Goal: Transaction & Acquisition: Purchase product/service

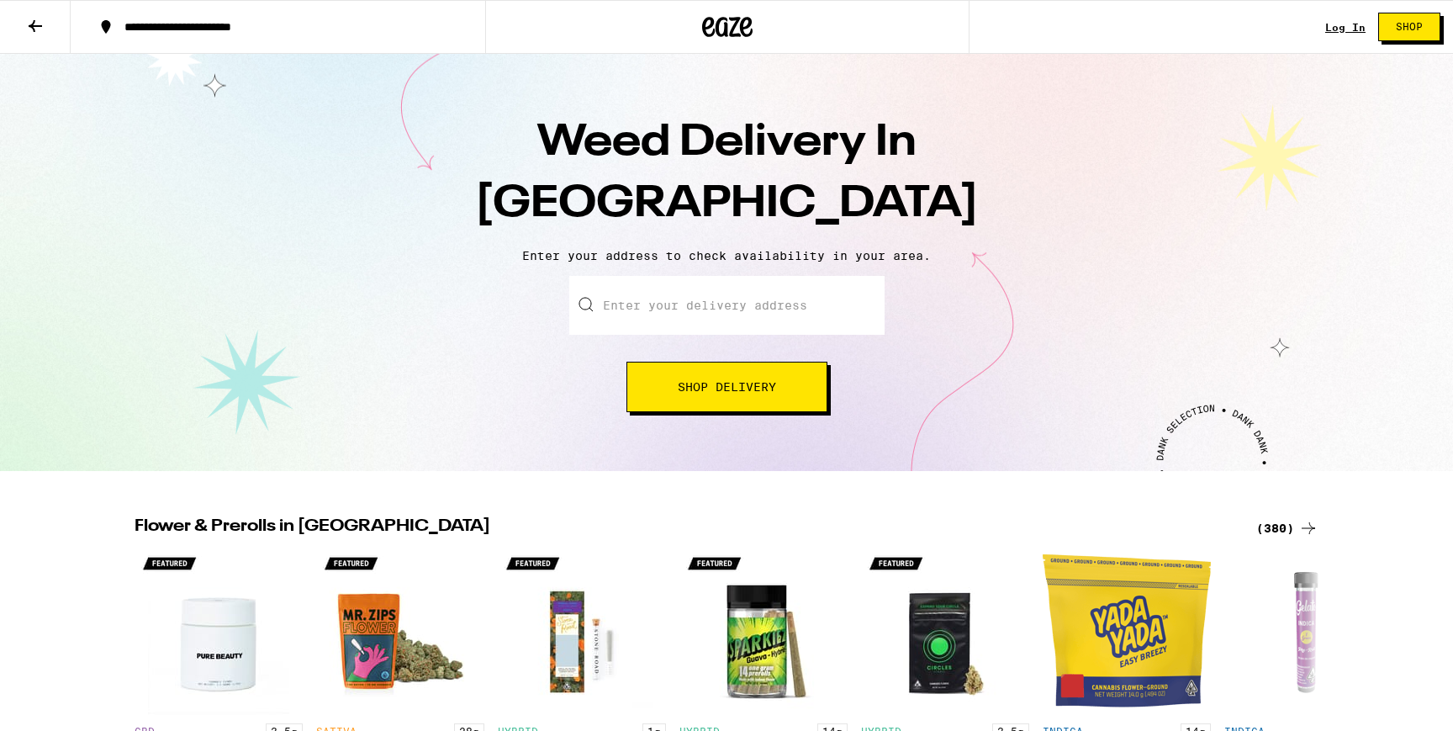
click at [1344, 24] on link "Log In" at bounding box center [1346, 27] width 40 height 11
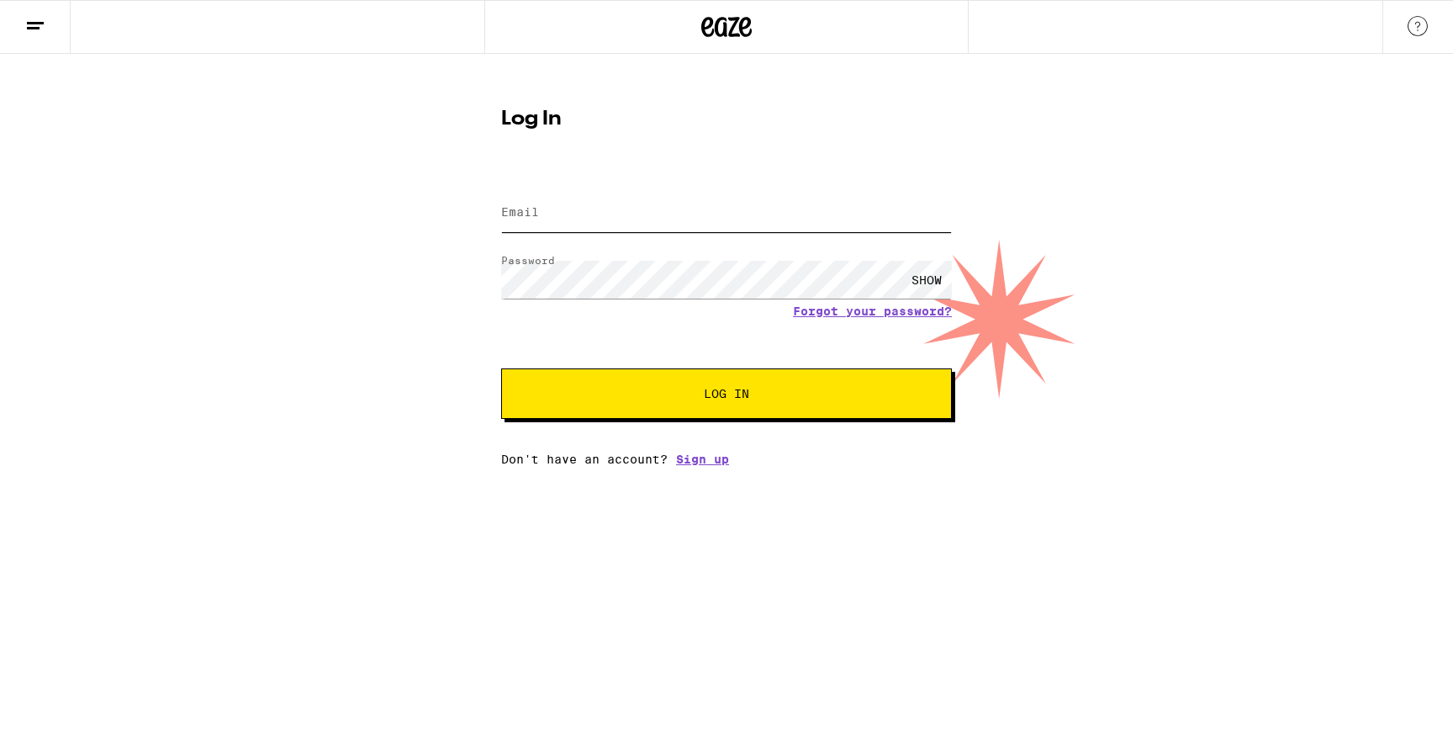
click at [696, 226] on input "Email" at bounding box center [726, 213] width 451 height 38
type input "[PERSON_NAME][EMAIL_ADDRESS][DOMAIN_NAME]"
click at [704, 400] on span "Log In" at bounding box center [726, 394] width 45 height 12
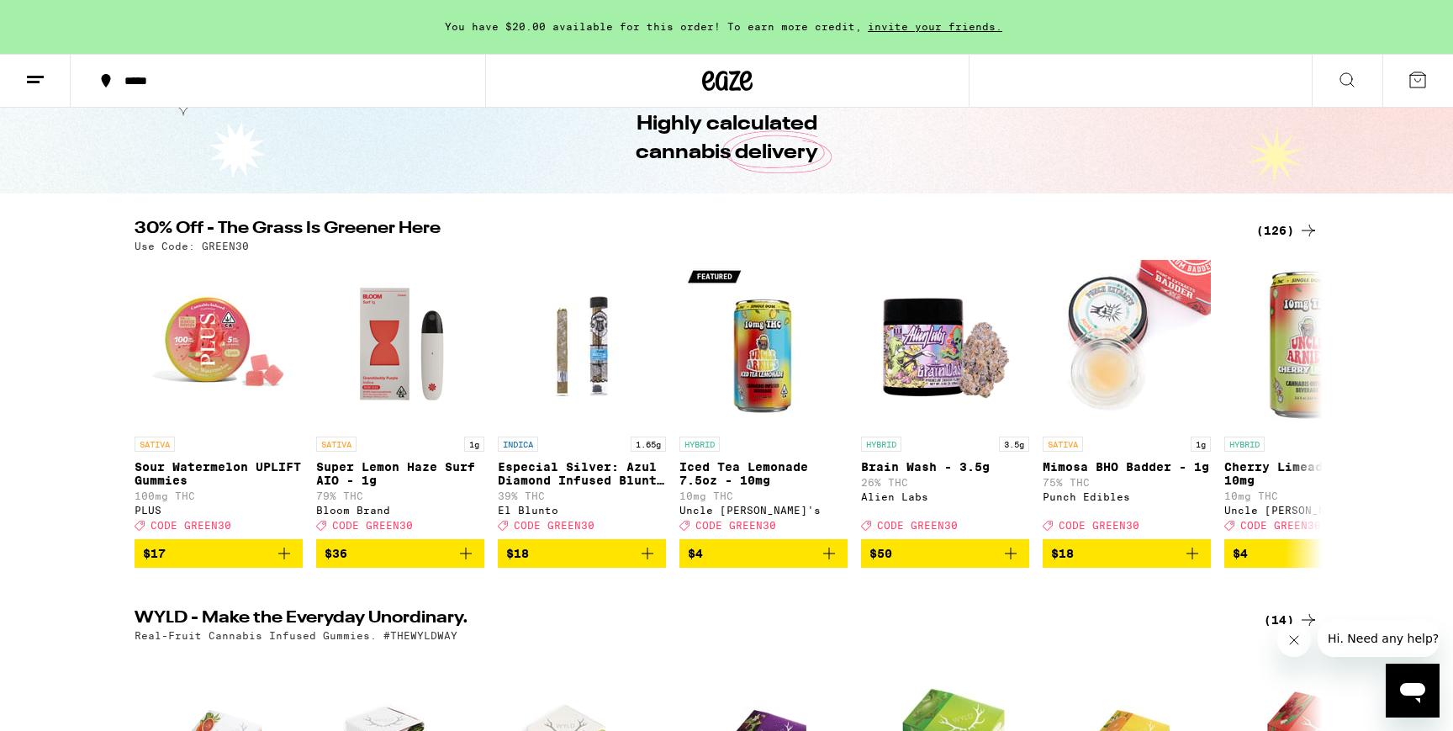
scroll to position [86, 0]
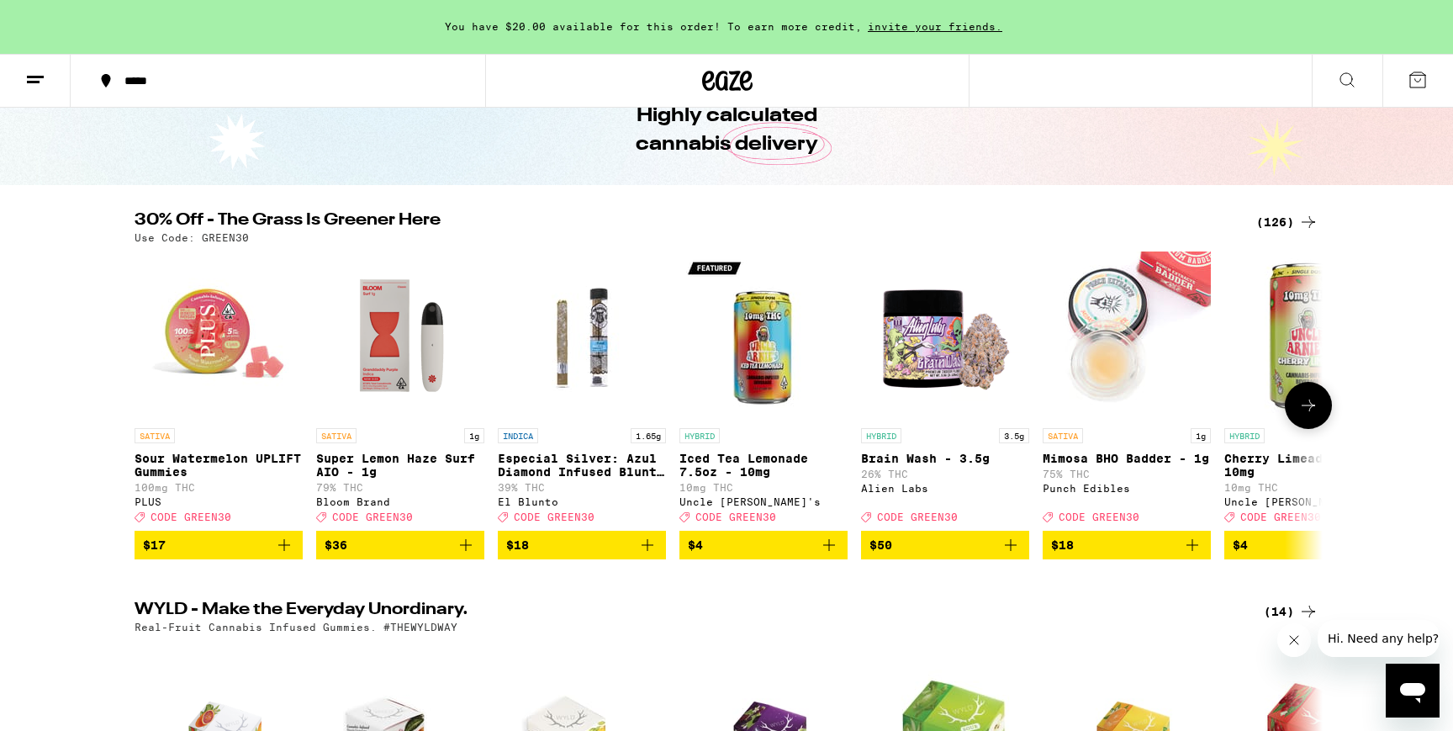
click at [833, 551] on icon "Add to bag" at bounding box center [829, 545] width 12 height 12
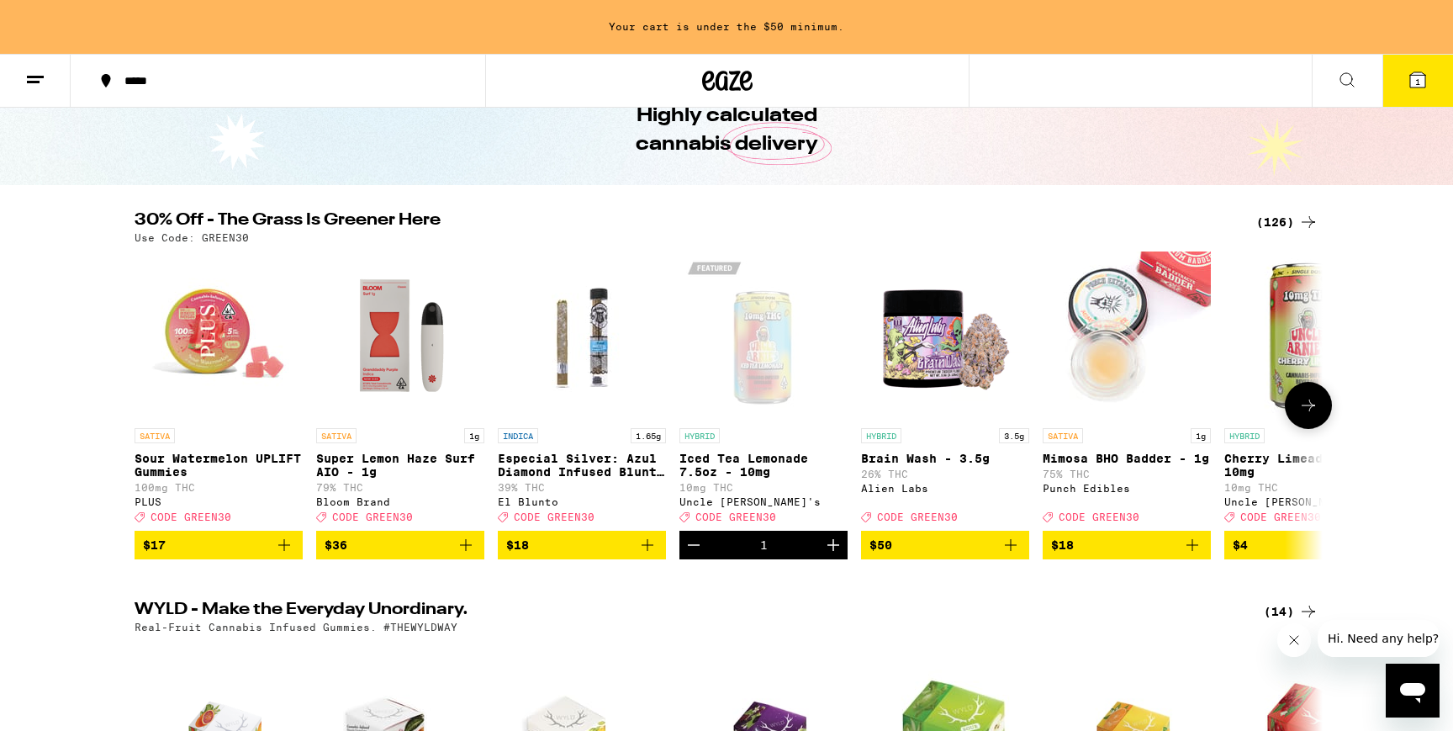
click at [833, 551] on icon "Increment" at bounding box center [834, 545] width 12 height 12
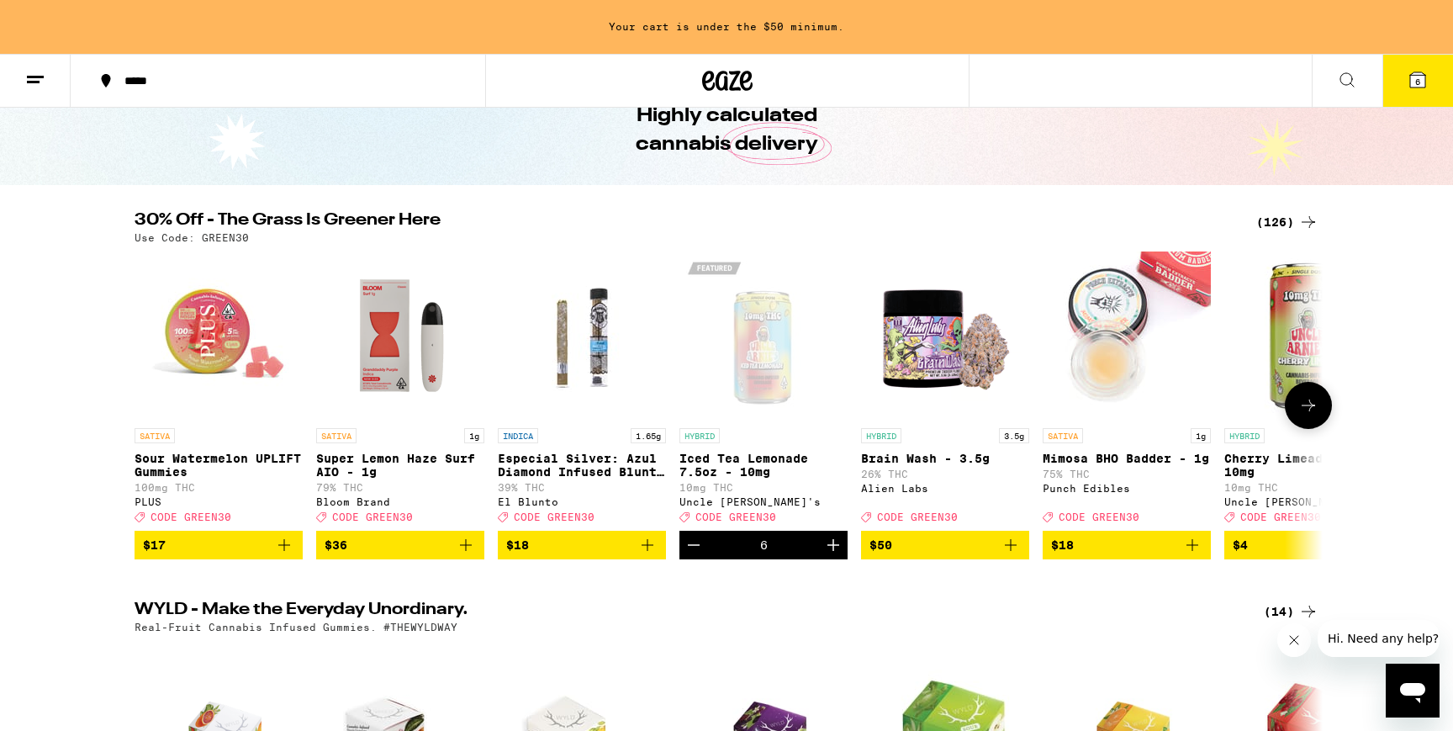
click at [1107, 328] on img "Open page for Mimosa BHO Badder - 1g from Punch Edibles" at bounding box center [1127, 335] width 168 height 168
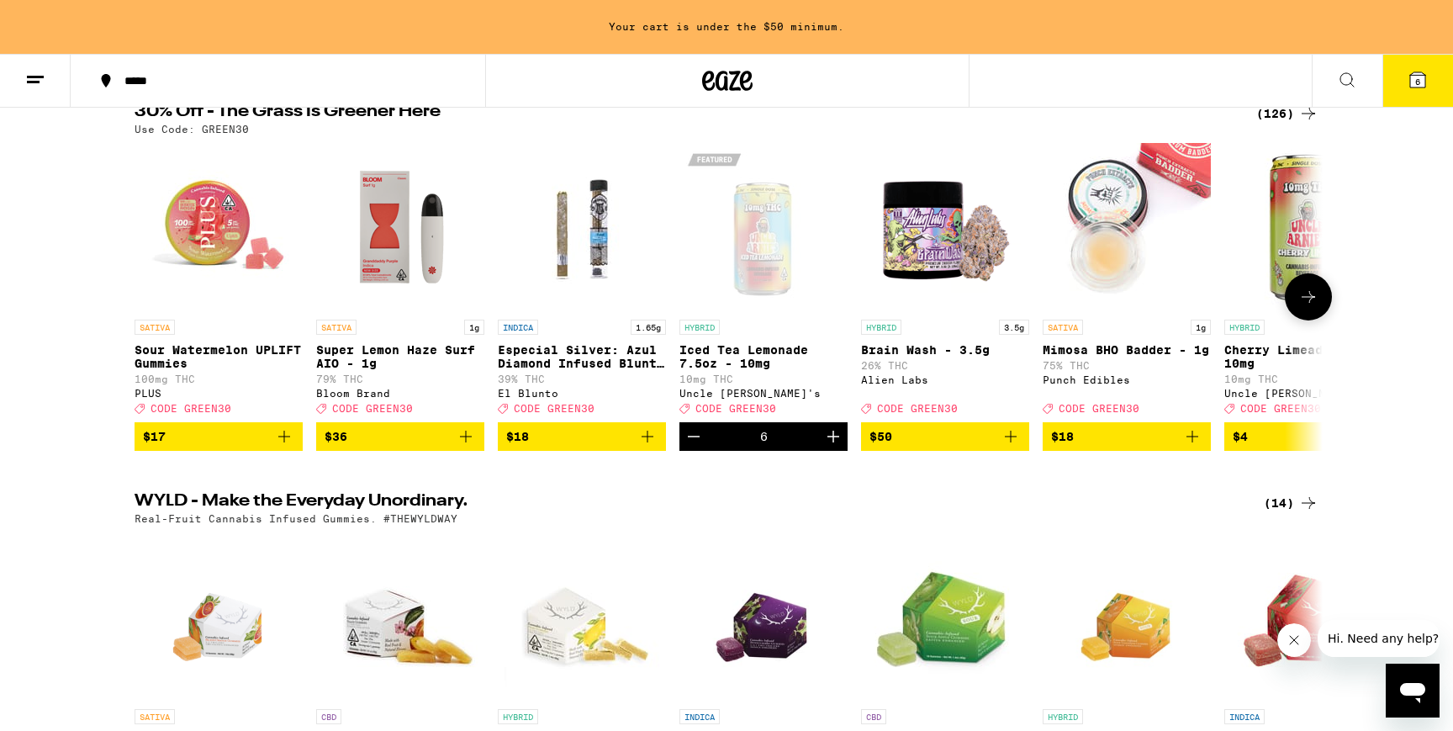
click at [1309, 298] on icon at bounding box center [1309, 297] width 20 height 20
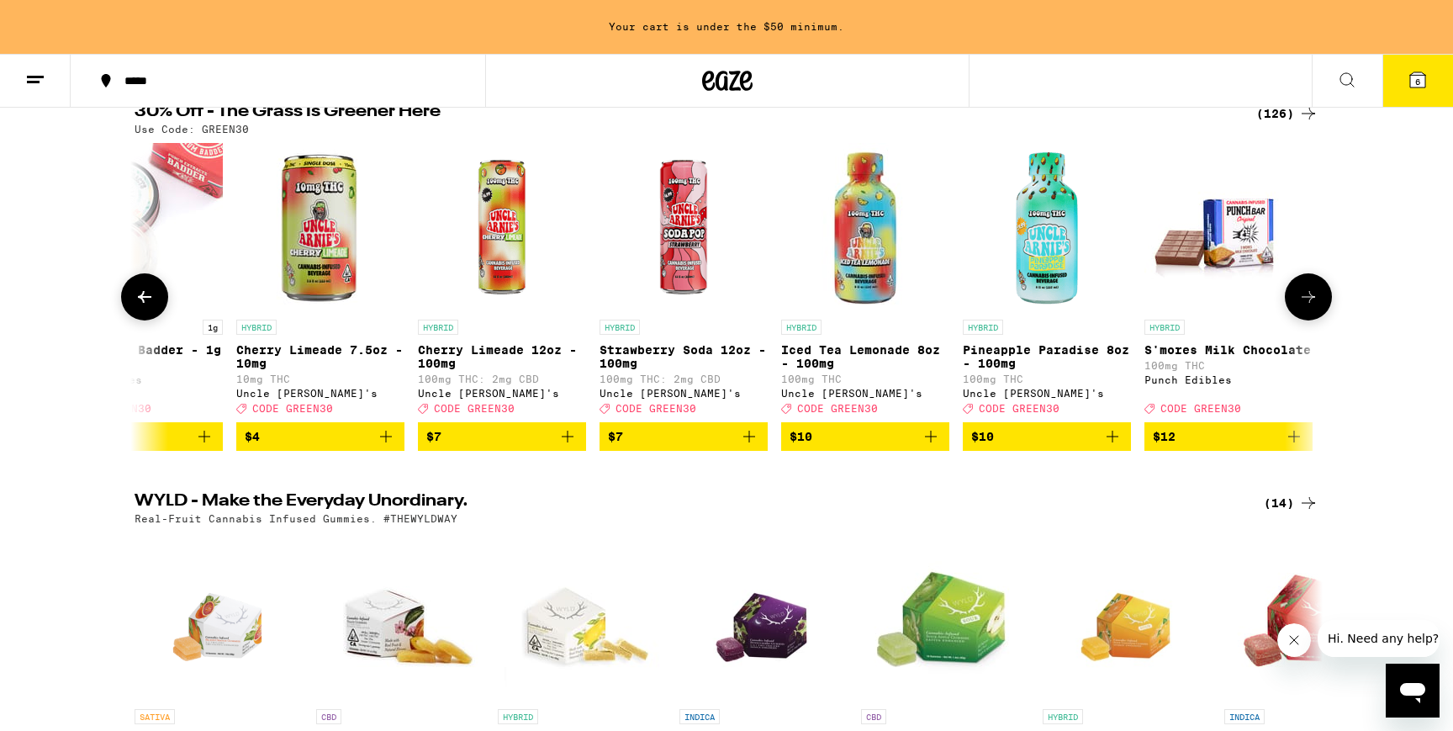
scroll to position [0, 1001]
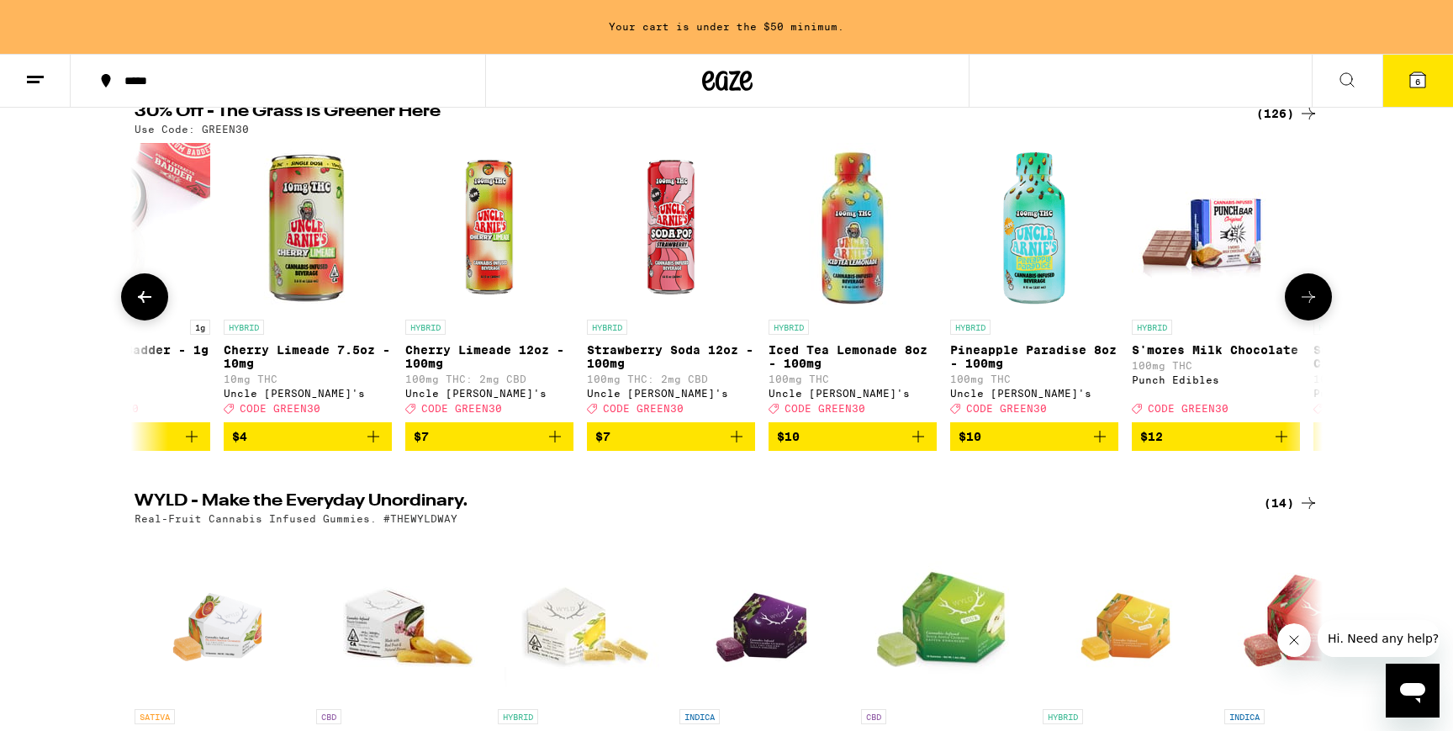
click at [1309, 298] on icon at bounding box center [1309, 297] width 20 height 20
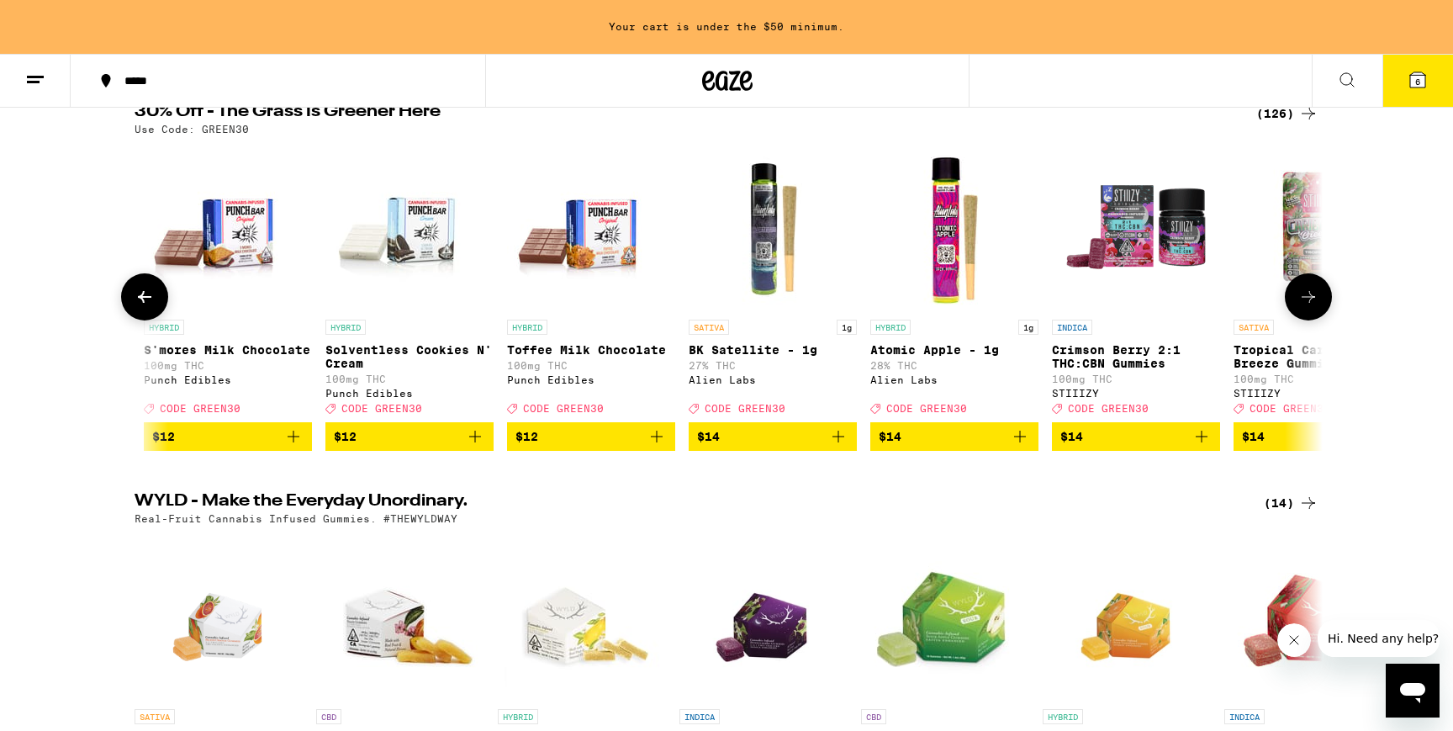
scroll to position [0, 2002]
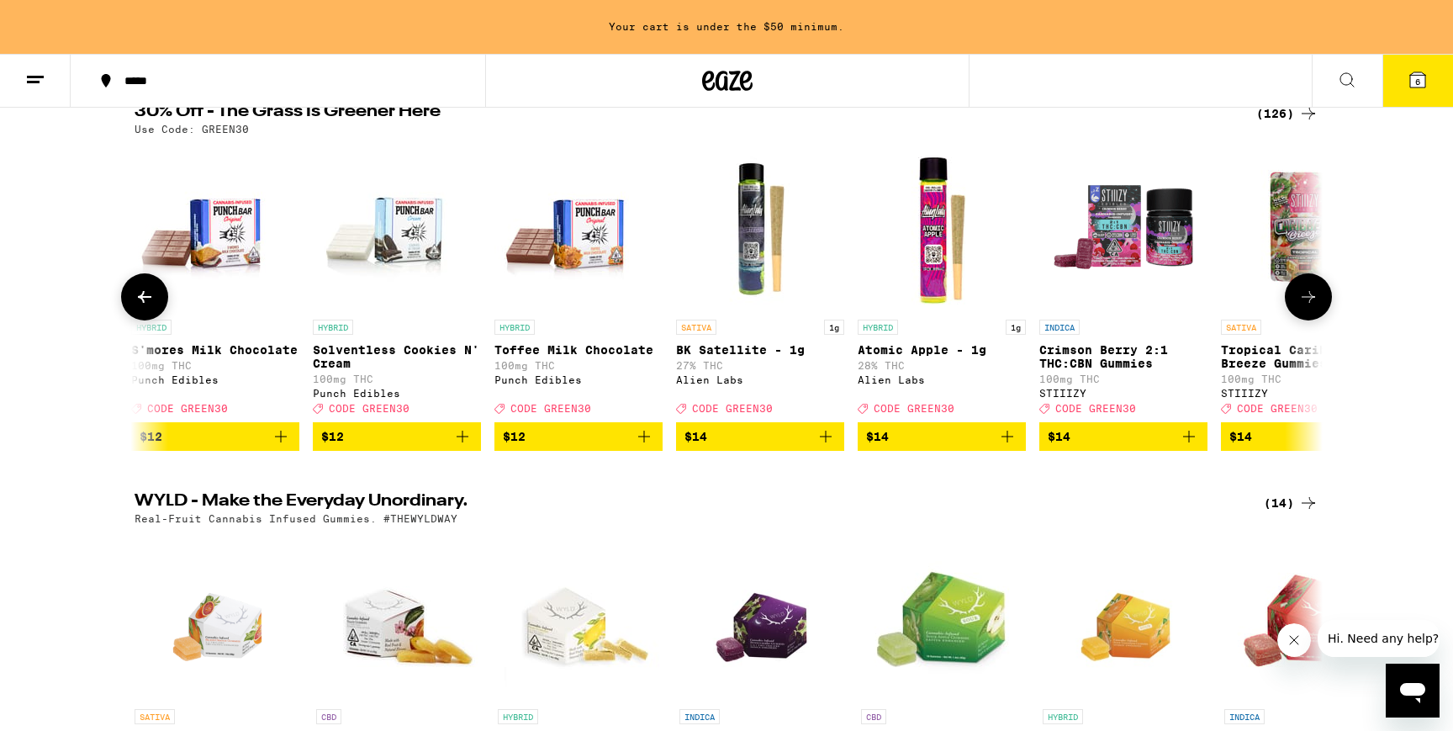
click at [1309, 298] on icon at bounding box center [1309, 297] width 20 height 20
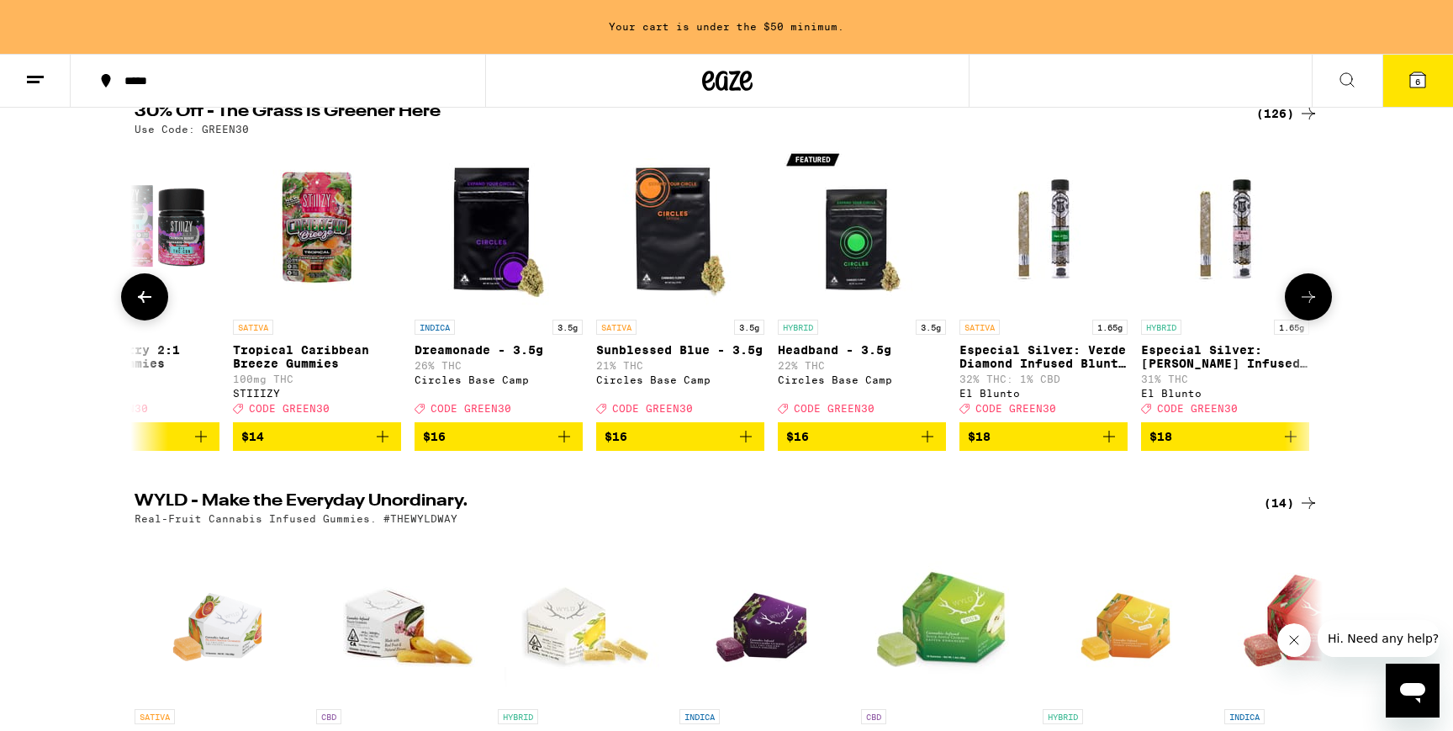
scroll to position [0, 3003]
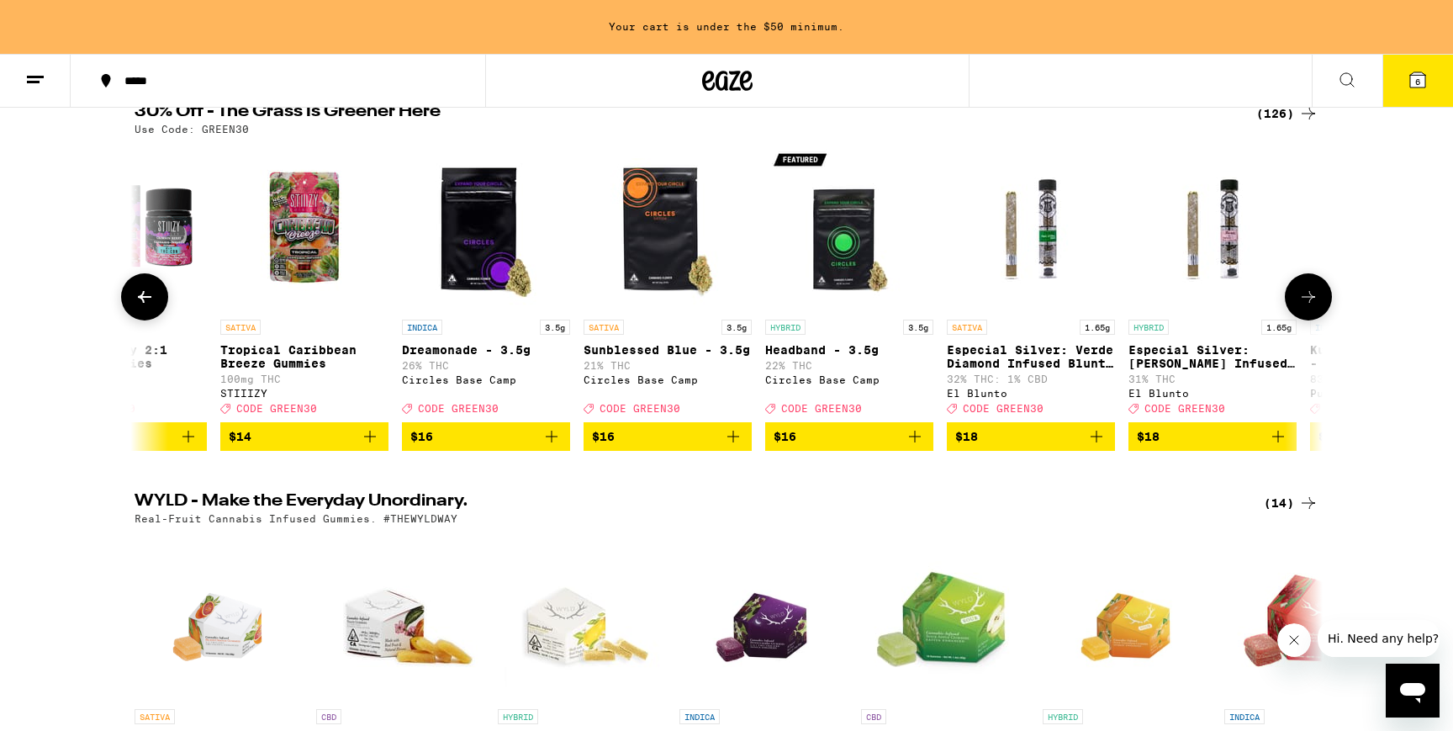
click at [1309, 298] on icon at bounding box center [1309, 297] width 20 height 20
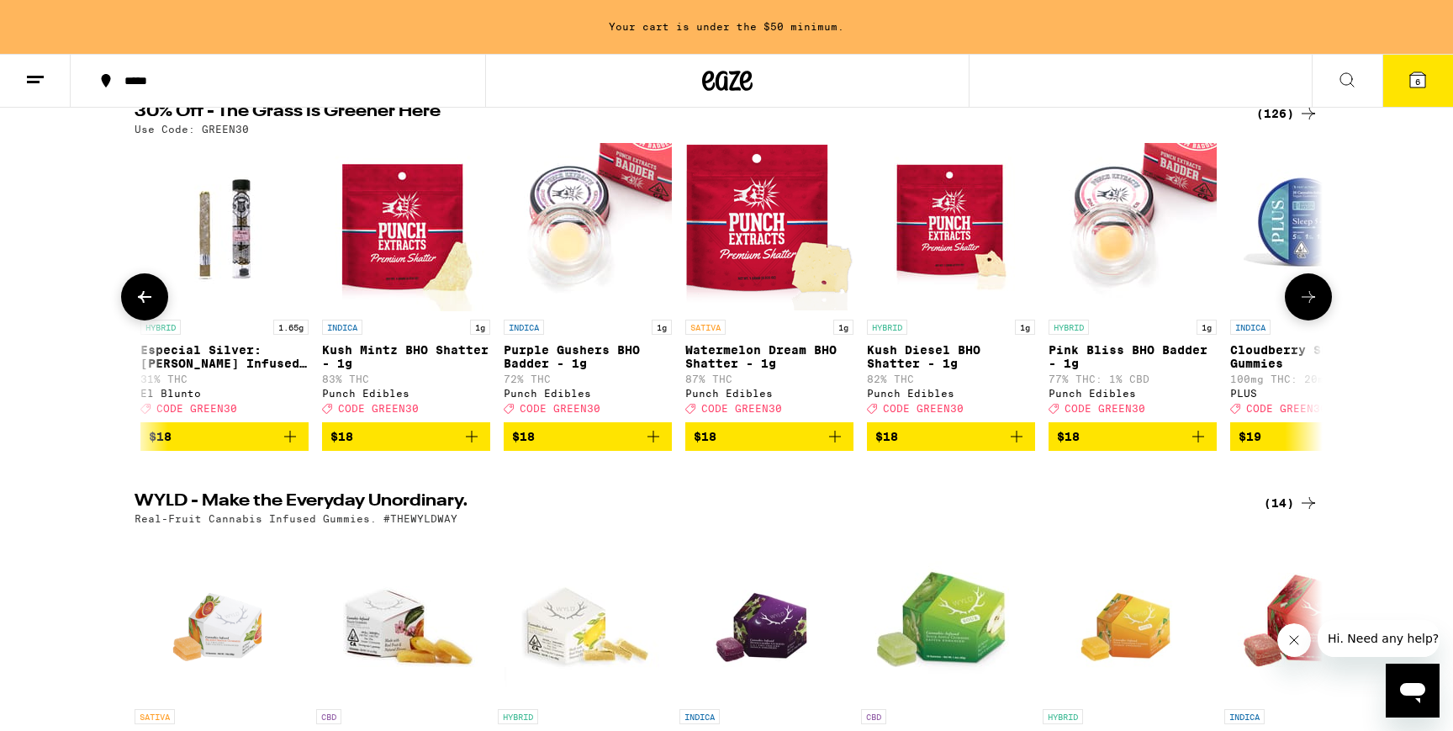
scroll to position [0, 4004]
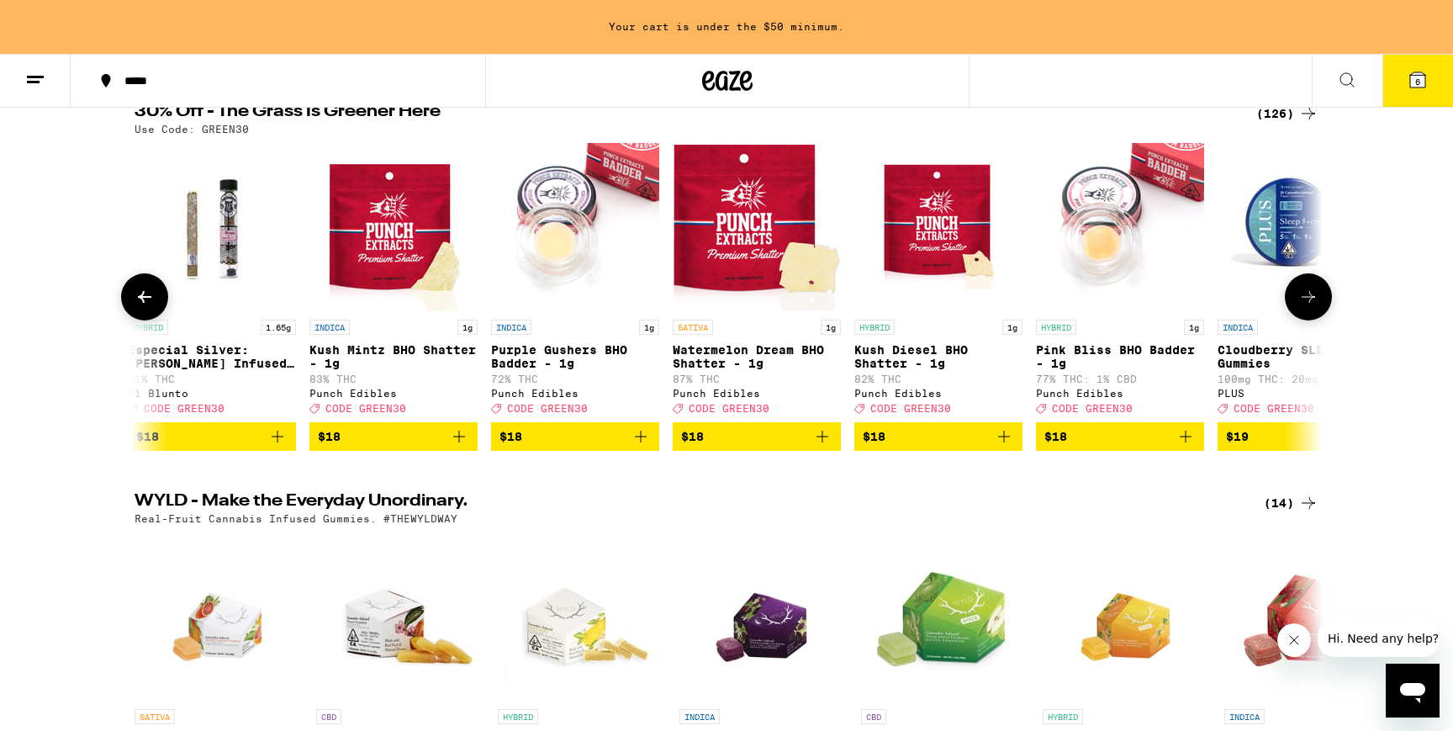
click at [1309, 298] on icon at bounding box center [1309, 297] width 20 height 20
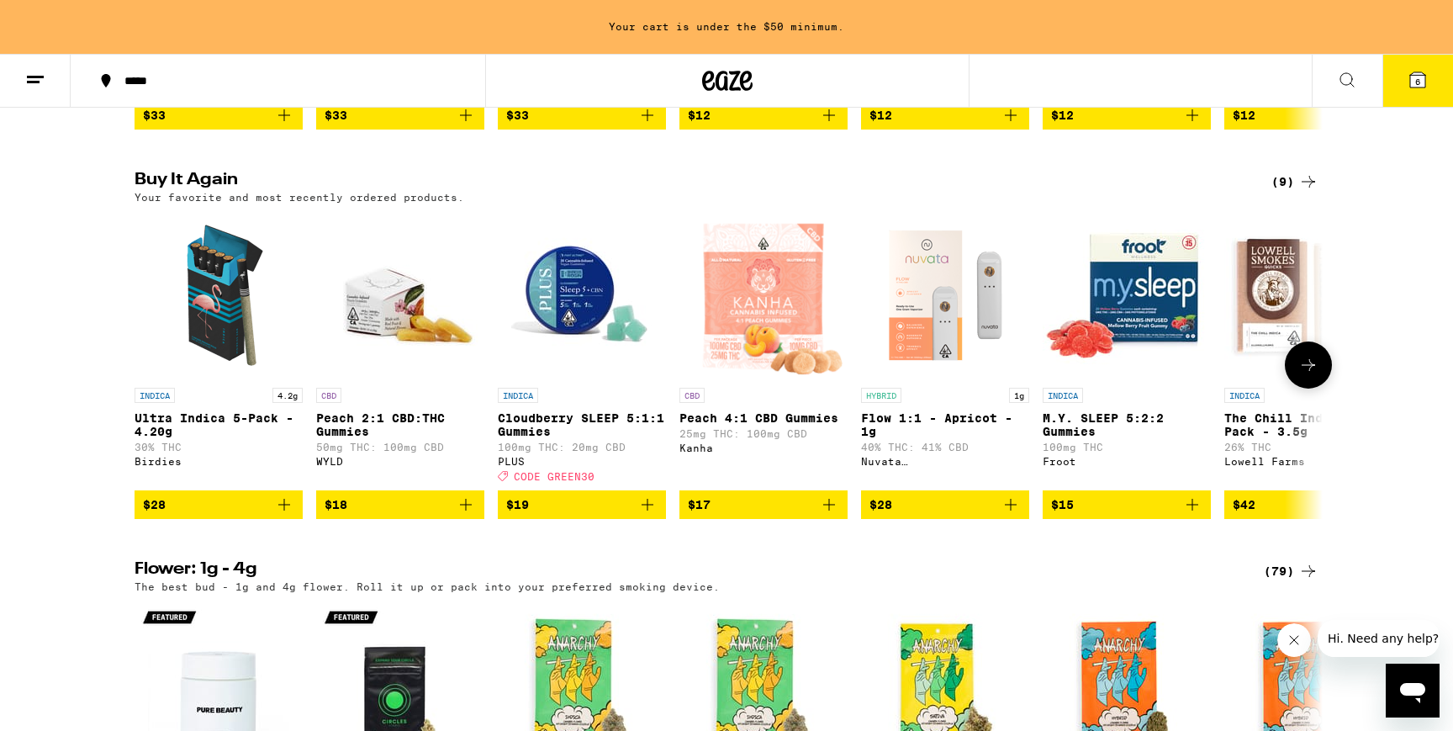
scroll to position [1286, 0]
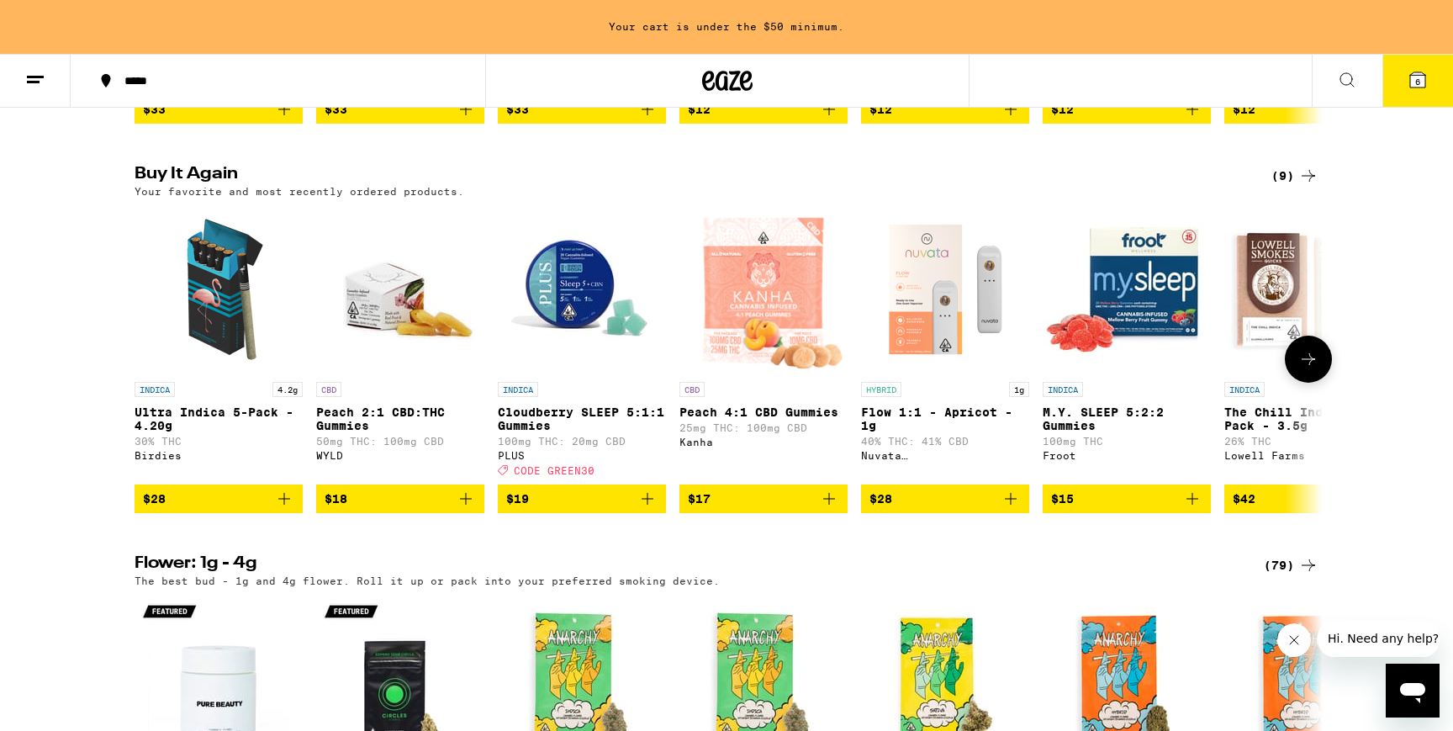
click at [1194, 509] on icon "Add to bag" at bounding box center [1193, 499] width 20 height 20
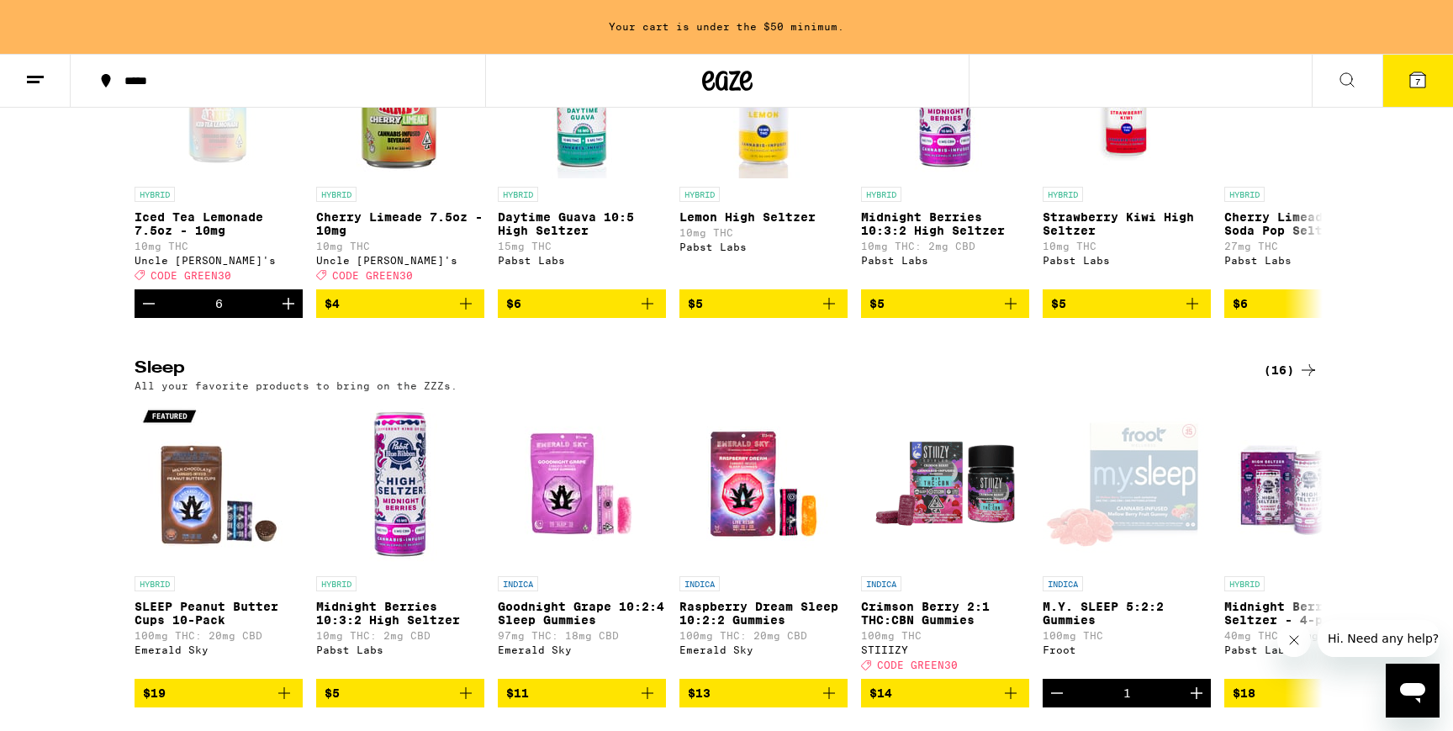
scroll to position [6240, 0]
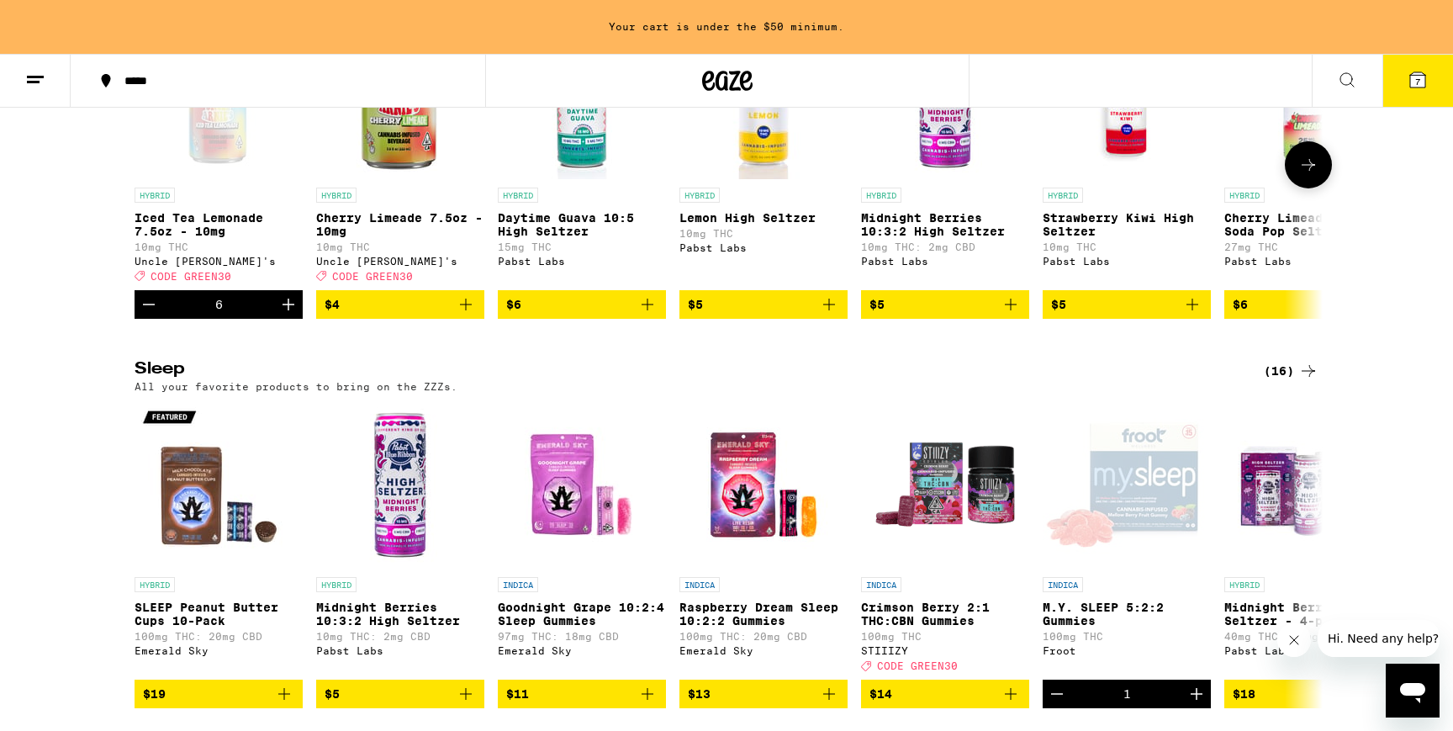
click at [1305, 175] on icon at bounding box center [1309, 165] width 20 height 20
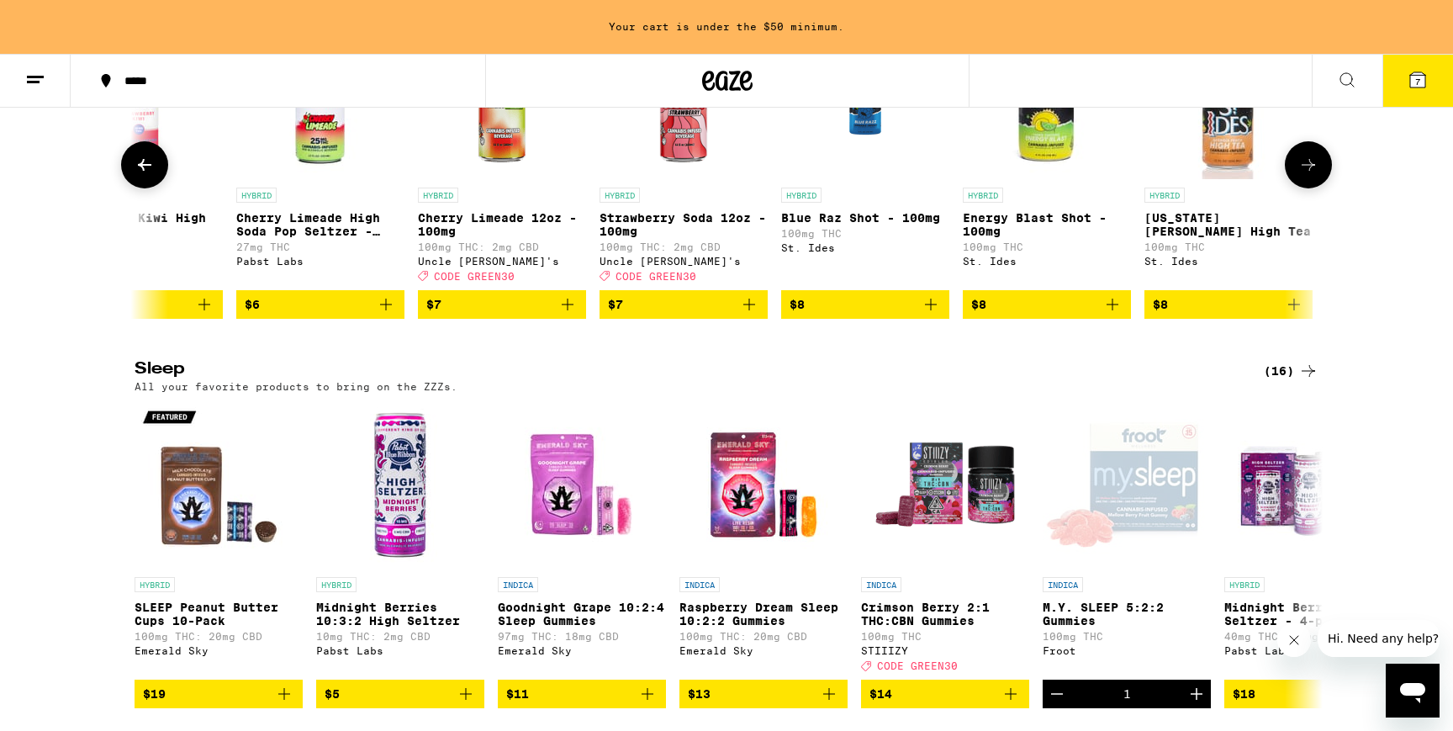
scroll to position [0, 1001]
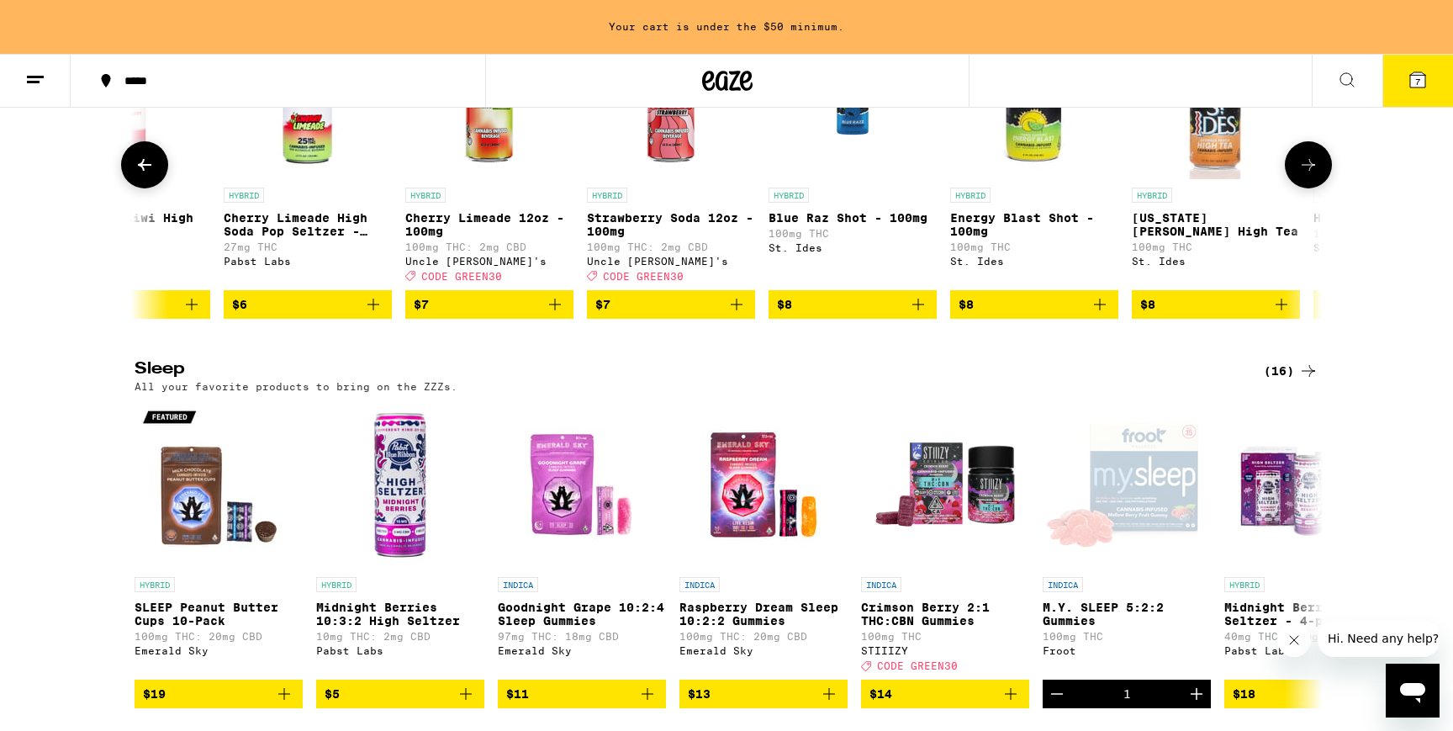
click at [1305, 175] on icon at bounding box center [1309, 165] width 20 height 20
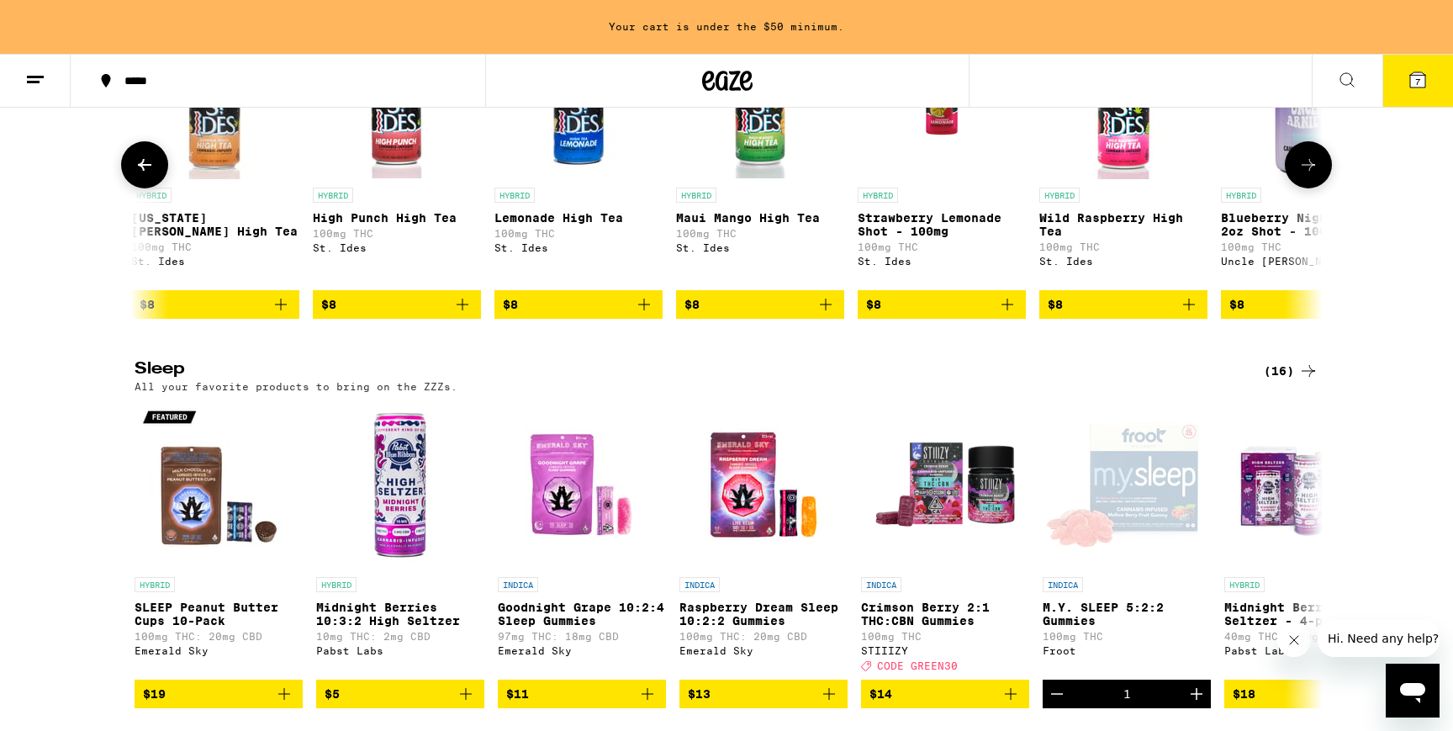
click at [1305, 175] on icon at bounding box center [1309, 165] width 20 height 20
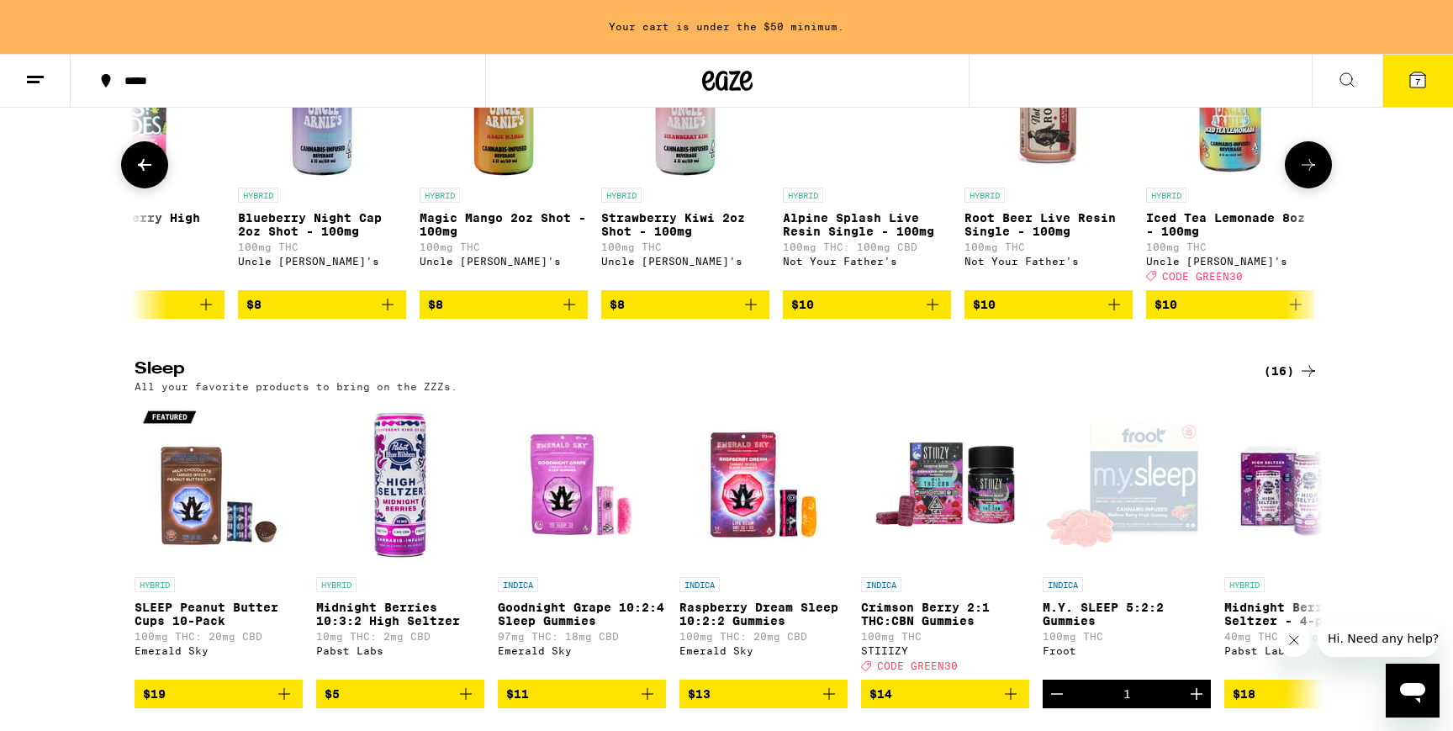
scroll to position [0, 3003]
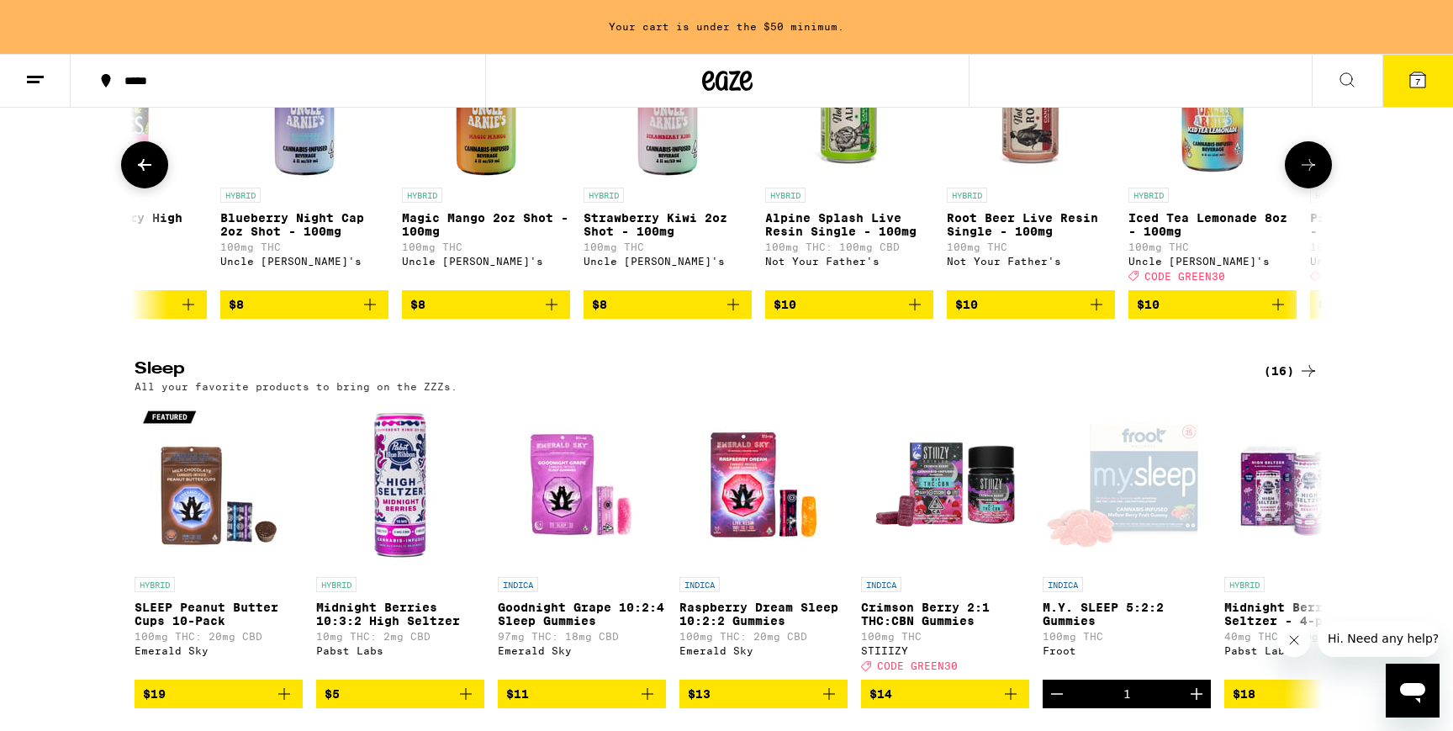
click at [1305, 175] on icon at bounding box center [1309, 165] width 20 height 20
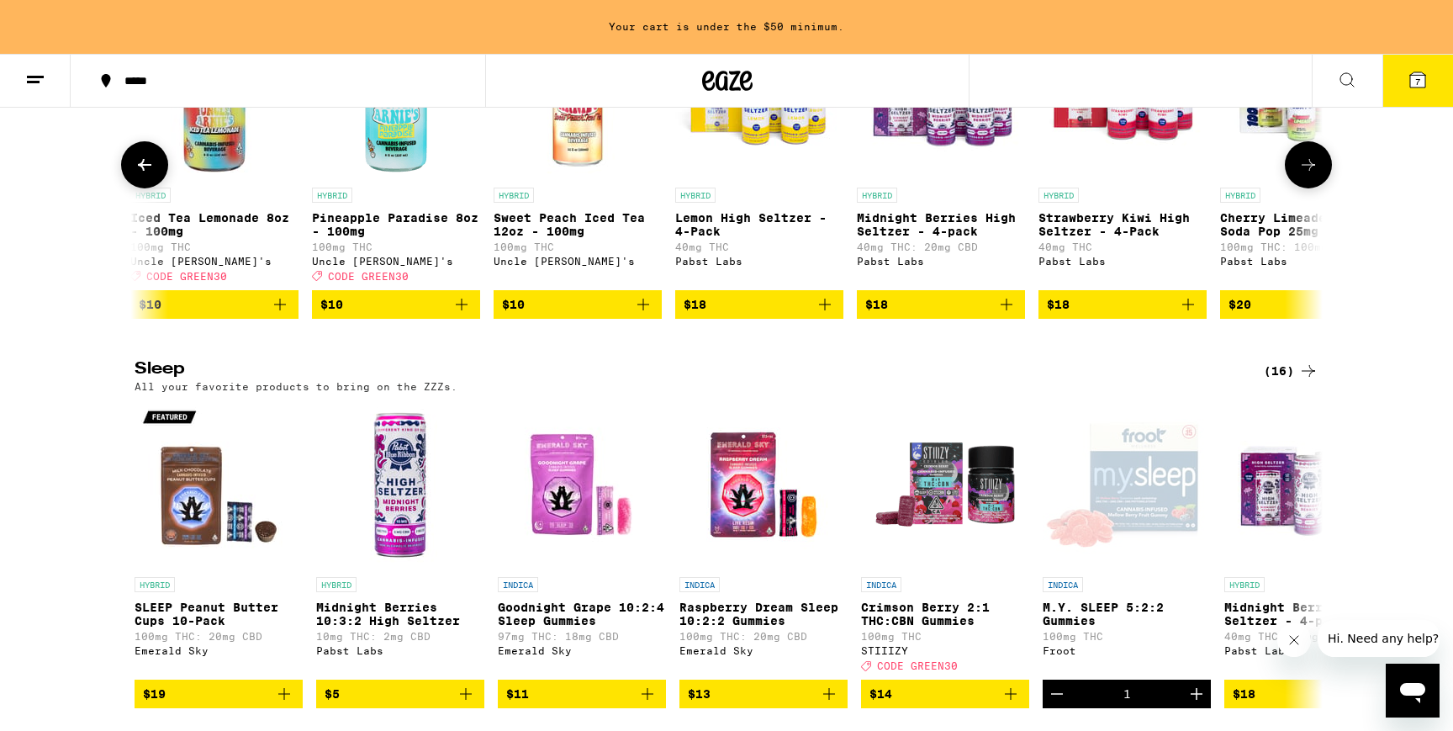
scroll to position [0, 4004]
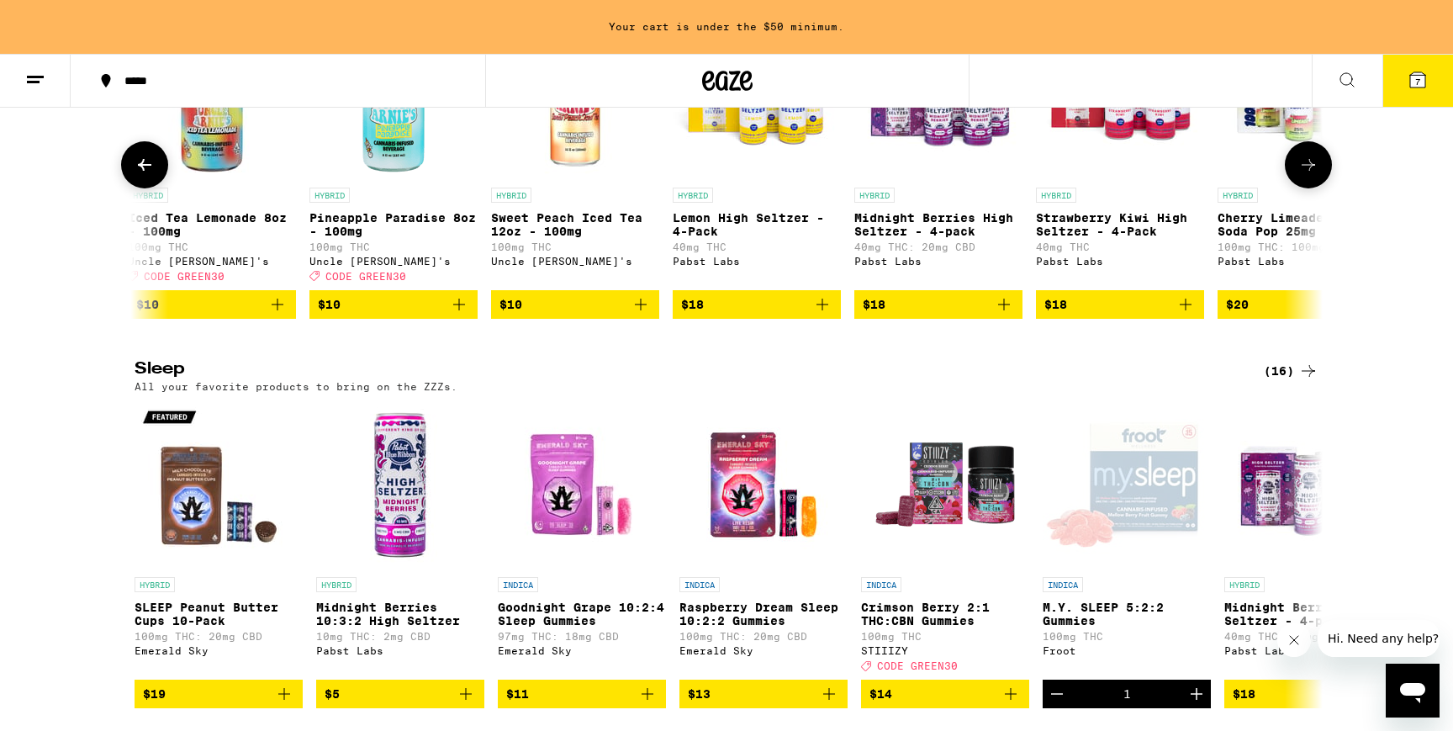
click at [1305, 175] on icon at bounding box center [1309, 165] width 20 height 20
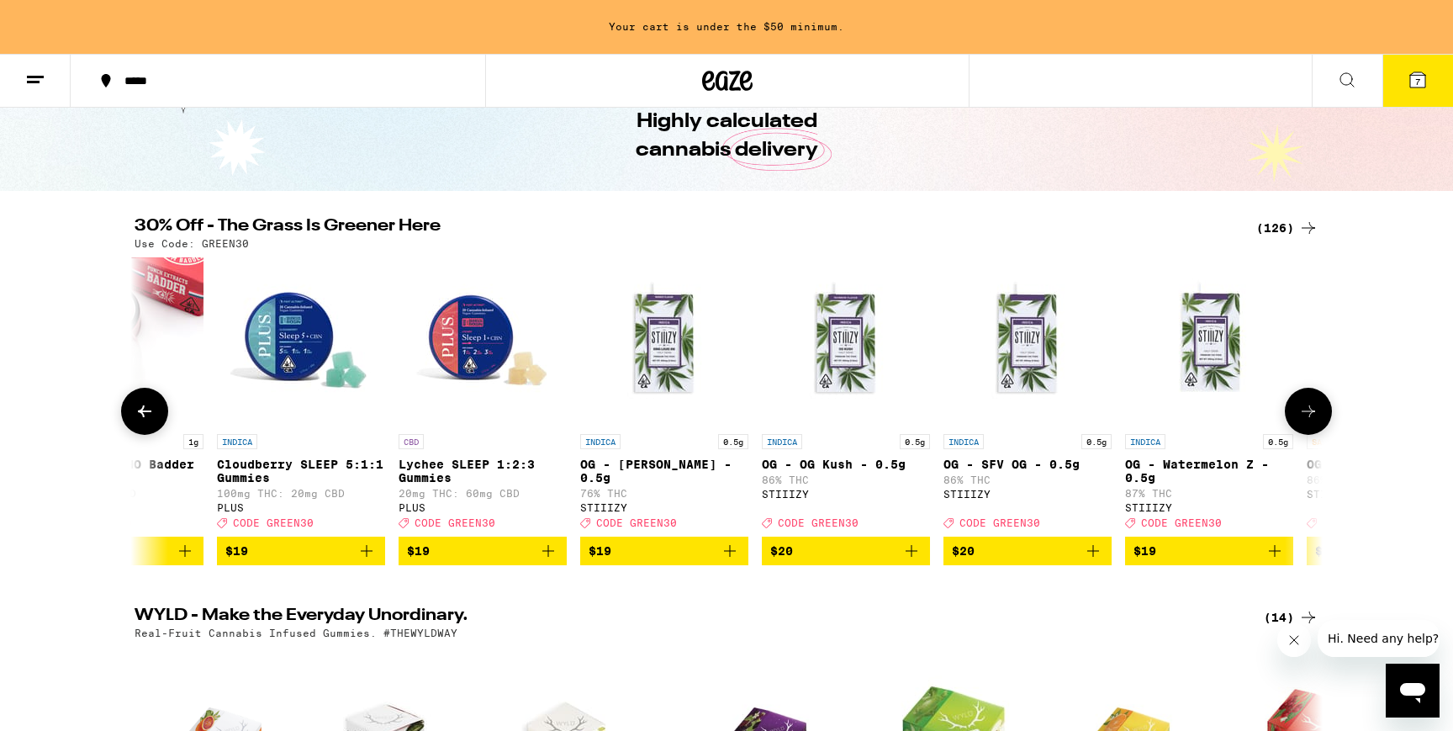
scroll to position [86, 0]
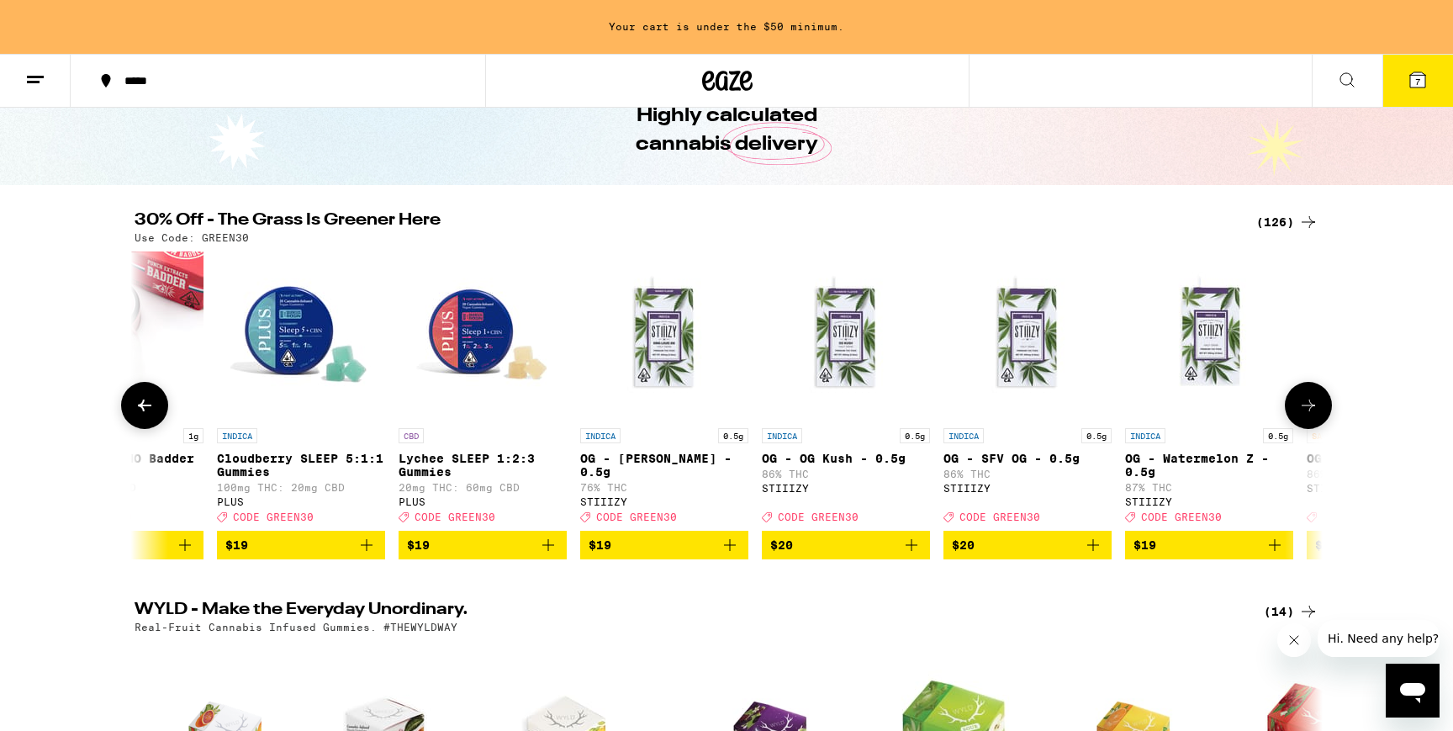
click at [1307, 410] on icon at bounding box center [1309, 405] width 20 height 20
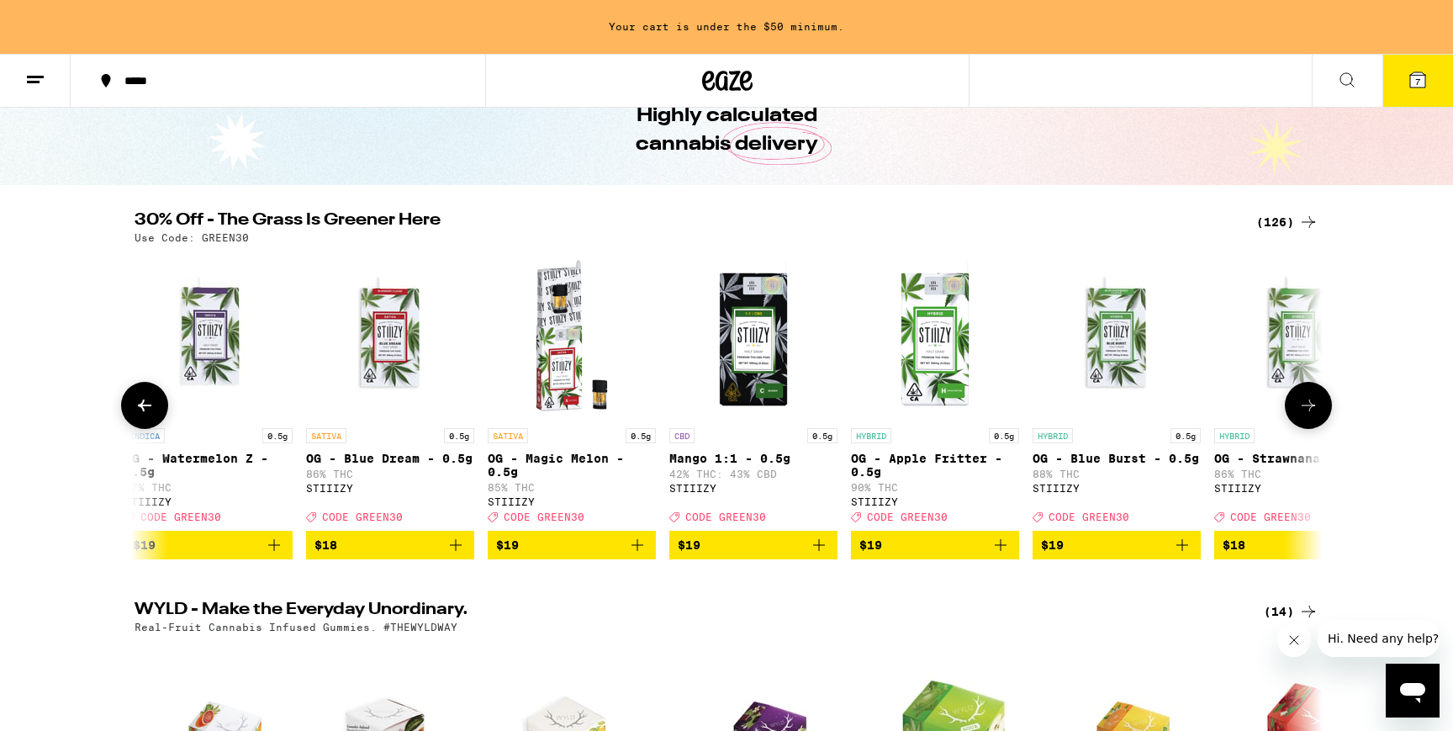
click at [1307, 410] on icon at bounding box center [1309, 405] width 20 height 20
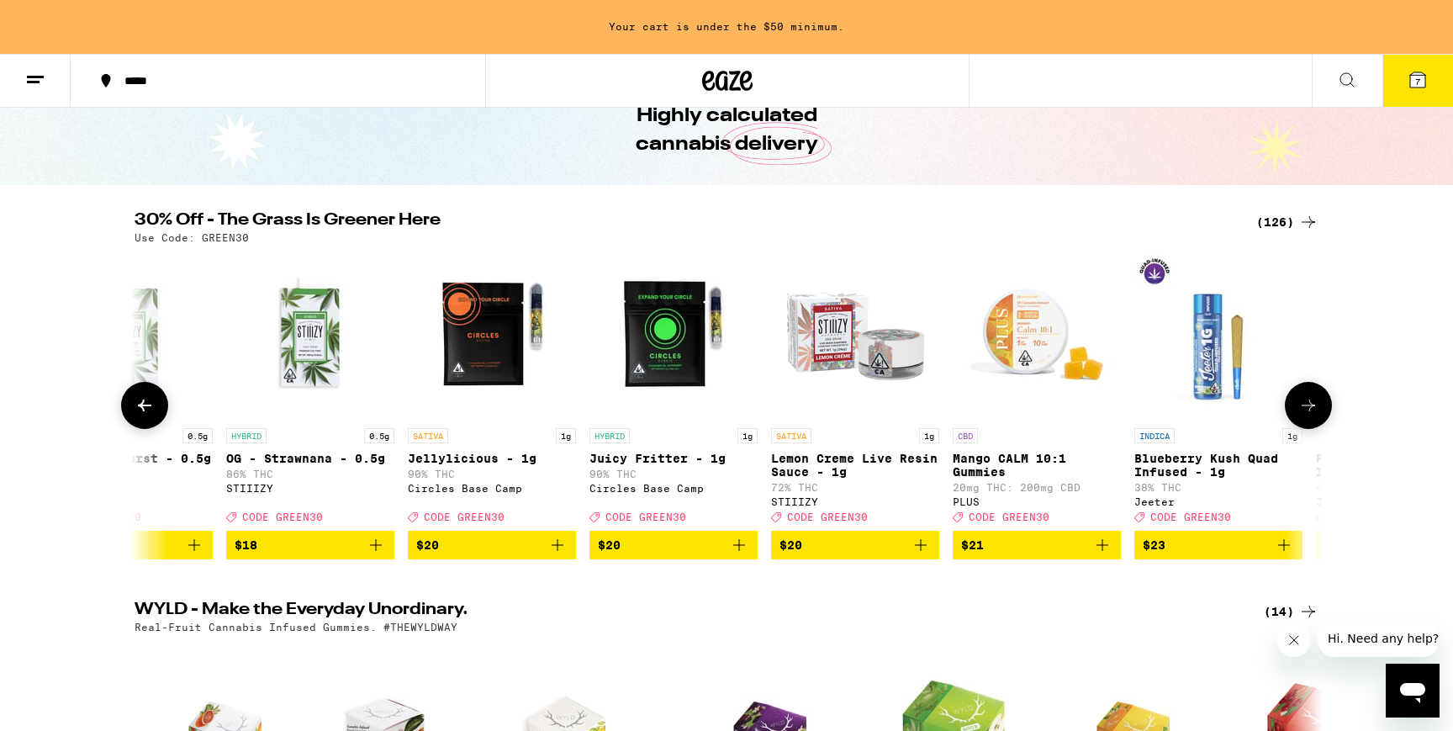
scroll to position [0, 7007]
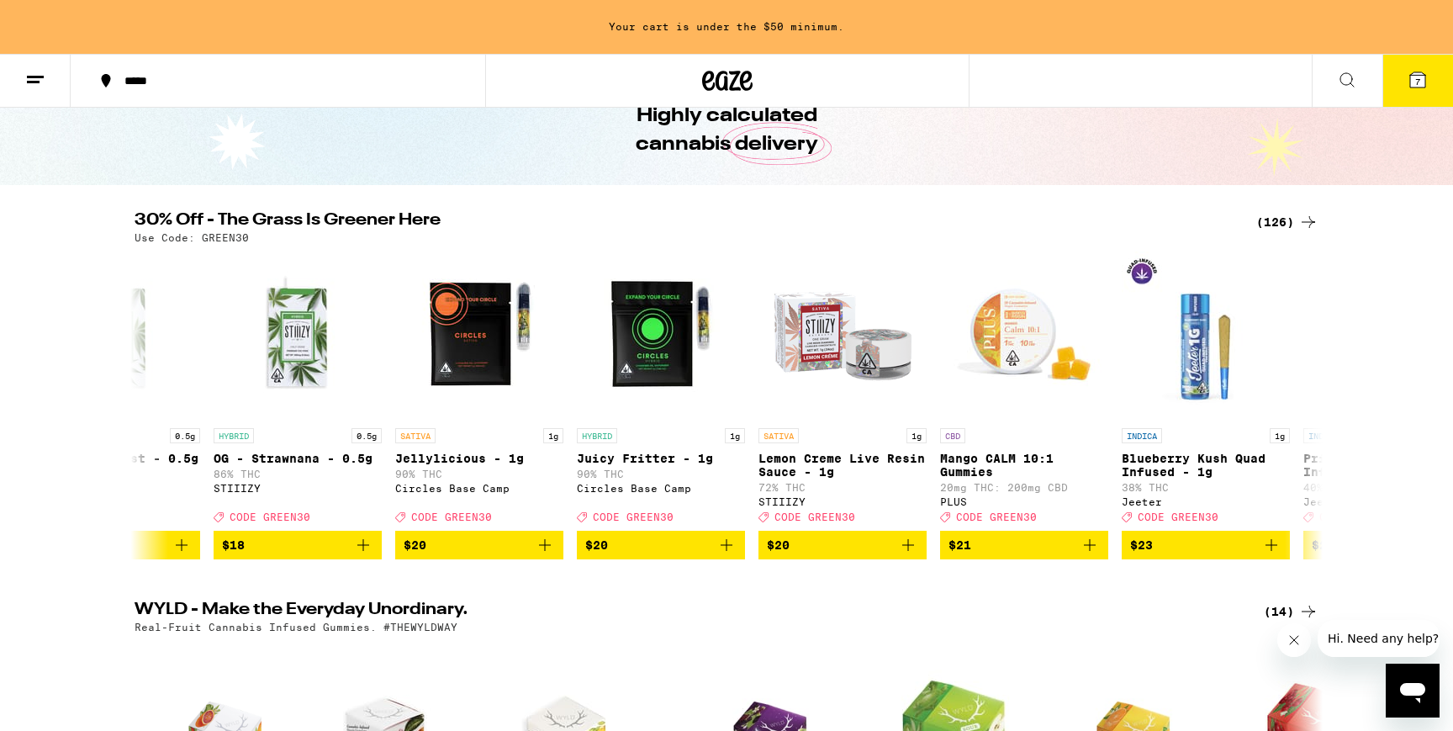
click at [1340, 84] on icon at bounding box center [1347, 80] width 20 height 20
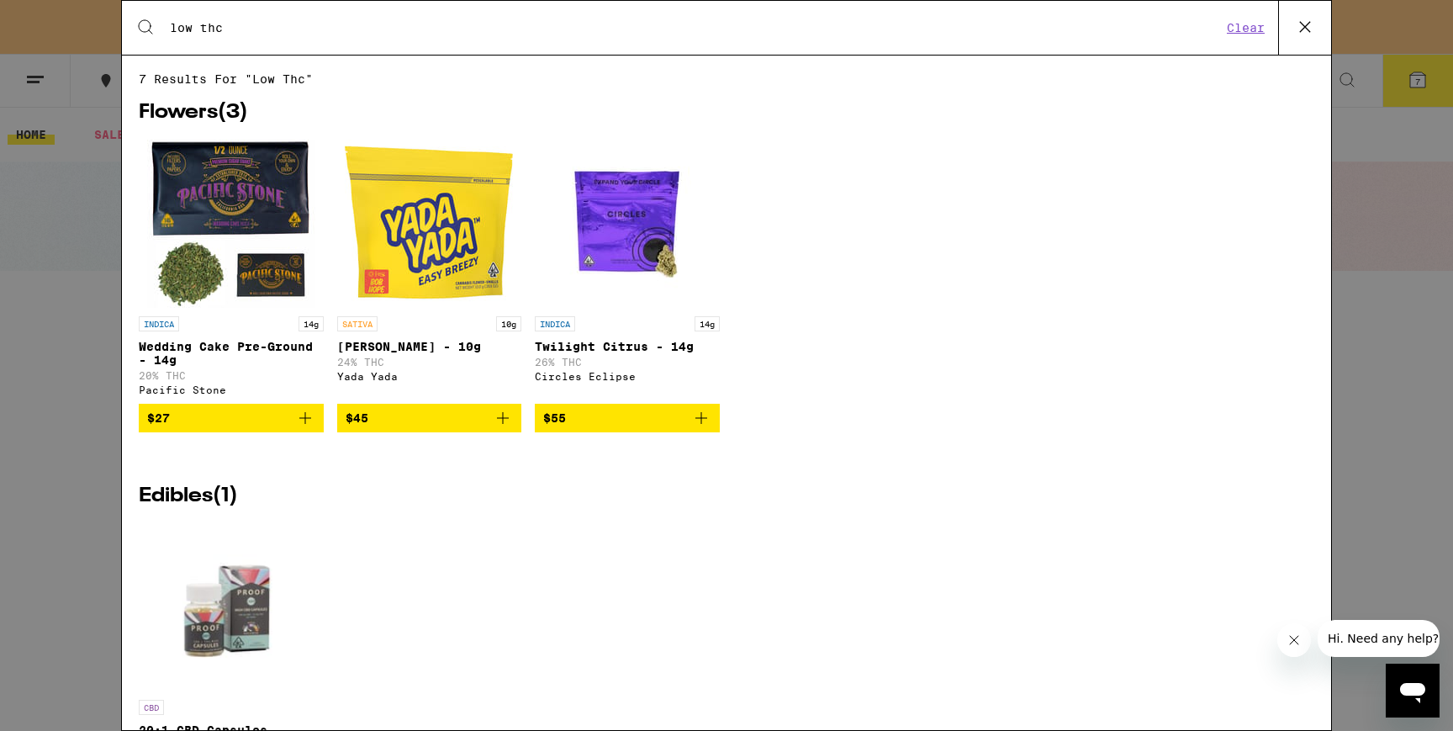
type input "low thc"
click at [248, 177] on img "Open page for Wedding Cake Pre-Ground - 14g from Pacific Stone" at bounding box center [231, 224] width 168 height 168
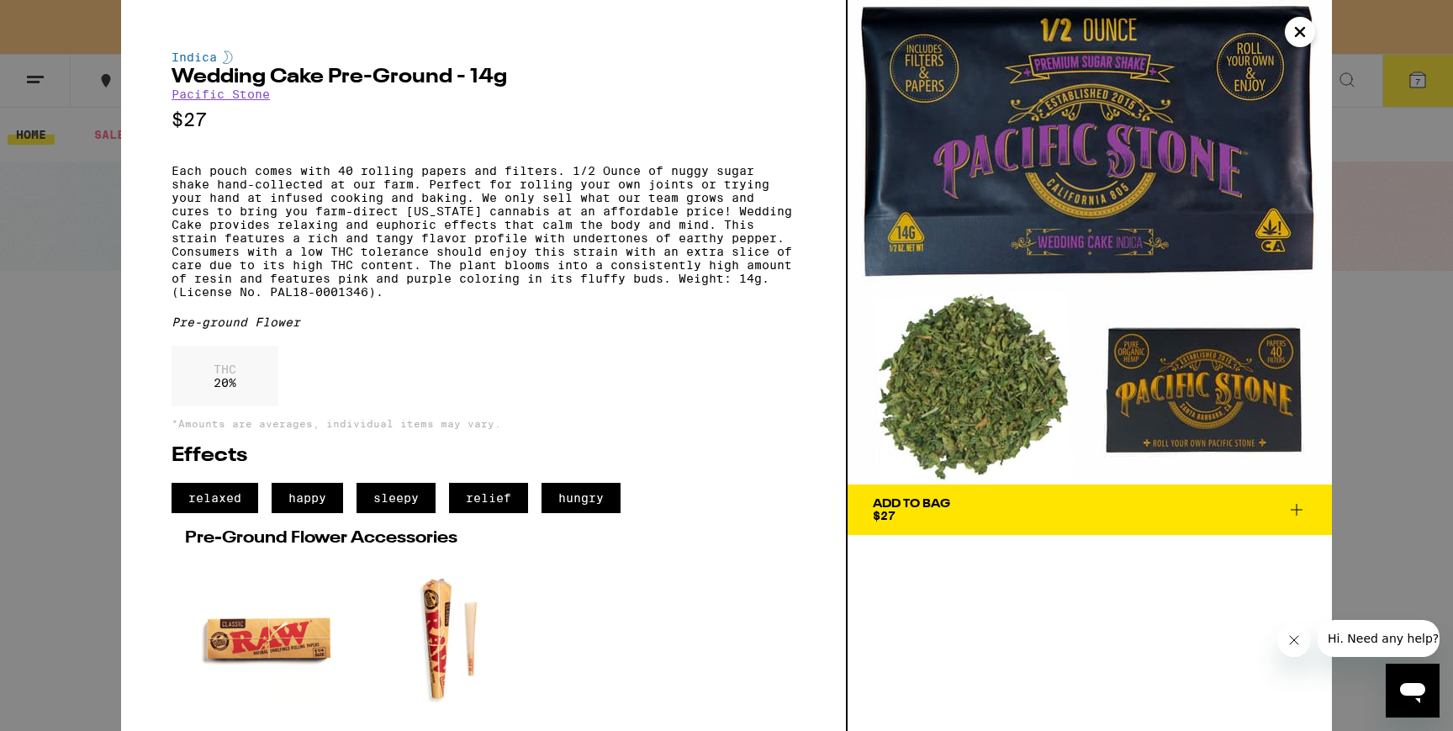
click at [930, 502] on div "Add To Bag" at bounding box center [911, 504] width 77 height 12
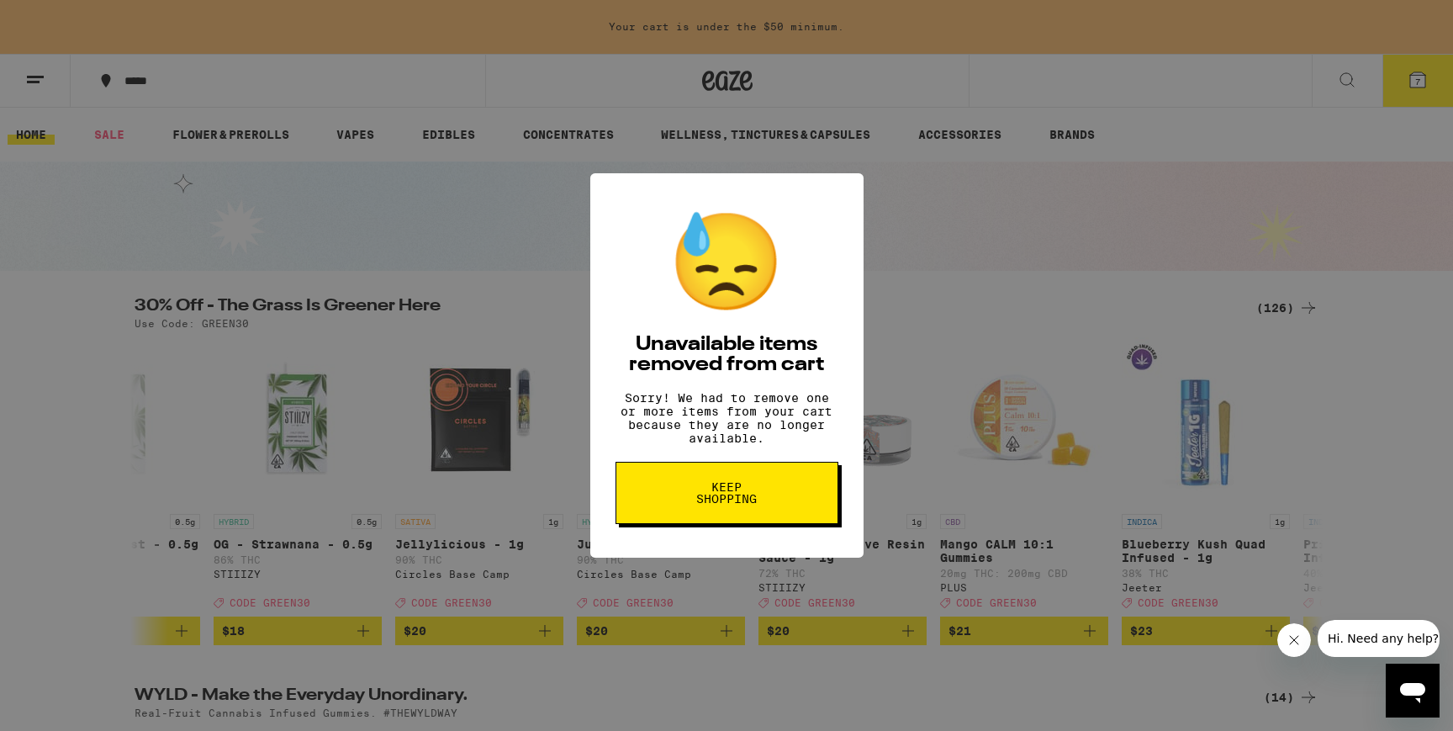
click at [728, 500] on span "Keep Shopping" at bounding box center [727, 493] width 87 height 24
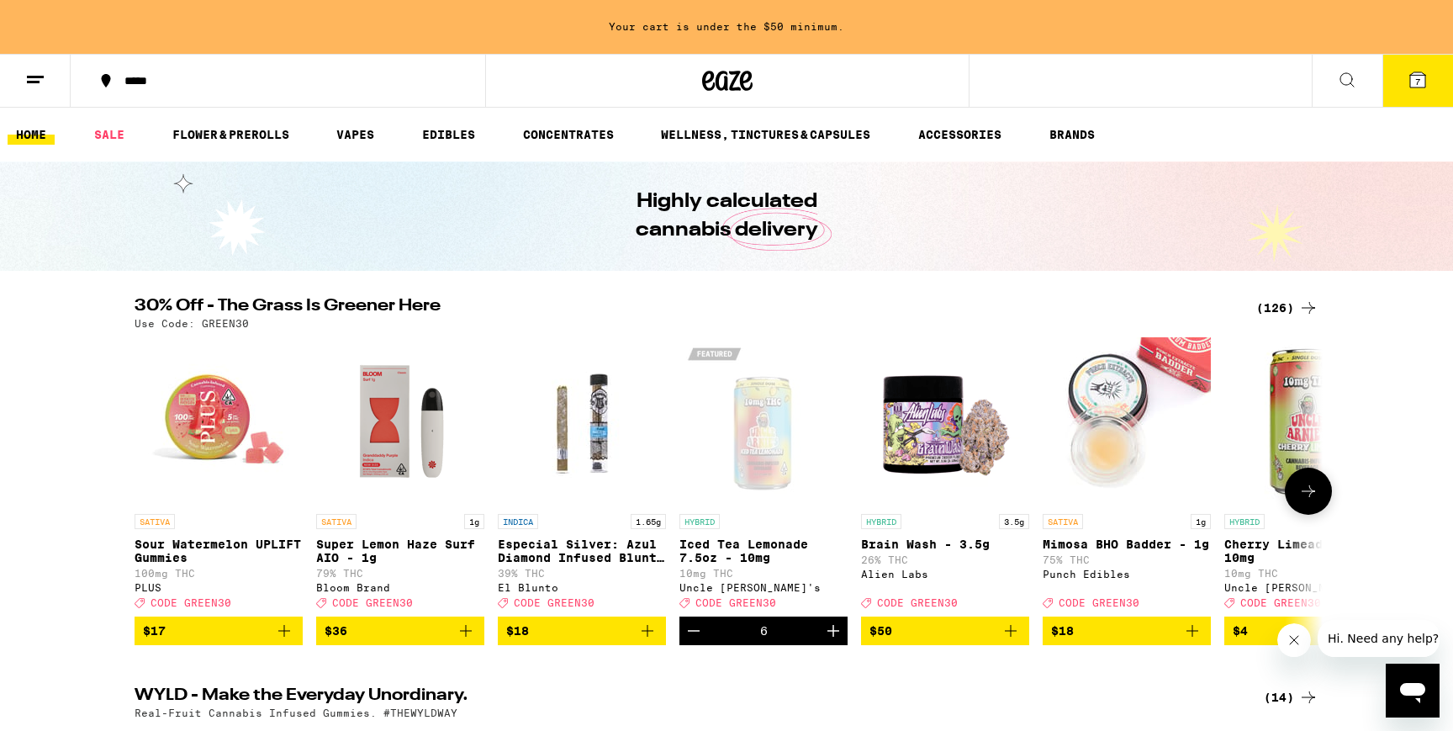
click at [915, 426] on img "Open page for Brain Wash - 3.5g from Alien Labs" at bounding box center [945, 421] width 168 height 168
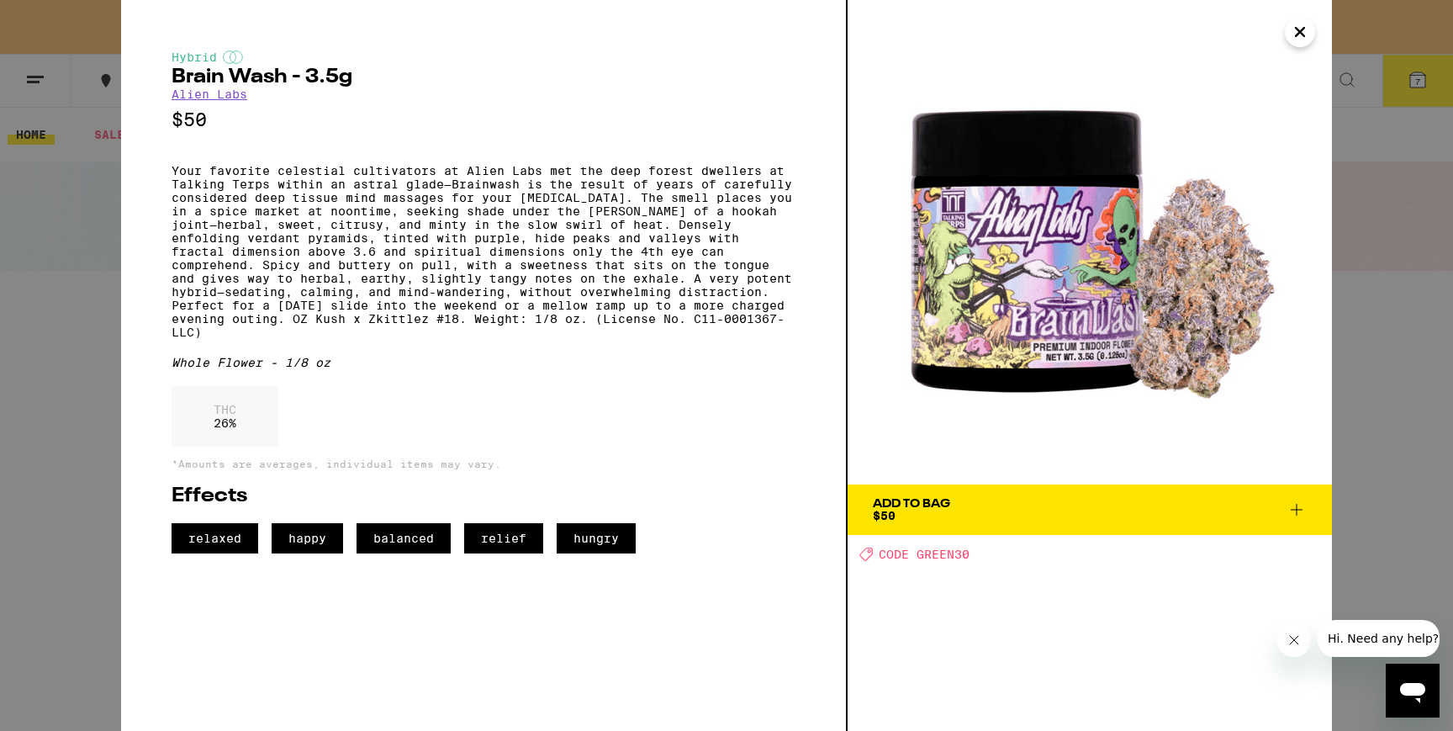
click at [1300, 35] on icon "Close" at bounding box center [1300, 31] width 20 height 25
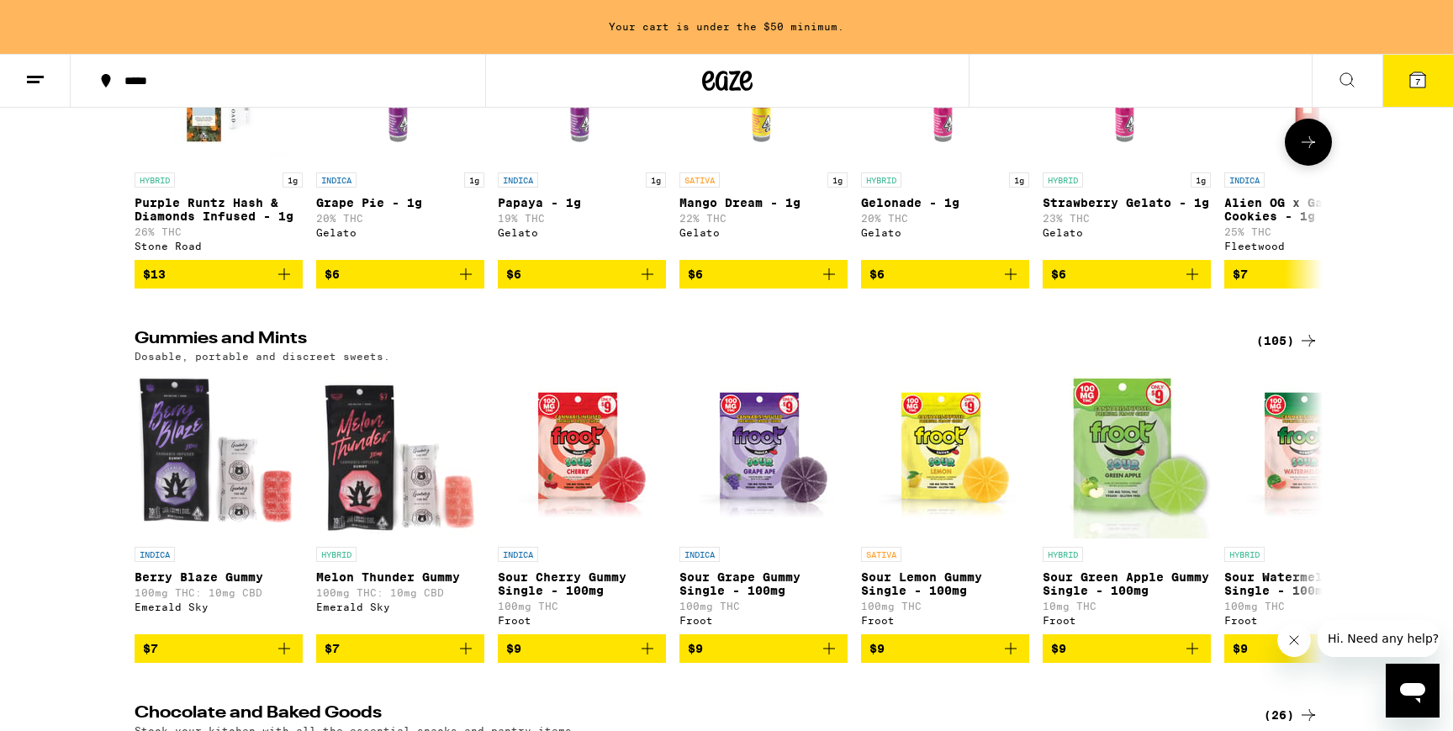
scroll to position [5090, 0]
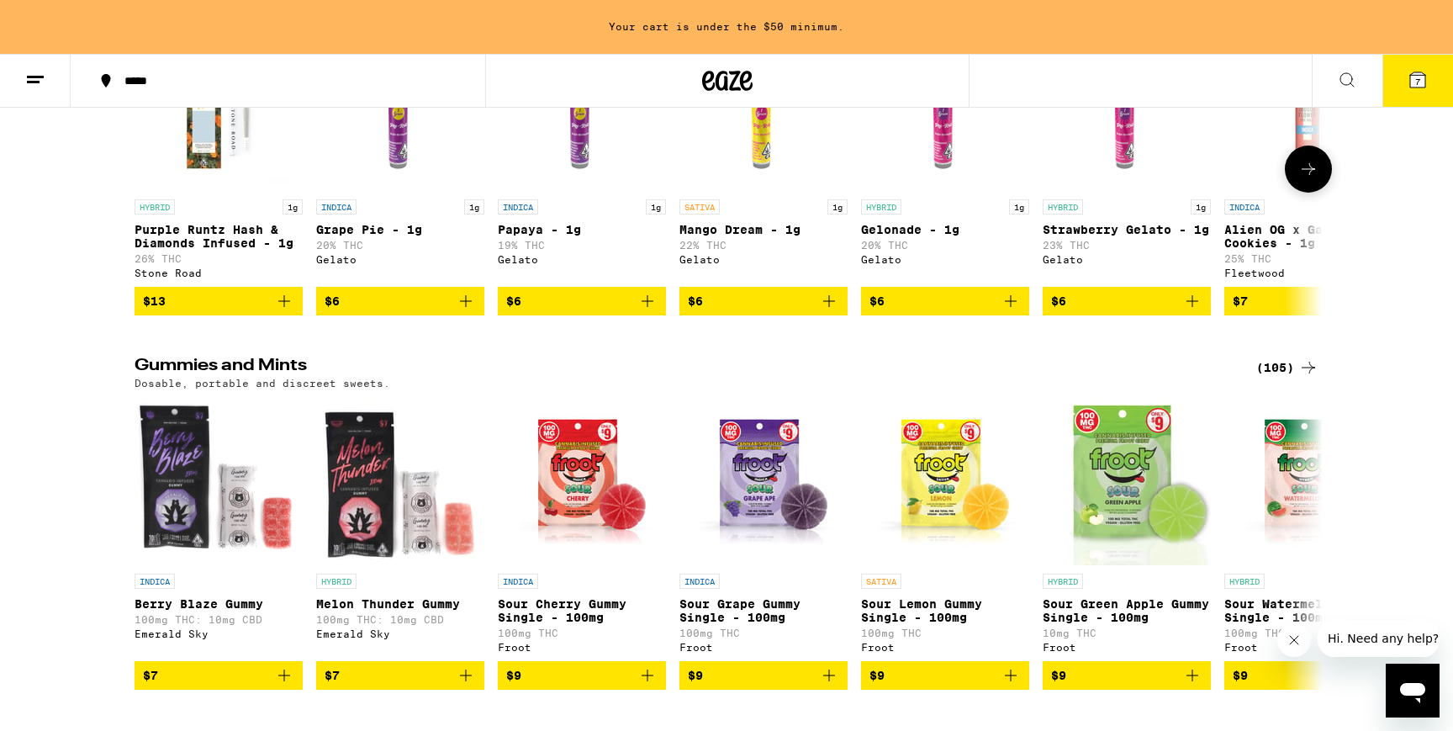
click at [405, 191] on img "Open page for Grape Pie - 1g from Gelato" at bounding box center [400, 107] width 168 height 168
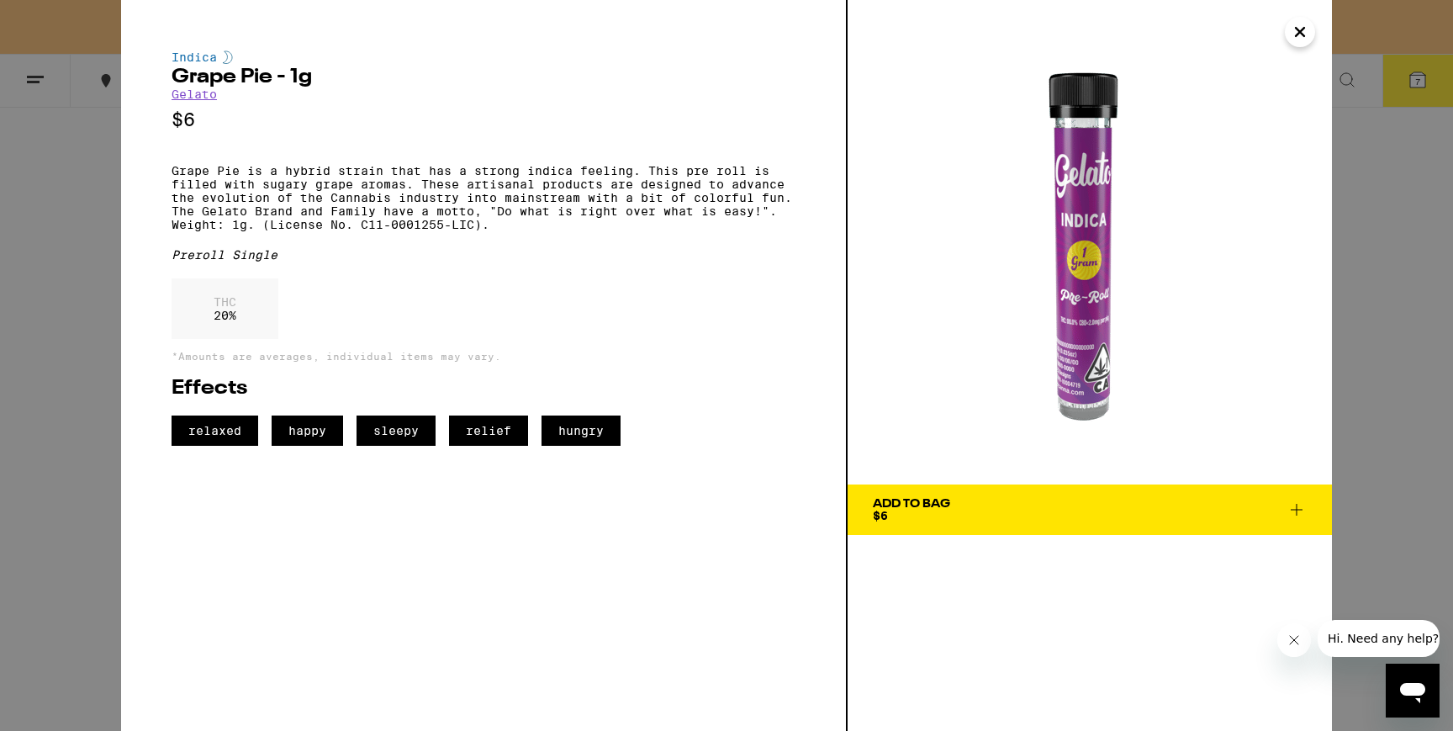
click at [942, 513] on div "Add To Bag $6" at bounding box center [911, 510] width 77 height 24
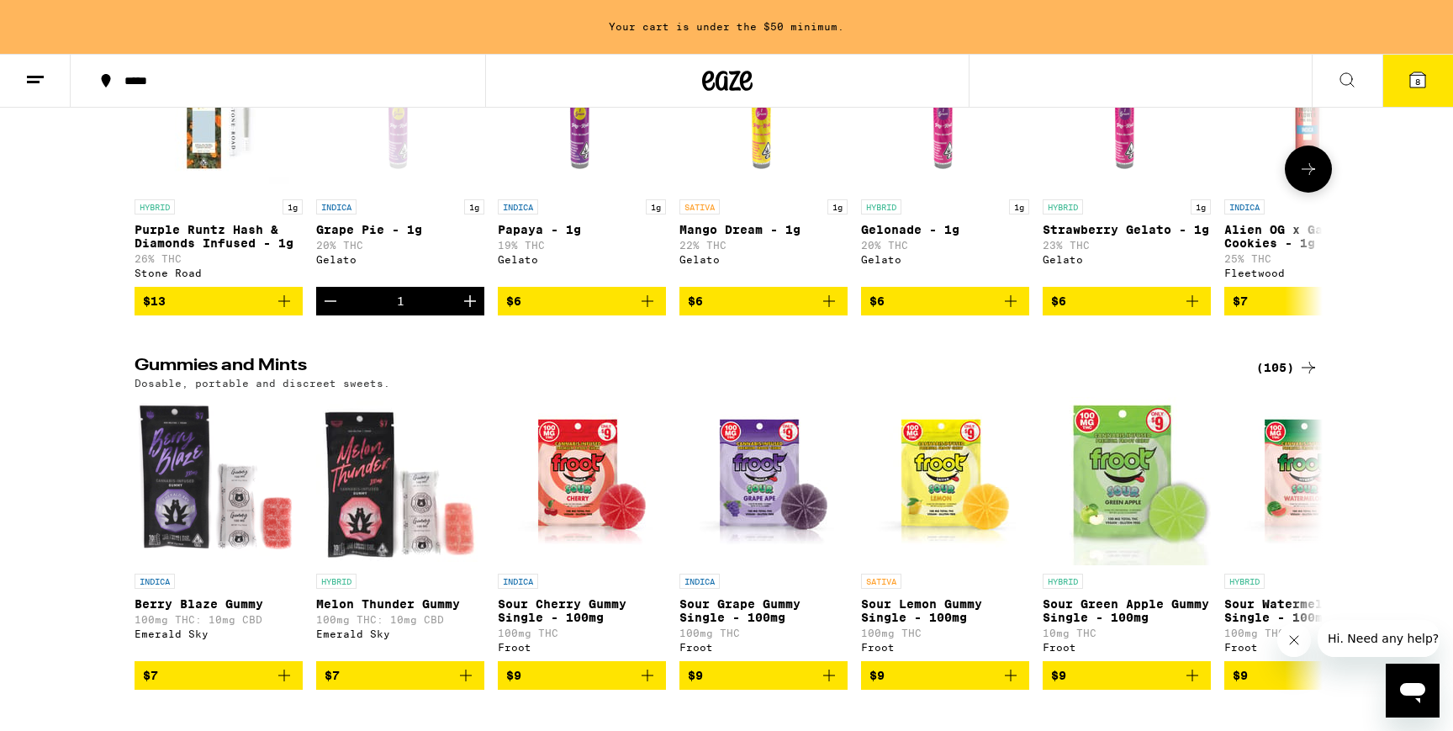
click at [1305, 175] on icon at bounding box center [1308, 169] width 13 height 12
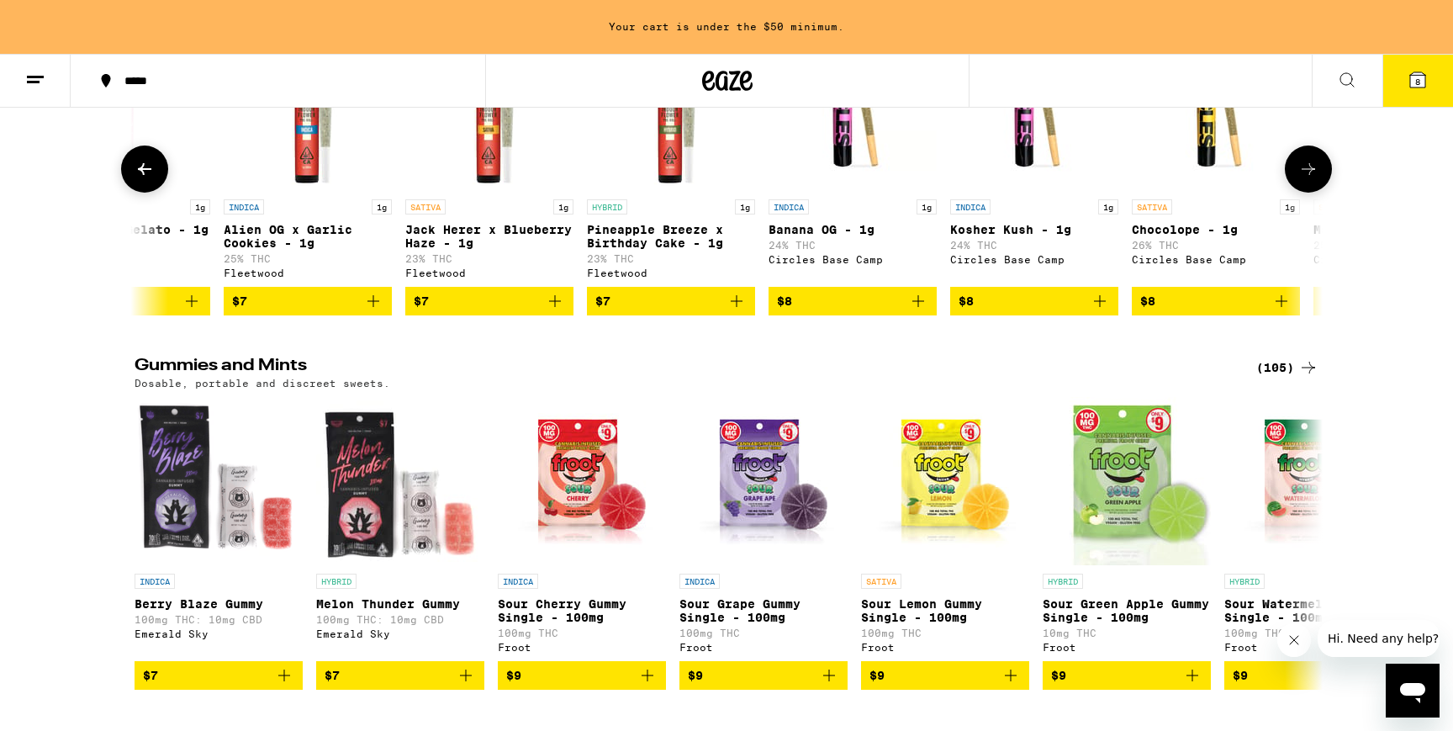
click at [1305, 175] on icon at bounding box center [1308, 169] width 13 height 12
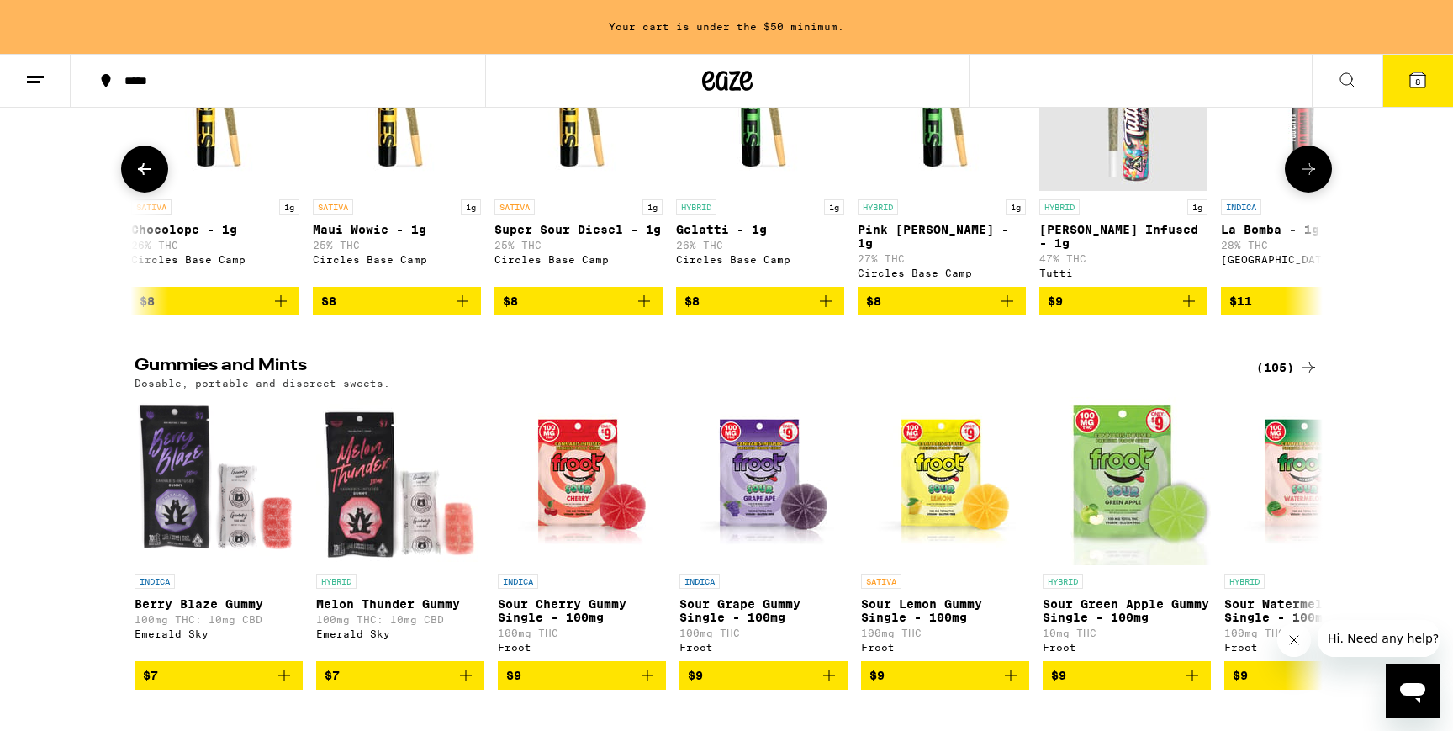
click at [1305, 175] on icon at bounding box center [1308, 169] width 13 height 12
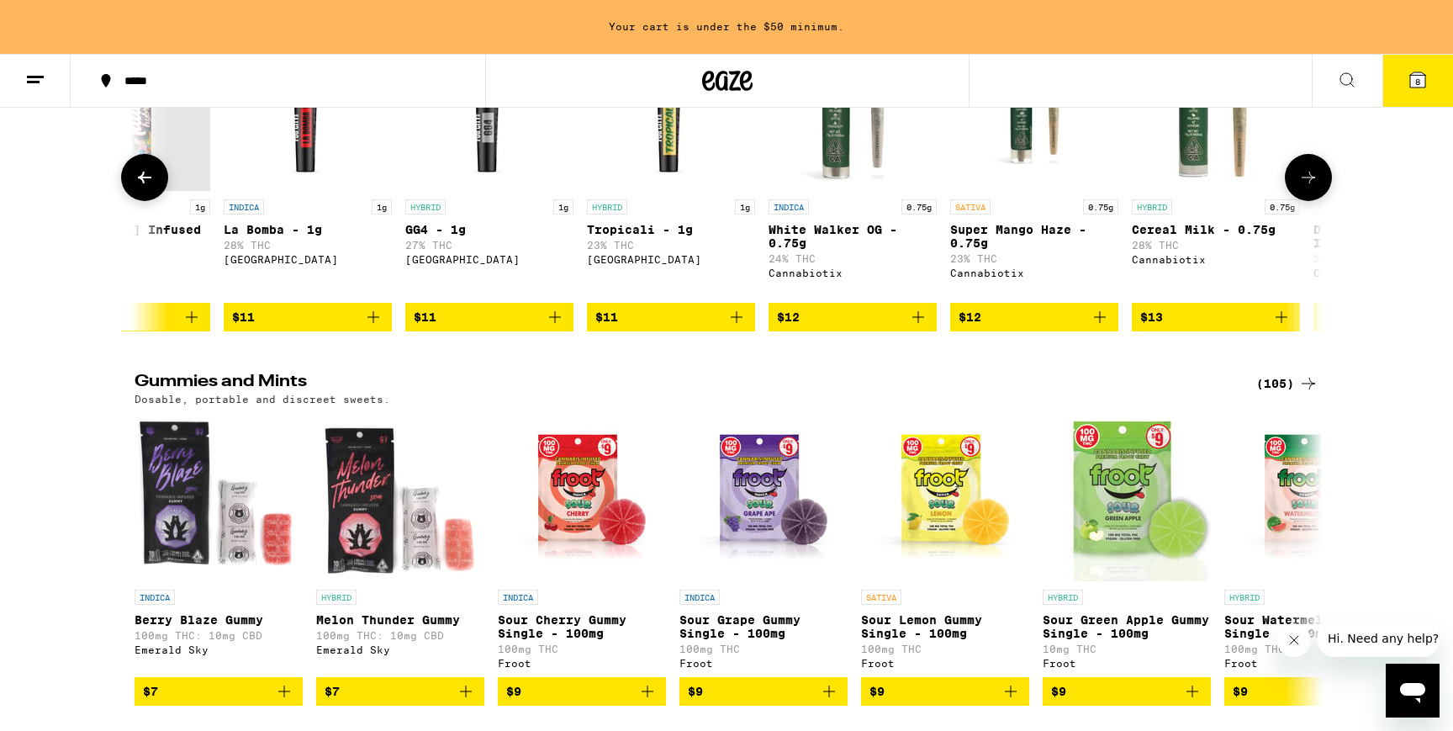
scroll to position [0, 3003]
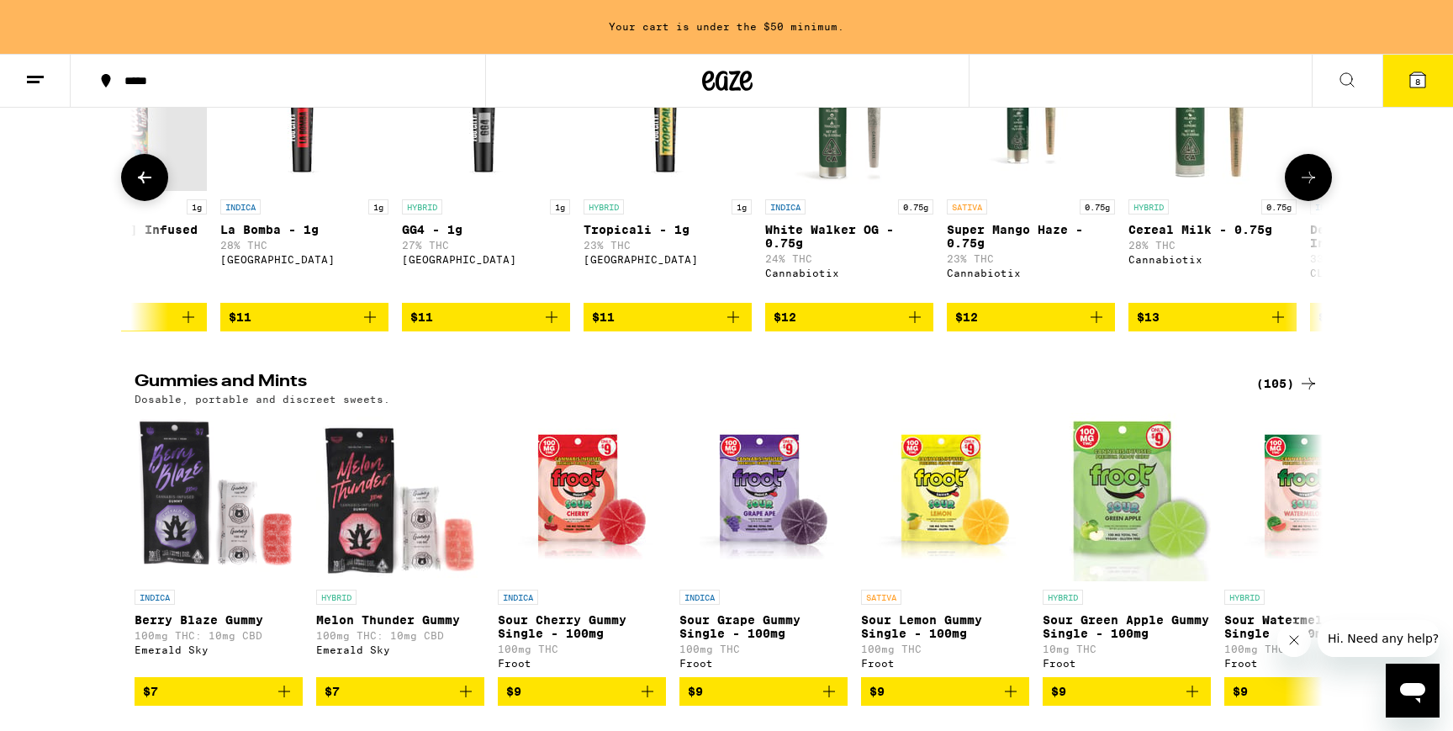
click at [1305, 188] on icon at bounding box center [1309, 177] width 20 height 20
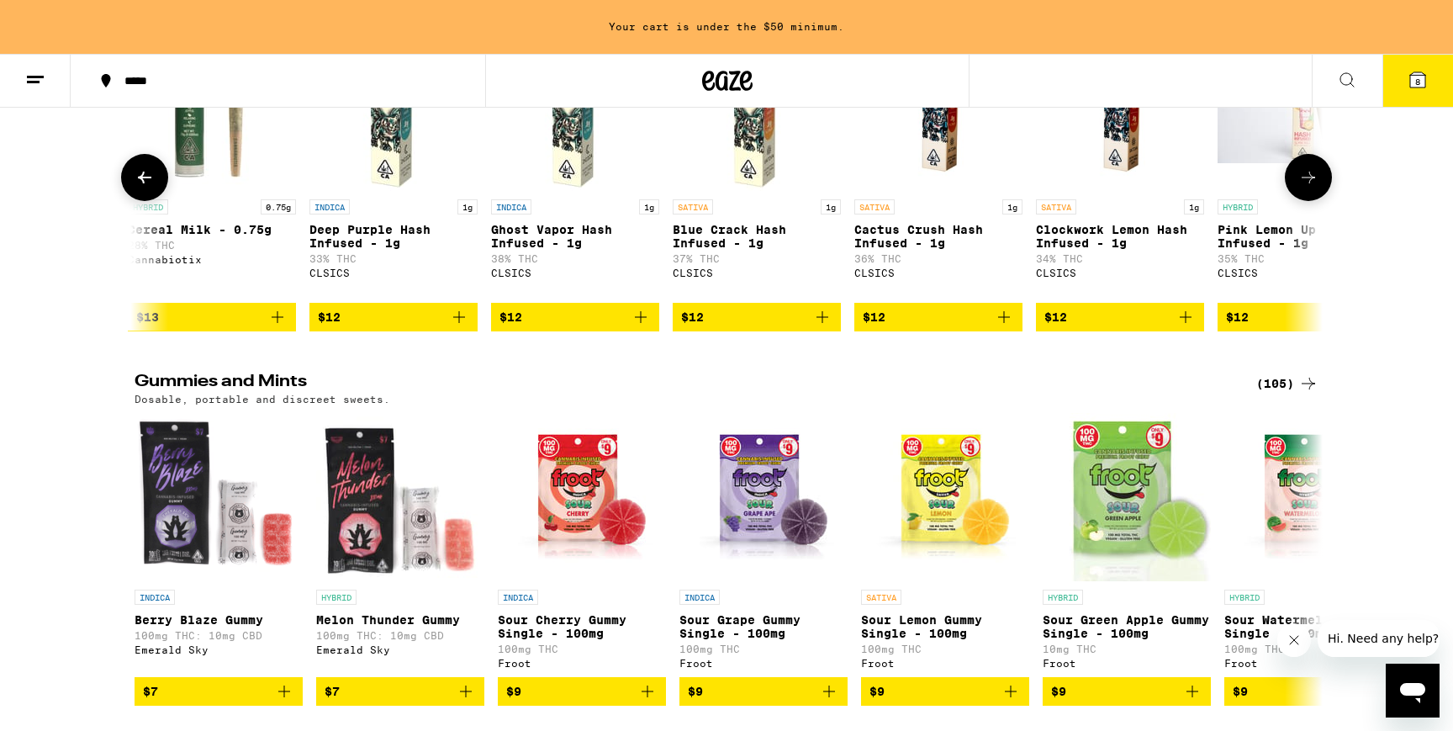
click at [1305, 188] on icon at bounding box center [1309, 177] width 20 height 20
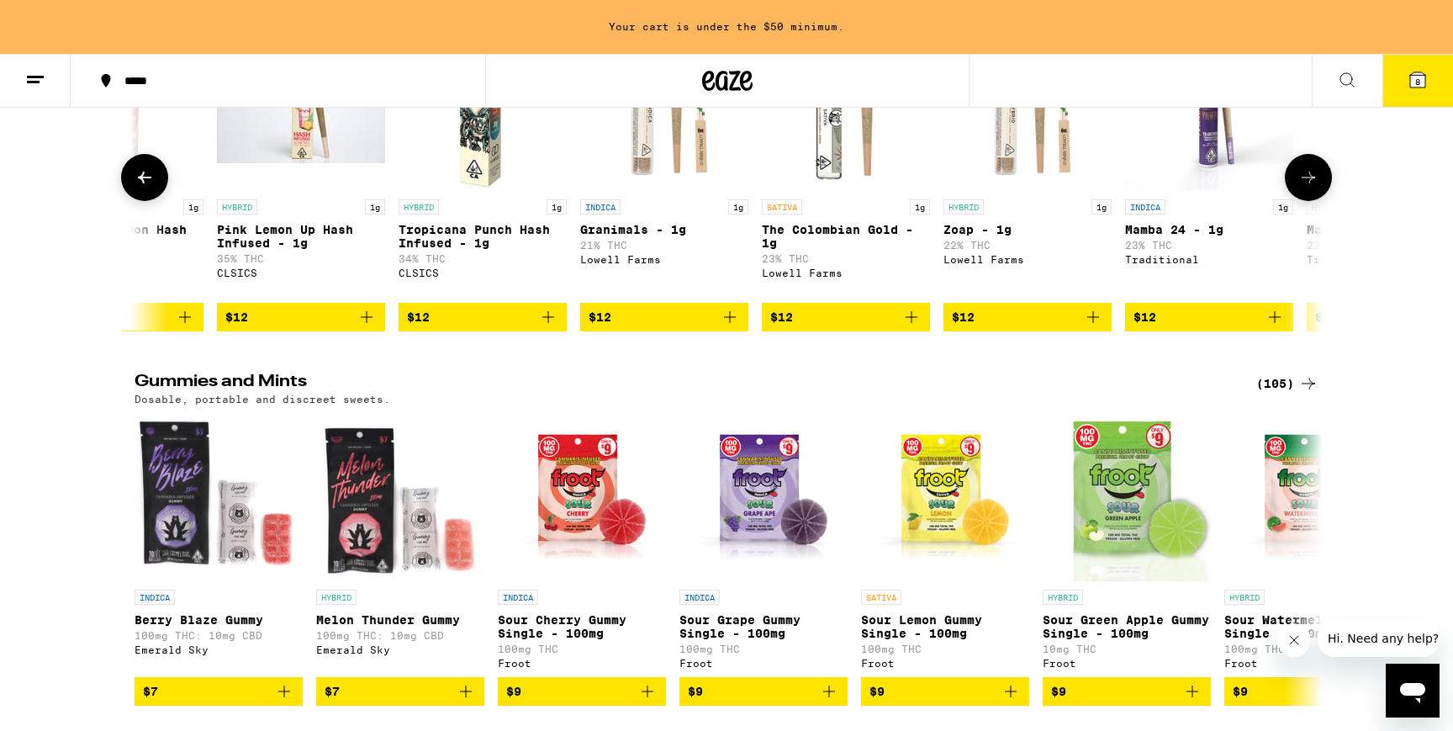
click at [1305, 188] on icon at bounding box center [1309, 177] width 20 height 20
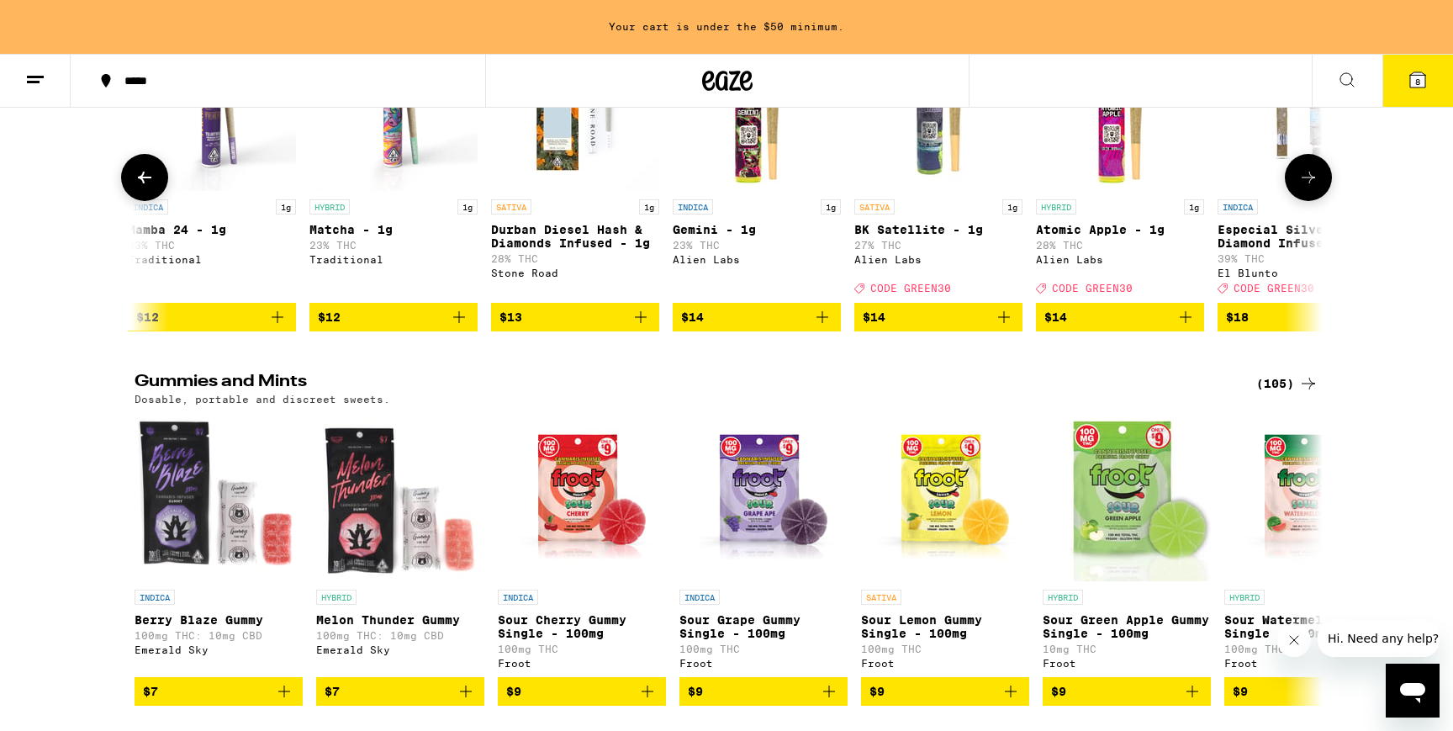
scroll to position [0, 6006]
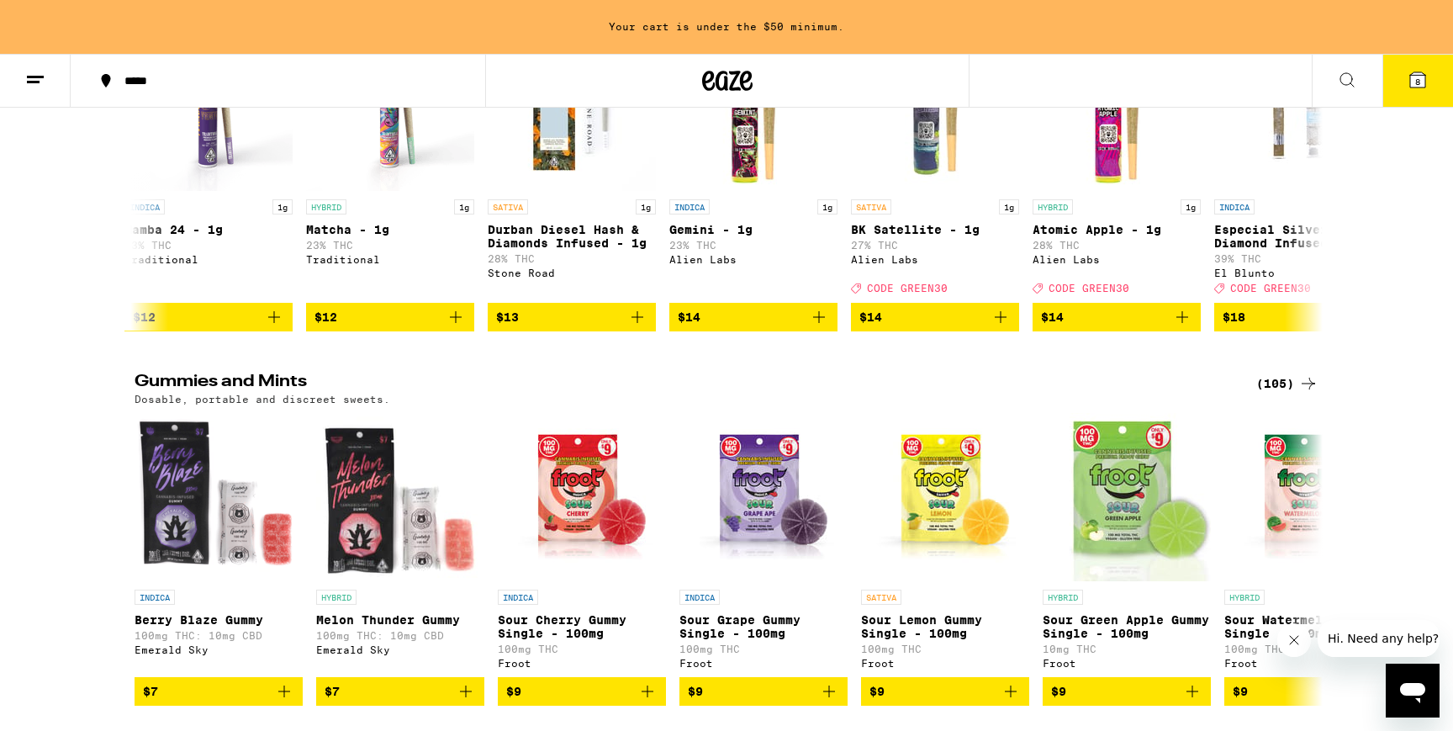
click at [1411, 74] on icon at bounding box center [1418, 79] width 15 height 15
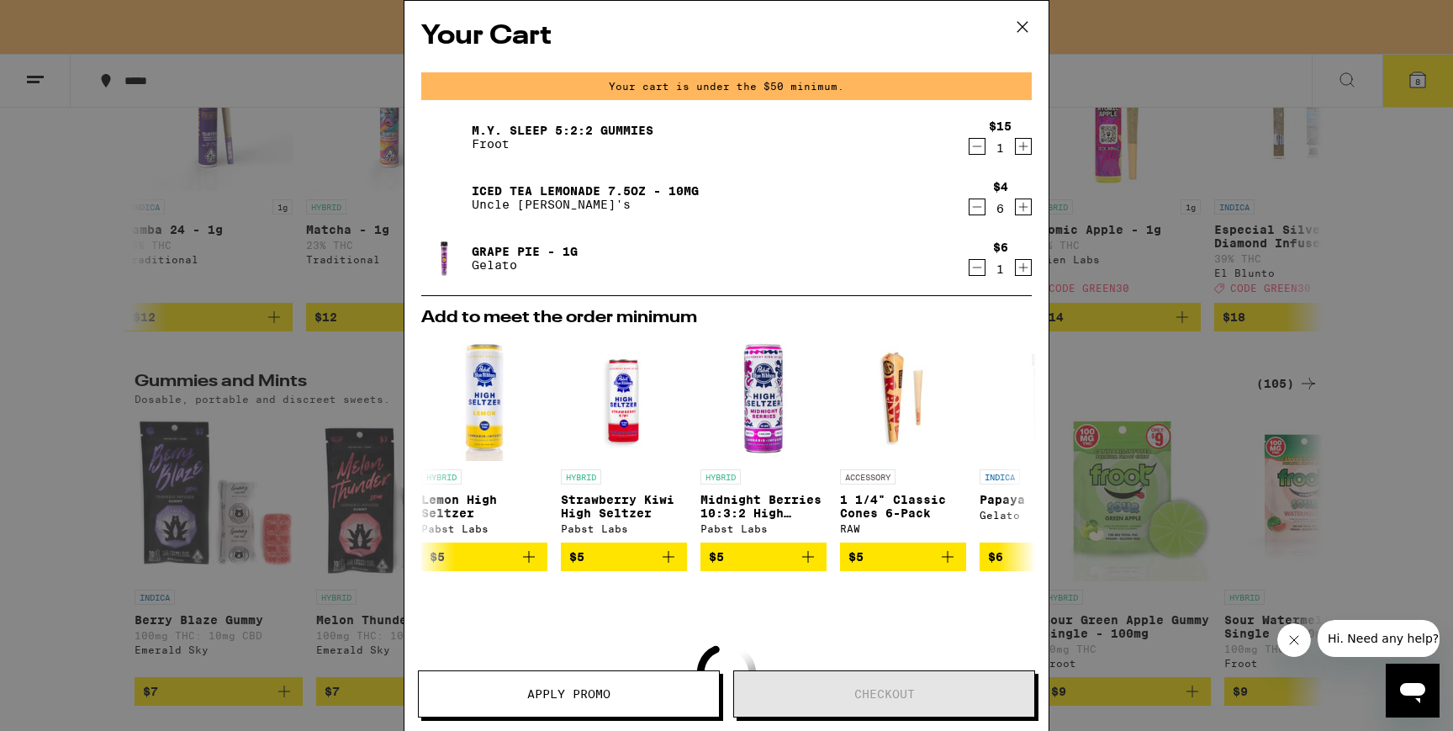
scroll to position [4917, 0]
click at [807, 563] on icon "Add to bag" at bounding box center [808, 557] width 12 height 12
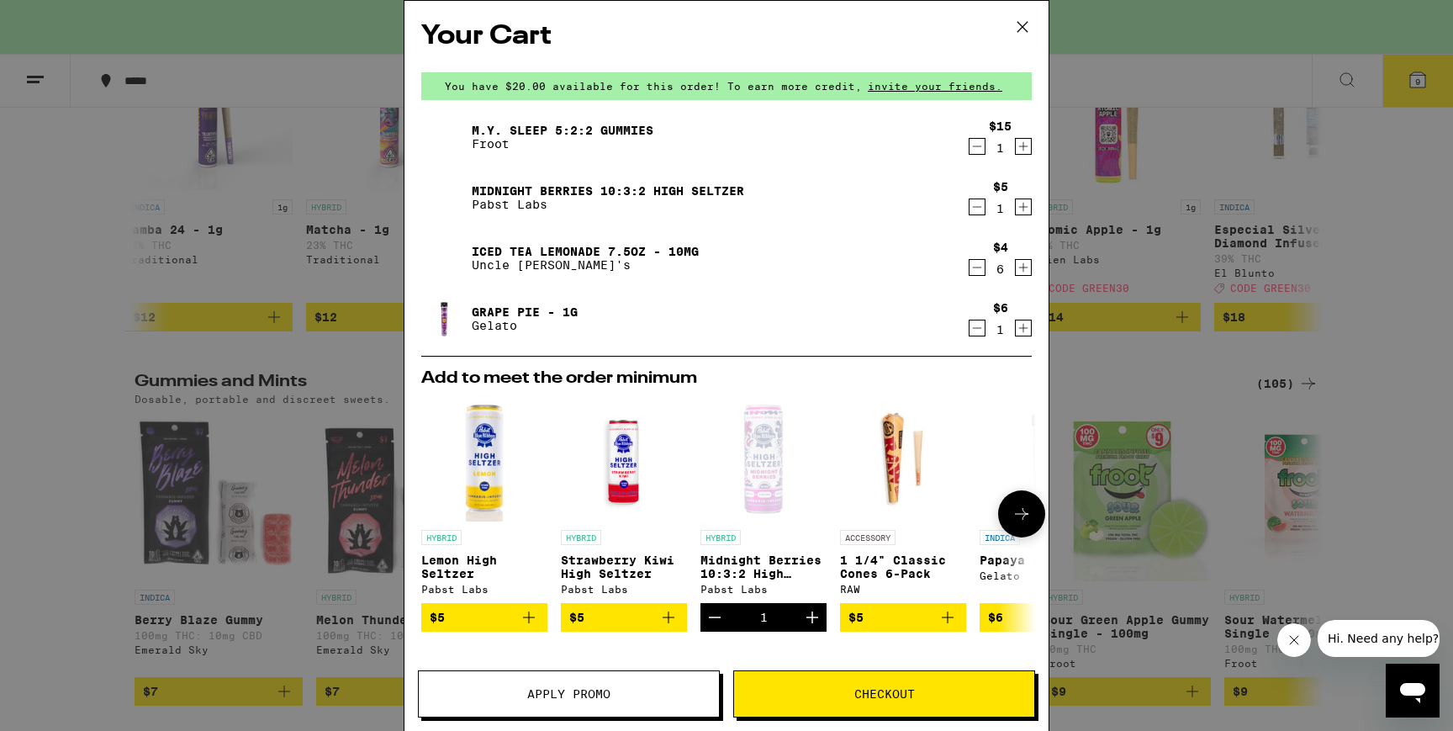
click at [818, 622] on icon "Increment" at bounding box center [813, 617] width 12 height 12
click at [860, 685] on button "Checkout" at bounding box center [884, 693] width 302 height 47
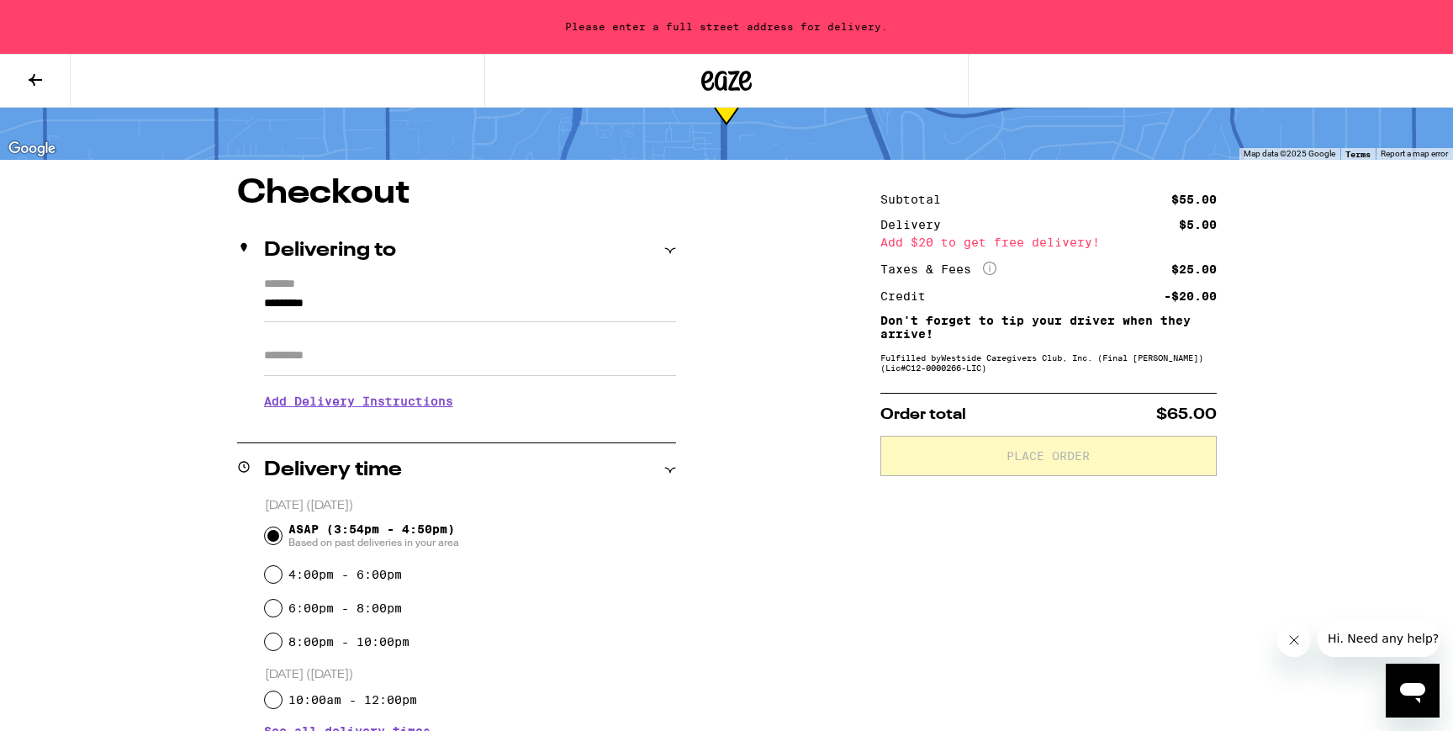
scroll to position [98, 0]
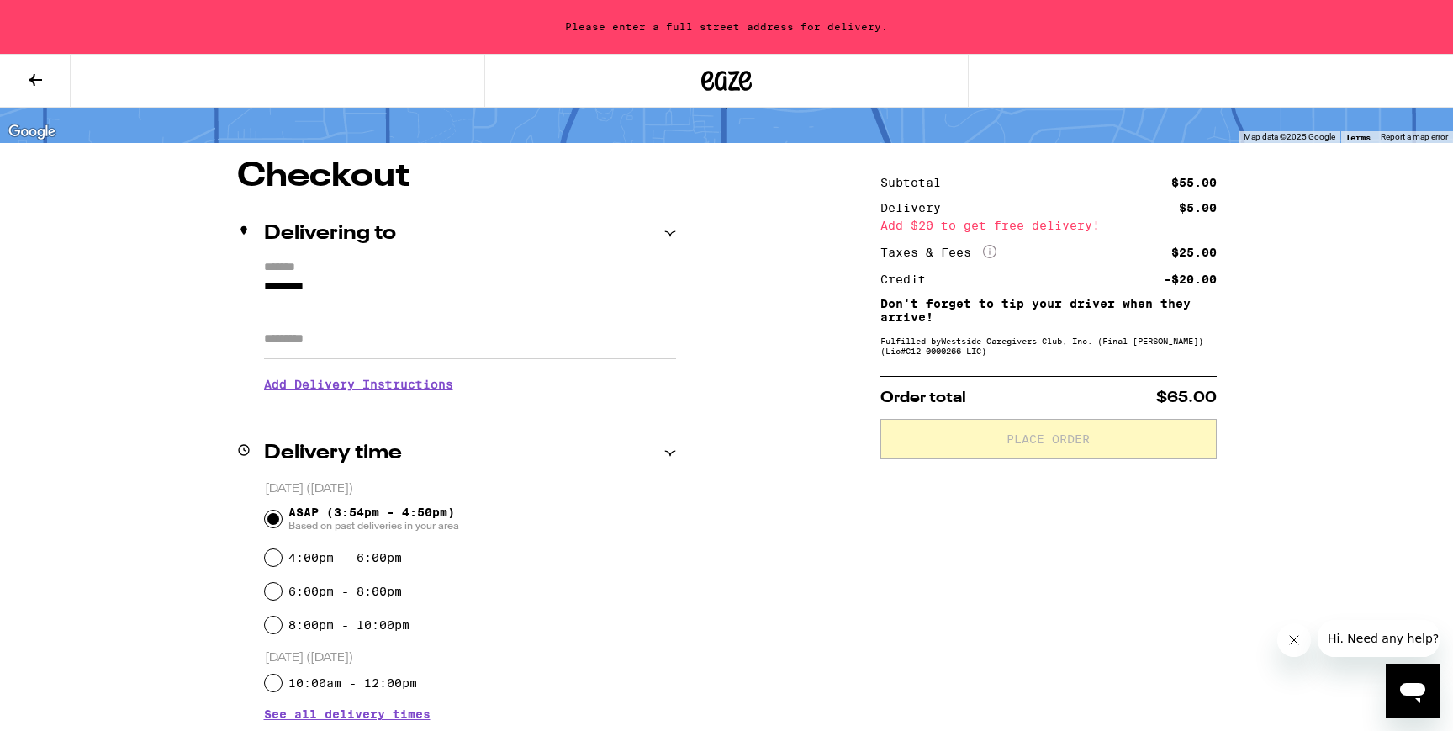
click at [301, 289] on input "*********" at bounding box center [470, 291] width 412 height 29
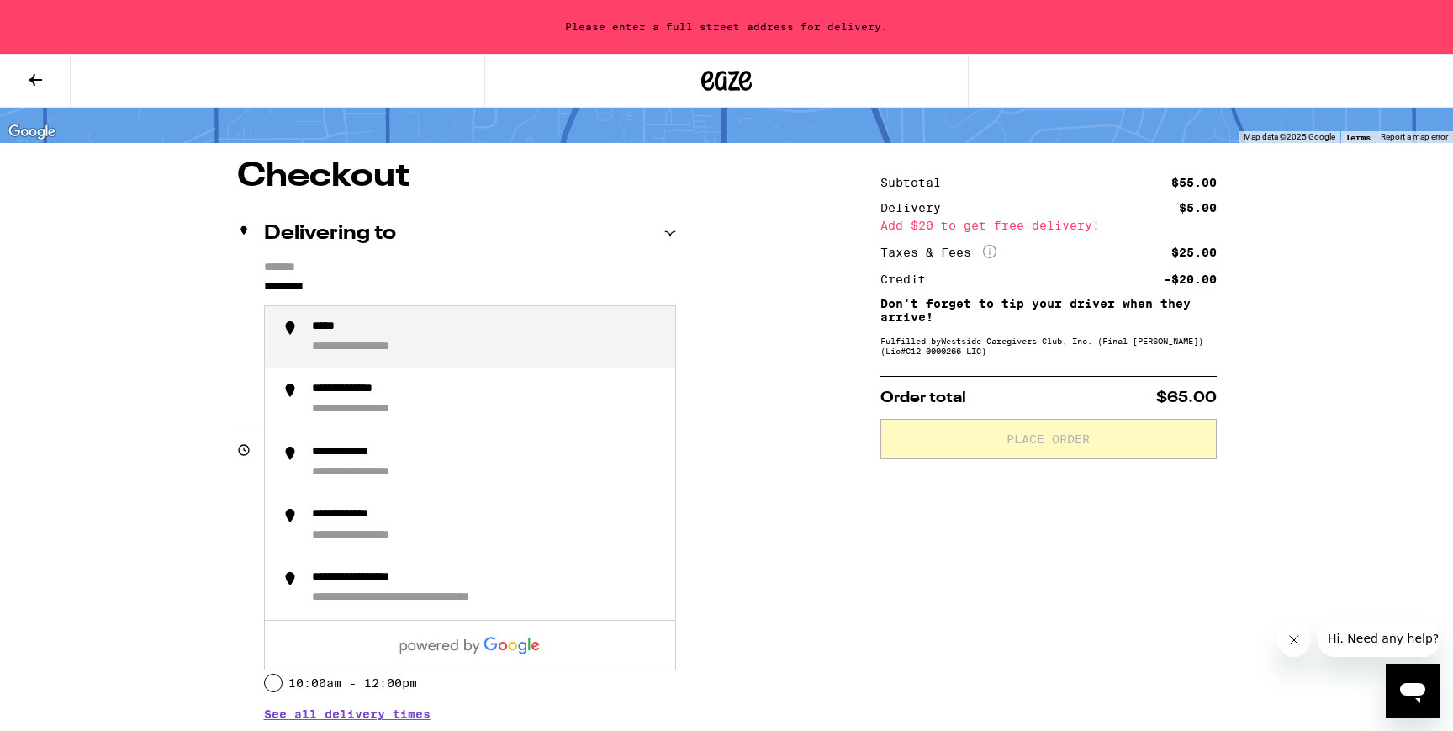
click at [301, 289] on input "*********" at bounding box center [470, 291] width 412 height 29
click at [367, 329] on div "**********" at bounding box center [380, 328] width 137 height 16
type input "**********"
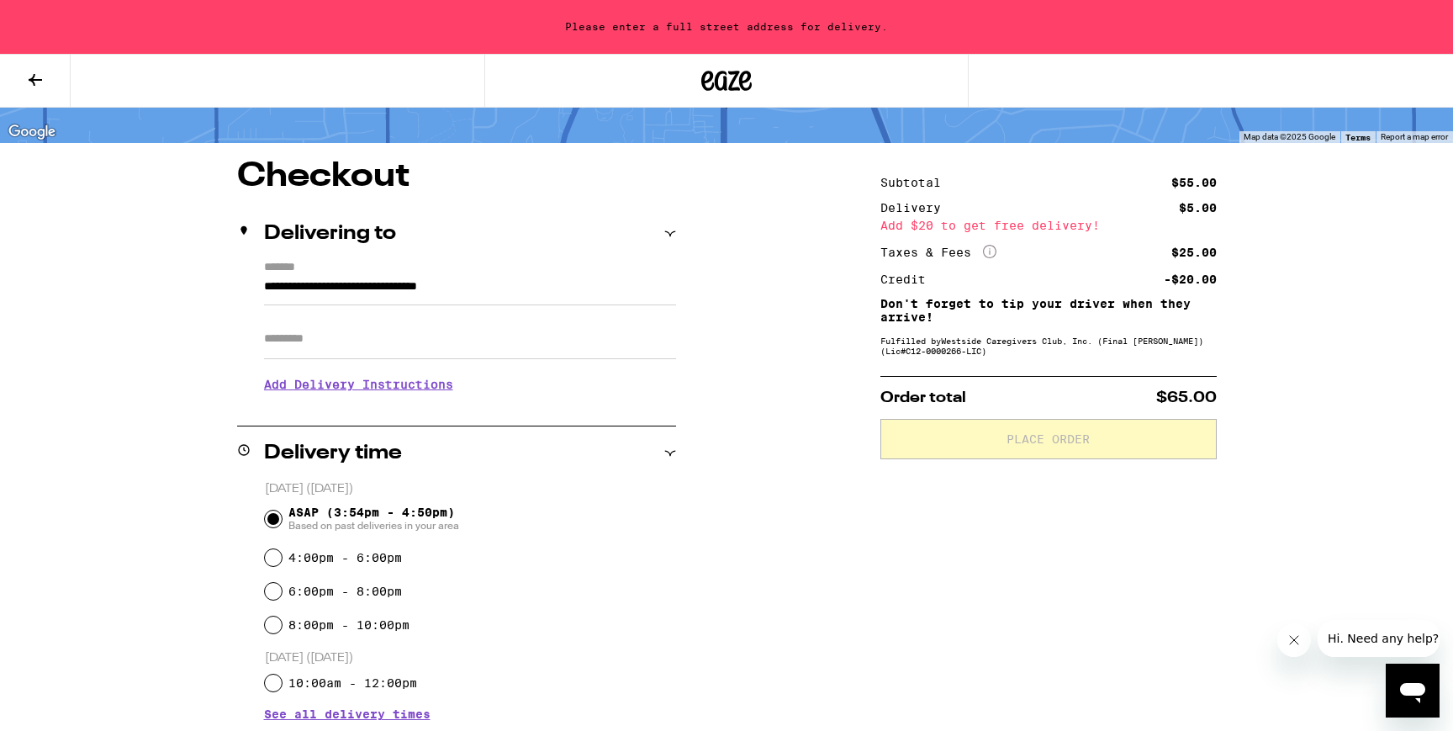
click at [776, 415] on div "**********" at bounding box center [726, 695] width 1211 height 1070
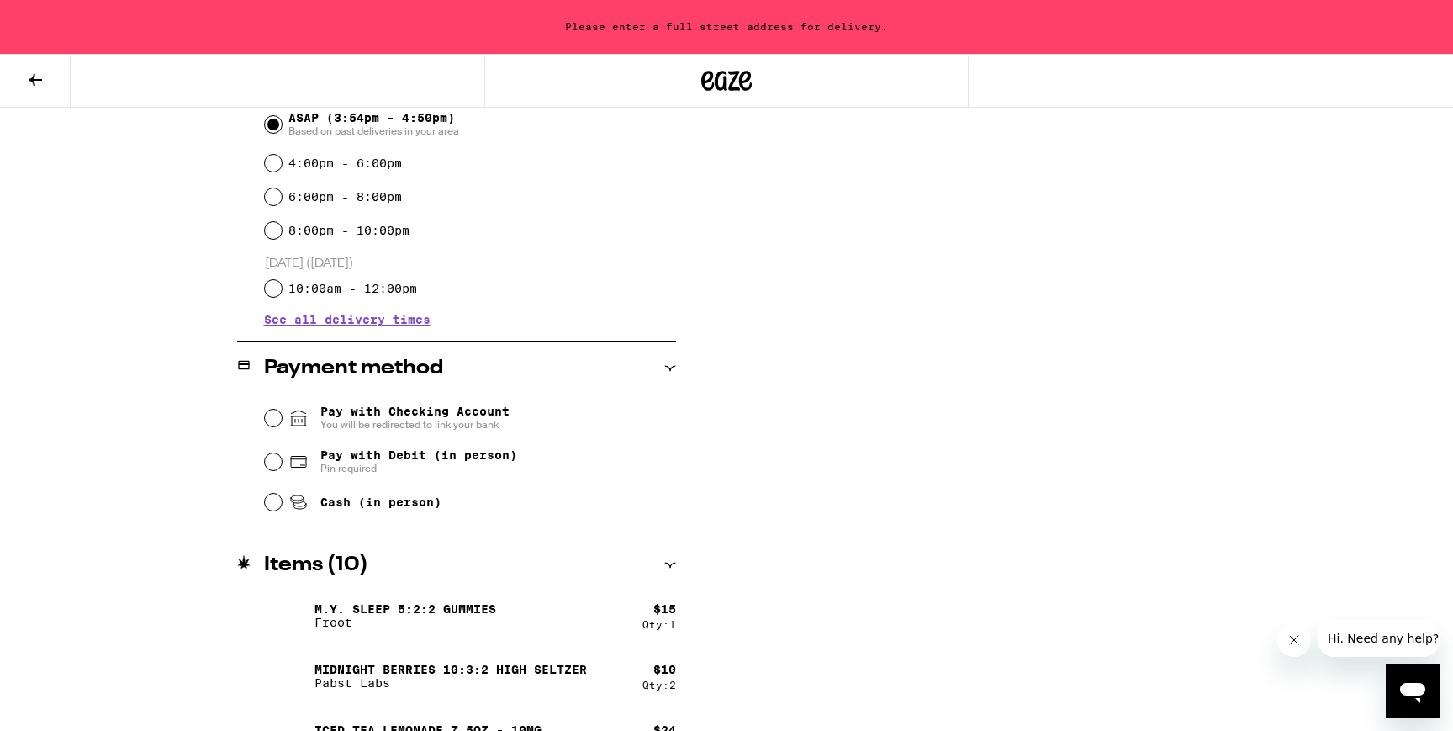
scroll to position [503, 0]
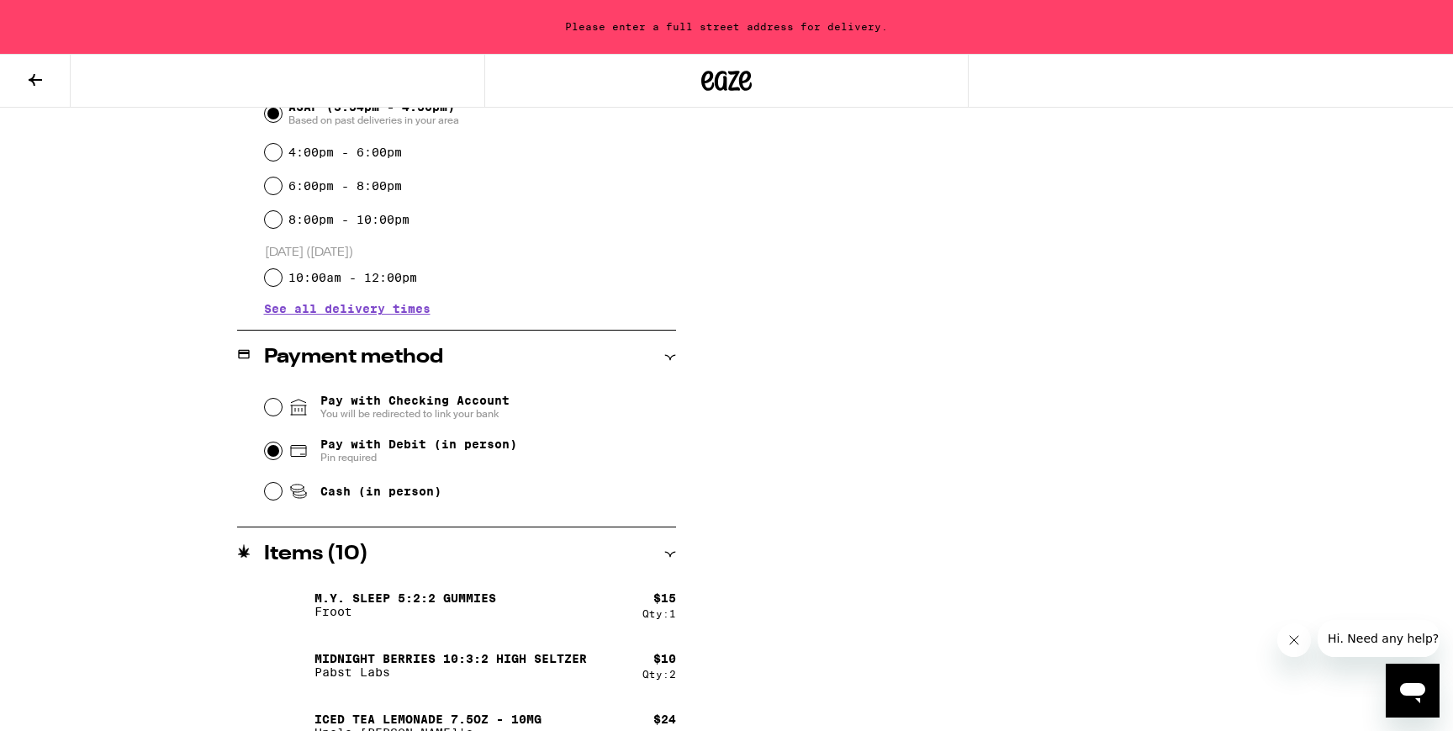
click at [276, 457] on input "Pay with Debit (in person) Pin required" at bounding box center [273, 450] width 17 height 17
radio input "true"
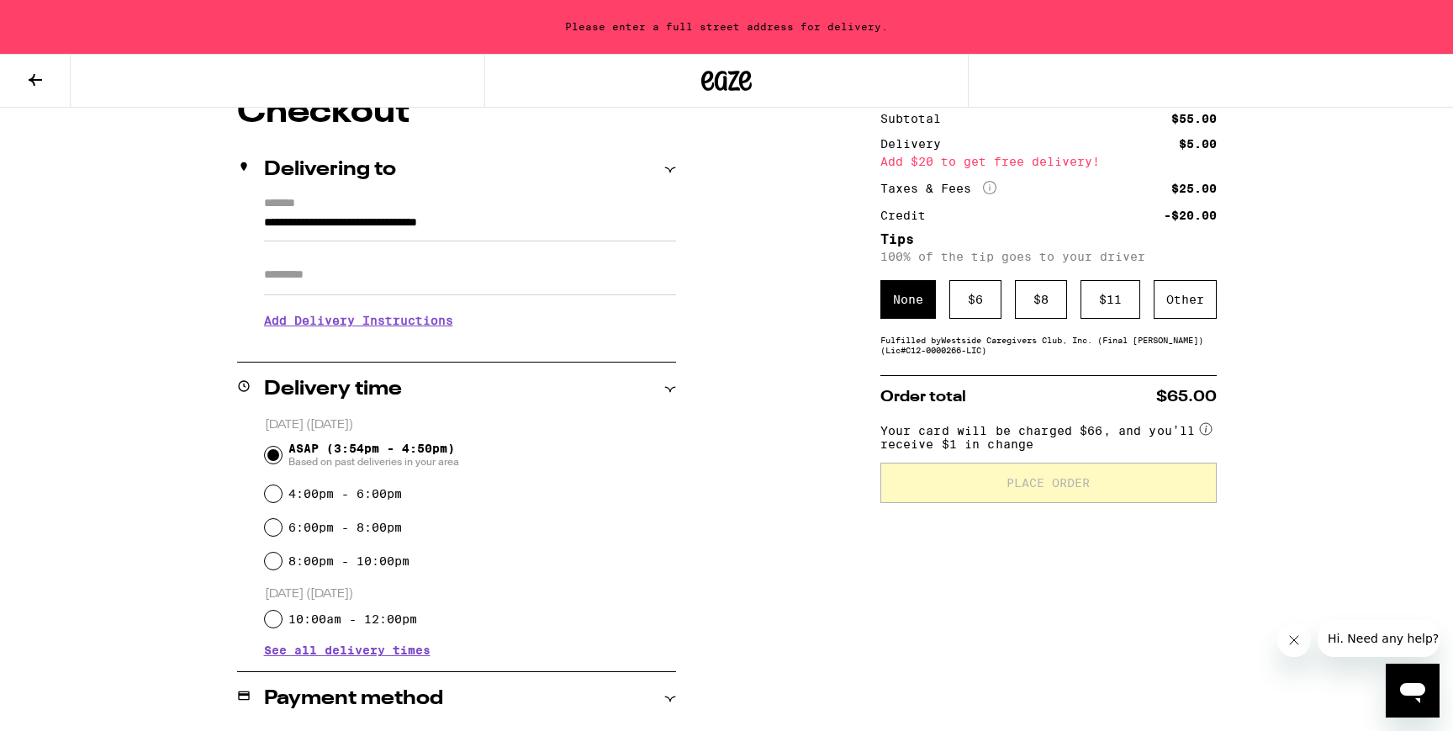
scroll to position [152, 0]
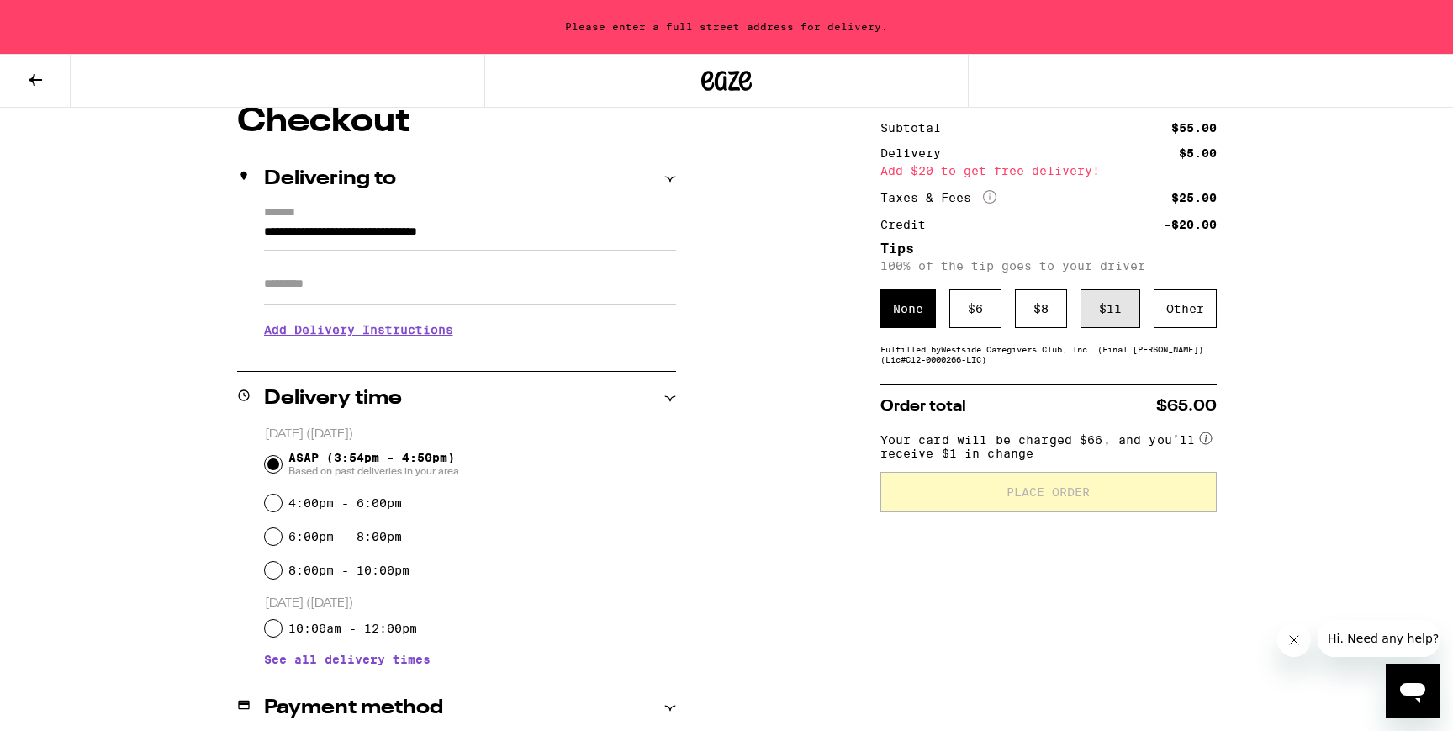
click at [1110, 310] on div "$ 11" at bounding box center [1111, 308] width 60 height 39
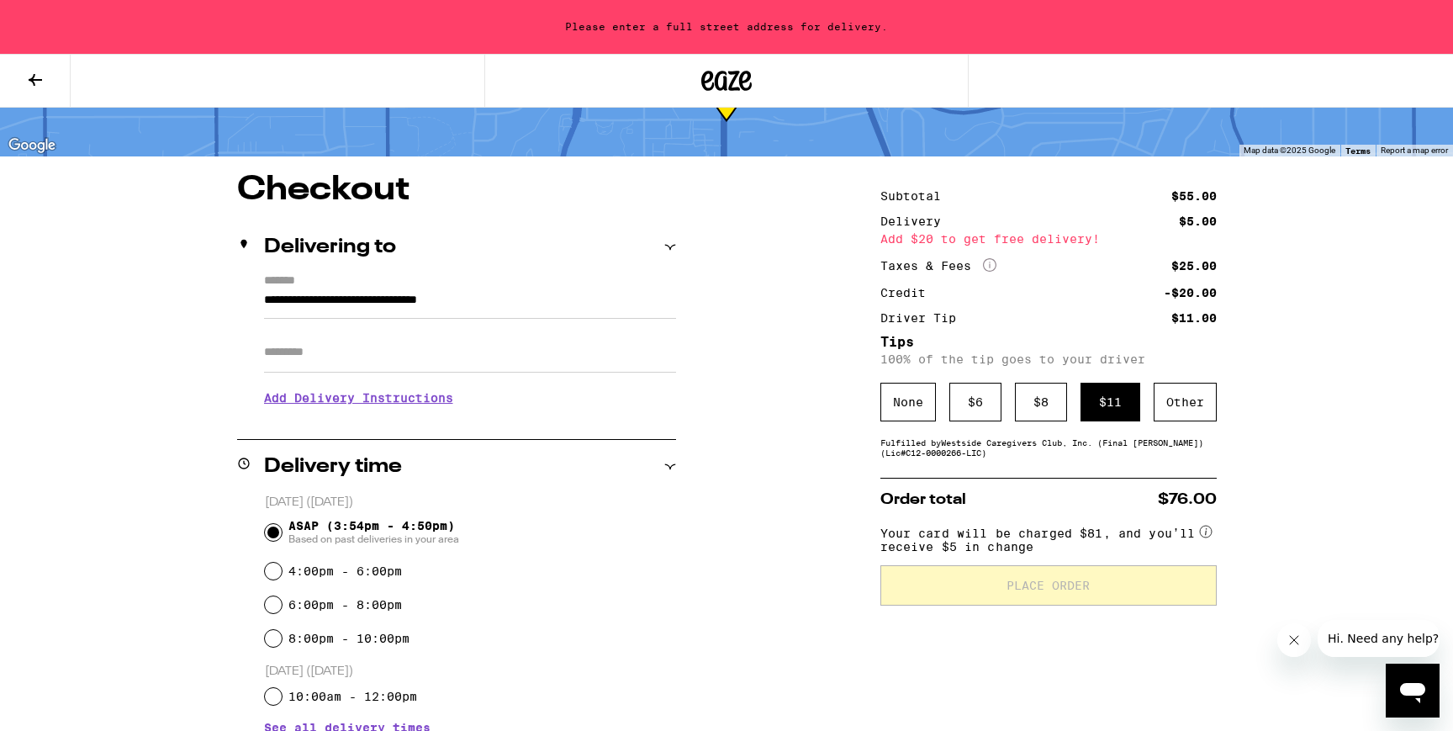
scroll to position [0, 0]
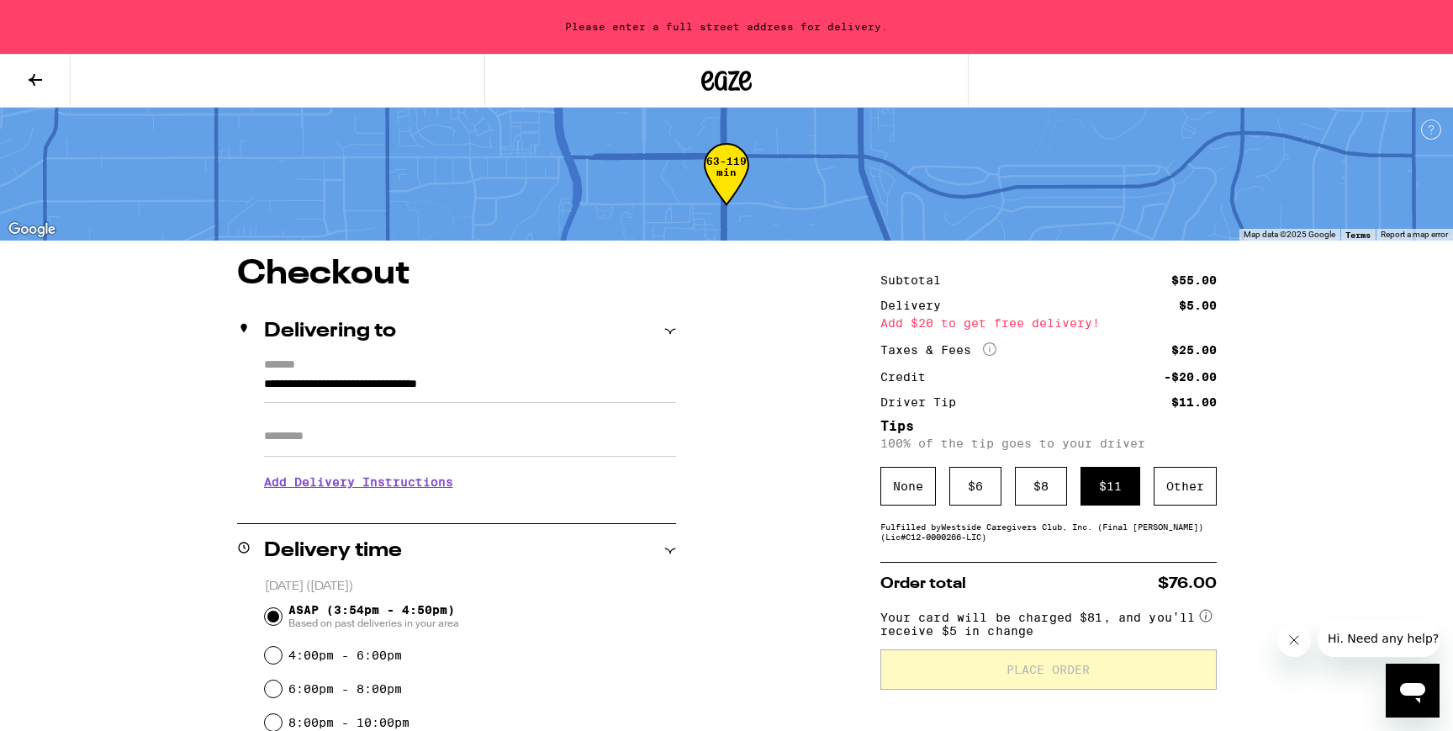
click at [474, 435] on input "Apt/Suite" at bounding box center [470, 436] width 412 height 40
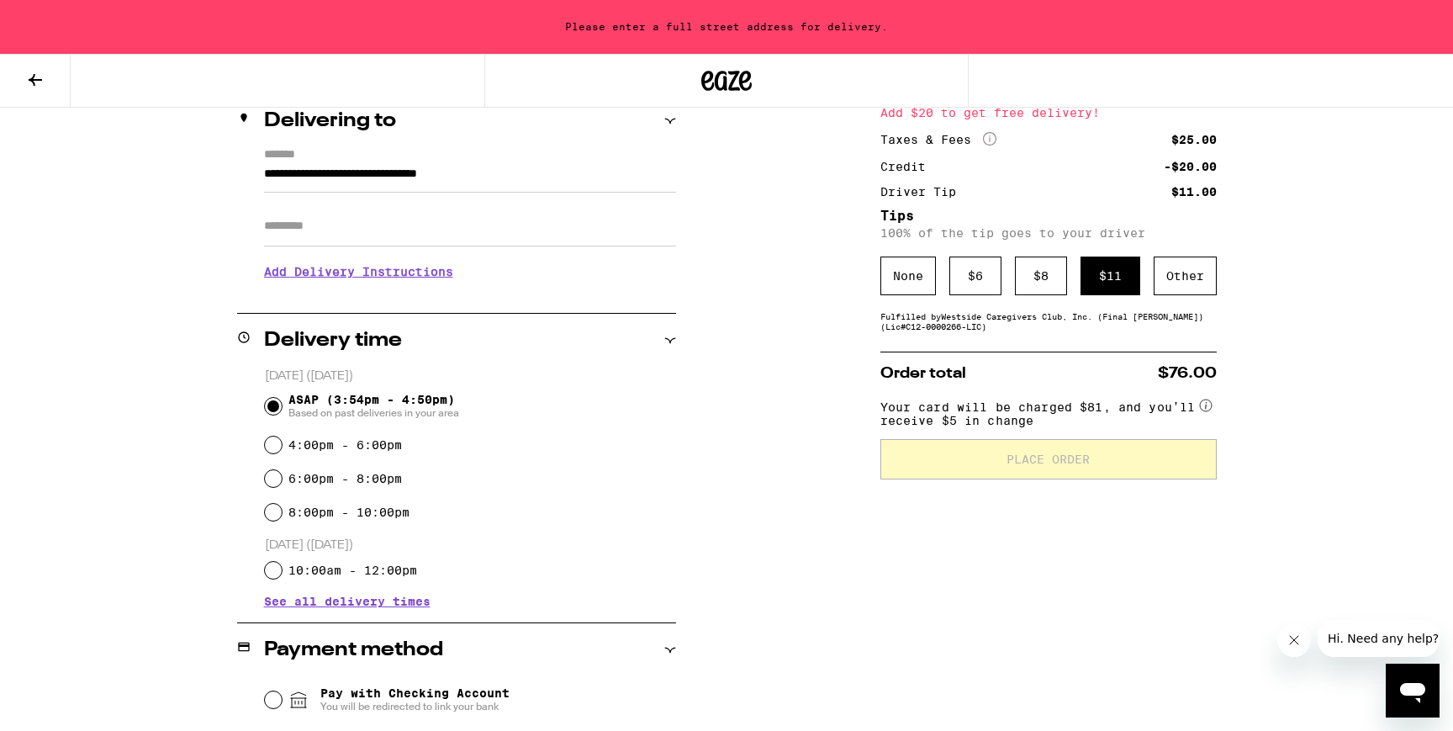
scroll to position [216, 0]
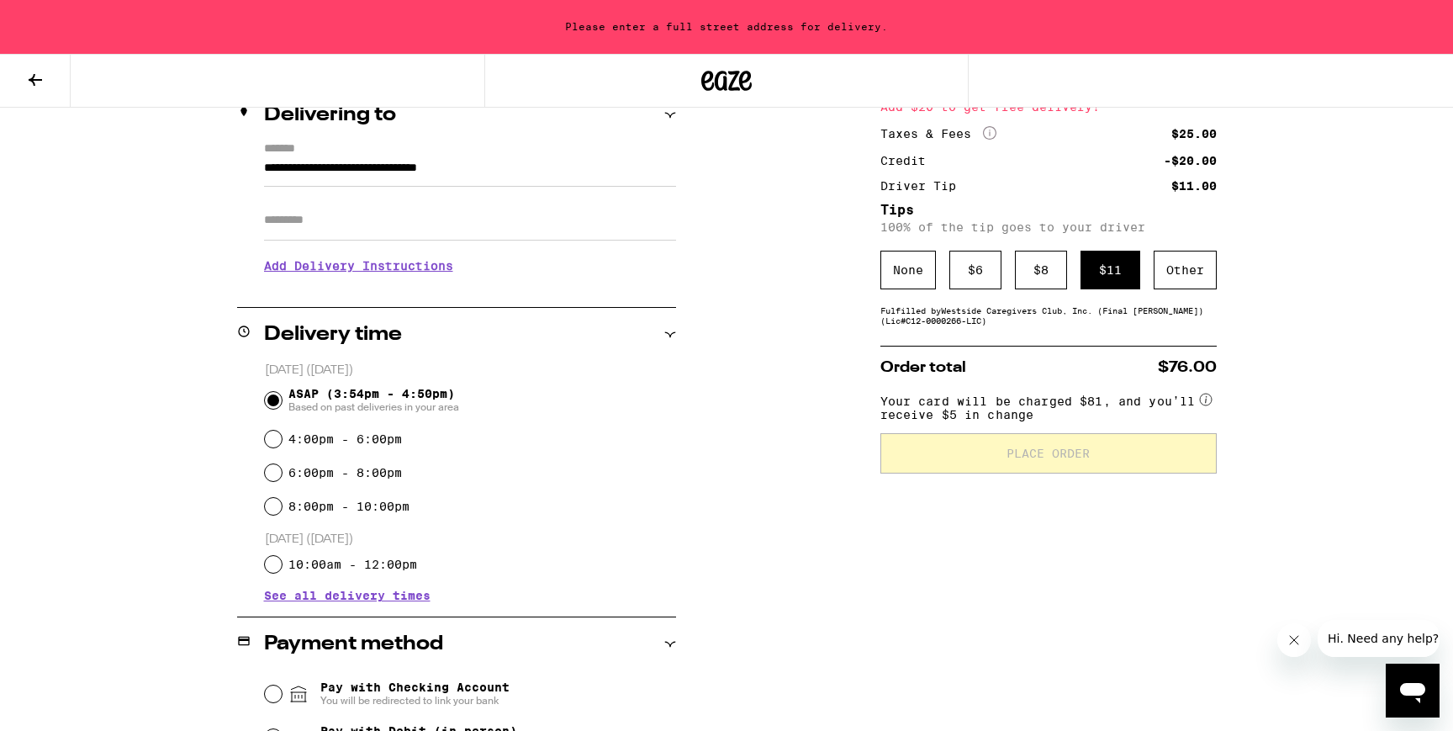
click at [1300, 647] on button "Close message from company" at bounding box center [1295, 640] width 34 height 34
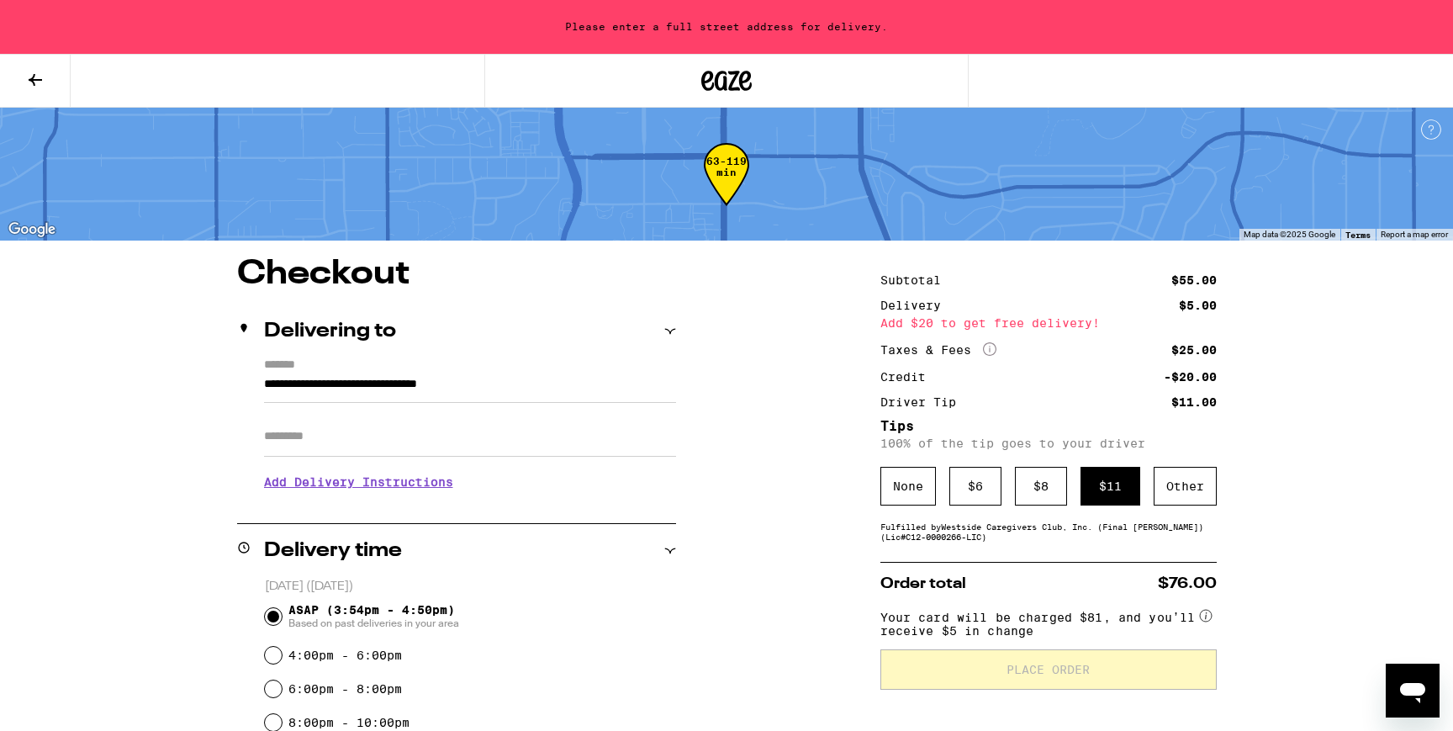
click at [380, 427] on input "Apt/Suite" at bounding box center [470, 436] width 412 height 40
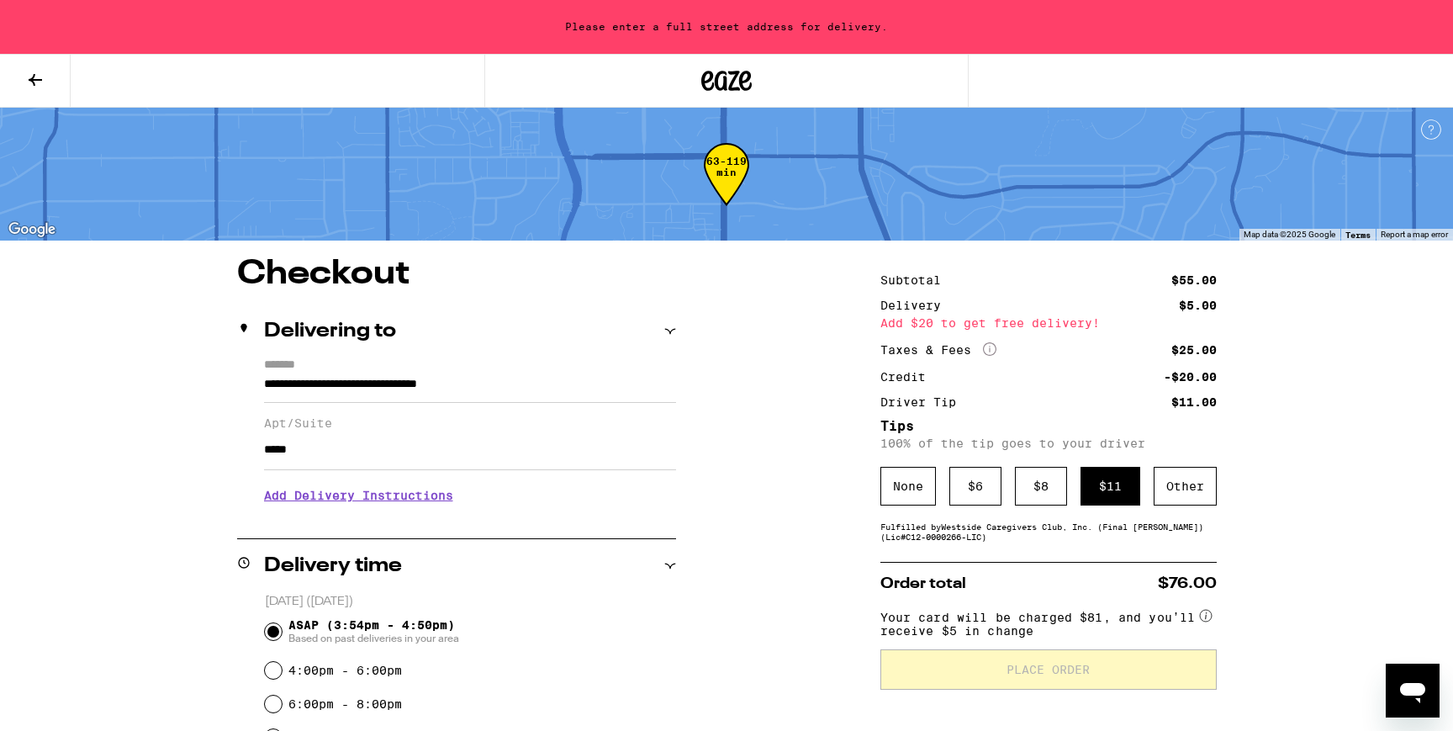
type input "*****"
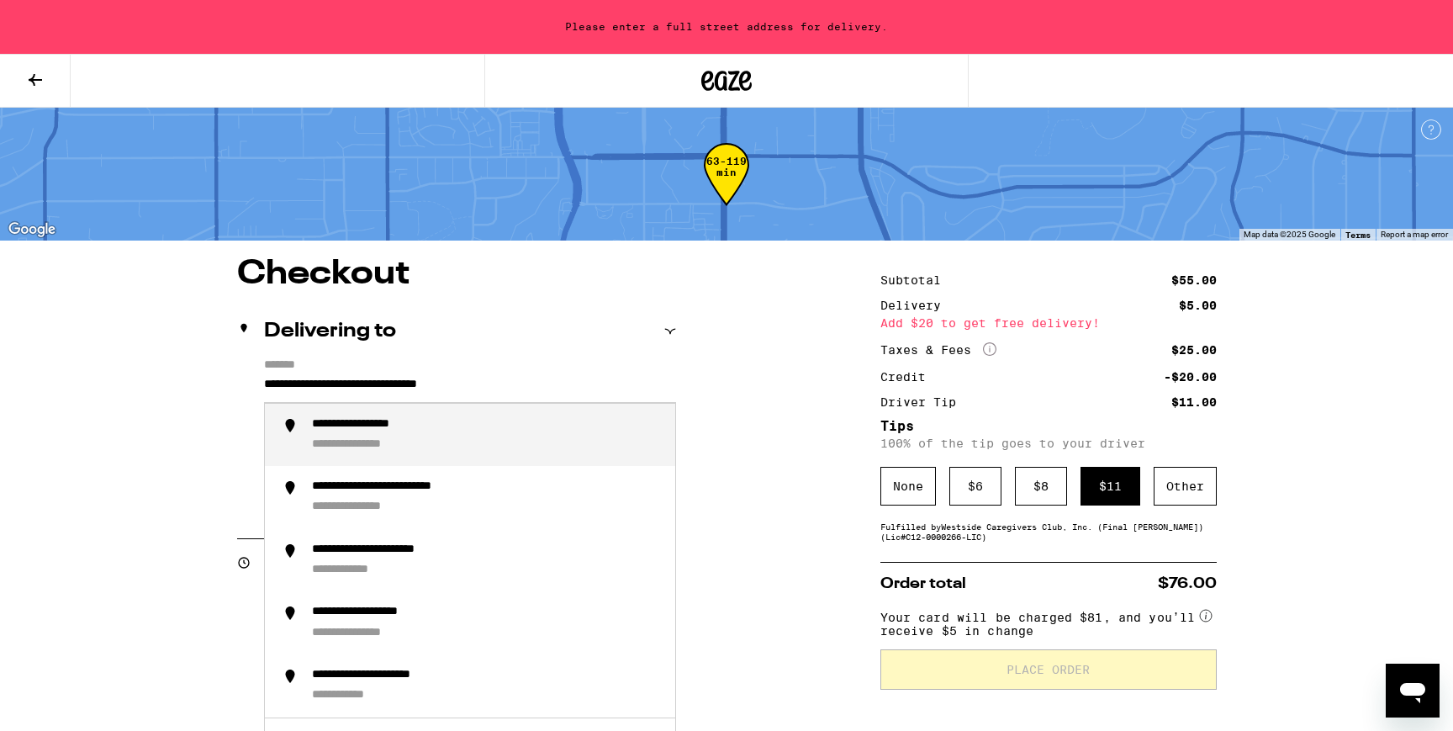
click at [564, 376] on input "**********" at bounding box center [470, 388] width 412 height 29
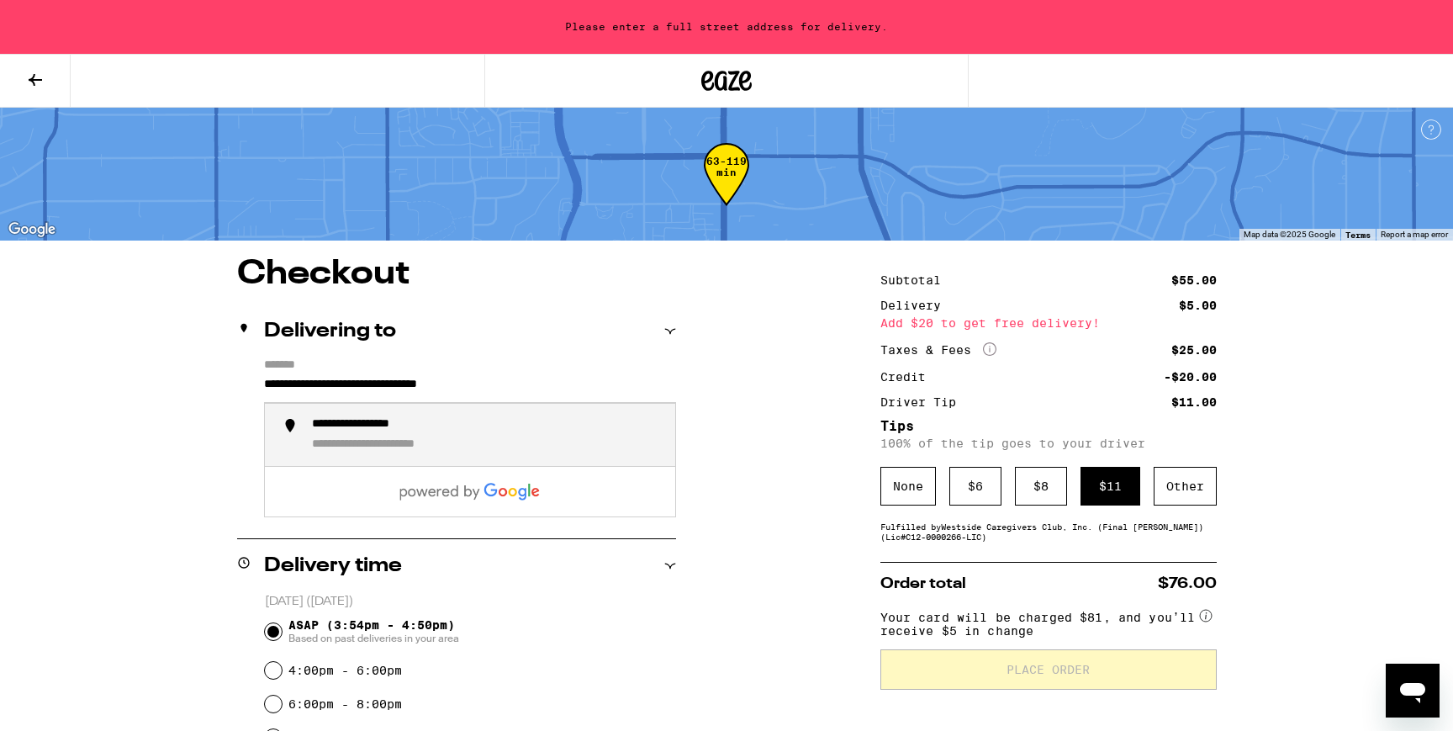
click at [461, 423] on div "**********" at bounding box center [487, 435] width 350 height 36
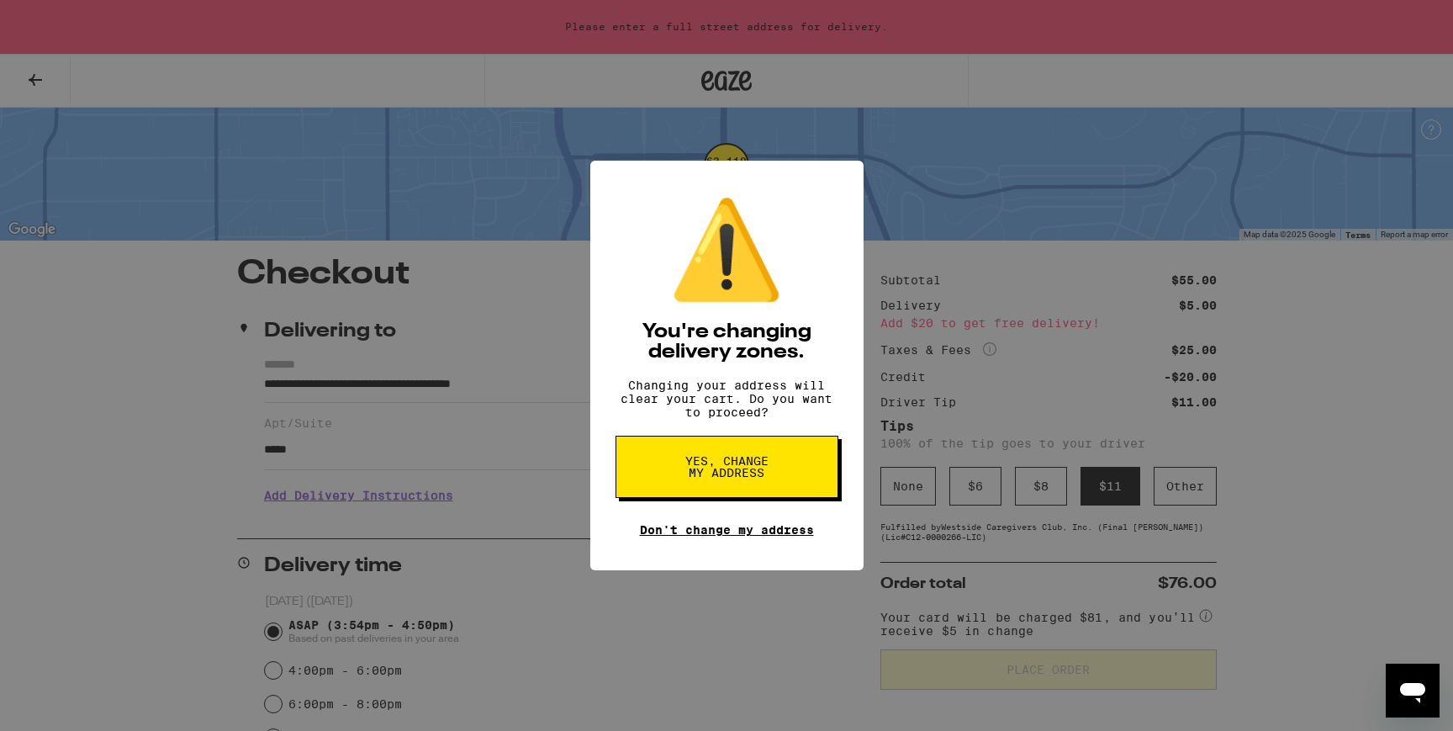
click at [760, 537] on link "Don't change my address" at bounding box center [727, 529] width 174 height 13
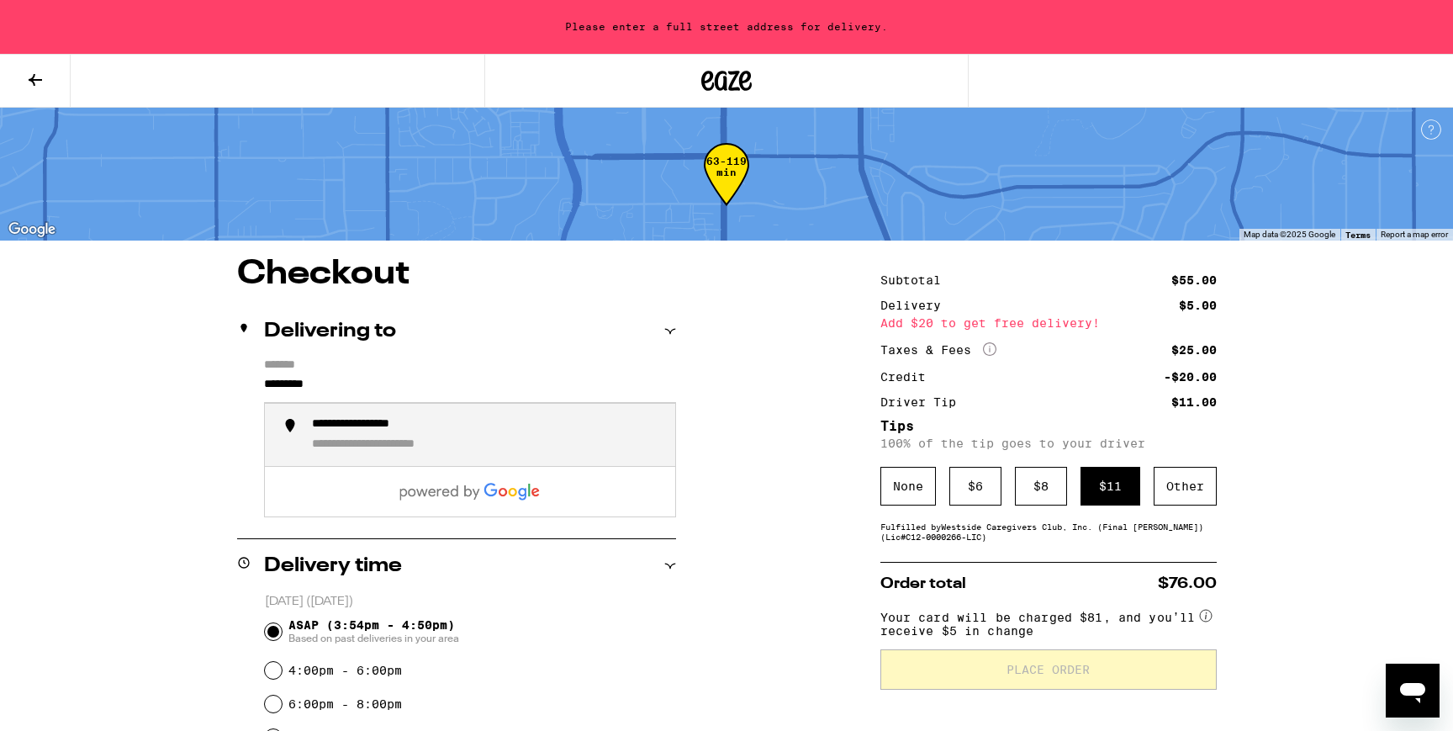
click at [384, 390] on input "*********" at bounding box center [470, 388] width 412 height 29
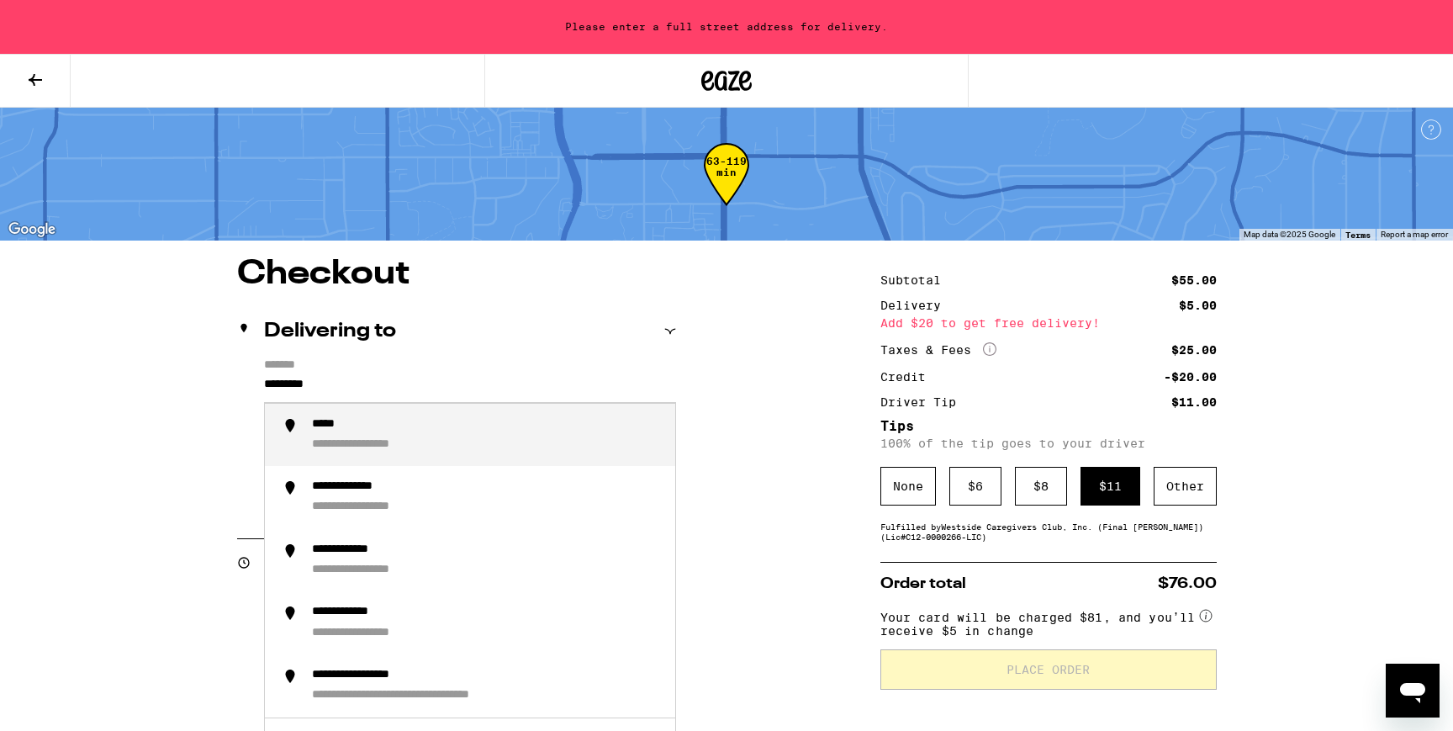
click at [384, 390] on input "*********" at bounding box center [470, 388] width 412 height 29
click at [383, 448] on div "**********" at bounding box center [373, 445] width 122 height 16
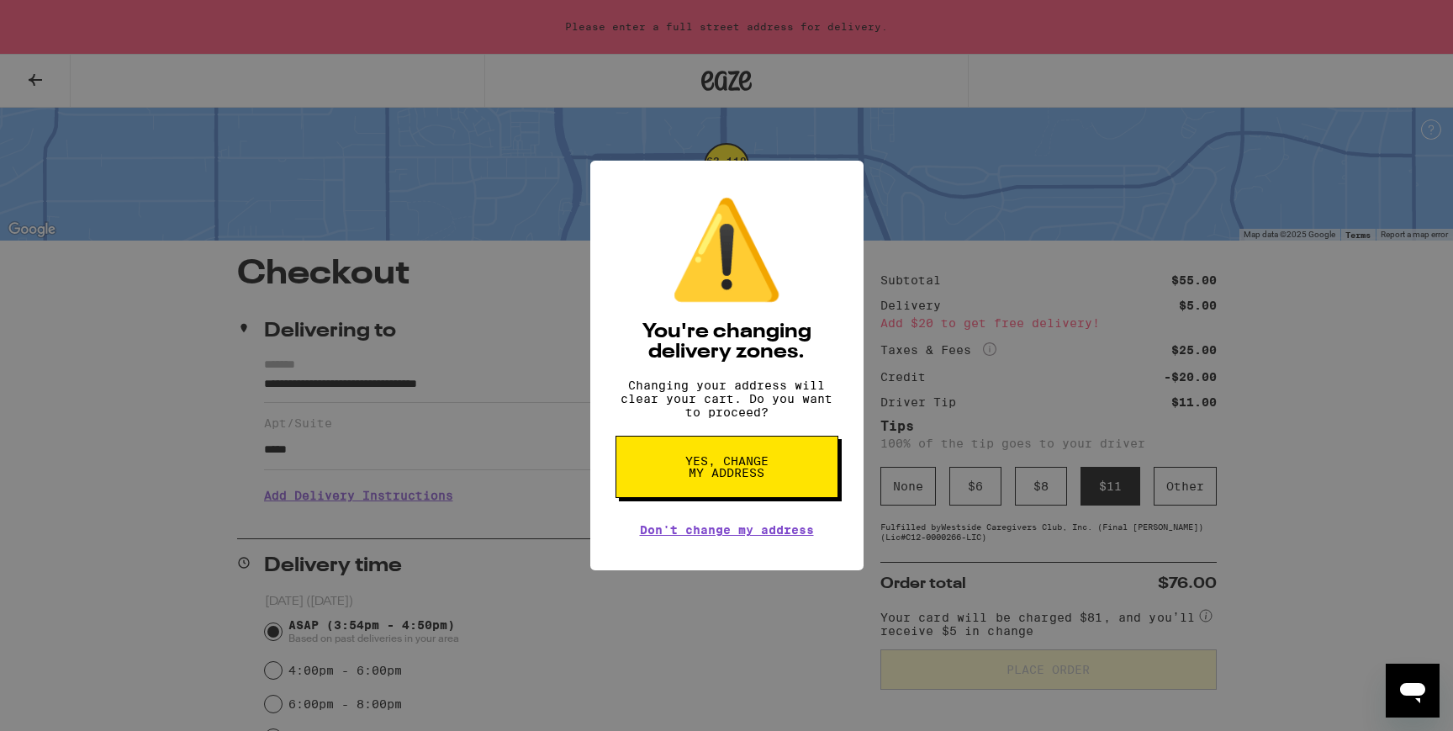
click at [733, 474] on span "Yes, change my address" at bounding box center [727, 467] width 87 height 24
type input "**********"
radio input "false"
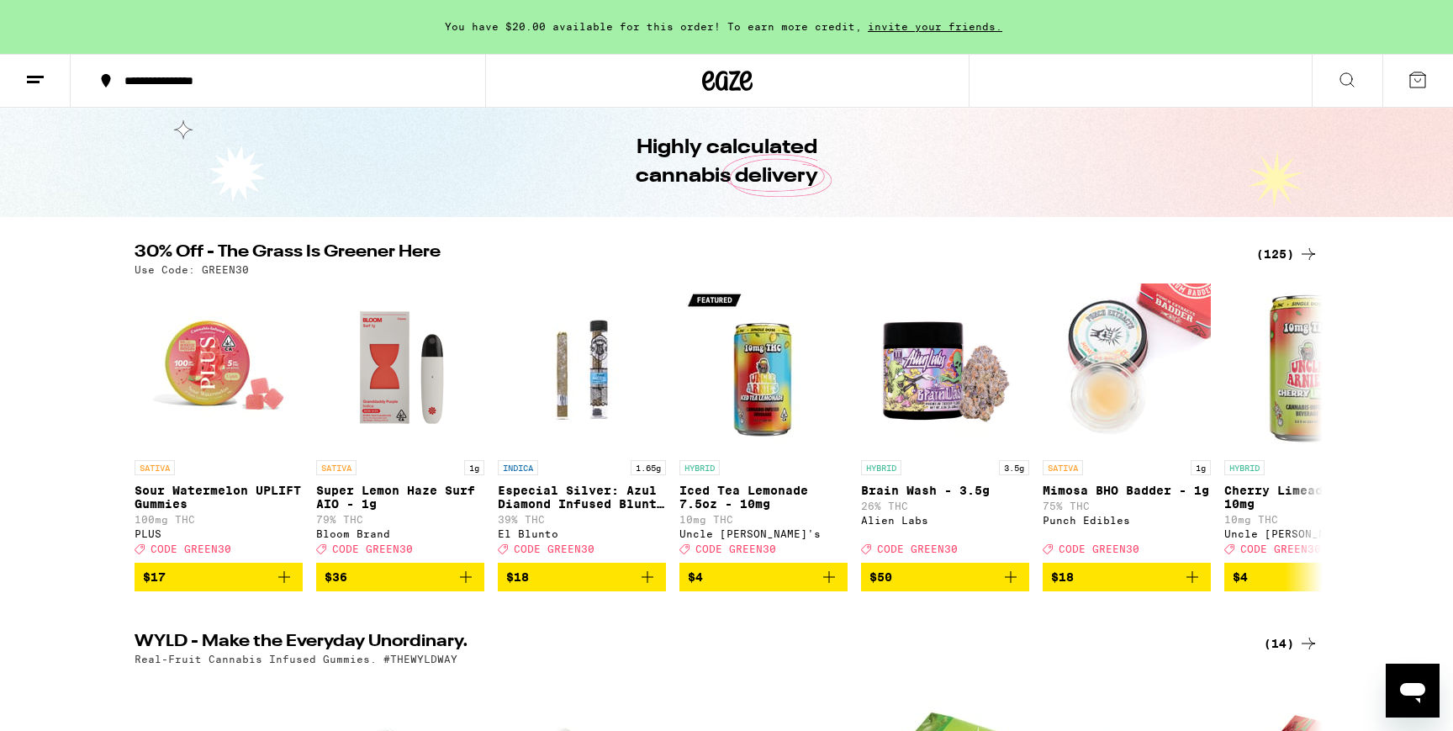
scroll to position [71, 0]
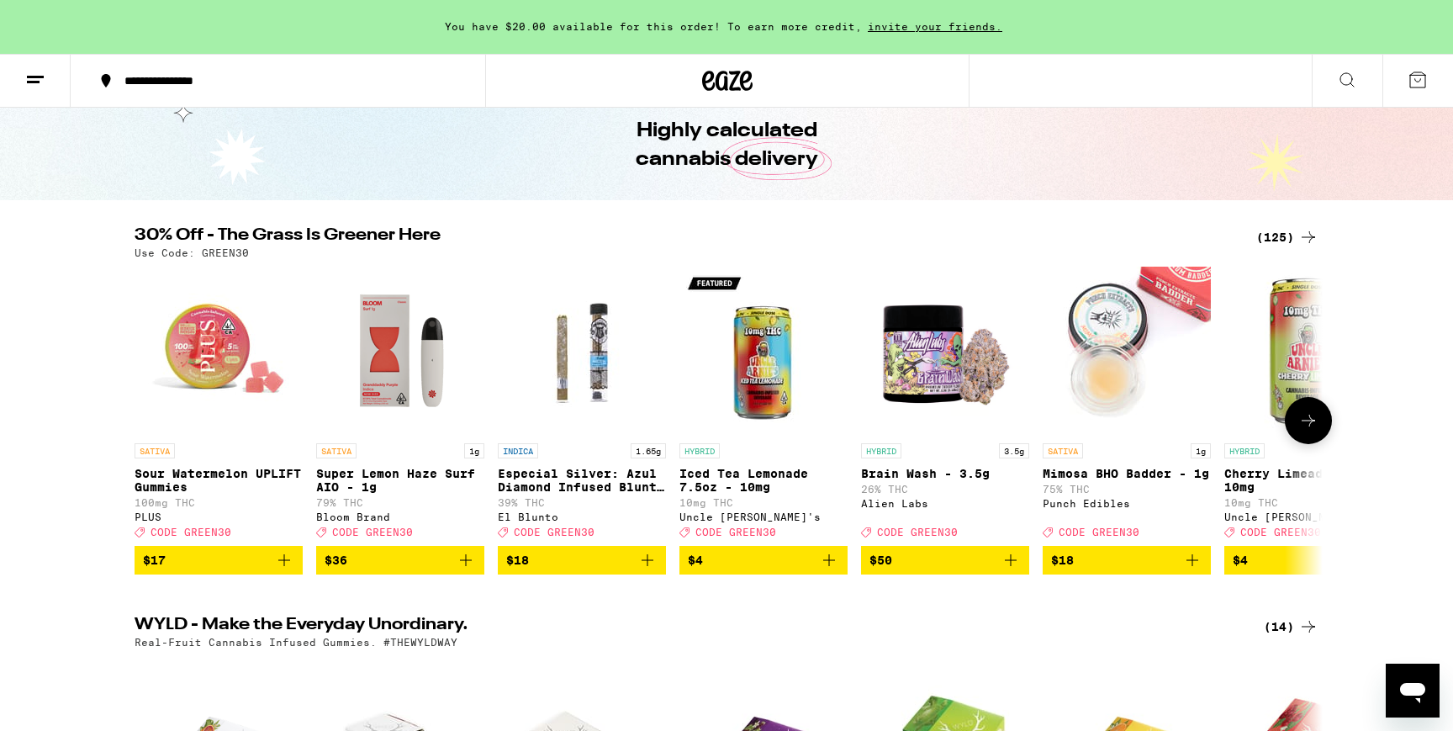
click at [833, 567] on icon "Add to bag" at bounding box center [829, 560] width 20 height 20
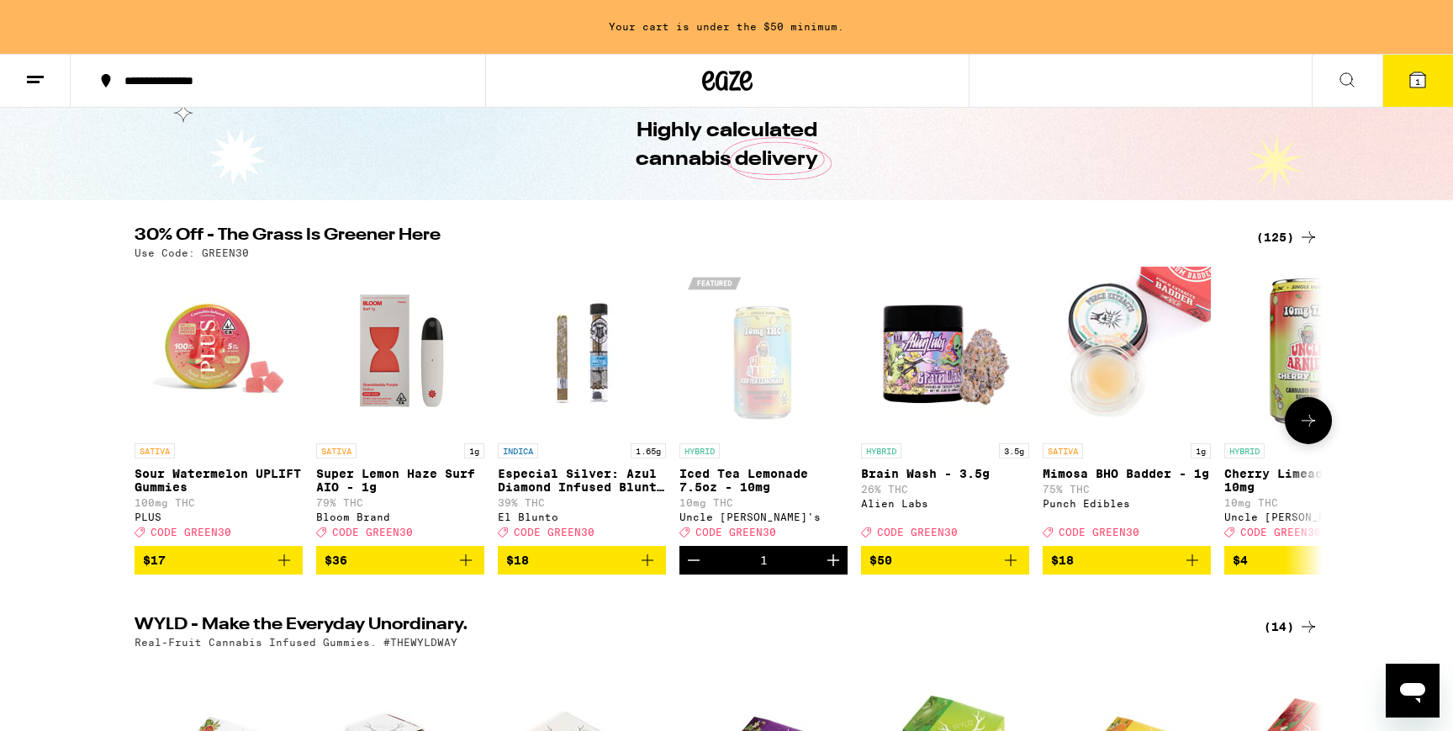
click at [833, 567] on icon "Increment" at bounding box center [833, 560] width 20 height 20
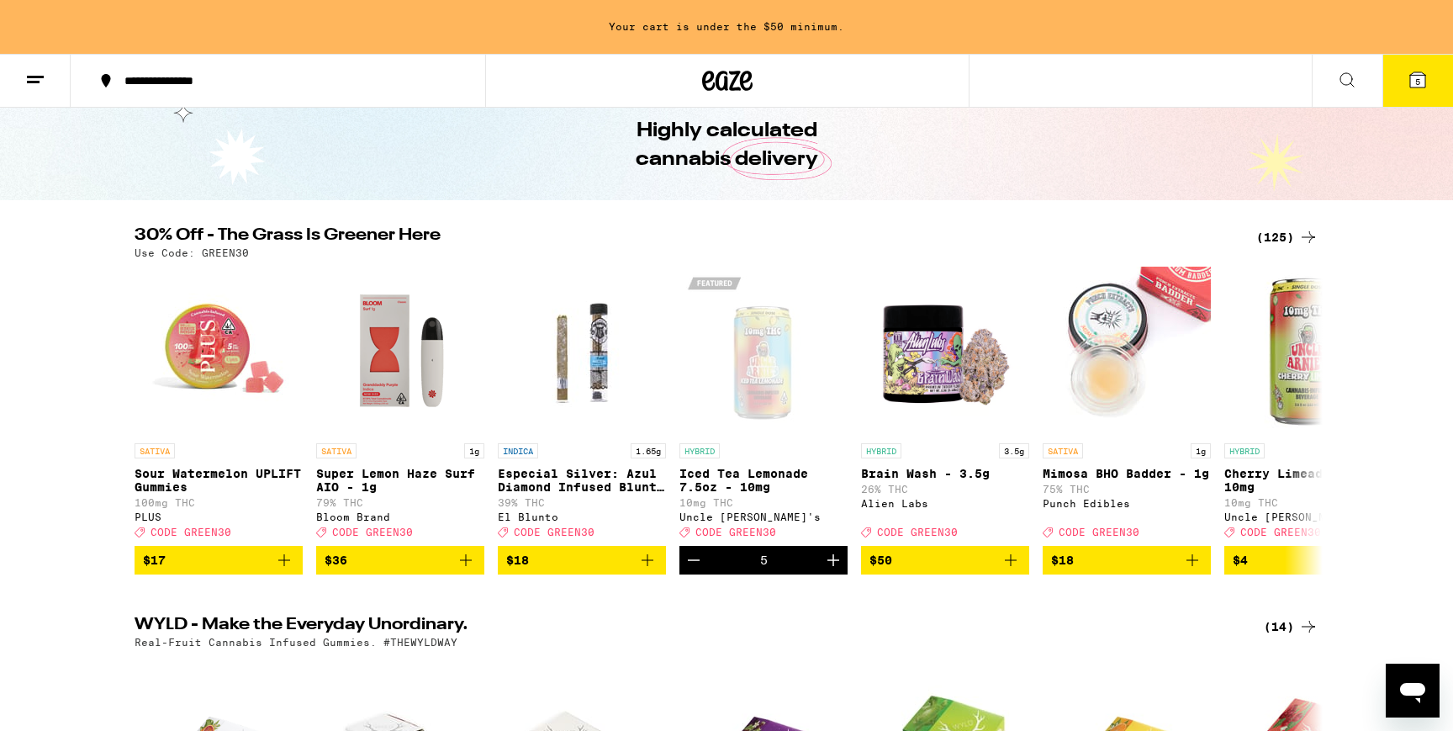
click at [776, 635] on h2 "WYLD - Make the Everyday Unordinary." at bounding box center [686, 627] width 1102 height 20
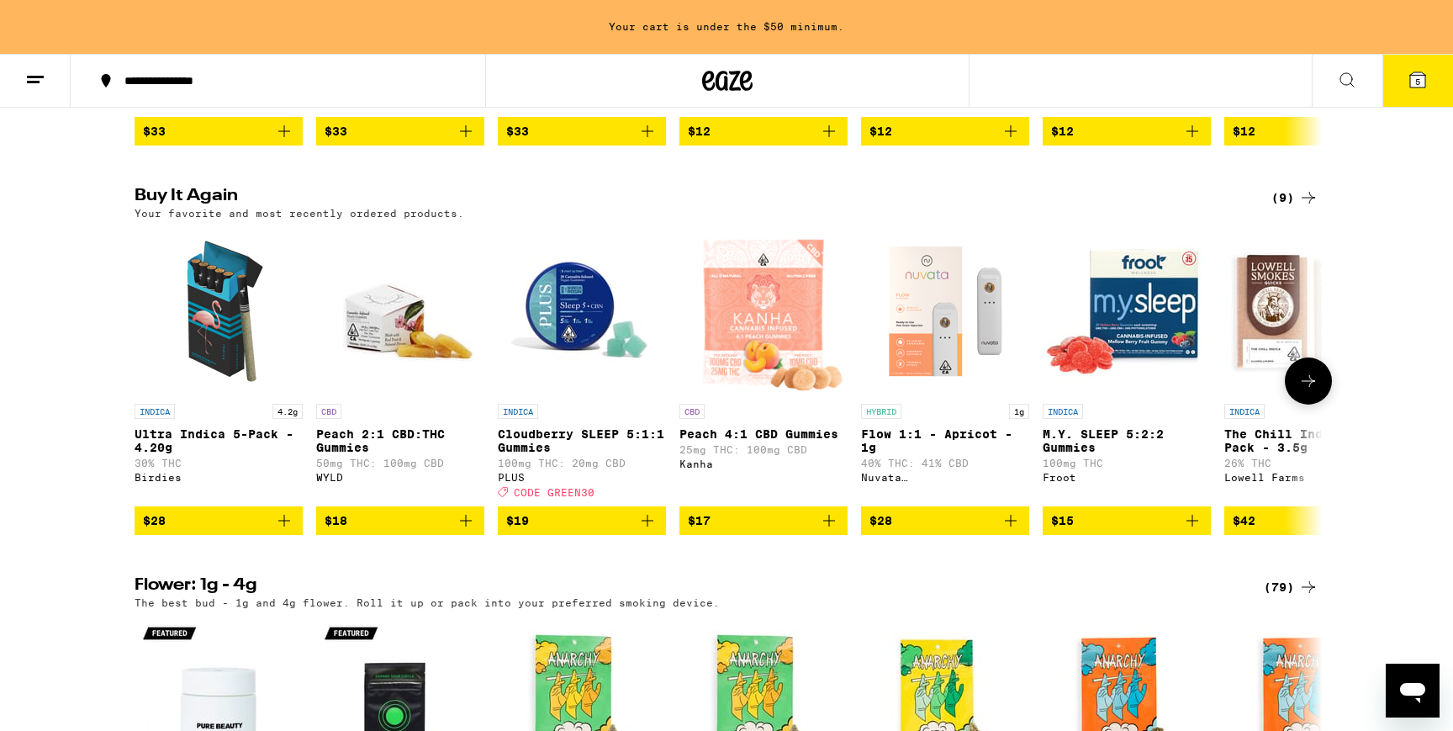
scroll to position [1265, 0]
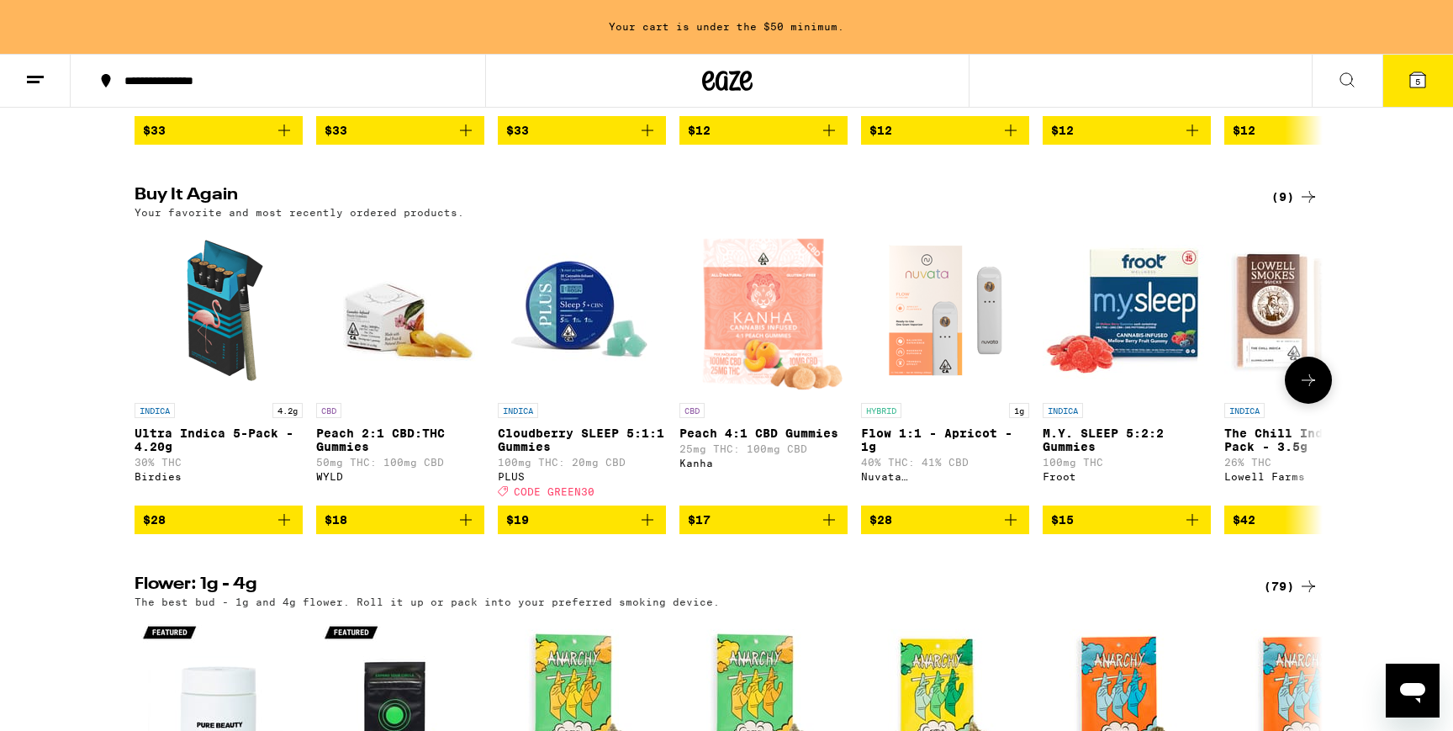
click at [1190, 530] on icon "Add to bag" at bounding box center [1193, 520] width 20 height 20
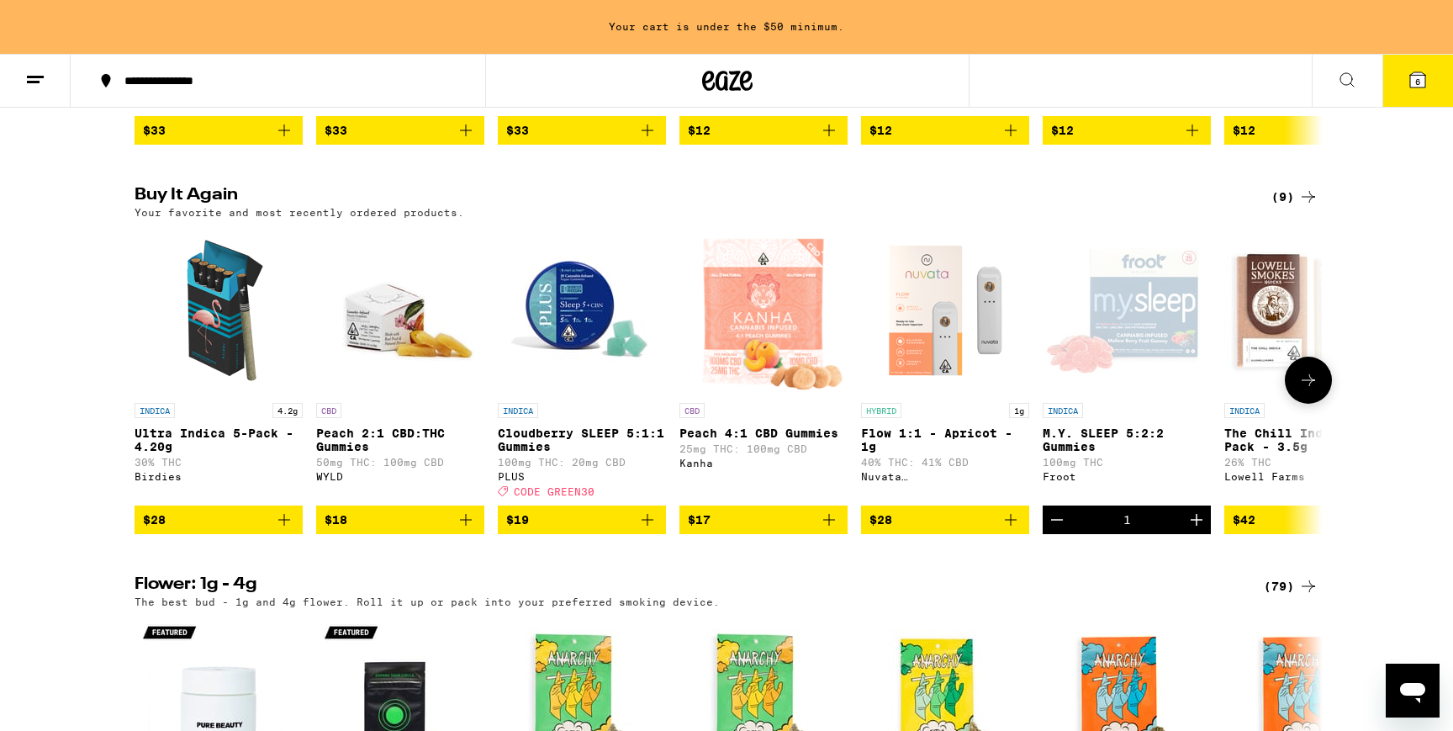
click at [1190, 530] on icon "Increment" at bounding box center [1197, 520] width 20 height 20
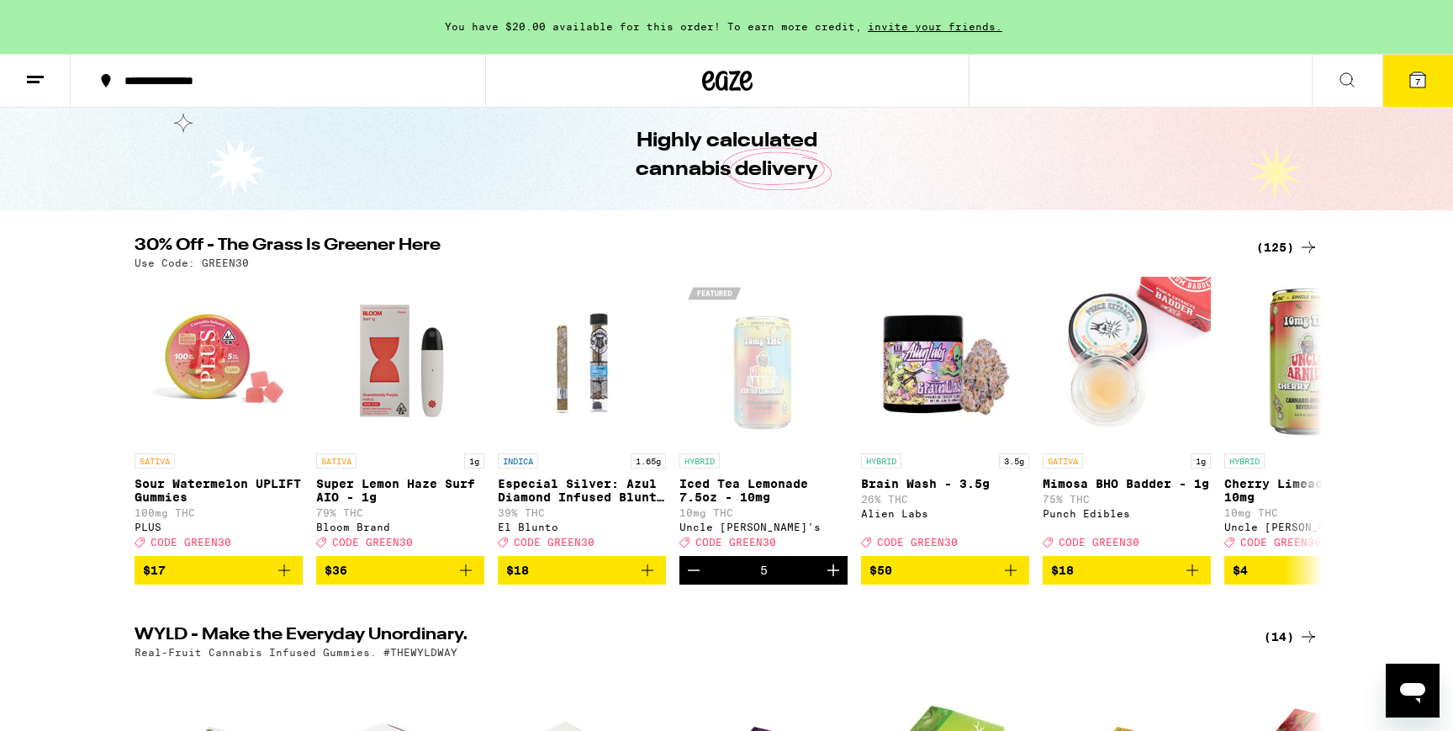
scroll to position [0, 0]
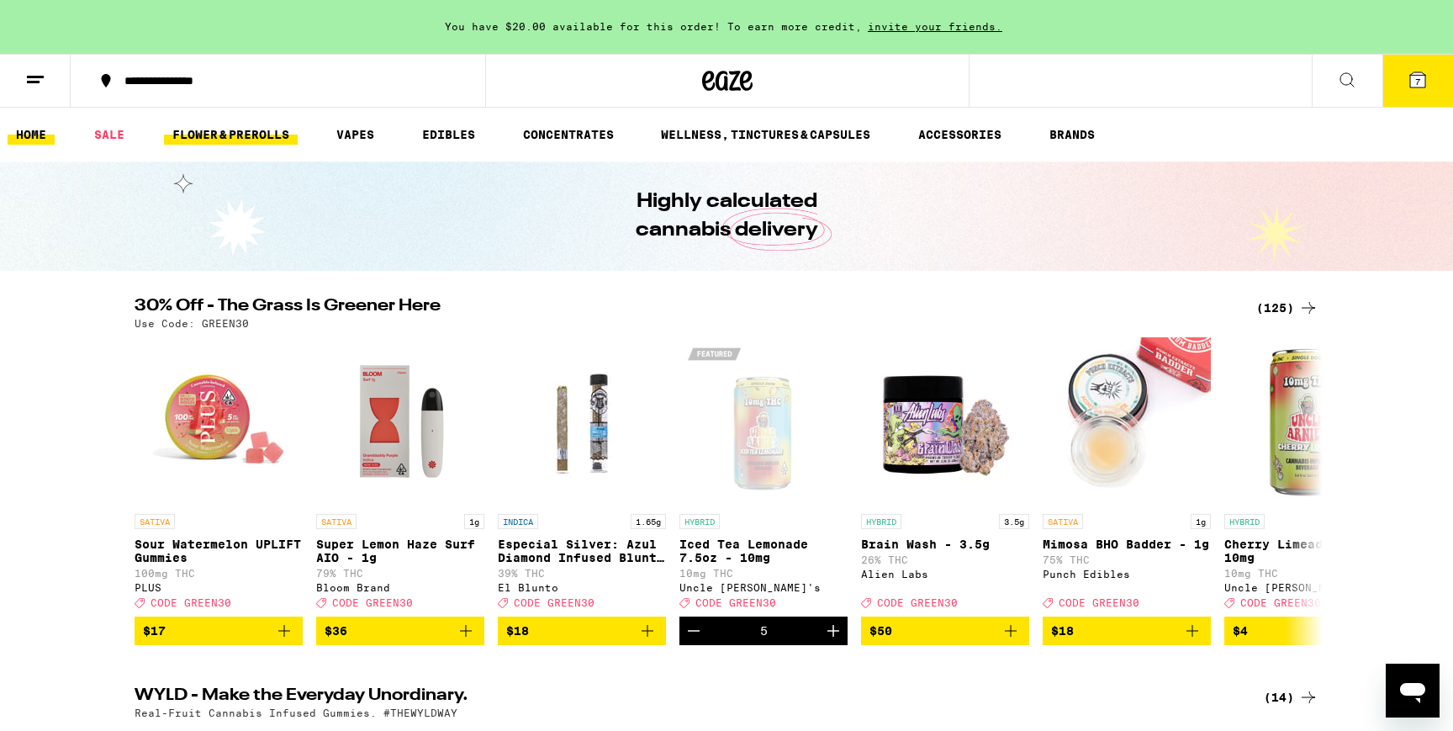
click at [256, 132] on link "FLOWER & PREROLLS" at bounding box center [231, 134] width 134 height 20
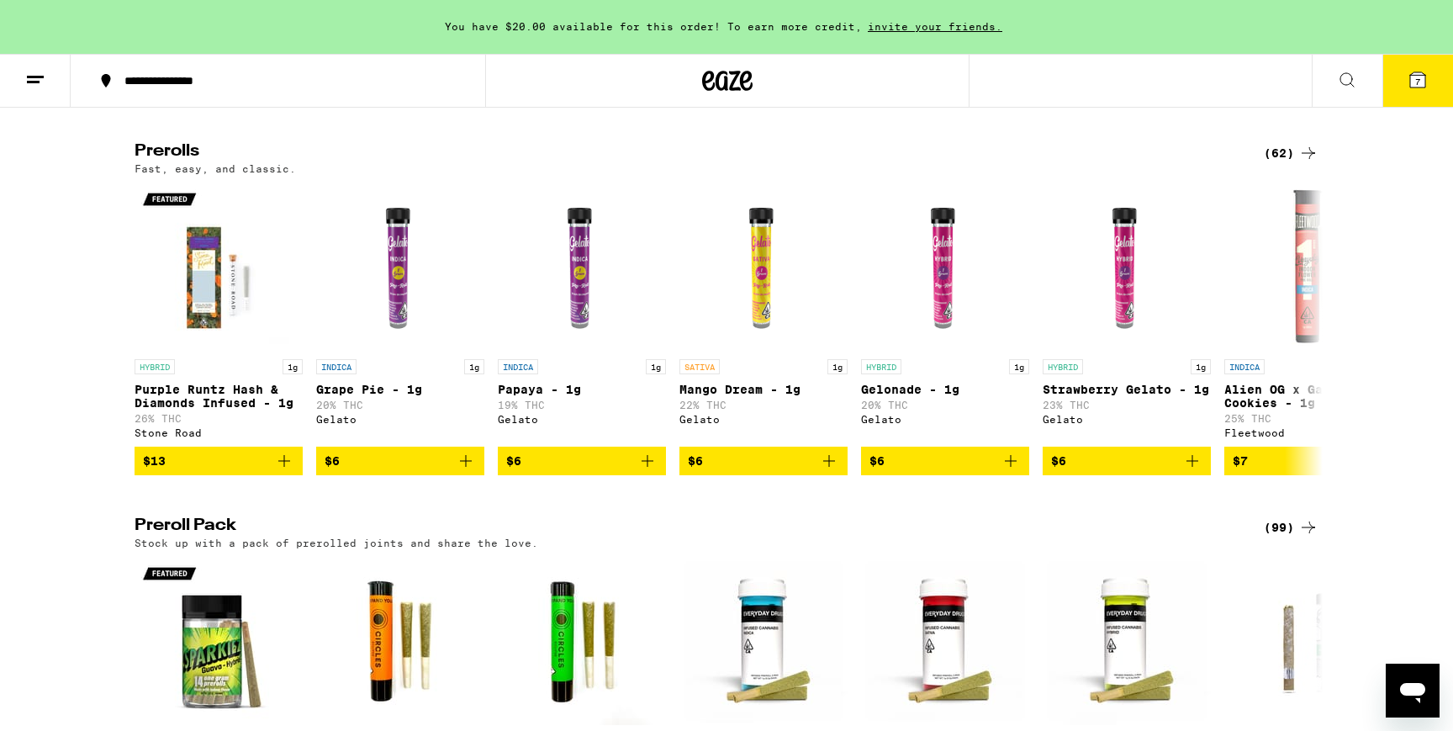
scroll to position [916, 0]
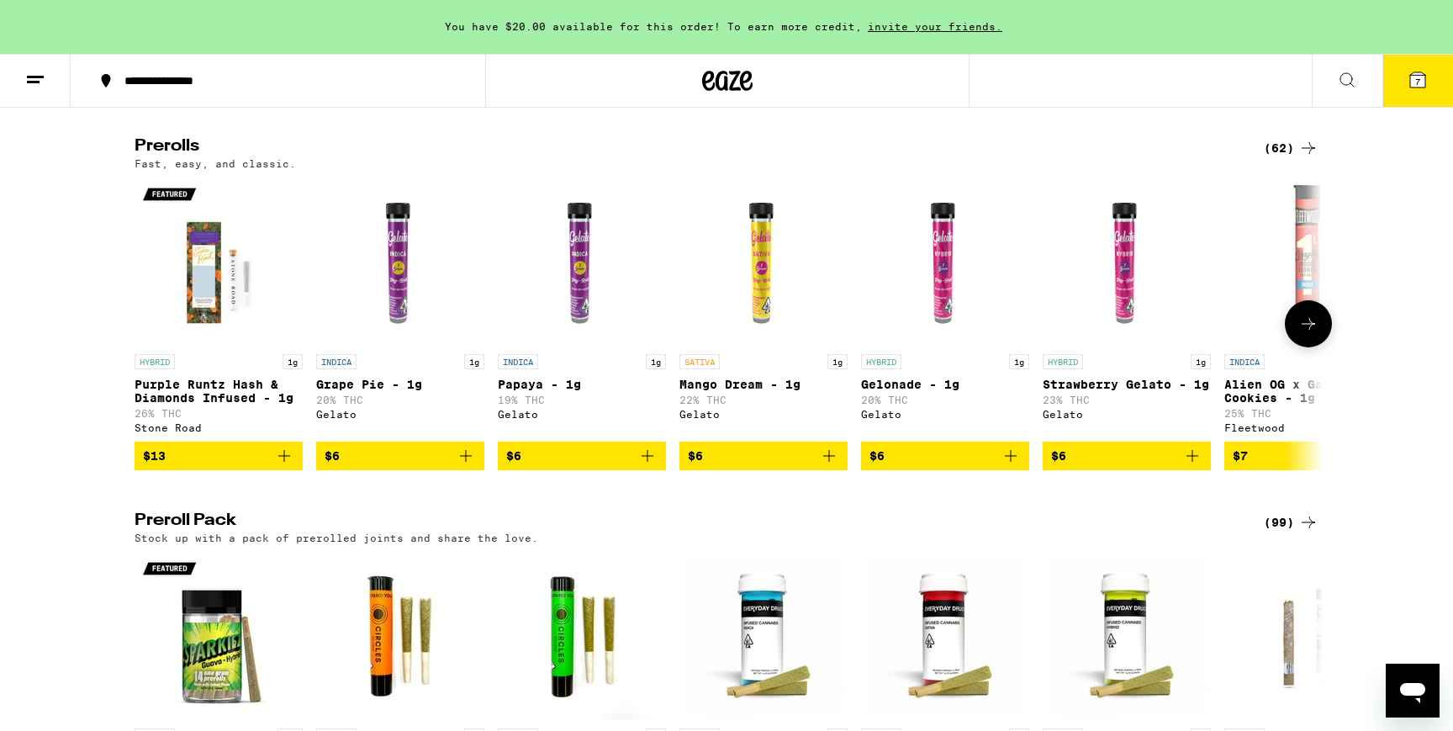
click at [654, 466] on icon "Add to bag" at bounding box center [648, 456] width 20 height 20
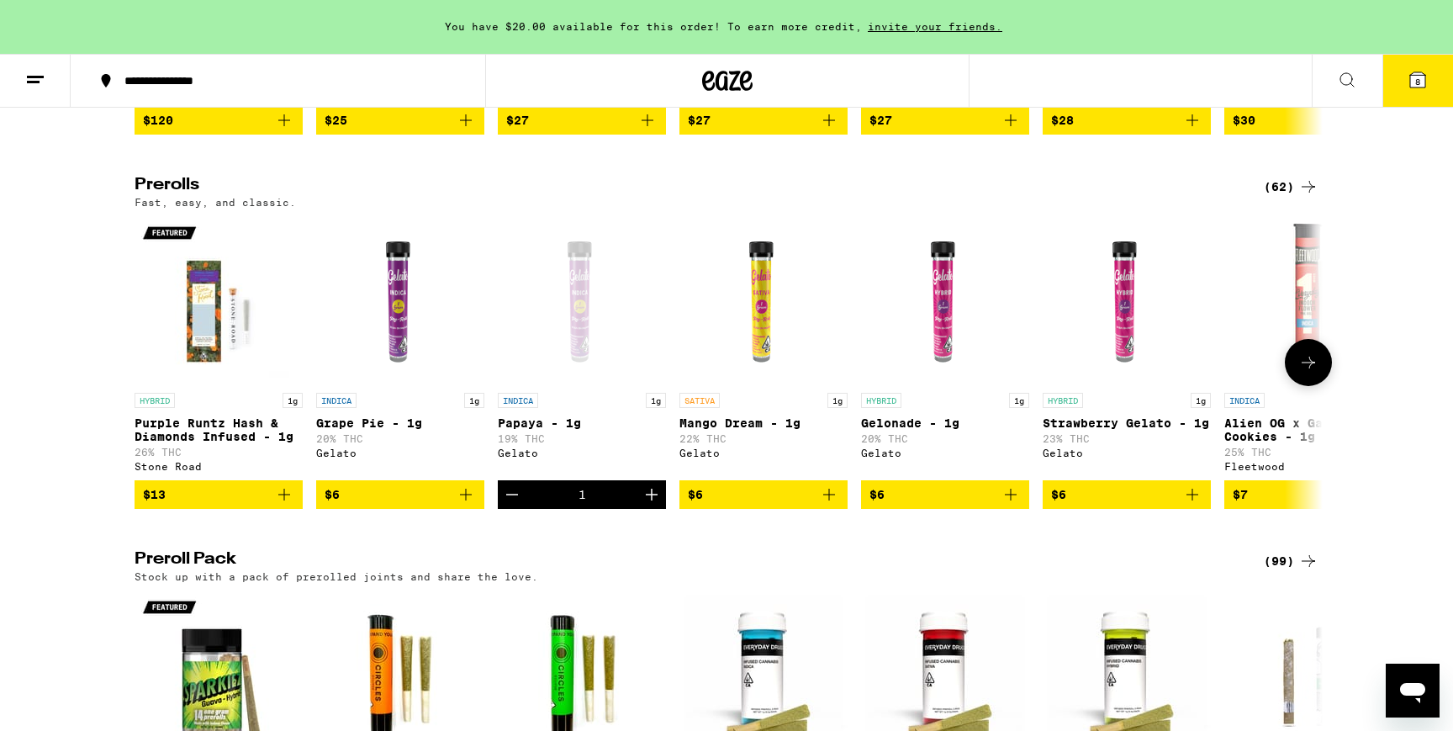
scroll to position [865, 0]
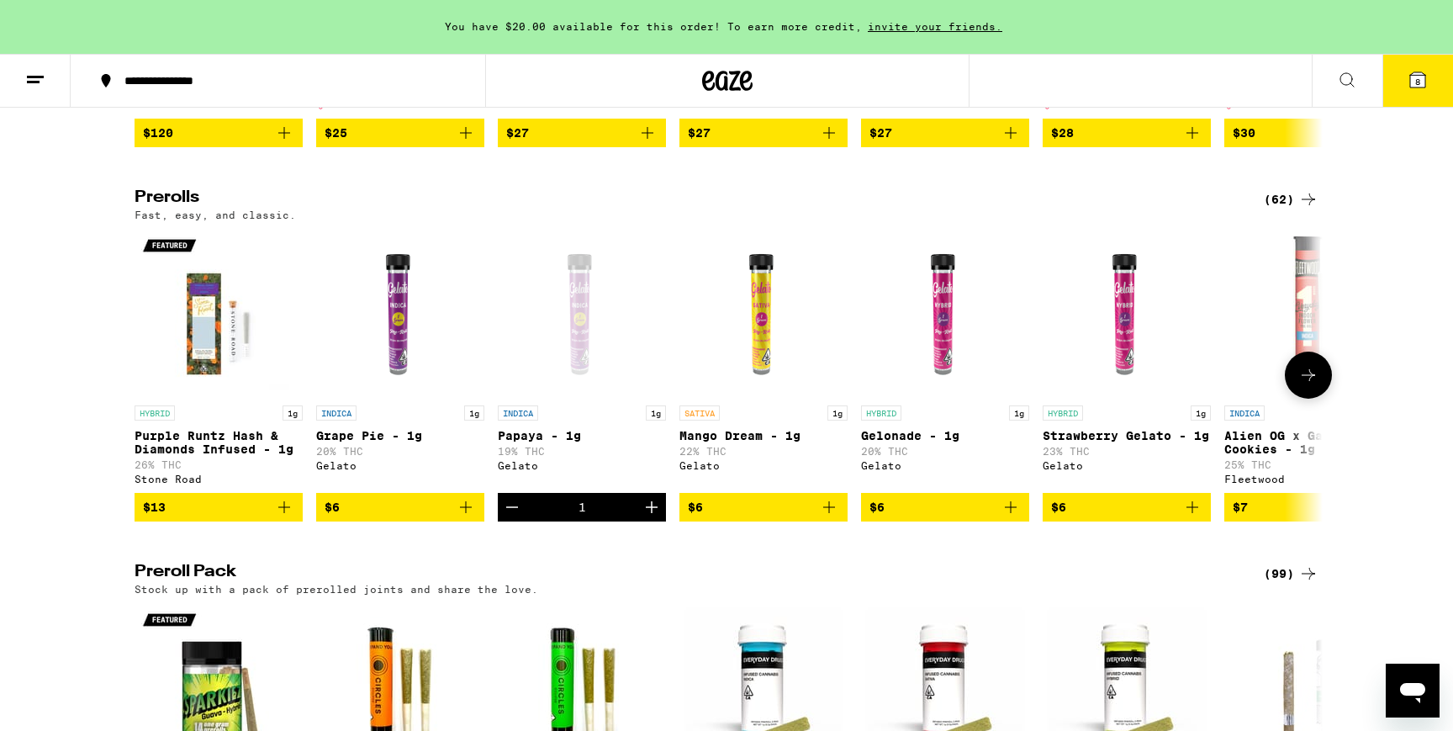
click at [1307, 385] on icon at bounding box center [1309, 375] width 20 height 20
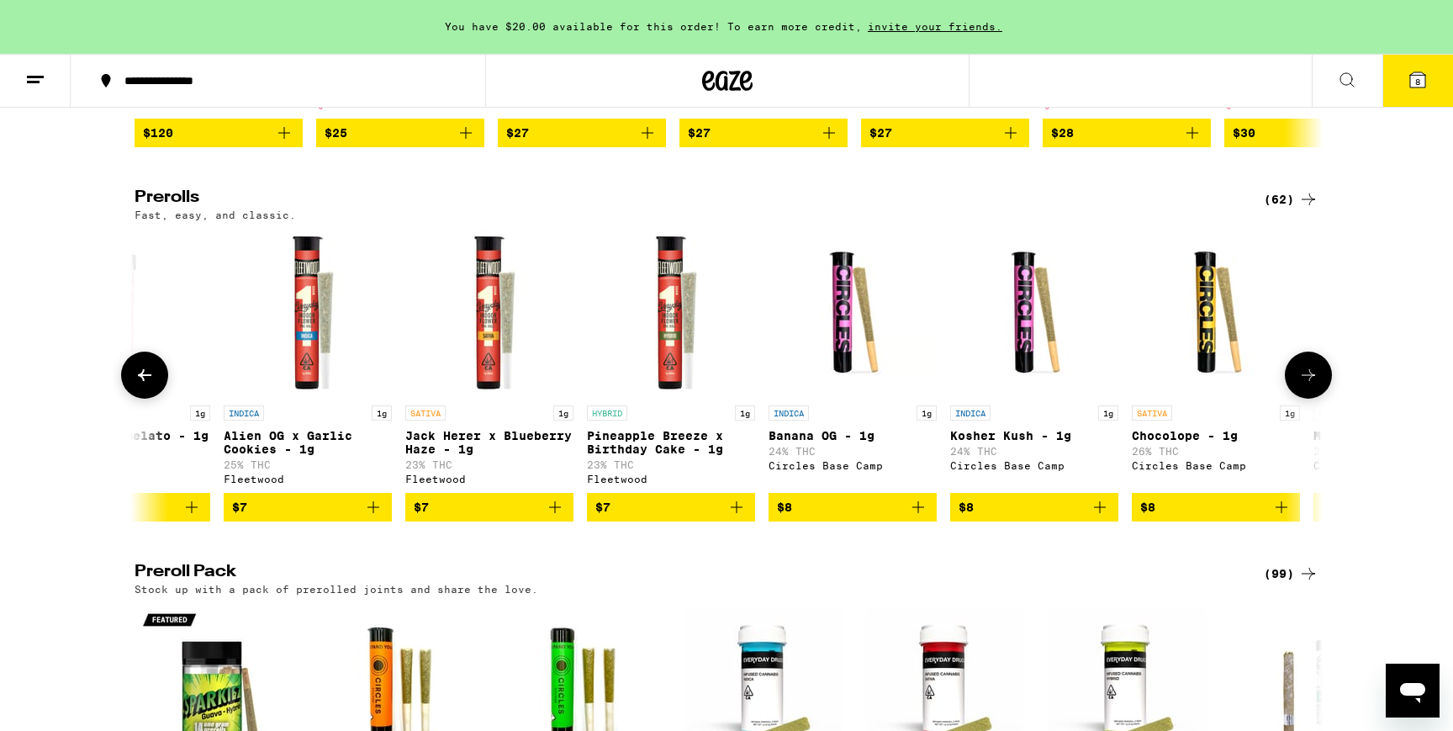
click at [1307, 385] on icon at bounding box center [1309, 375] width 20 height 20
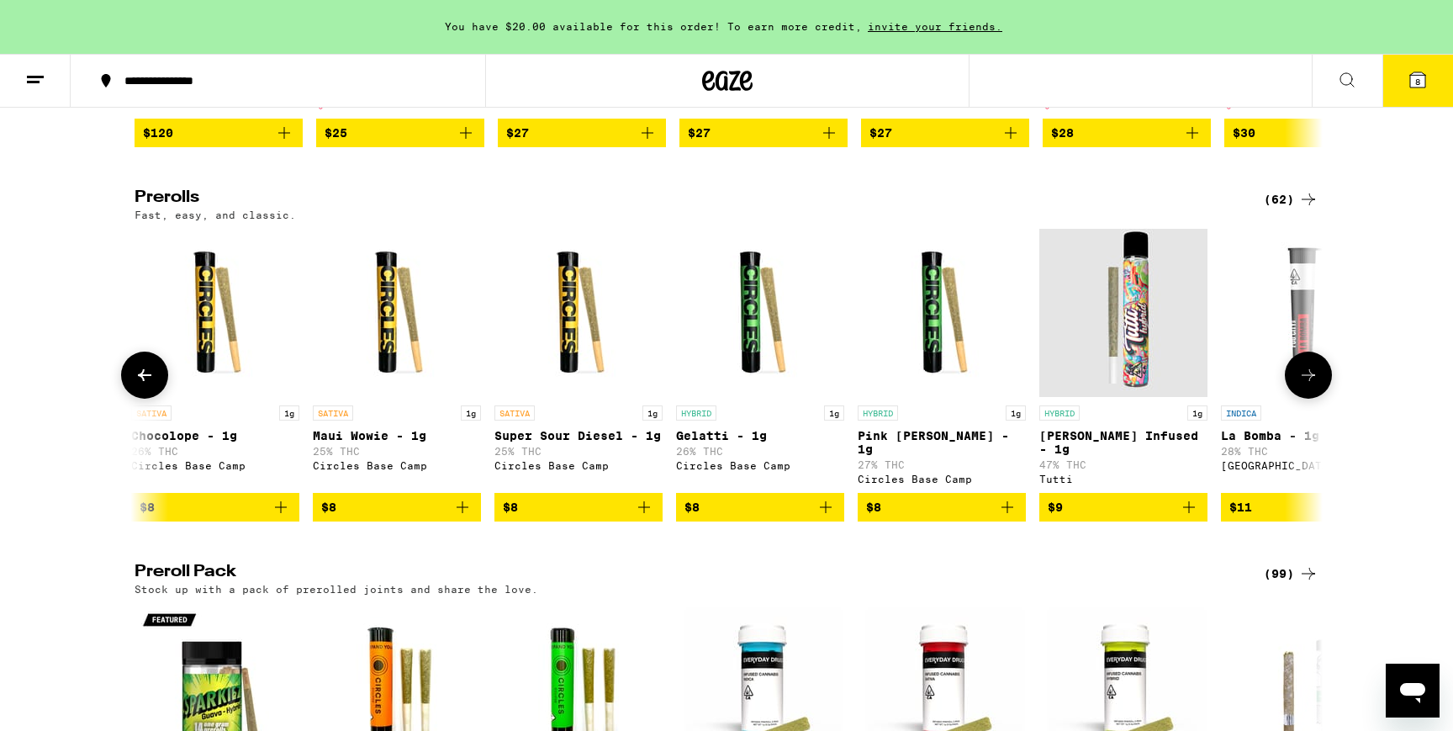
click at [1307, 385] on icon at bounding box center [1309, 375] width 20 height 20
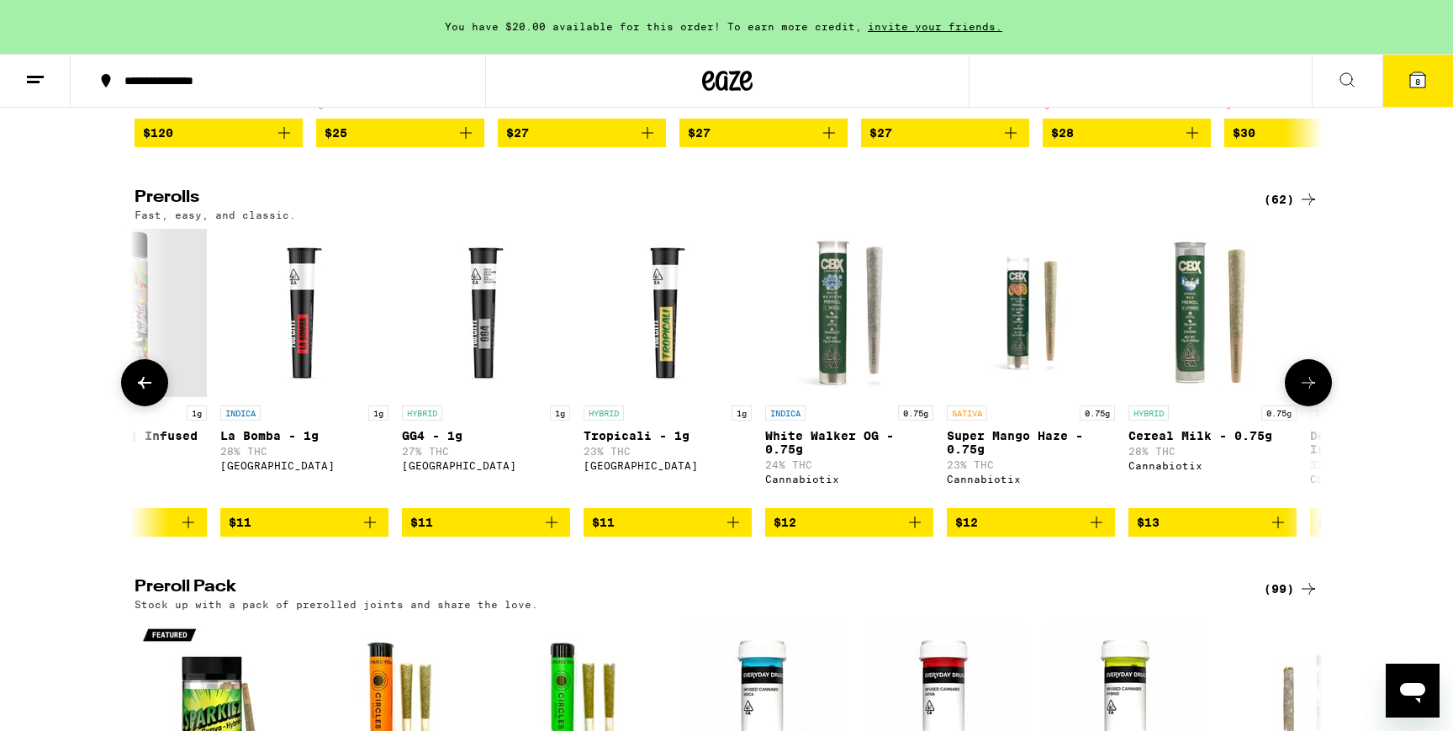
click at [1307, 393] on icon at bounding box center [1309, 383] width 20 height 20
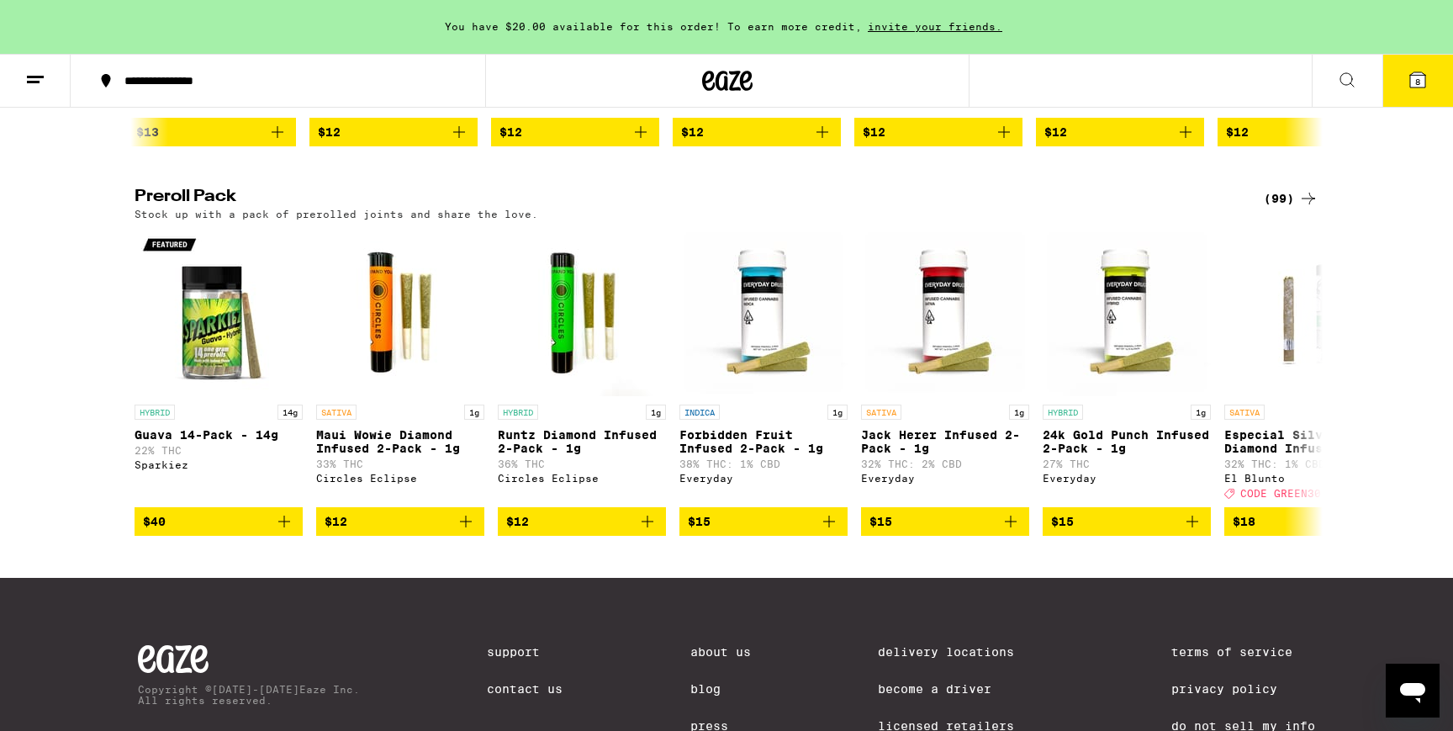
scroll to position [1338, 0]
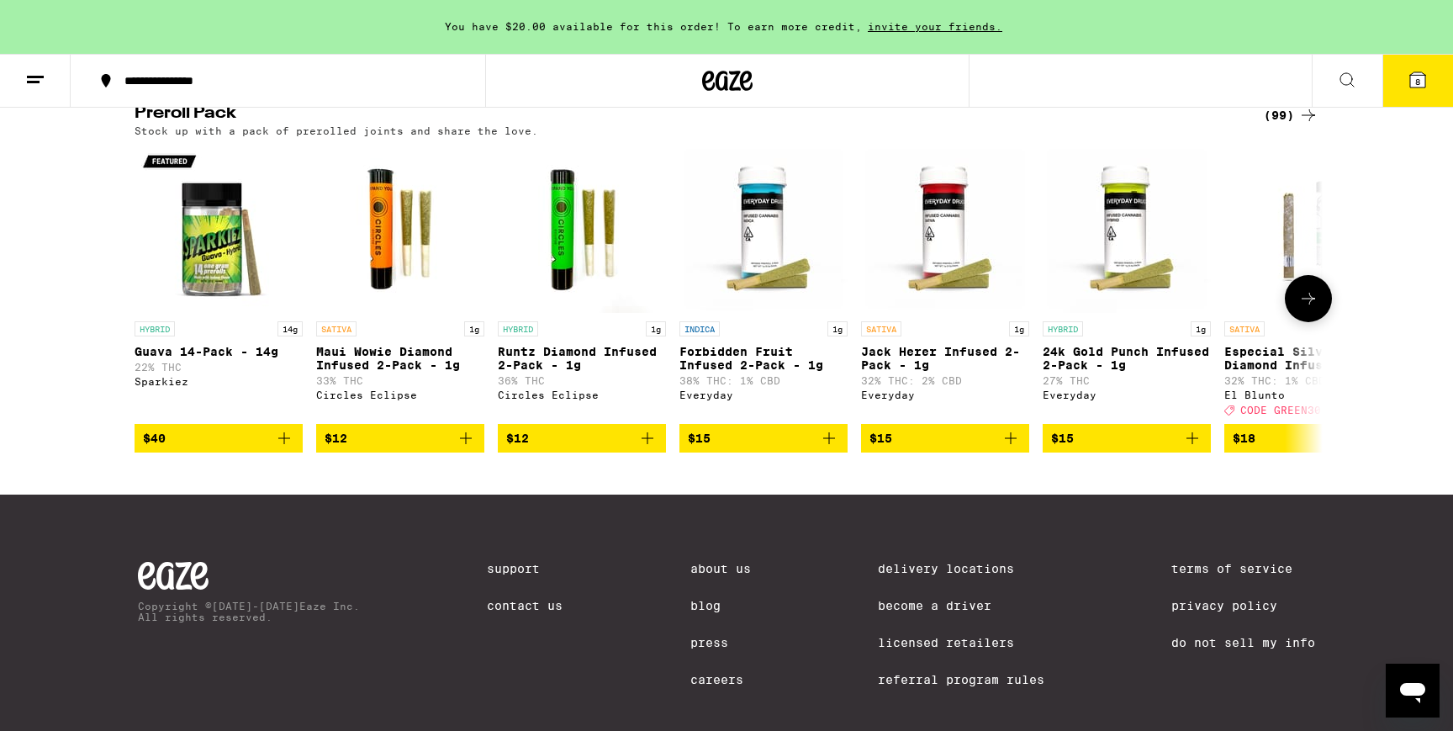
click at [1310, 309] on icon at bounding box center [1309, 299] width 20 height 20
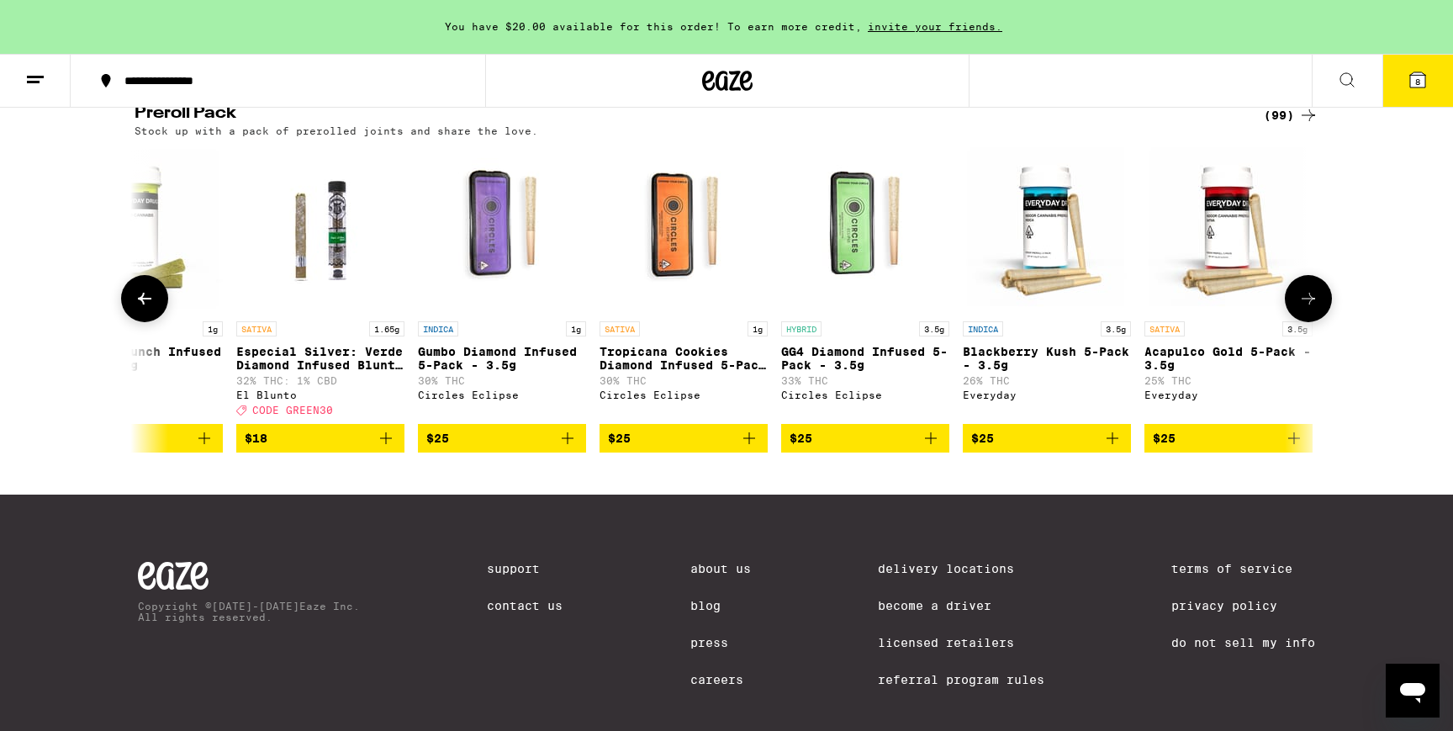
scroll to position [0, 1001]
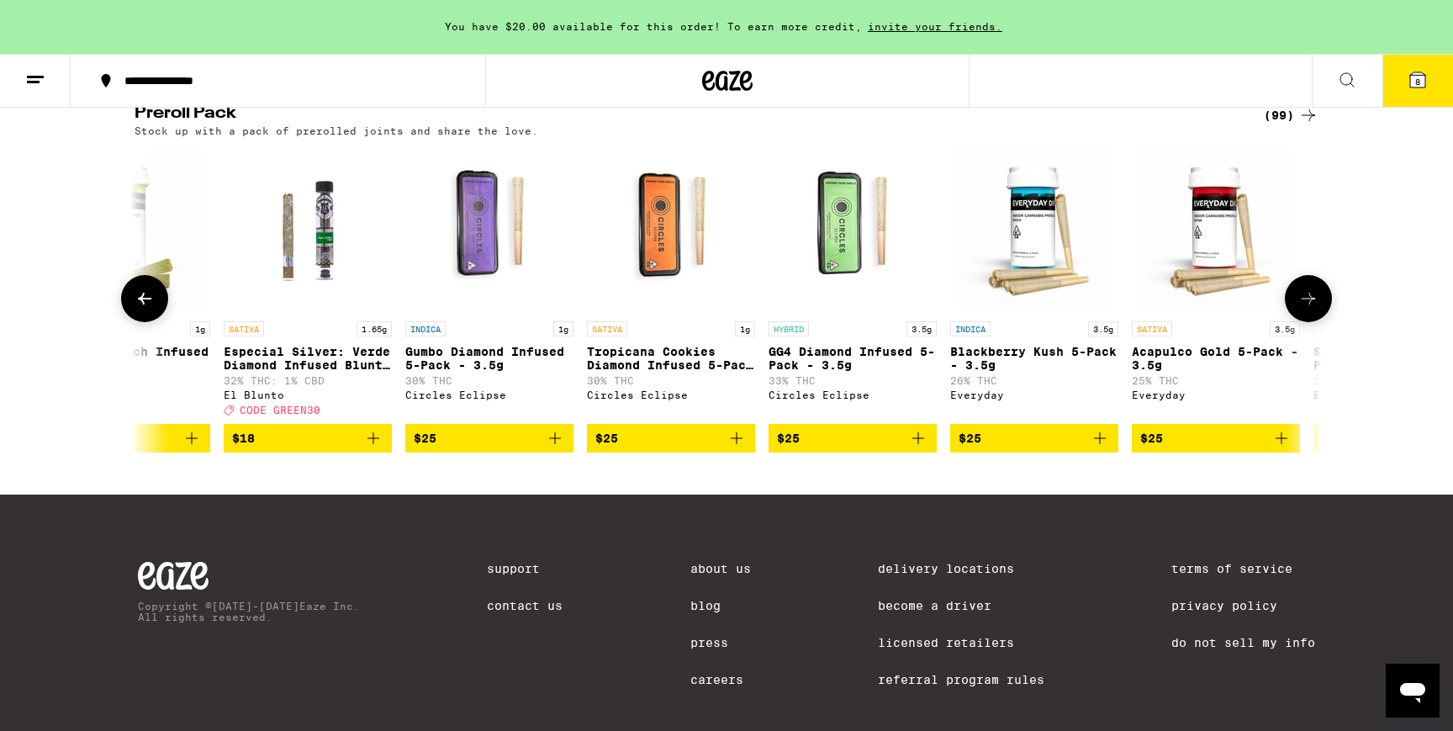
click at [1310, 309] on icon at bounding box center [1309, 299] width 20 height 20
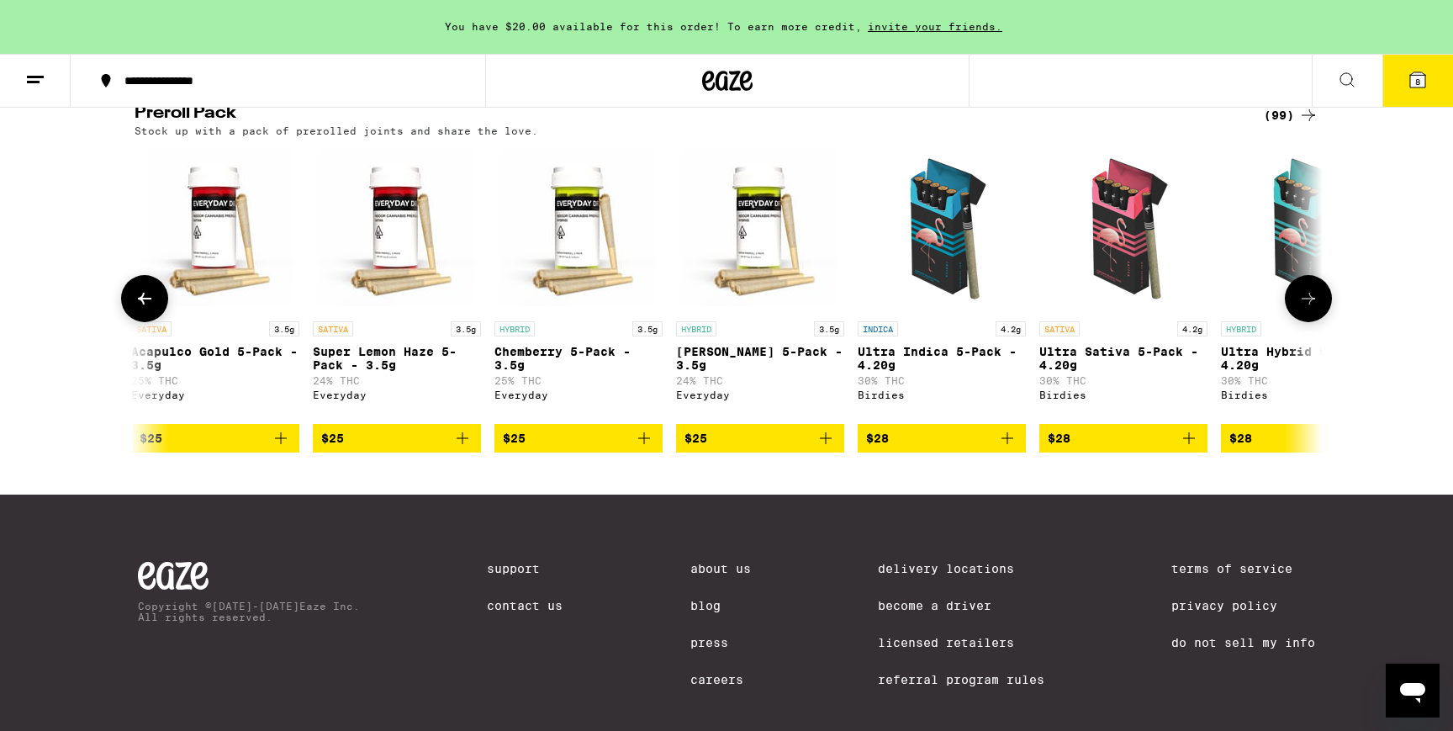
click at [1310, 309] on icon at bounding box center [1309, 299] width 20 height 20
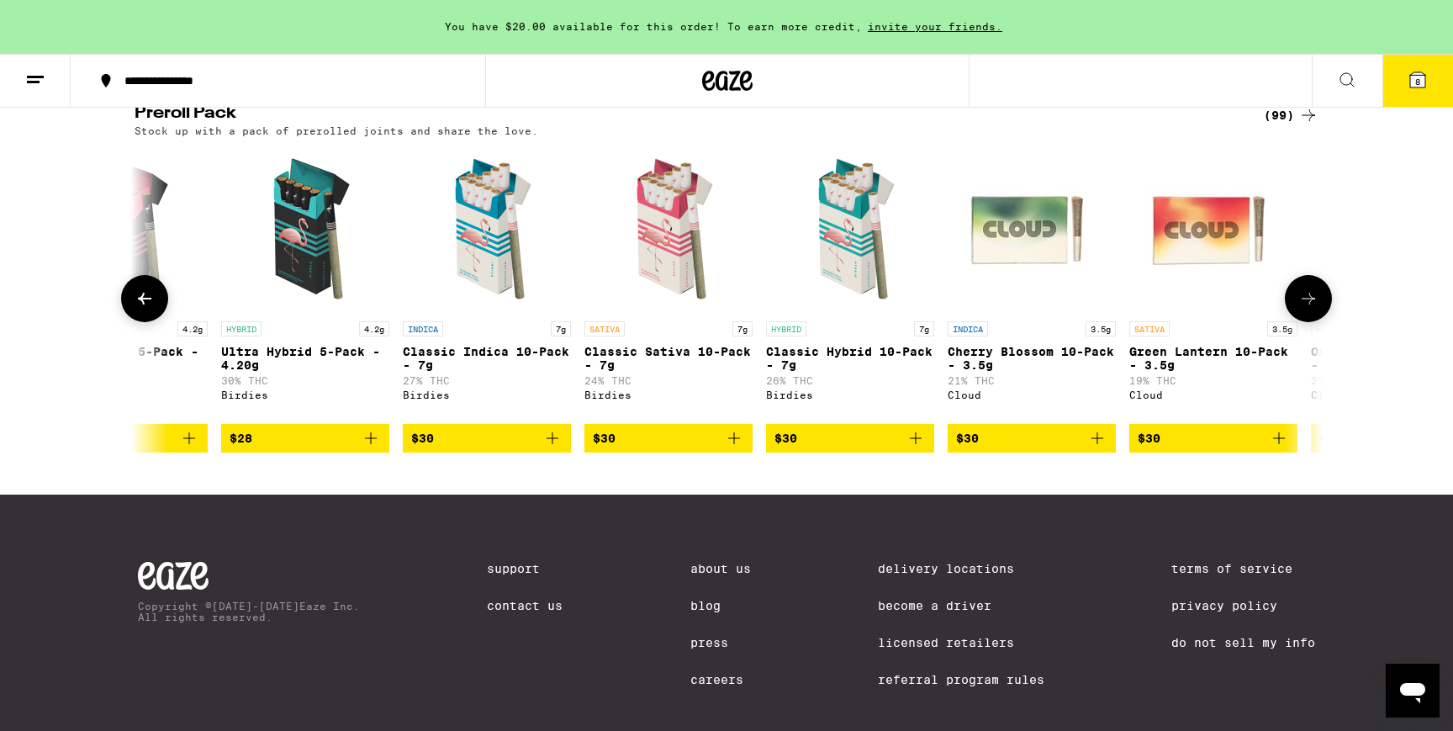
scroll to position [0, 3003]
click at [1310, 309] on icon at bounding box center [1309, 299] width 20 height 20
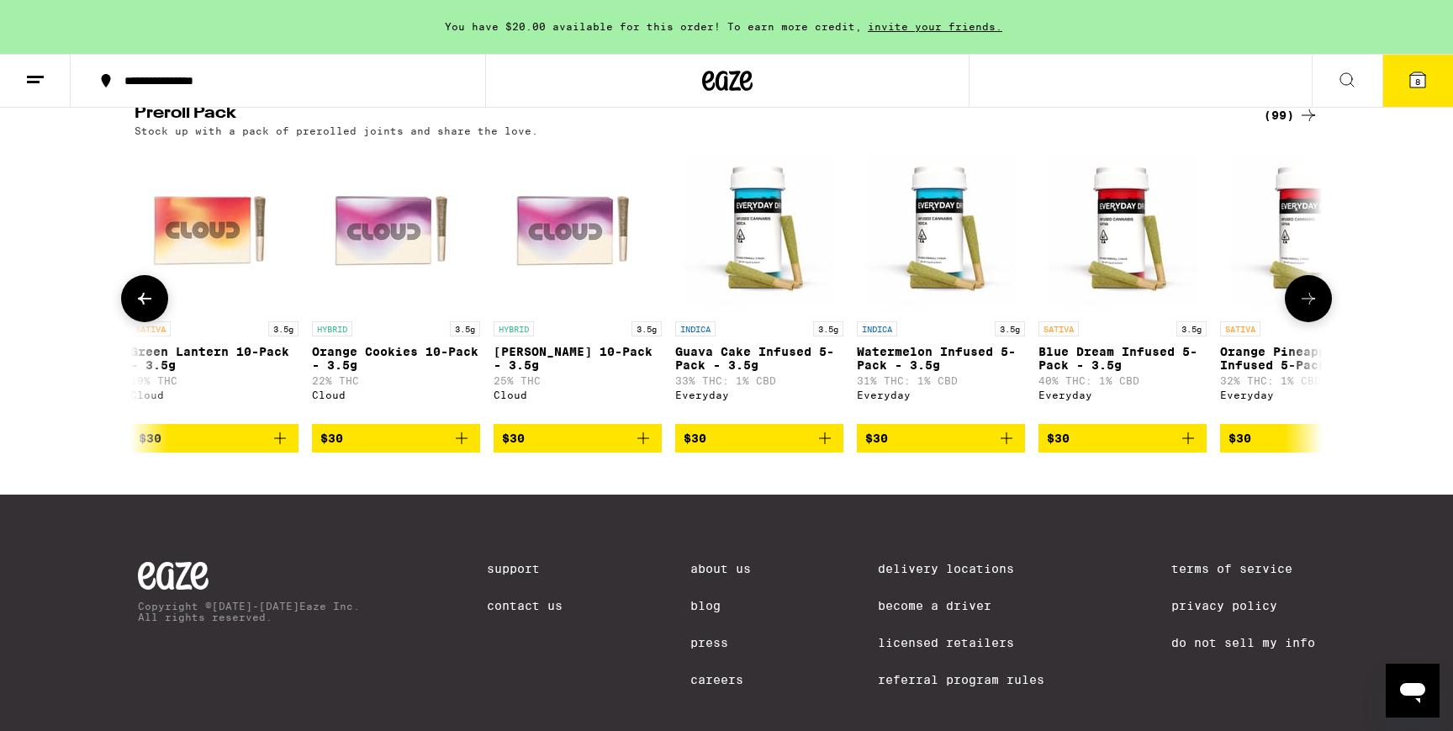
scroll to position [0, 4004]
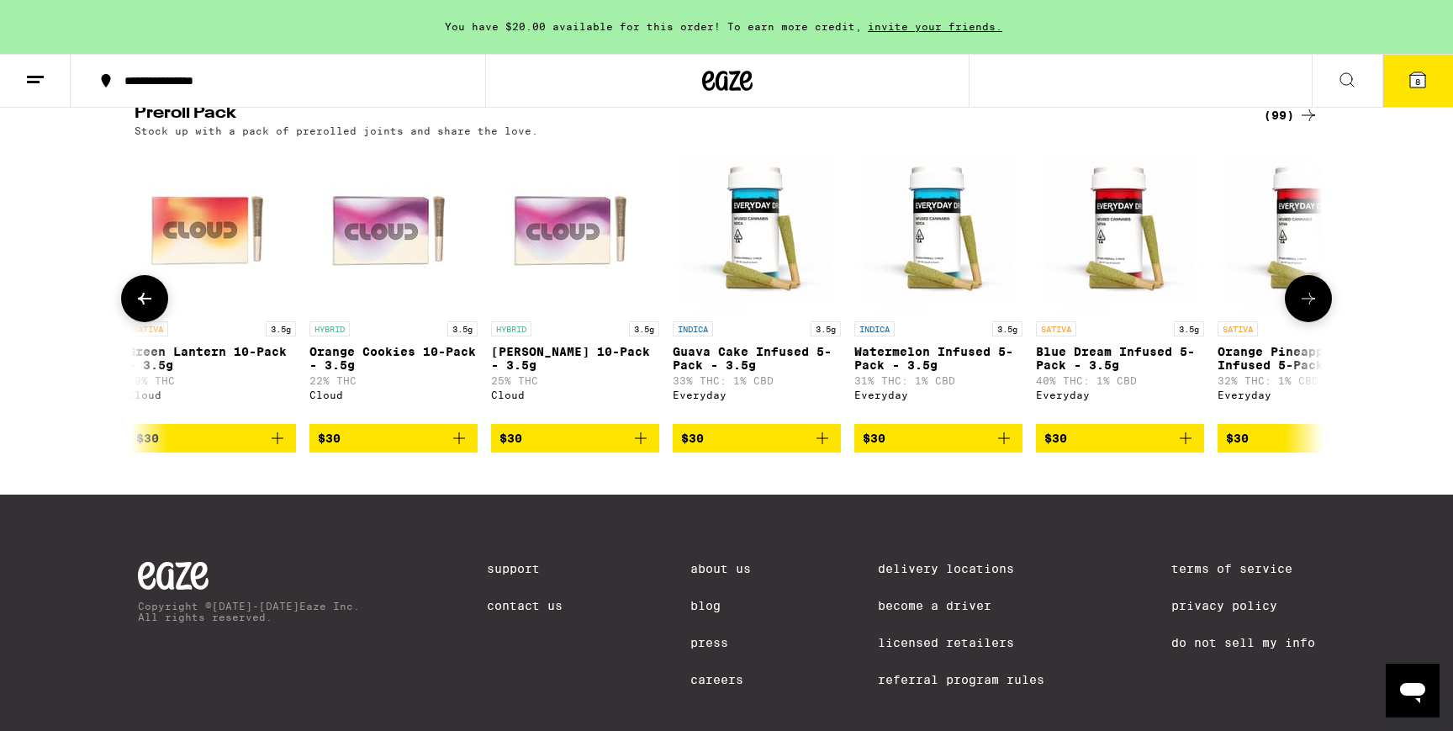
click at [140, 309] on icon at bounding box center [145, 299] width 20 height 20
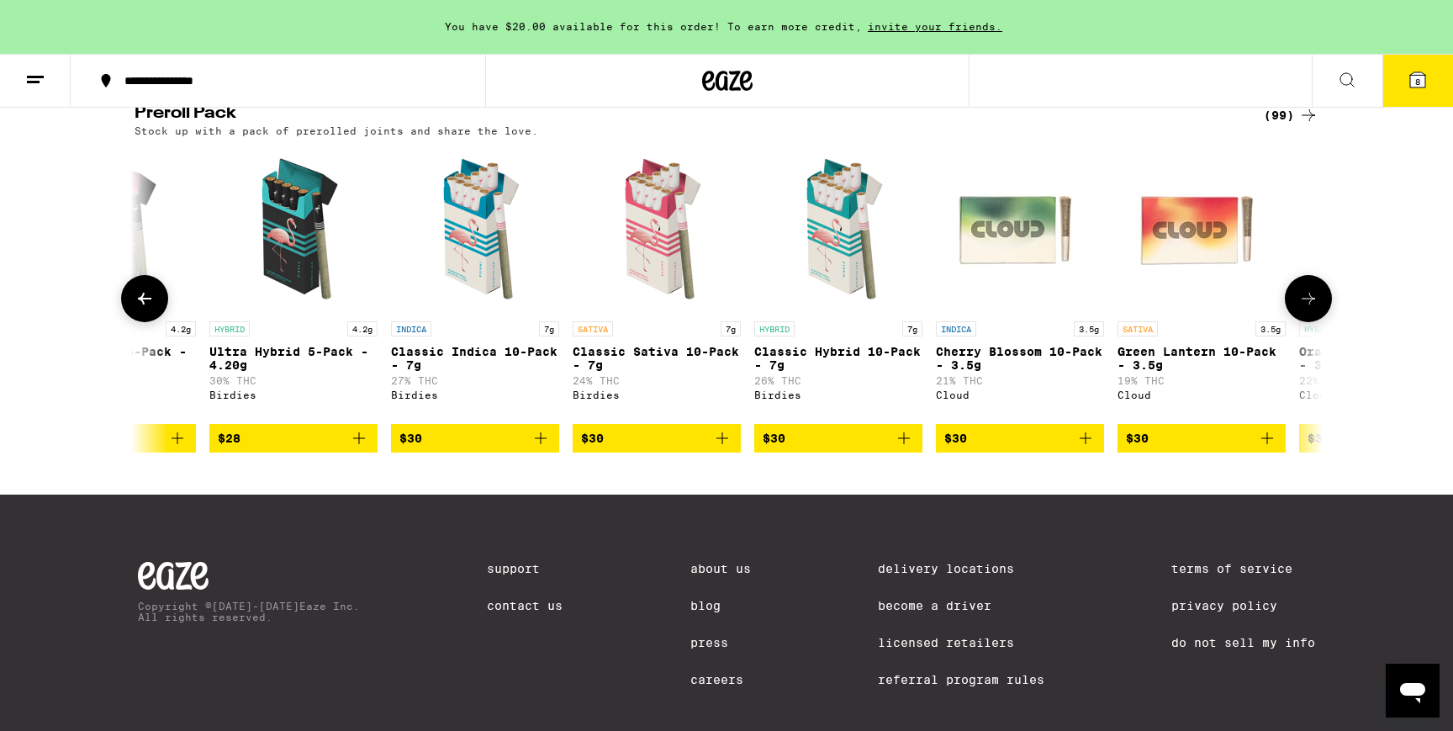
scroll to position [0, 3003]
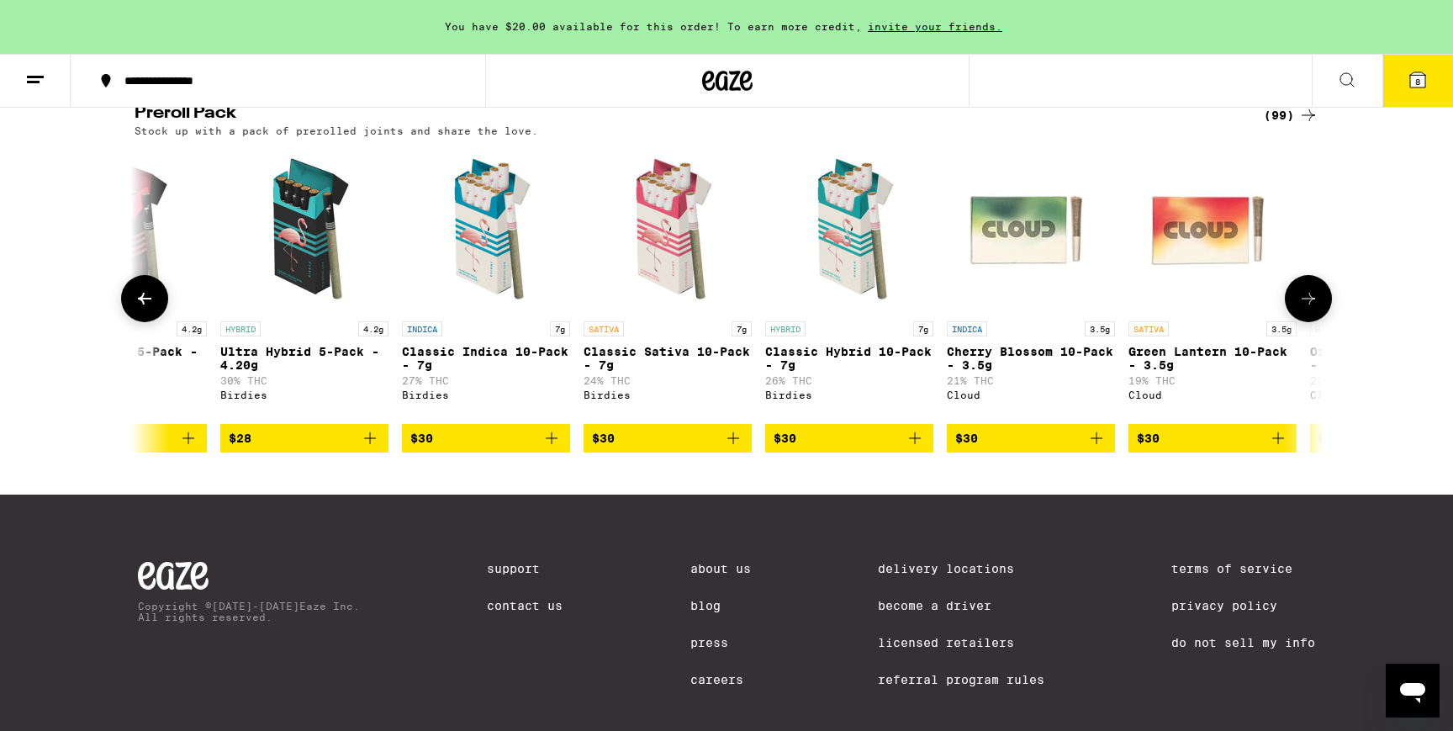
click at [1306, 304] on icon at bounding box center [1308, 299] width 13 height 12
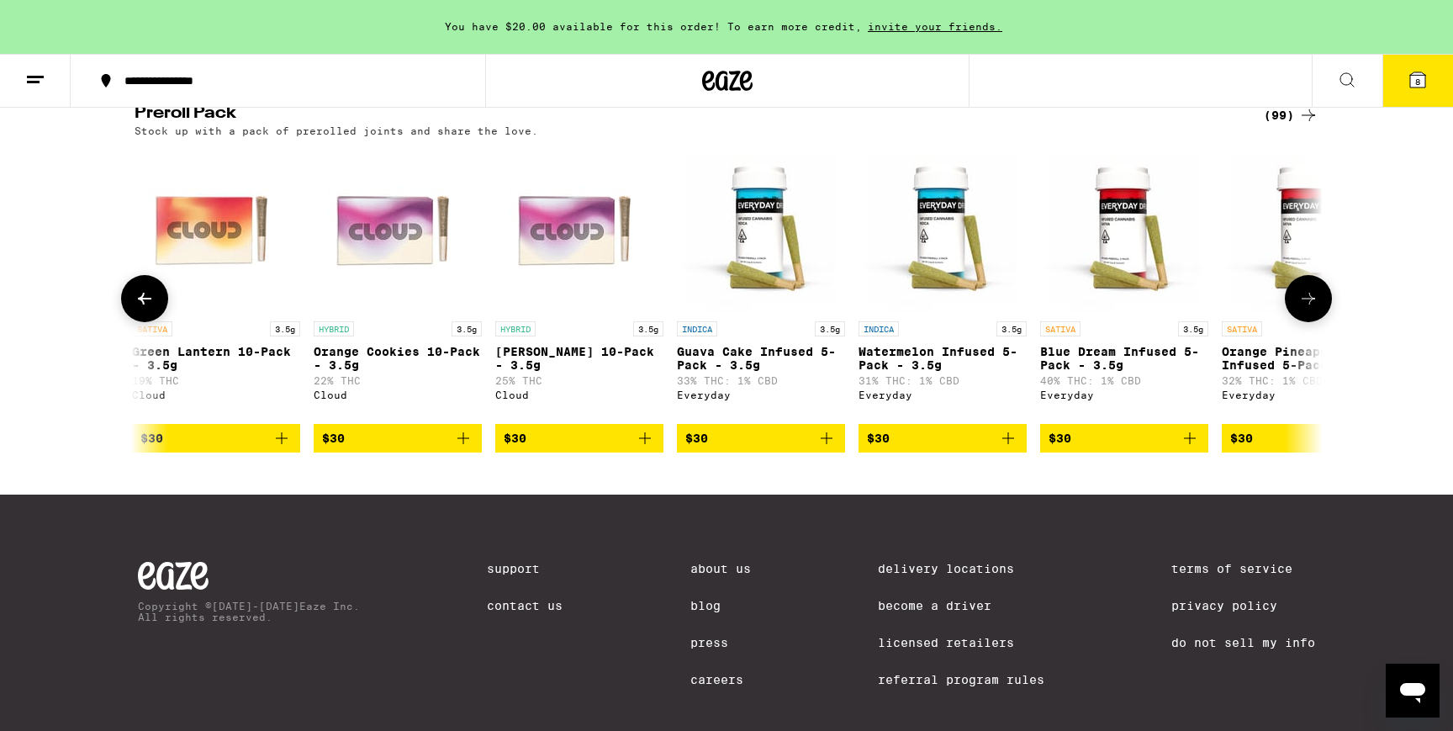
scroll to position [0, 4004]
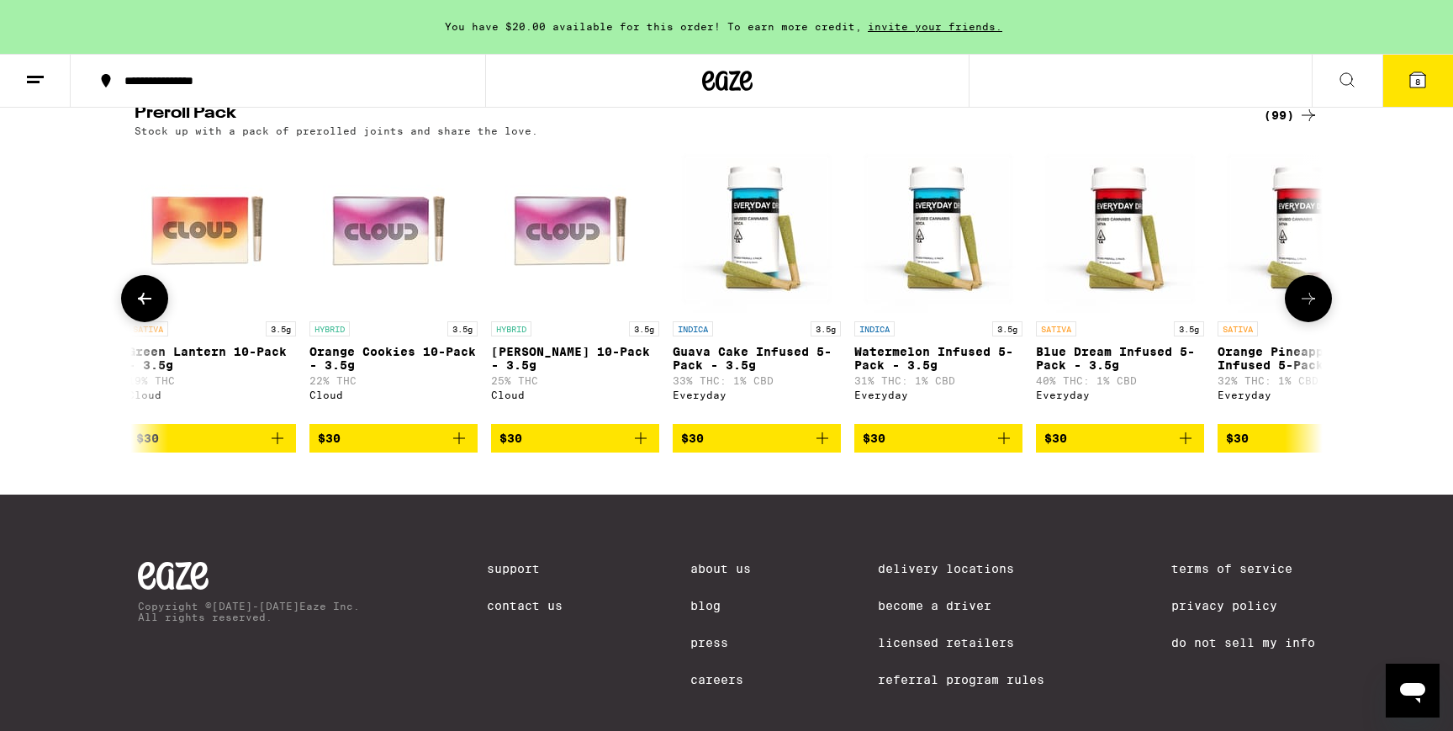
click at [1306, 304] on icon at bounding box center [1308, 299] width 13 height 12
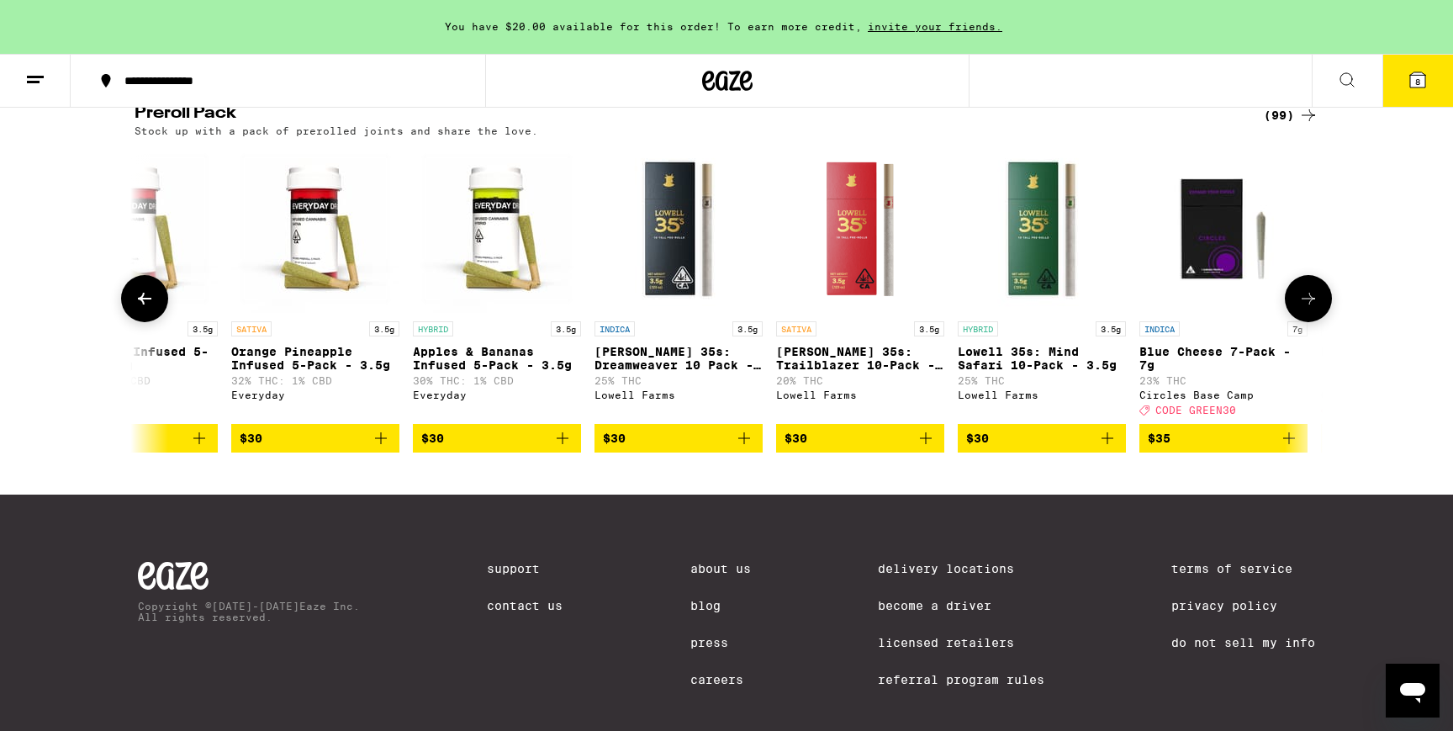
scroll to position [0, 5005]
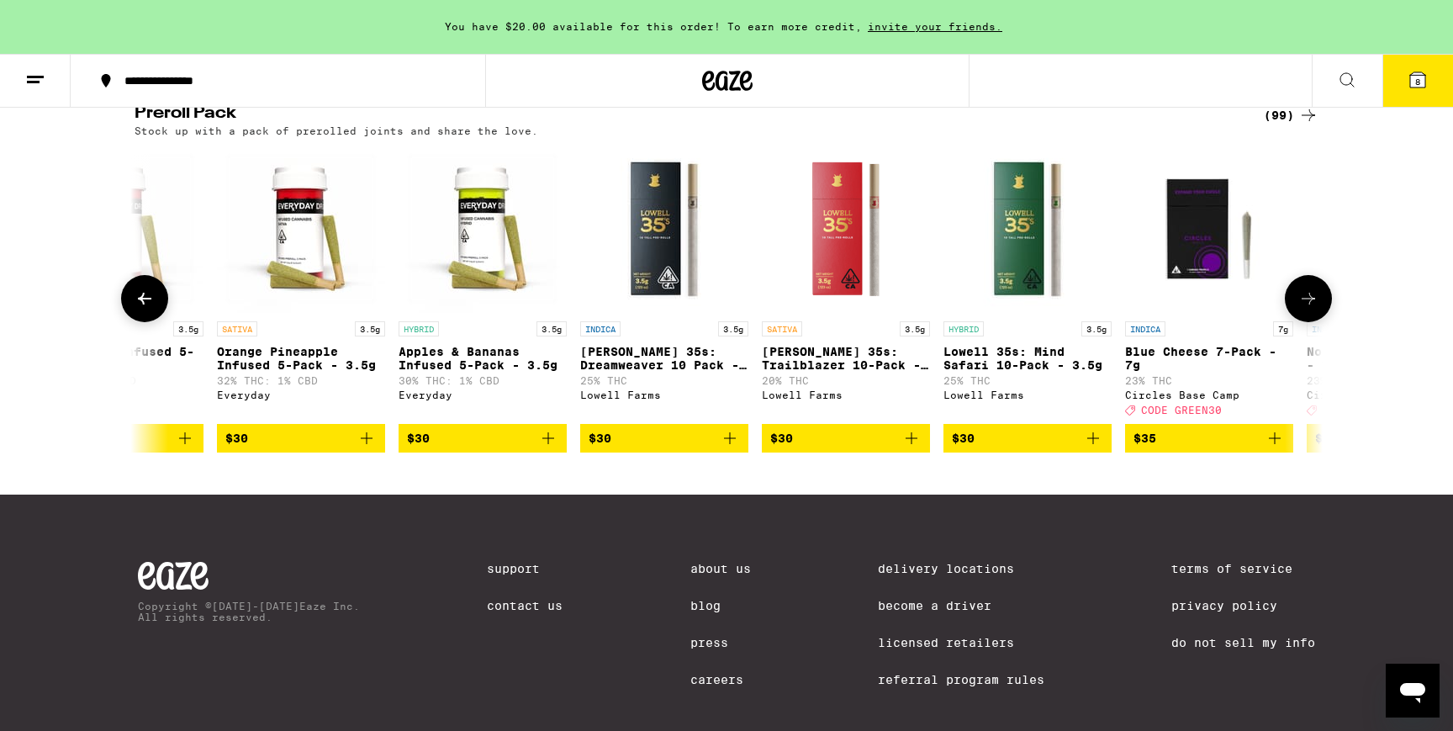
click at [1306, 304] on icon at bounding box center [1308, 299] width 13 height 12
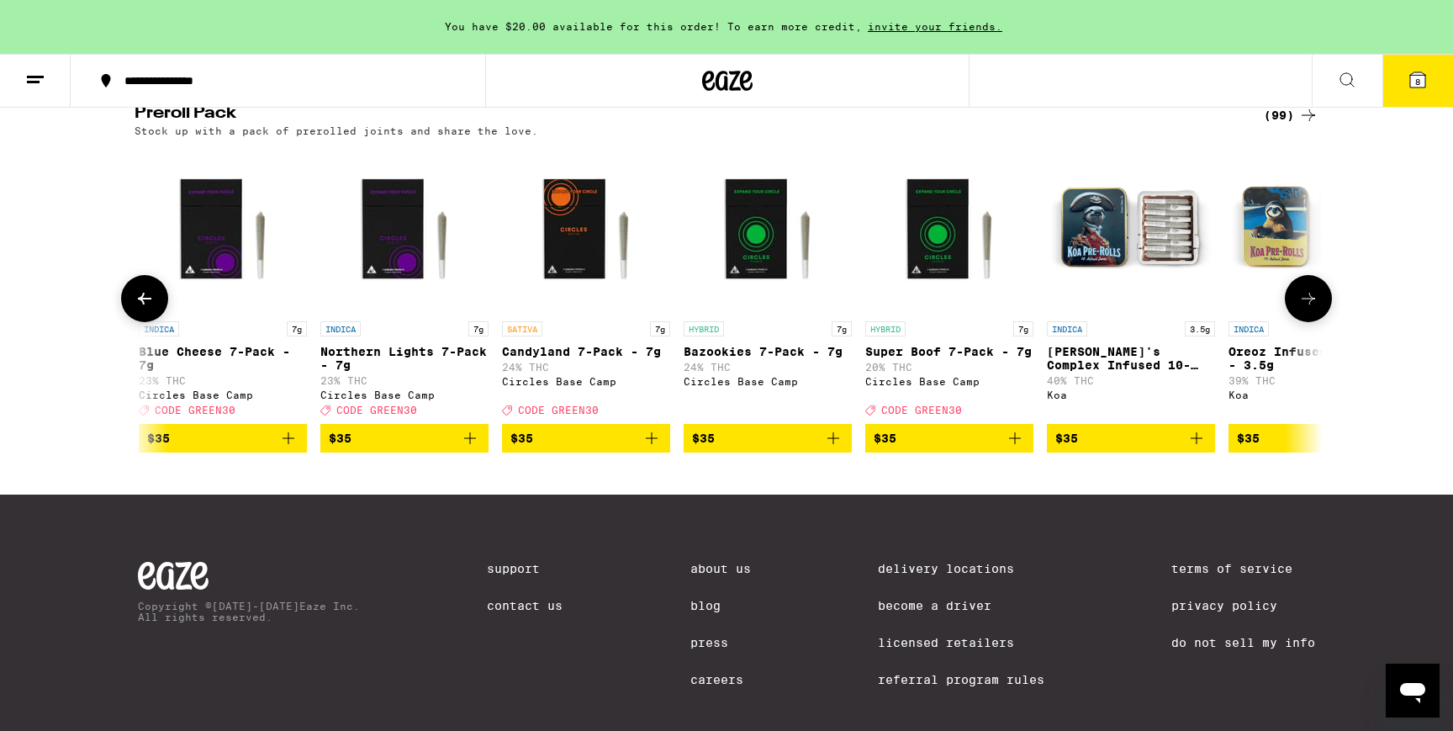
scroll to position [0, 6006]
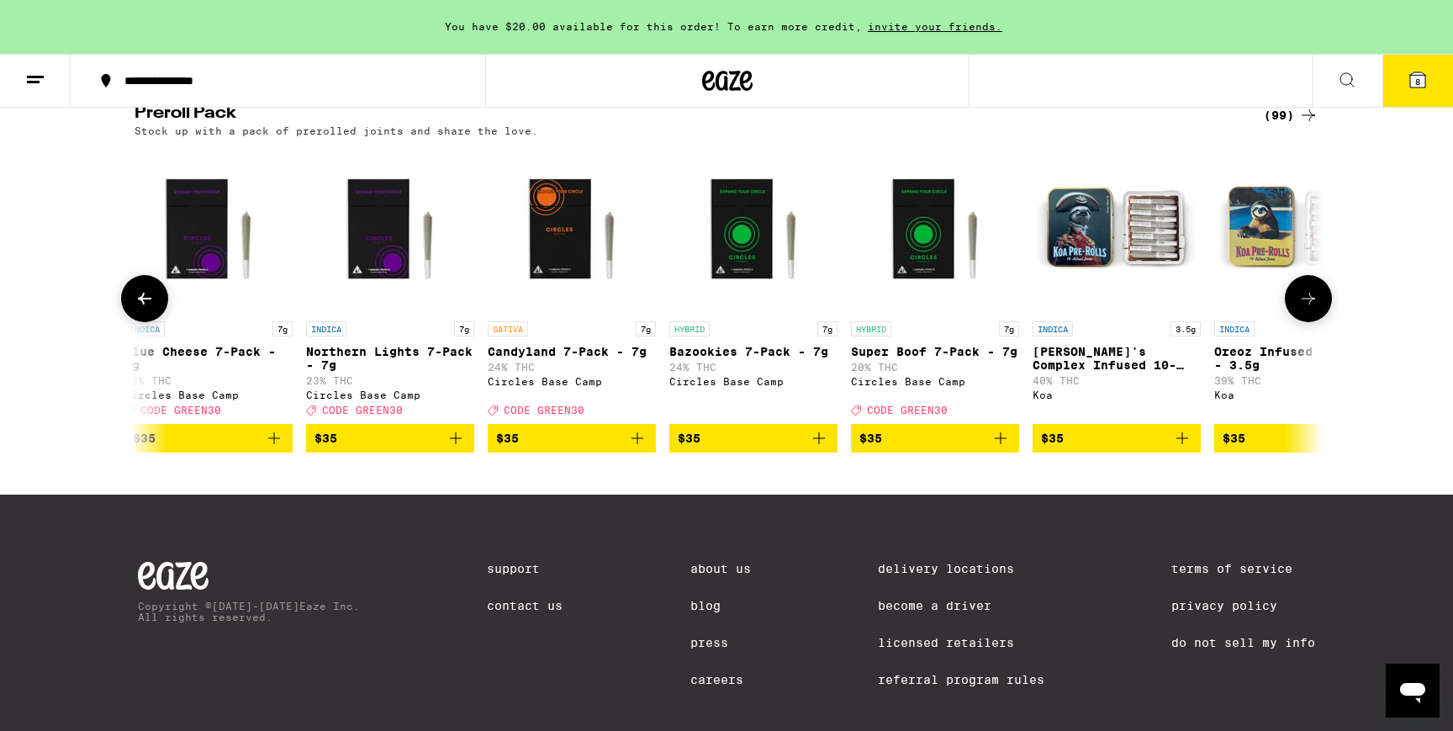
click at [1306, 304] on icon at bounding box center [1308, 299] width 13 height 12
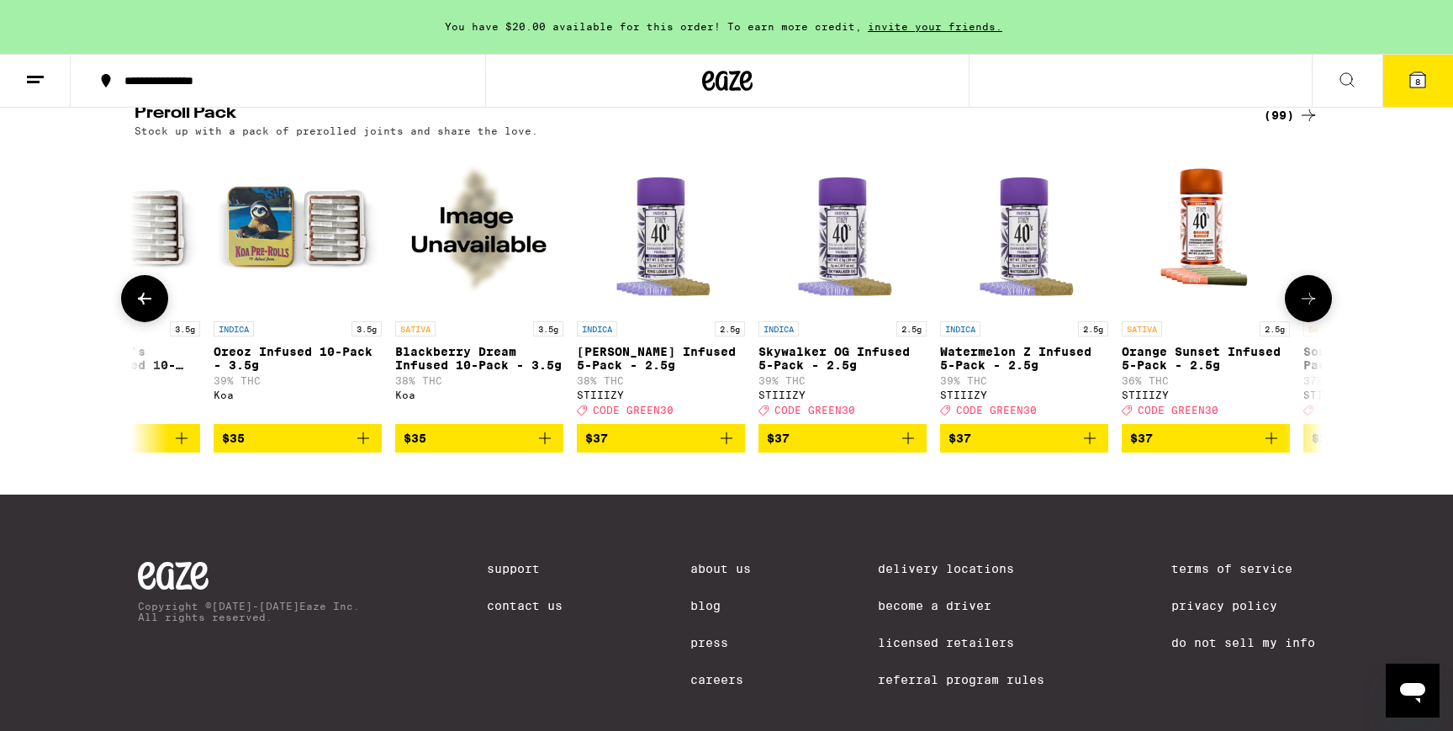
click at [1306, 304] on icon at bounding box center [1308, 299] width 13 height 12
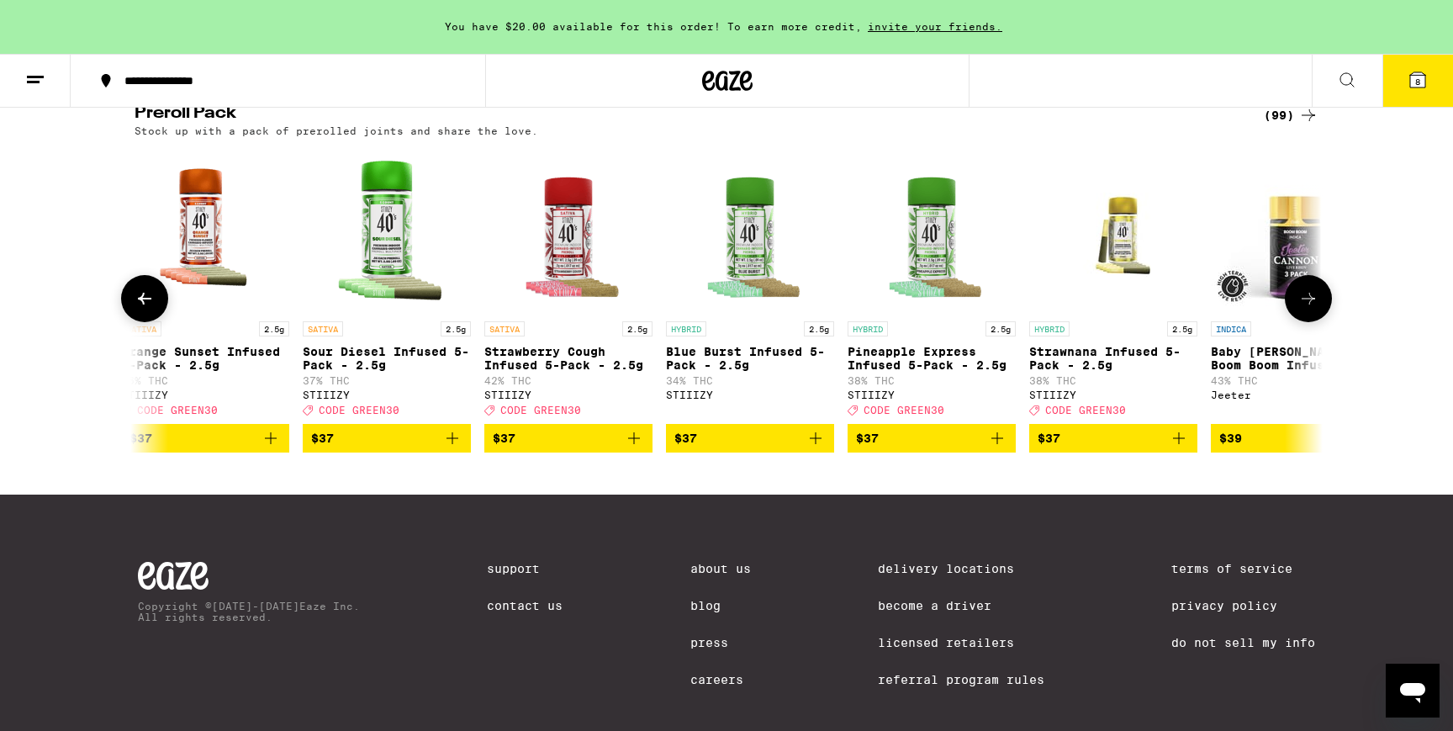
click at [1306, 304] on icon at bounding box center [1308, 299] width 13 height 12
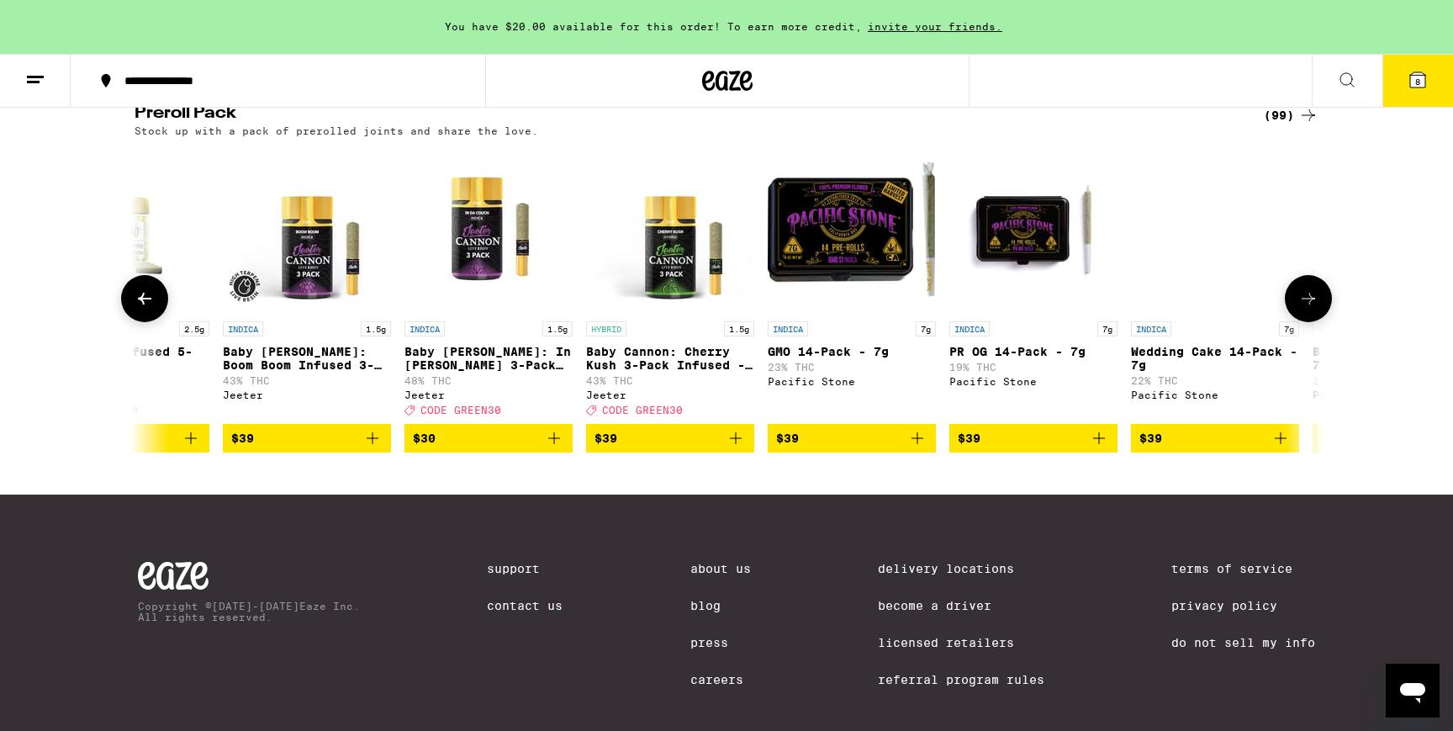
scroll to position [0, 9008]
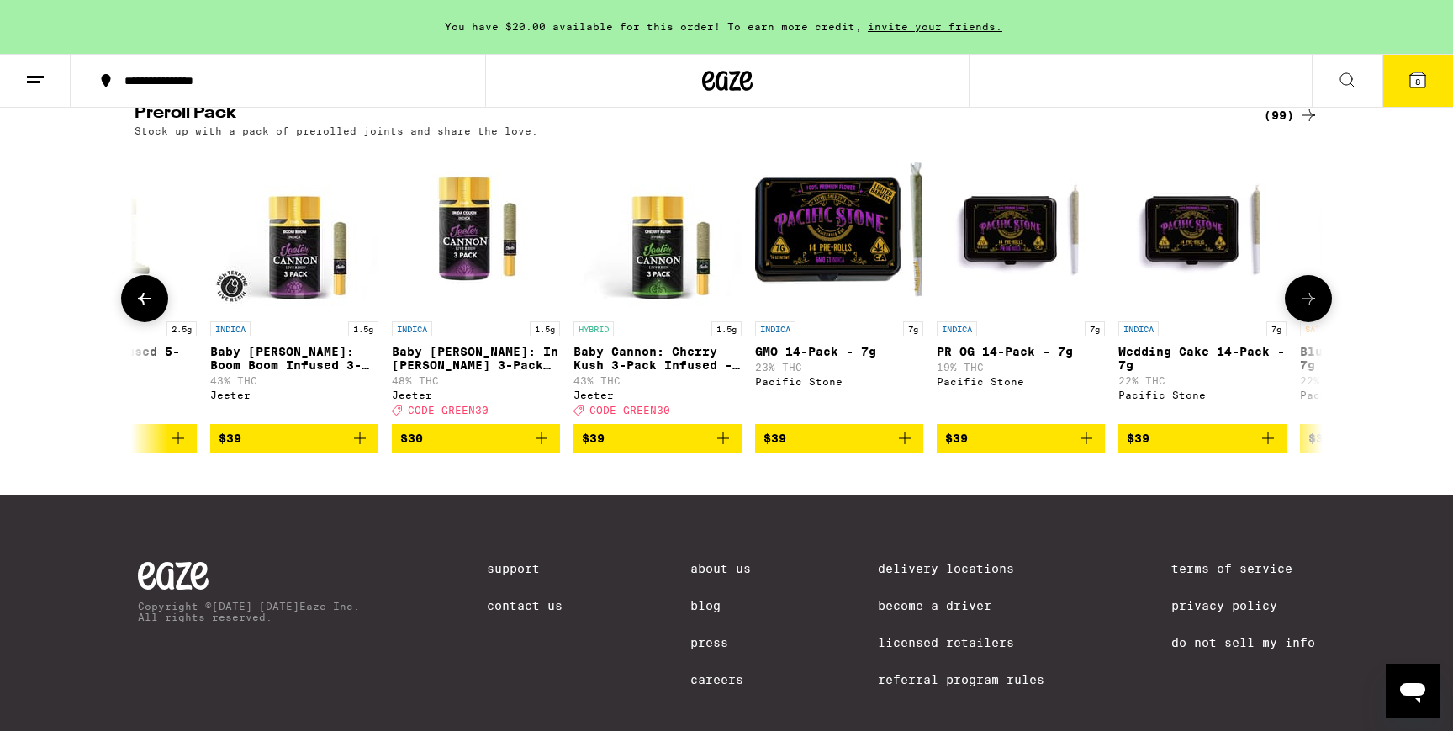
click at [1090, 448] on icon "Add to bag" at bounding box center [1087, 438] width 20 height 20
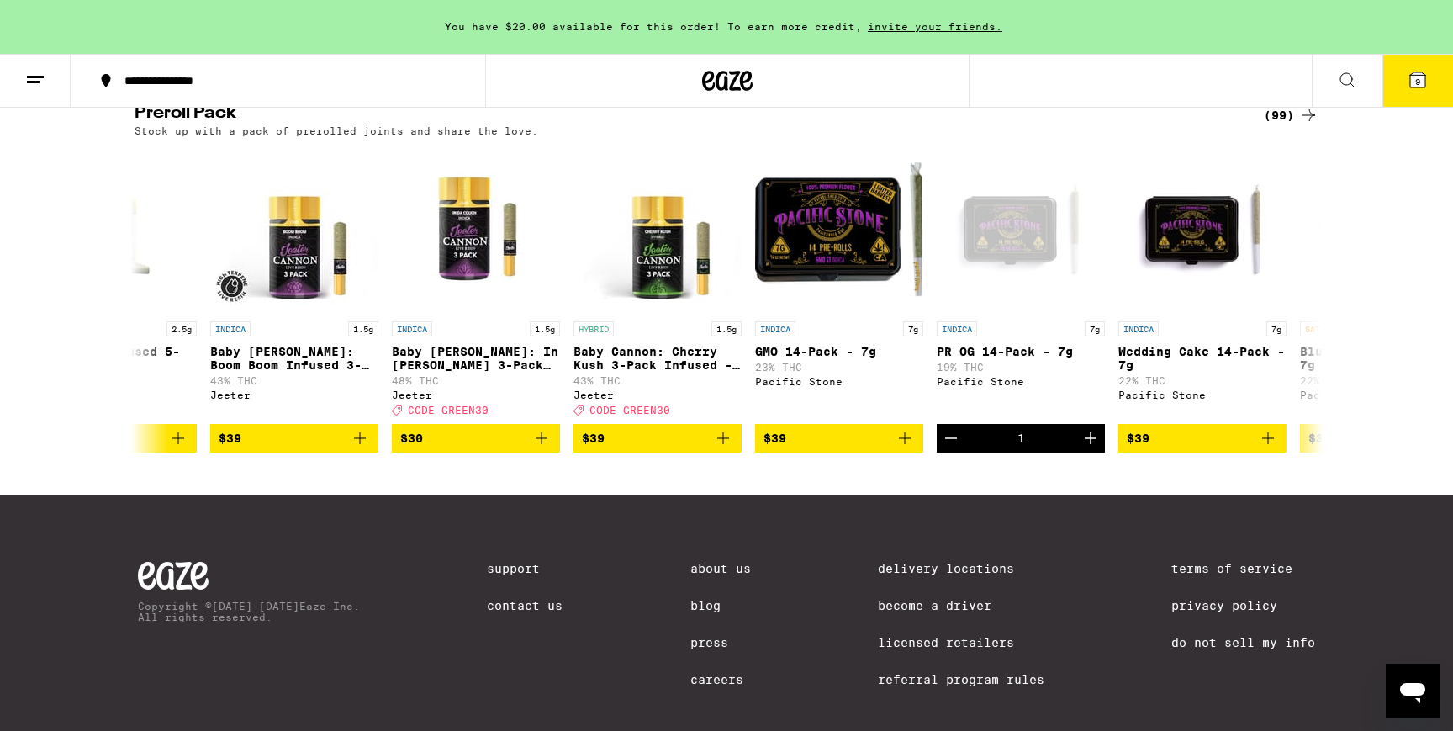
click at [1417, 84] on span "9" at bounding box center [1418, 82] width 5 height 10
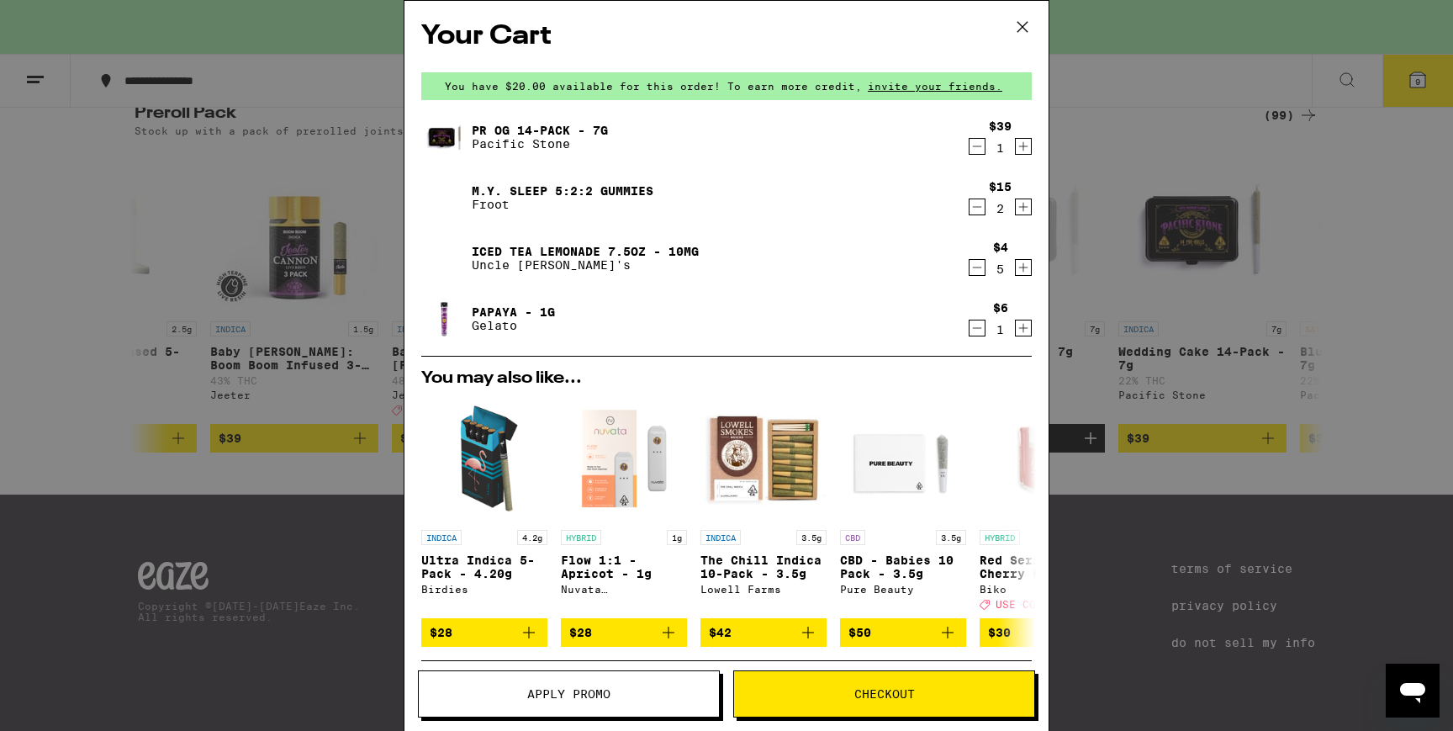
click at [1028, 24] on icon at bounding box center [1022, 26] width 25 height 25
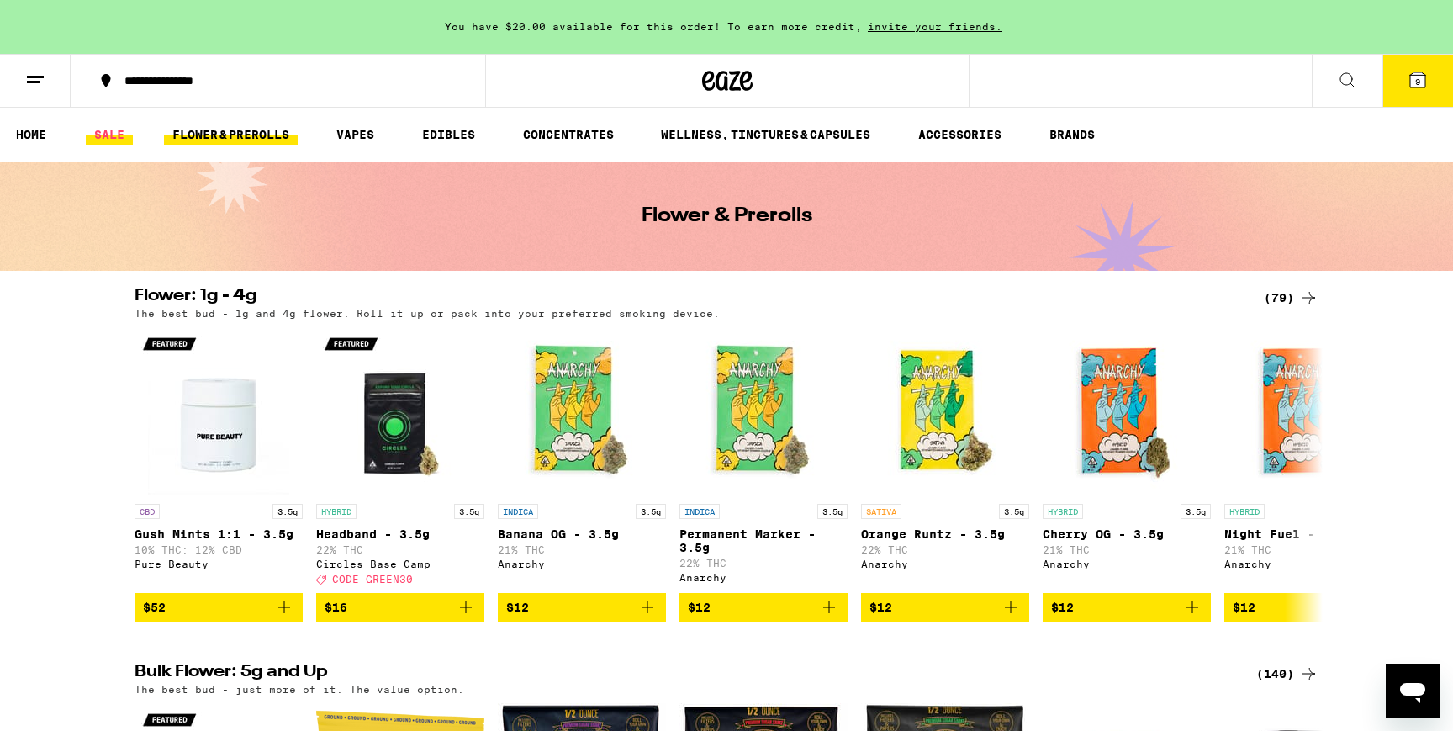
click at [121, 137] on link "SALE" at bounding box center [109, 134] width 47 height 20
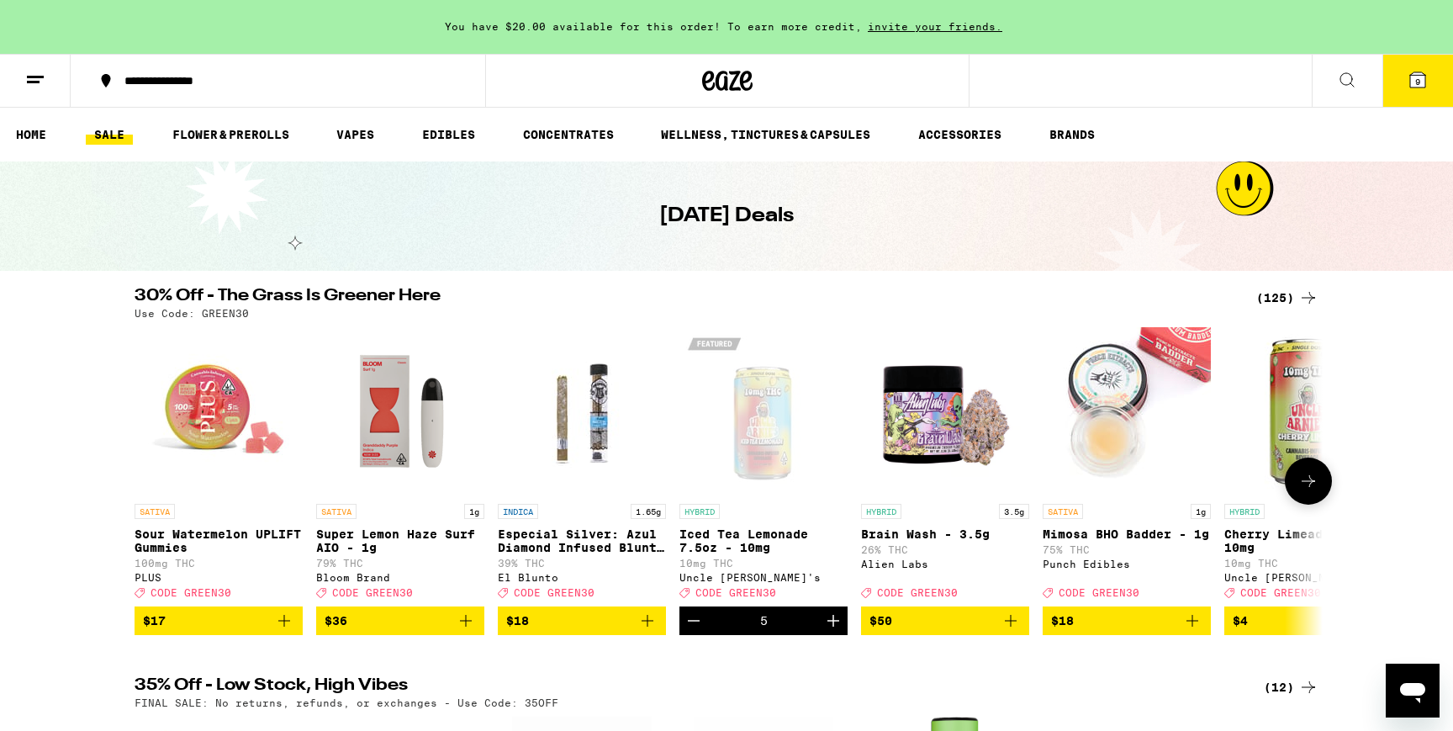
click at [1306, 480] on icon at bounding box center [1309, 481] width 20 height 20
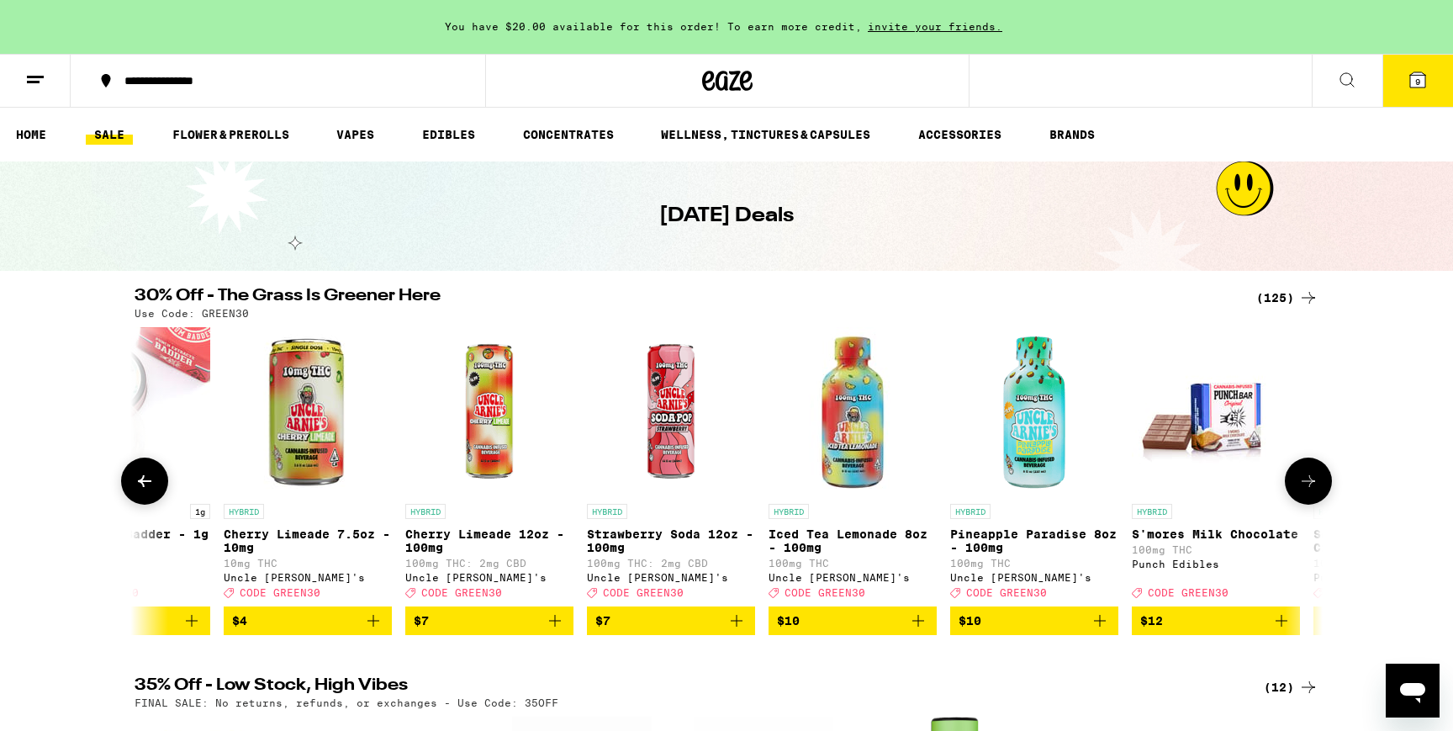
click at [1306, 480] on icon at bounding box center [1309, 481] width 20 height 20
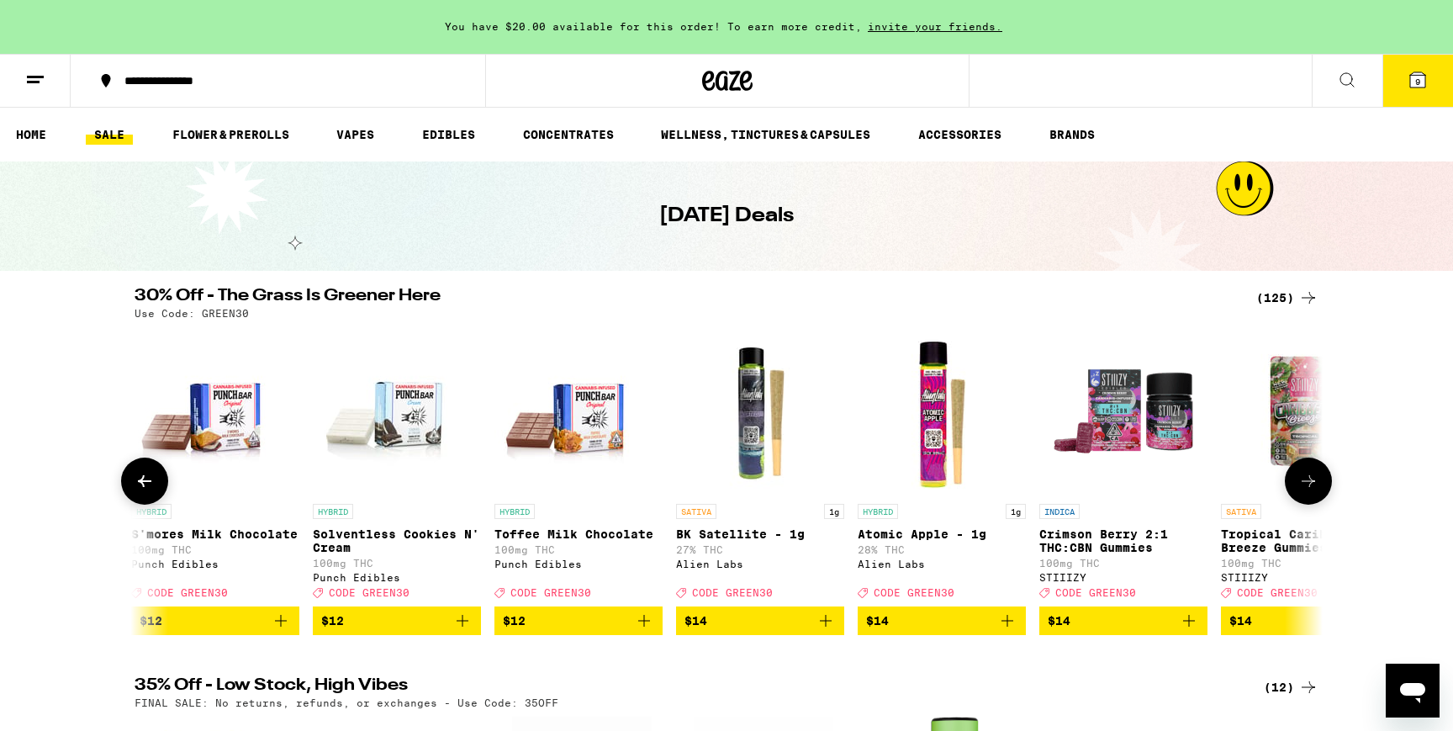
click at [1306, 480] on icon at bounding box center [1309, 481] width 20 height 20
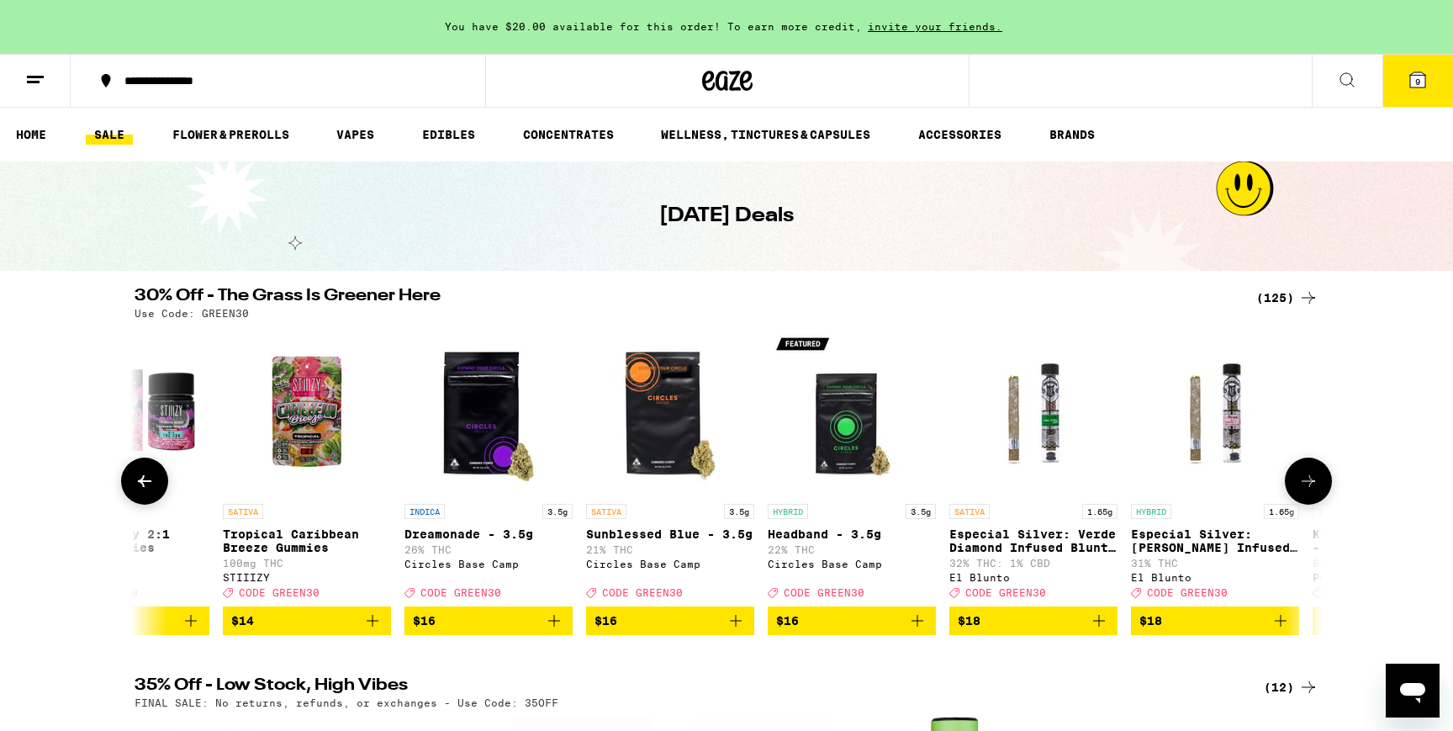
click at [1306, 480] on icon at bounding box center [1309, 481] width 20 height 20
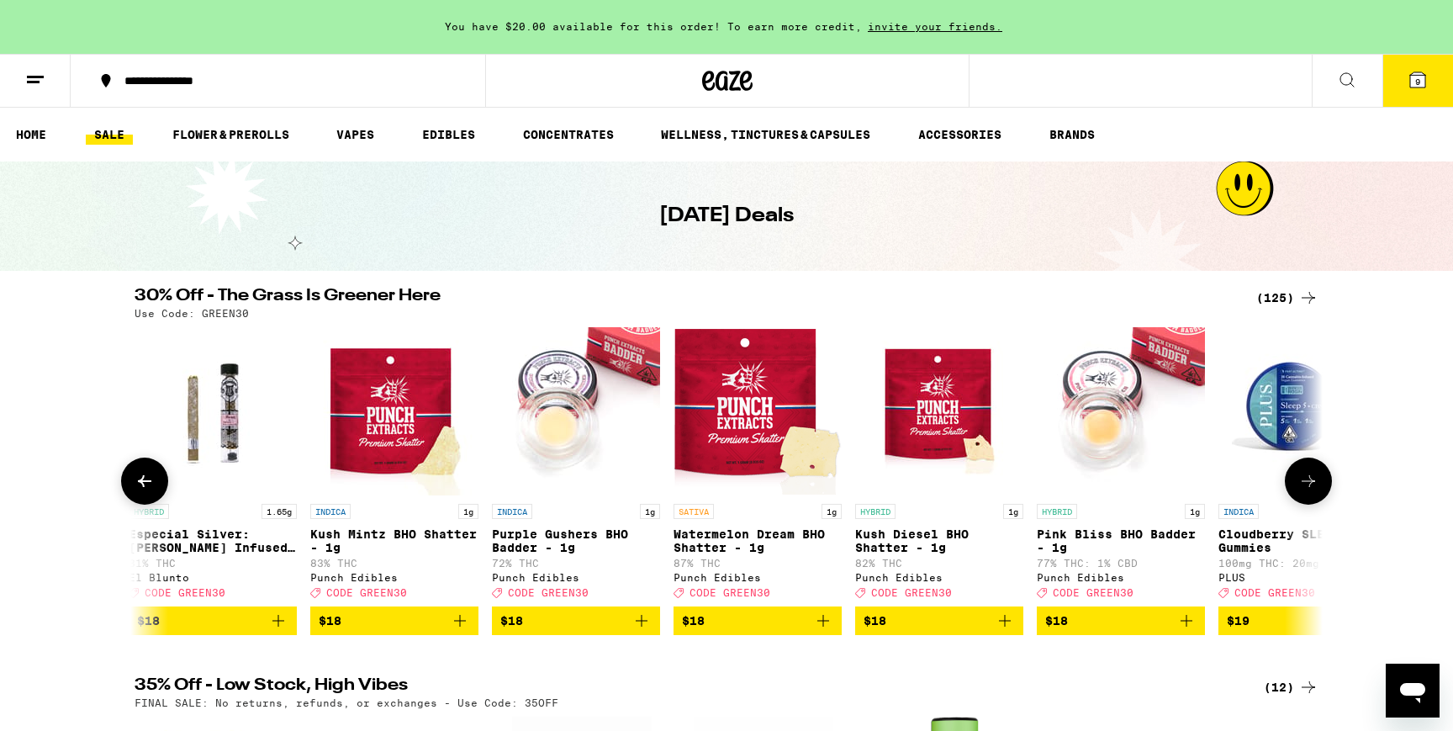
click at [1306, 480] on icon at bounding box center [1309, 481] width 20 height 20
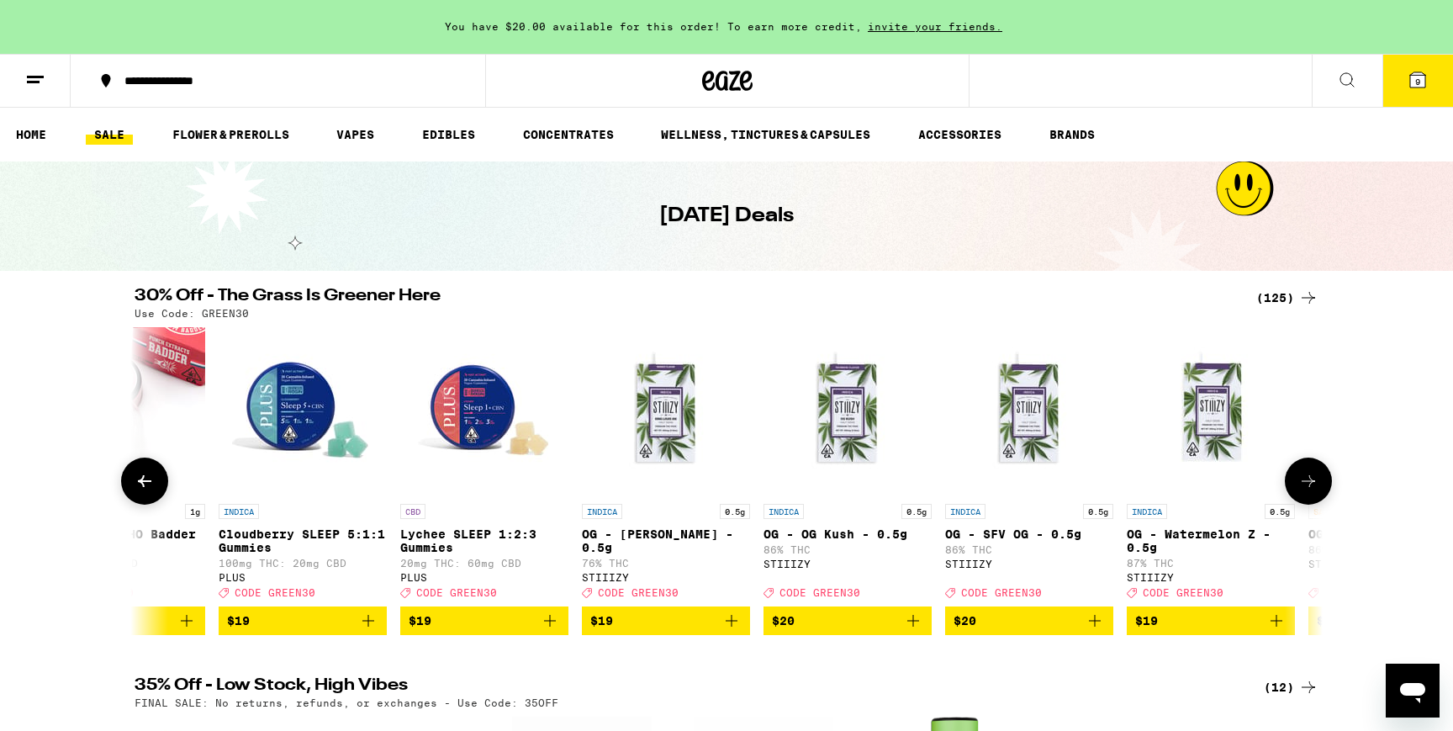
click at [1306, 480] on icon at bounding box center [1309, 481] width 20 height 20
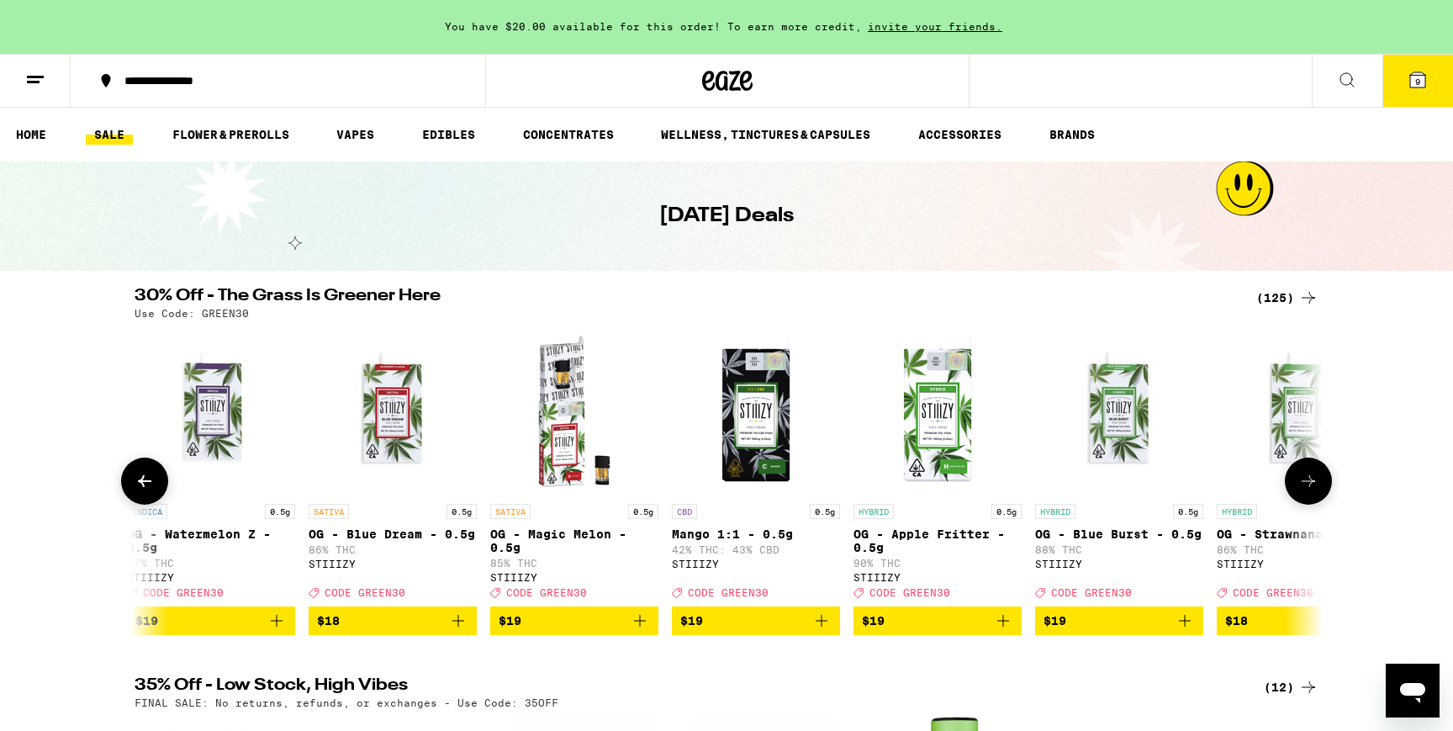
click at [1306, 480] on icon at bounding box center [1309, 481] width 20 height 20
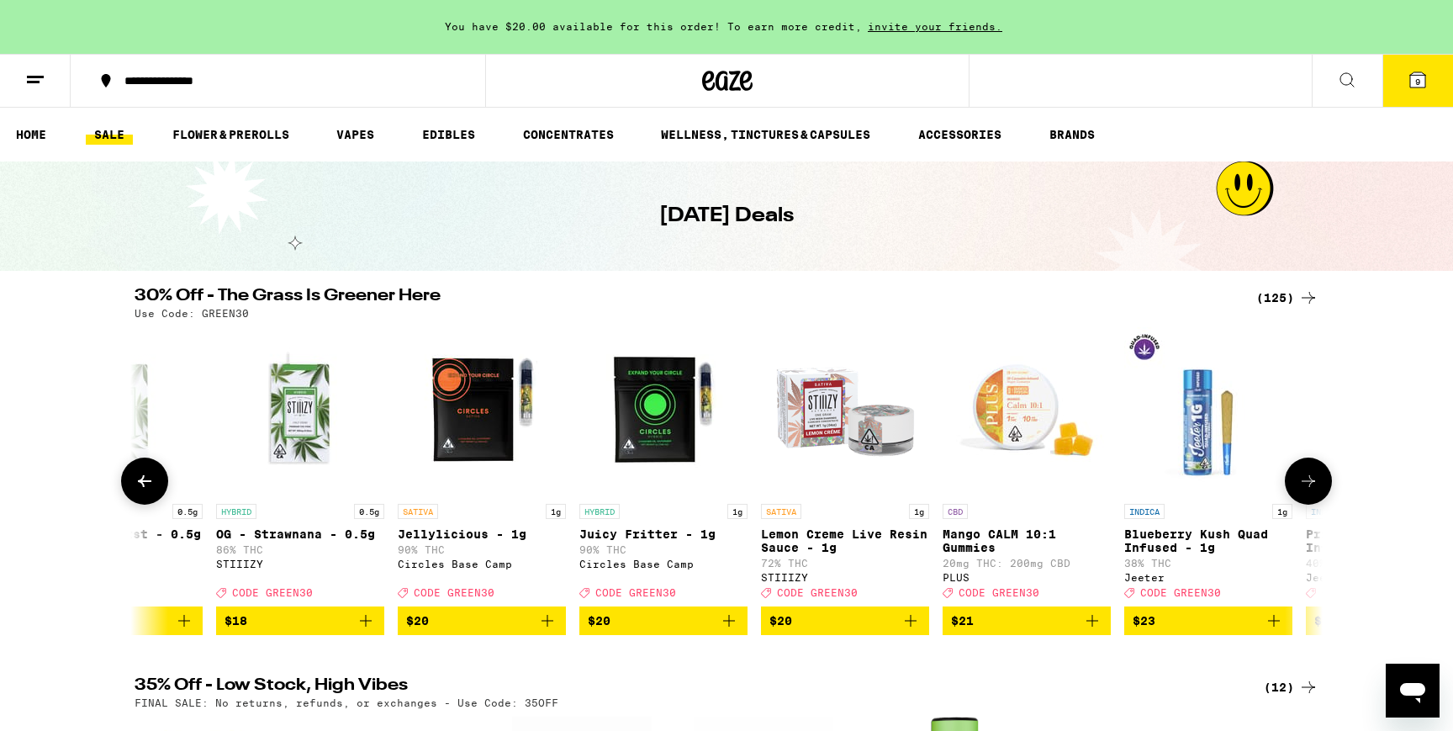
click at [1306, 480] on icon at bounding box center [1309, 481] width 20 height 20
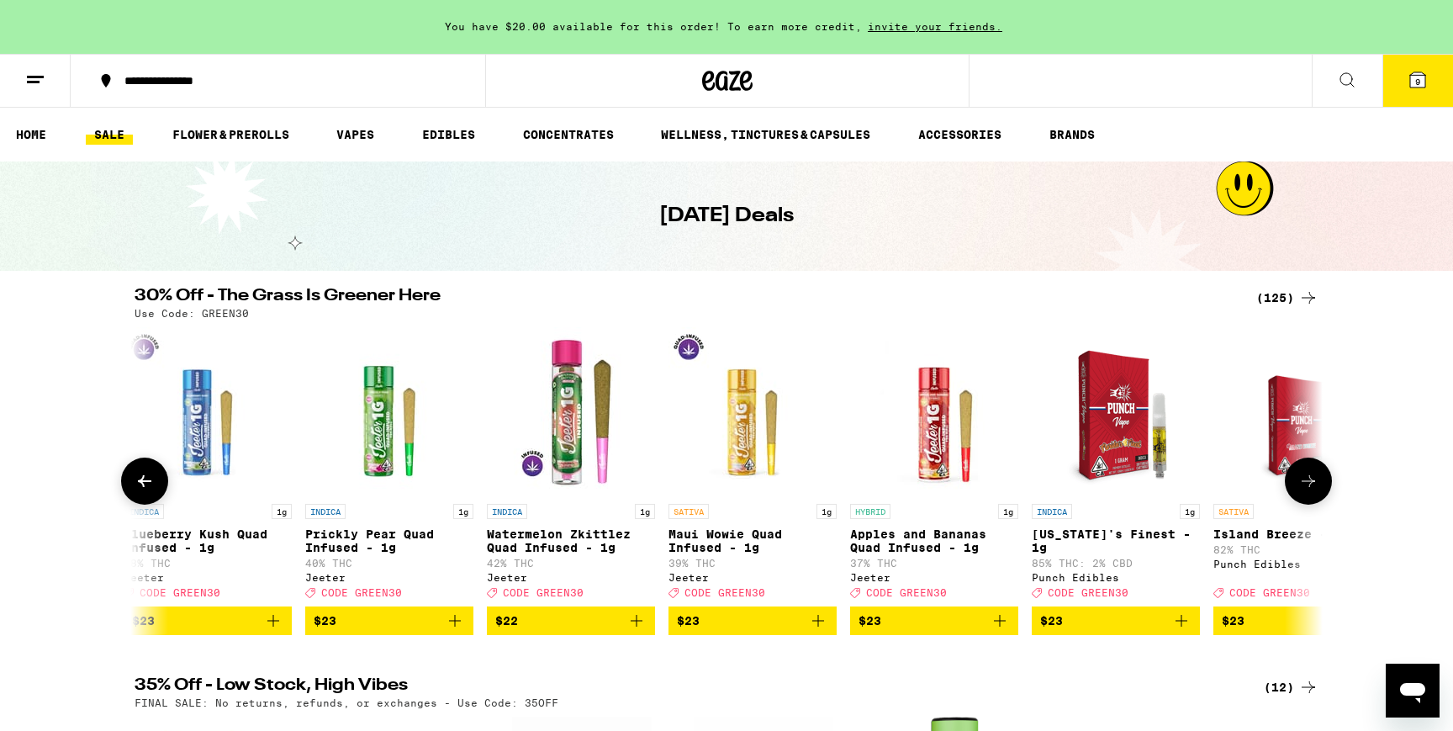
click at [1306, 480] on icon at bounding box center [1309, 481] width 20 height 20
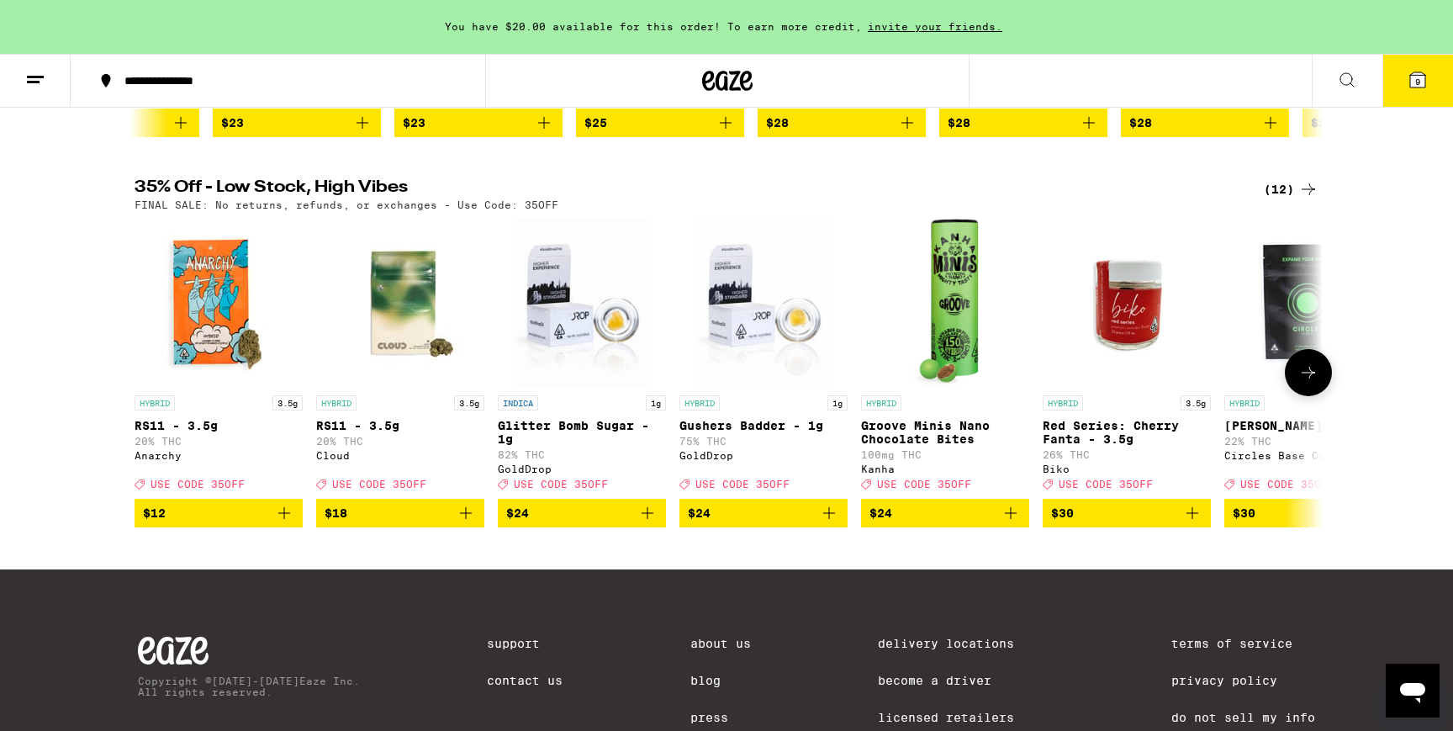
scroll to position [499, 0]
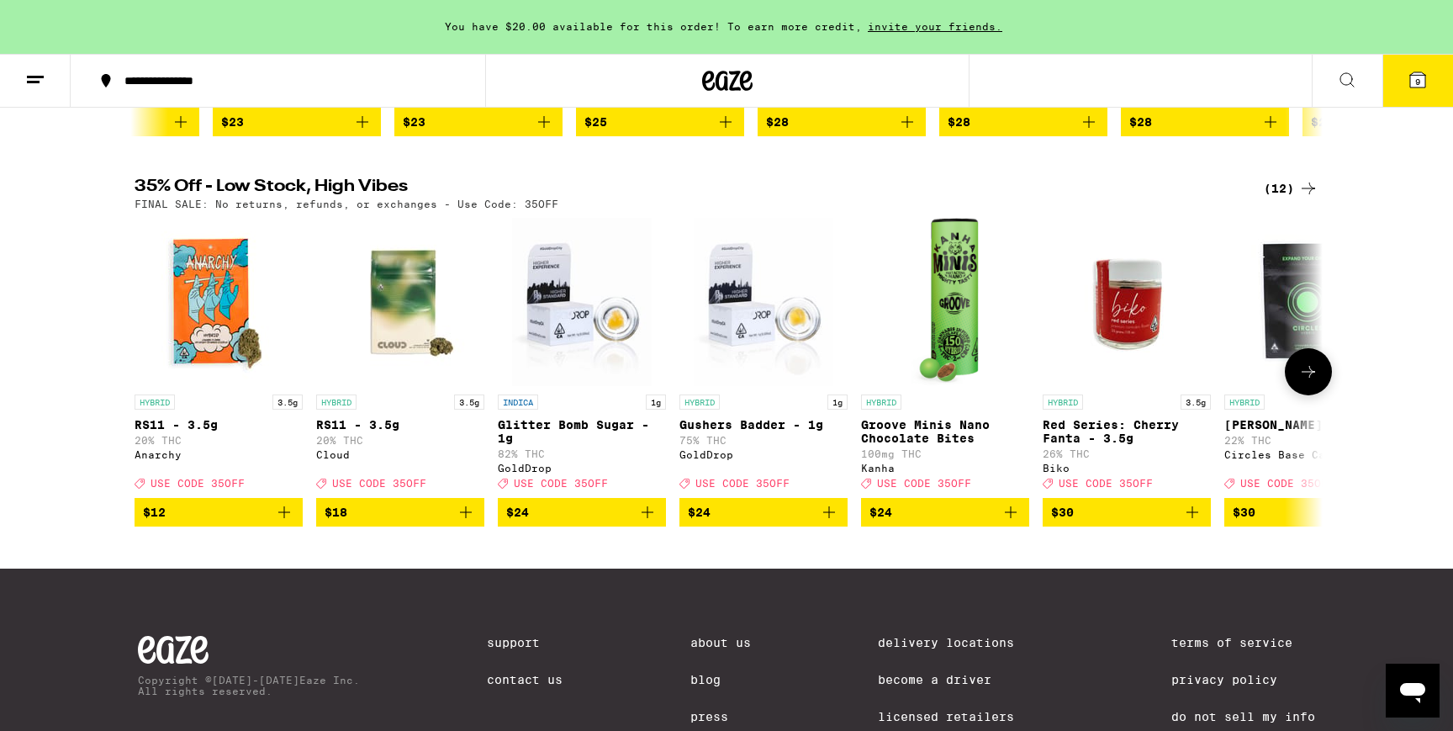
click at [285, 522] on icon "Add to bag" at bounding box center [284, 512] width 20 height 20
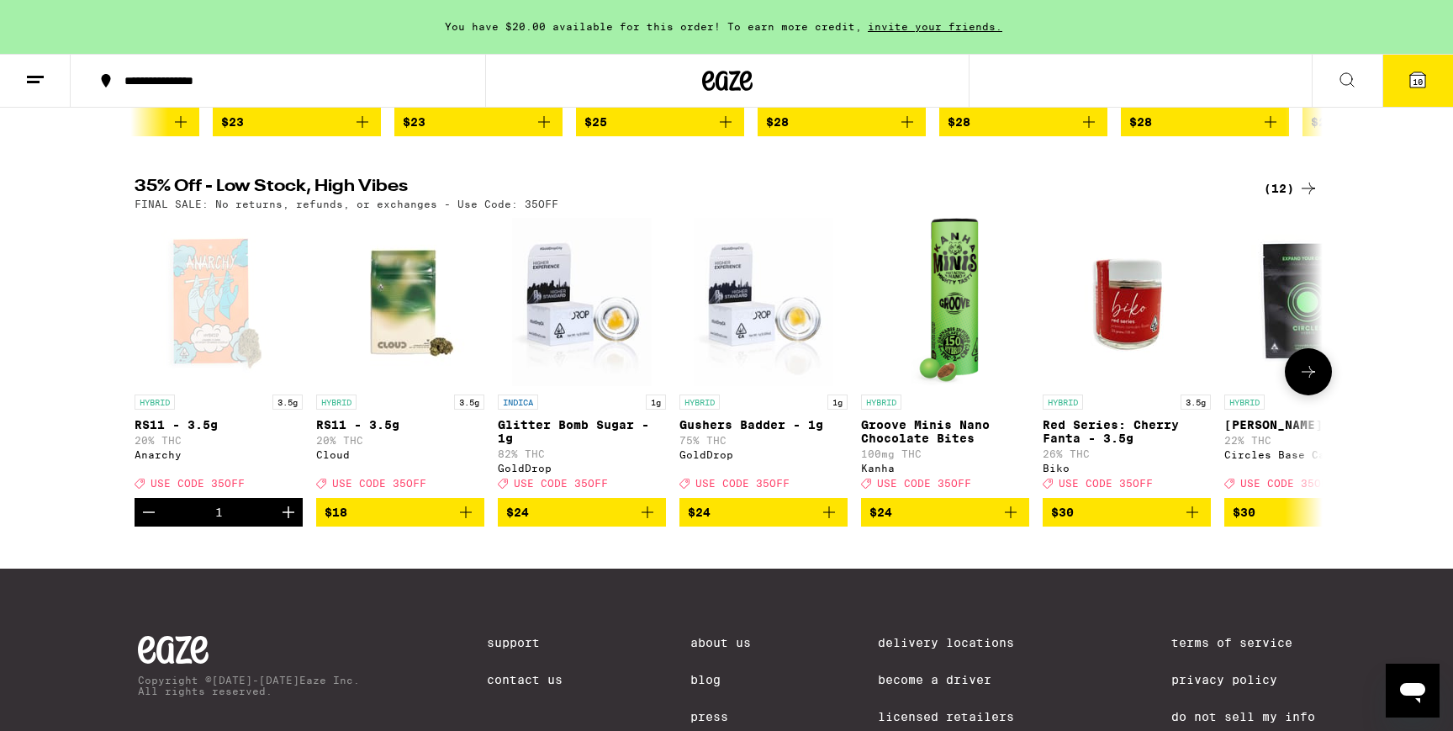
click at [1317, 378] on button at bounding box center [1308, 371] width 47 height 47
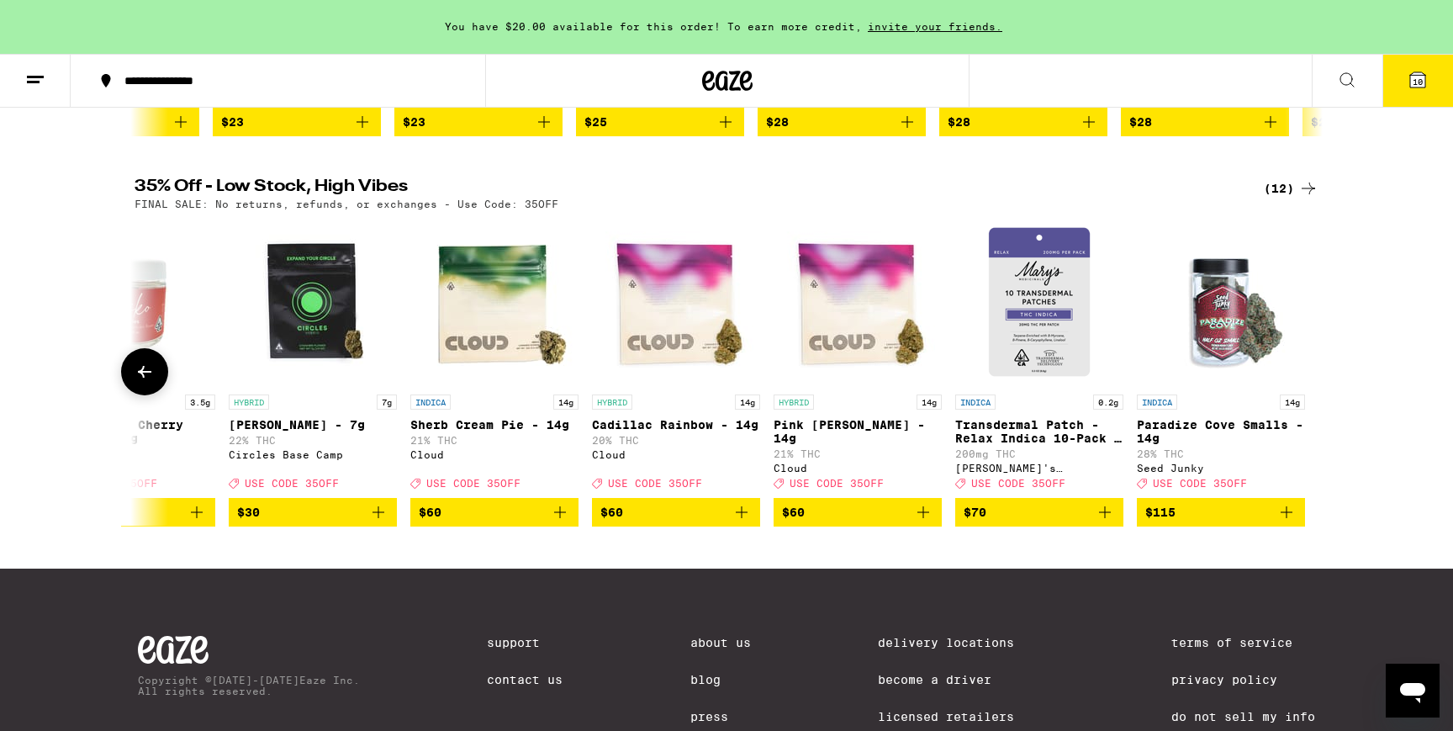
scroll to position [0, 996]
click at [1345, 74] on icon at bounding box center [1347, 80] width 20 height 20
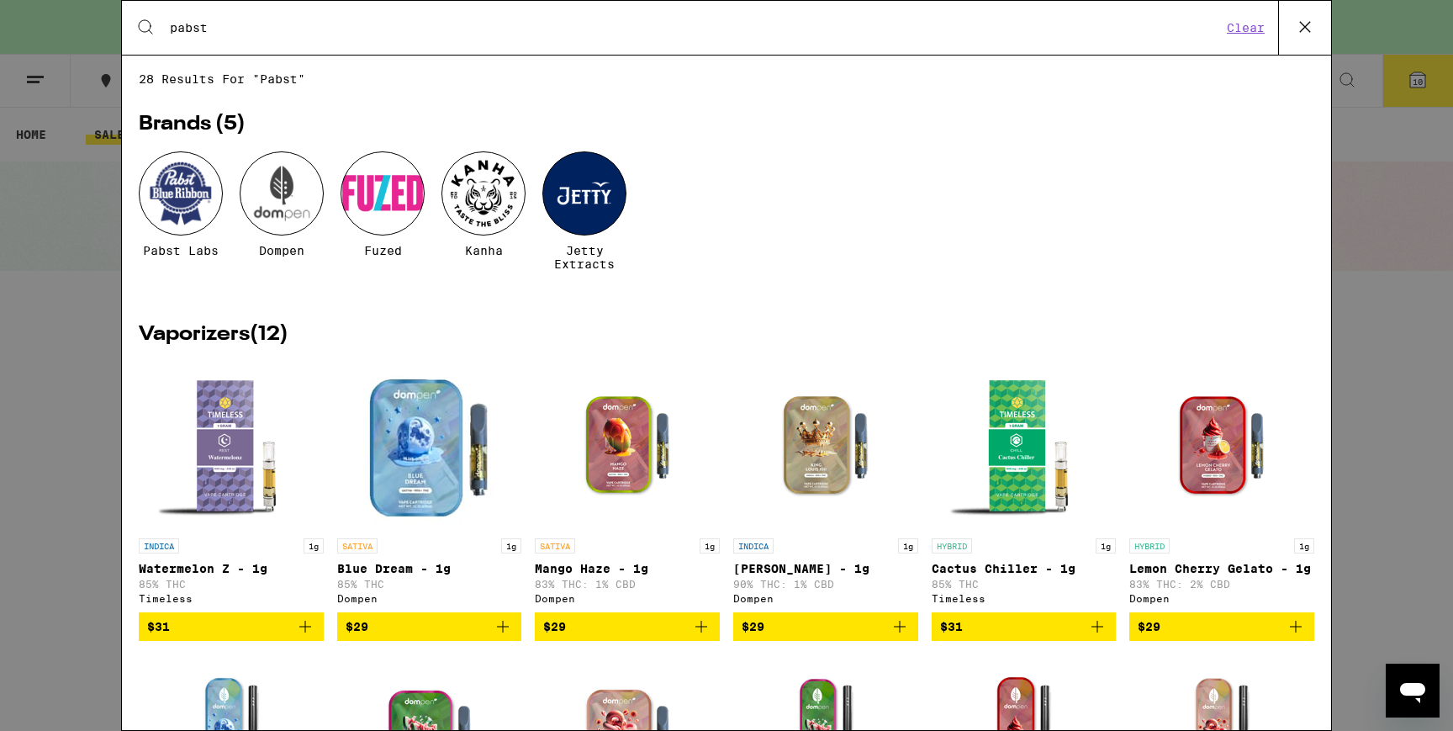
type input "pabst"
click at [179, 203] on div at bounding box center [181, 193] width 84 height 84
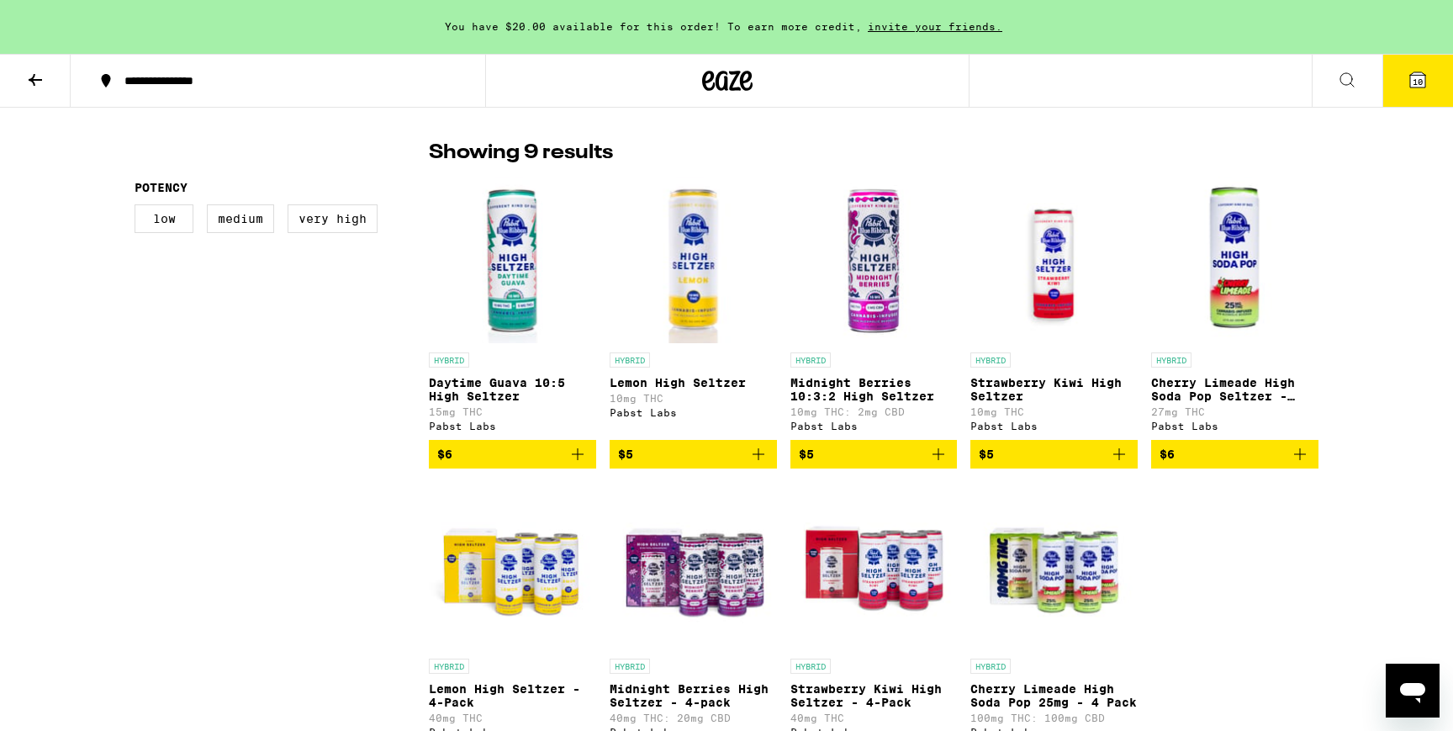
scroll to position [397, 0]
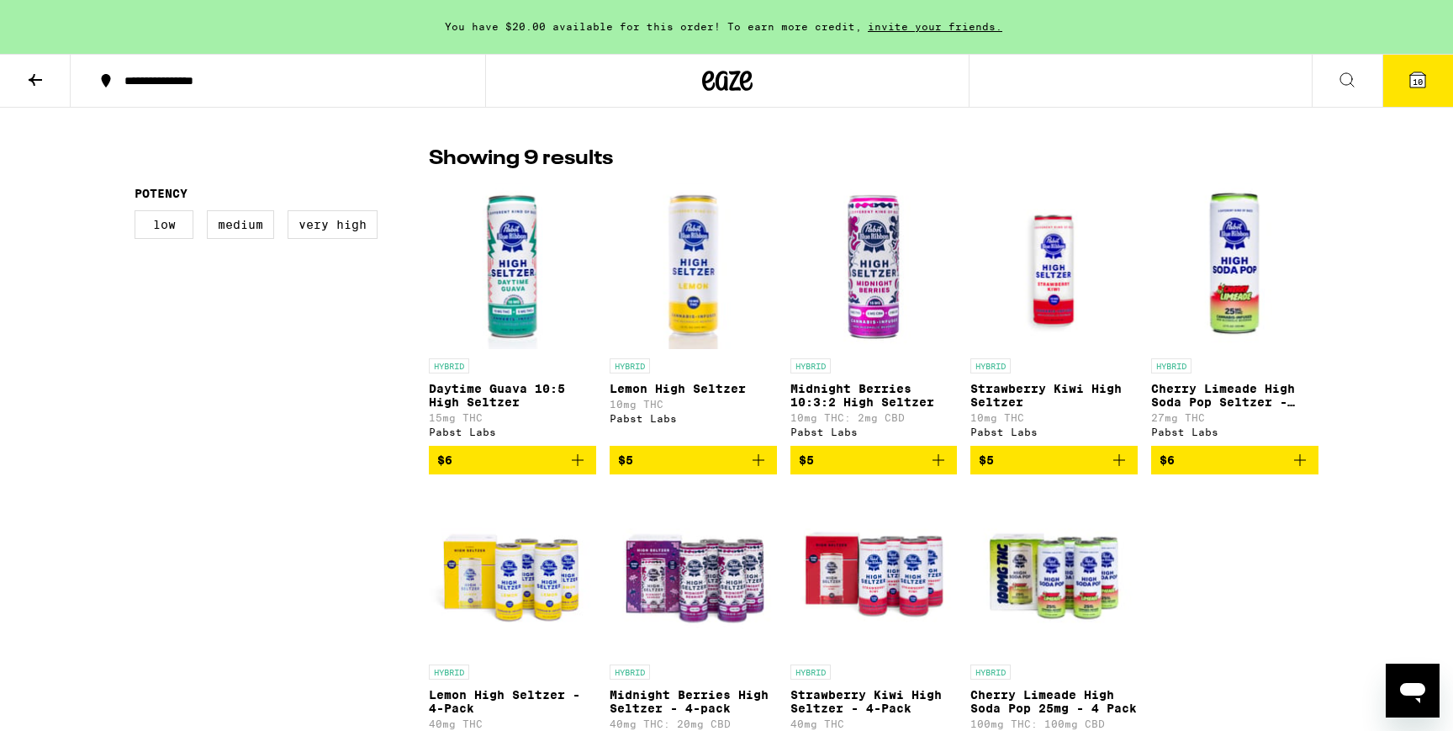
click at [945, 465] on icon "Add to bag" at bounding box center [939, 460] width 20 height 20
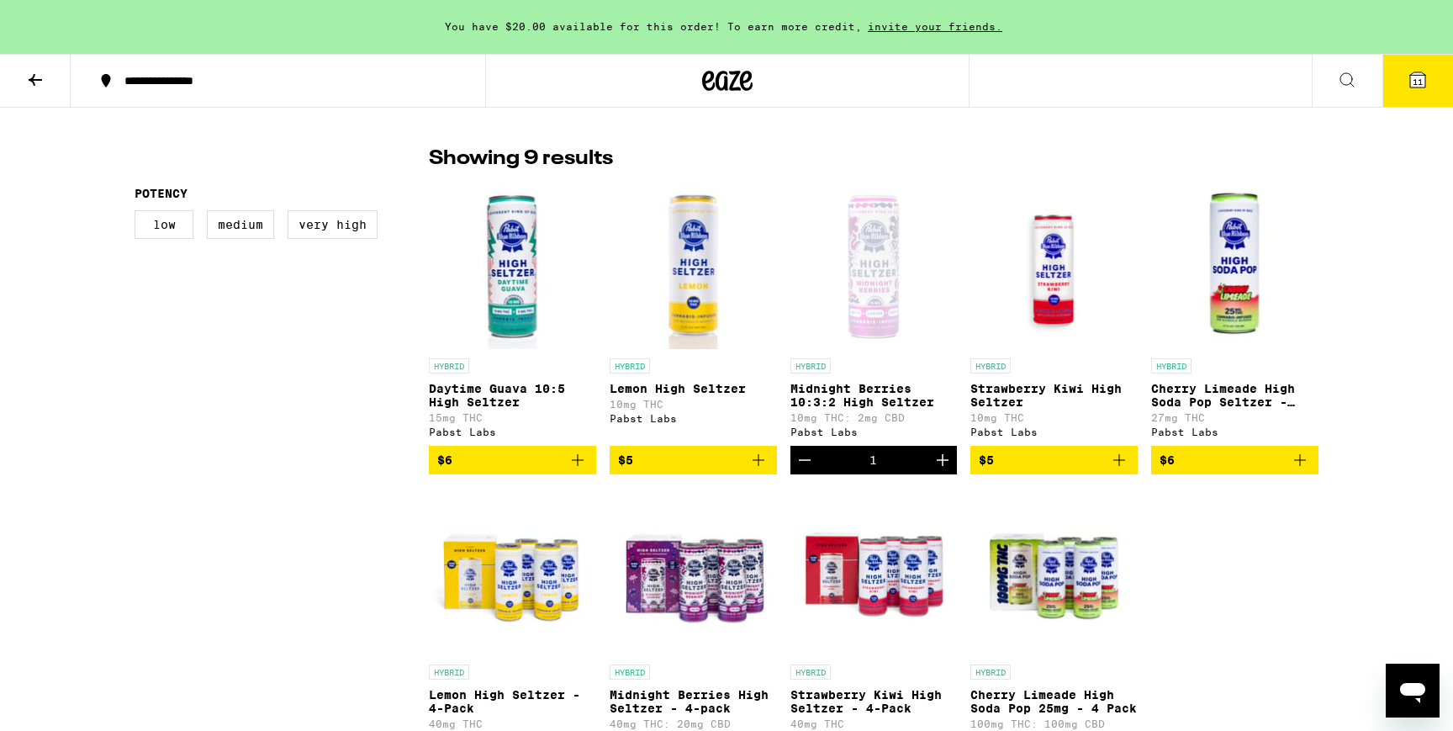
click at [945, 465] on icon "Increment" at bounding box center [943, 460] width 20 height 20
click at [1414, 92] on button "12" at bounding box center [1418, 81] width 71 height 52
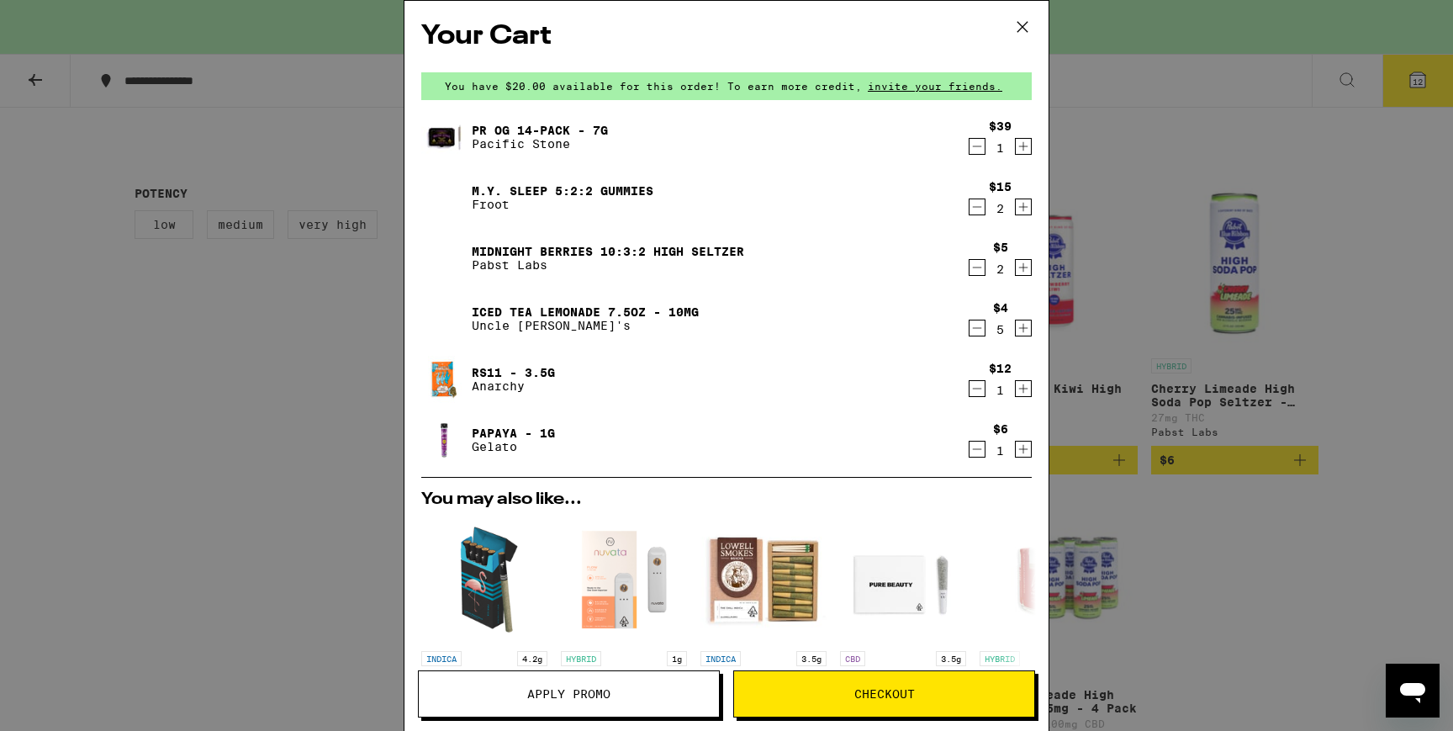
click at [855, 695] on span "Checkout" at bounding box center [885, 694] width 61 height 12
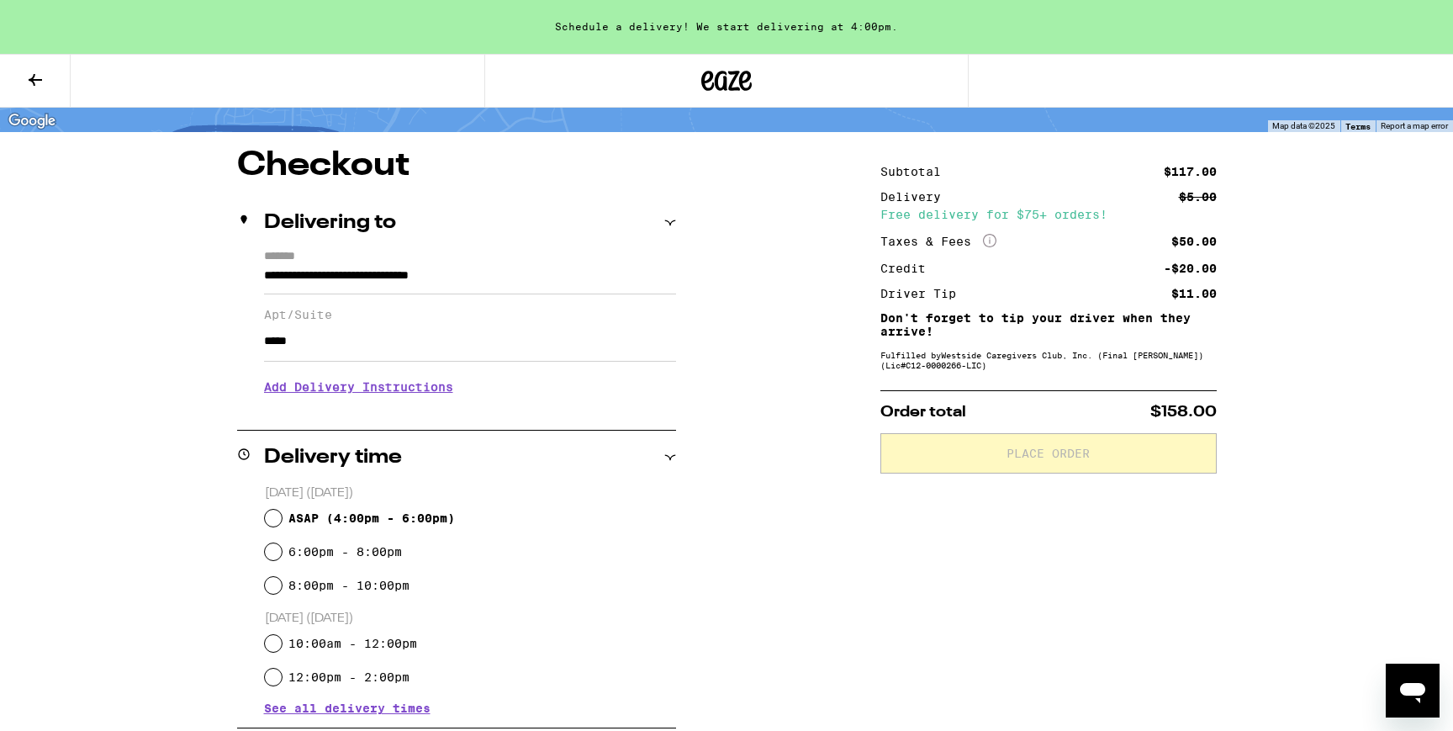
scroll to position [112, 0]
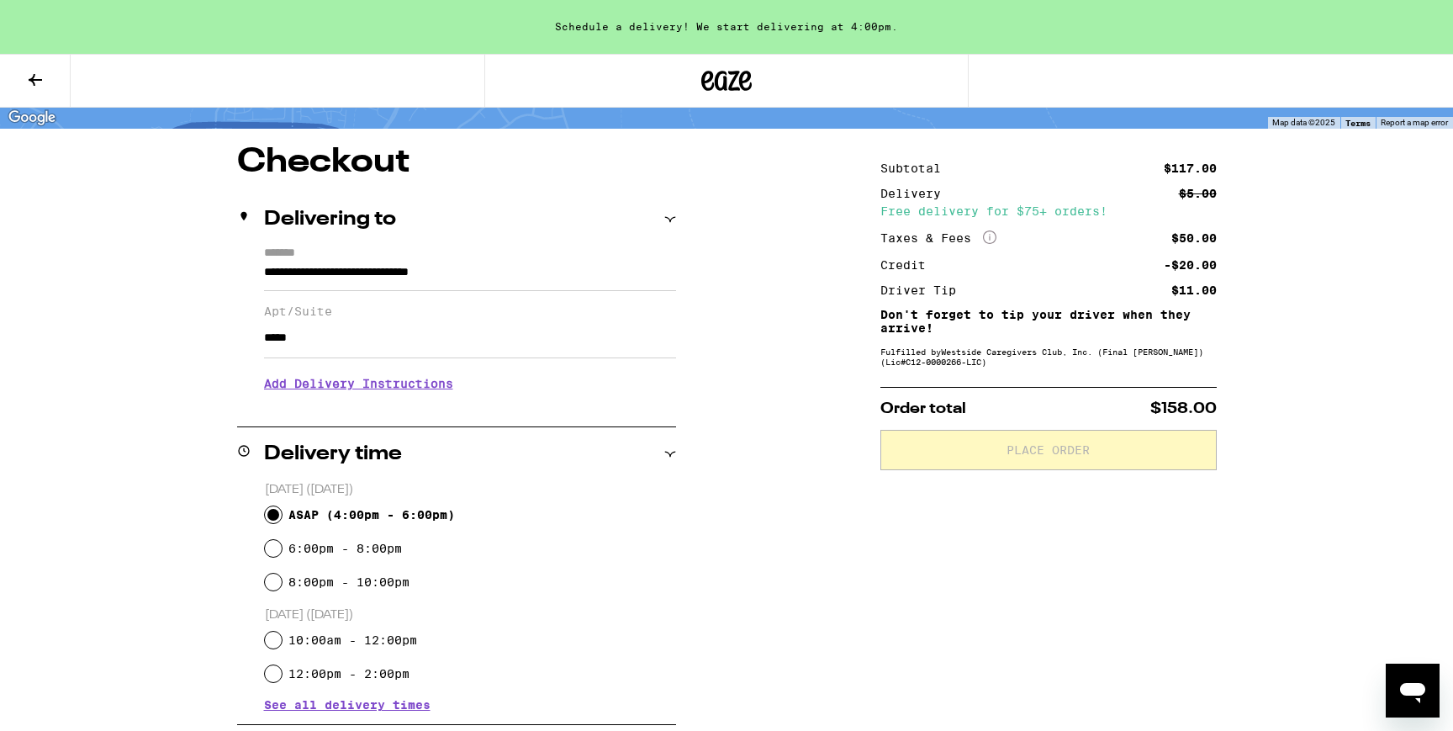
click at [273, 518] on input "ASAP ( 4:00pm - 6:00pm )" at bounding box center [273, 514] width 17 height 17
radio input "true"
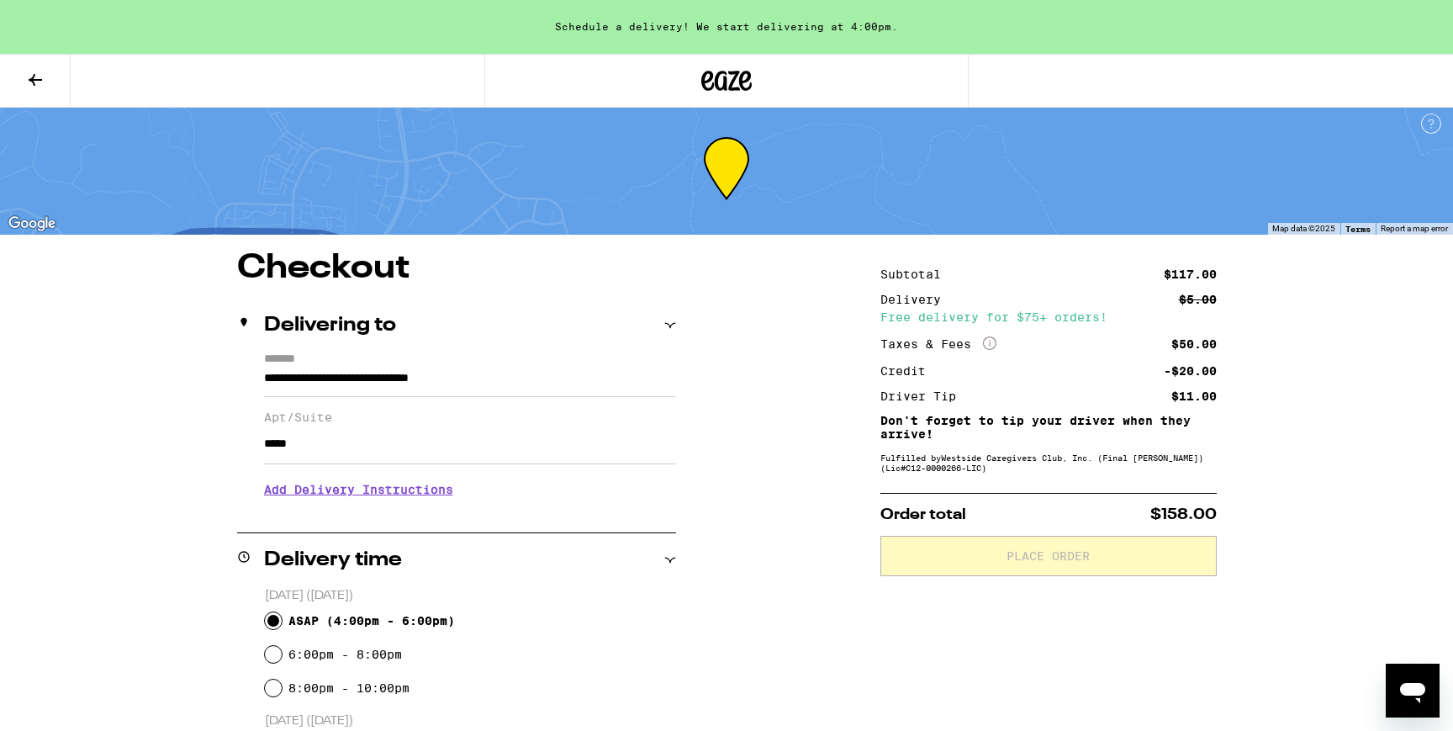
scroll to position [0, 0]
